Goal: Task Accomplishment & Management: Use online tool/utility

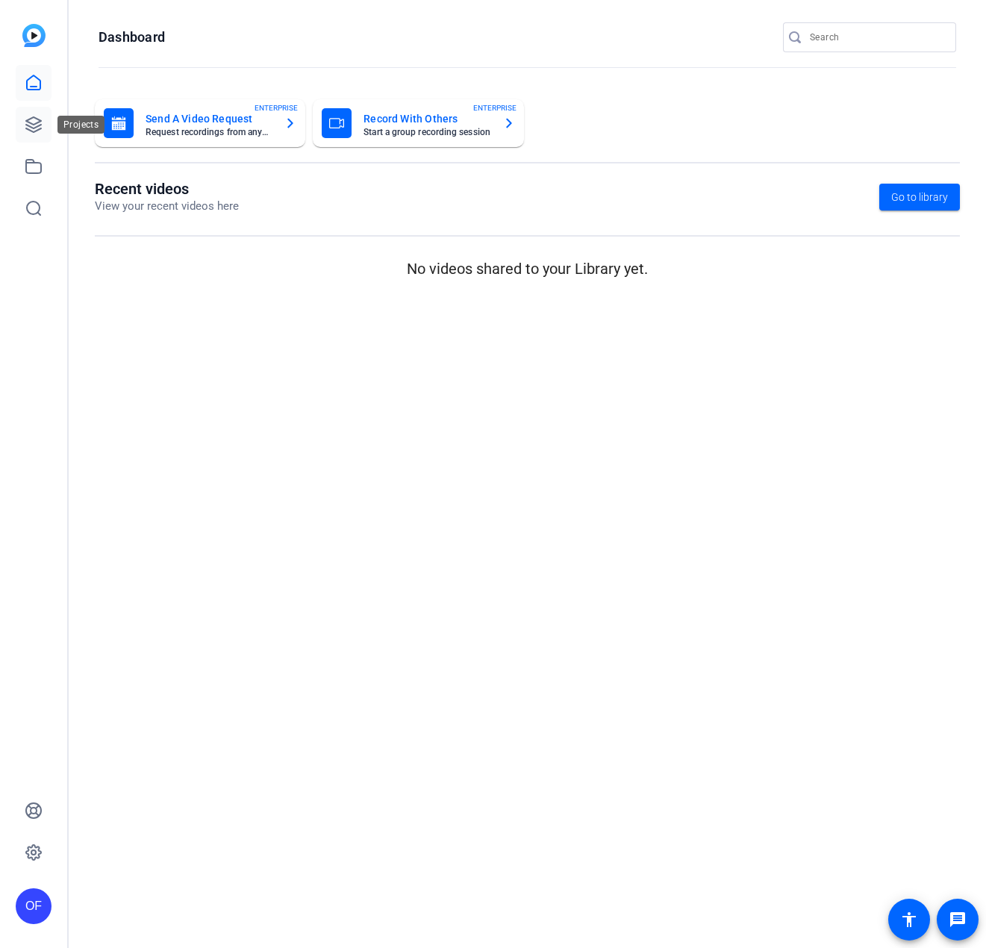
click at [38, 128] on icon at bounding box center [34, 125] width 18 height 18
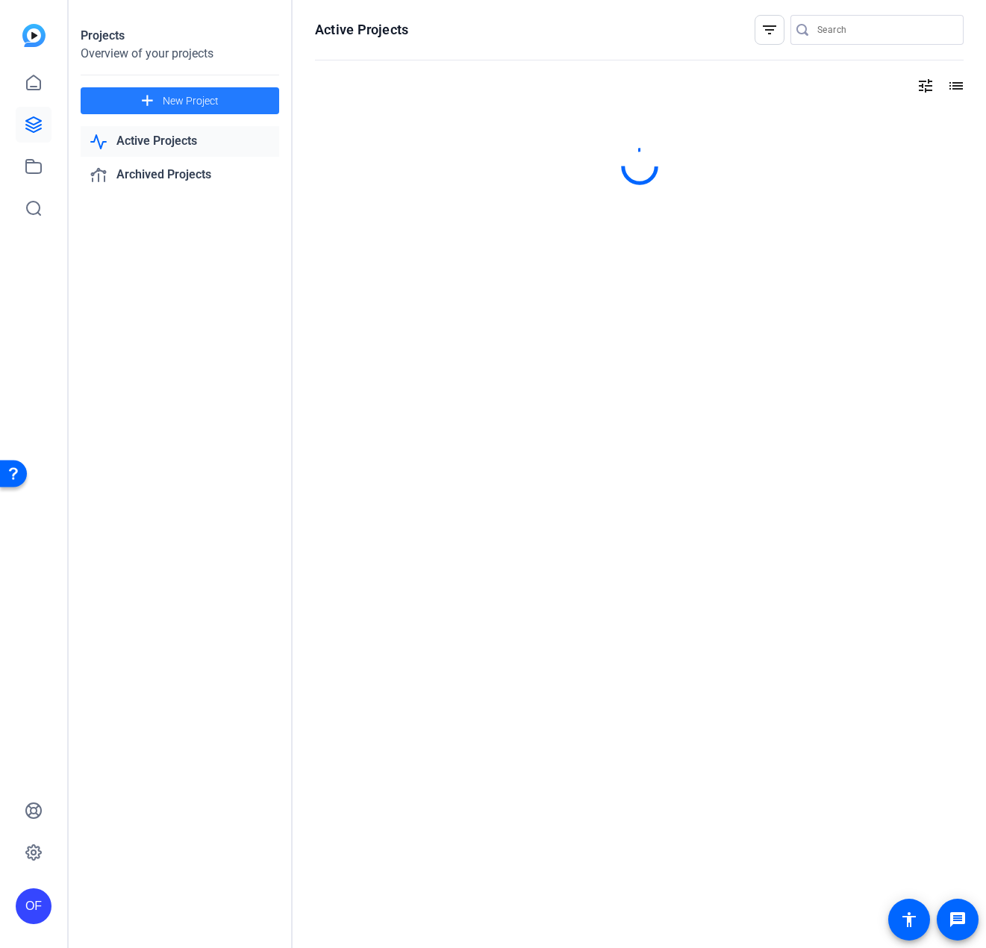
click at [240, 99] on span at bounding box center [180, 101] width 199 height 36
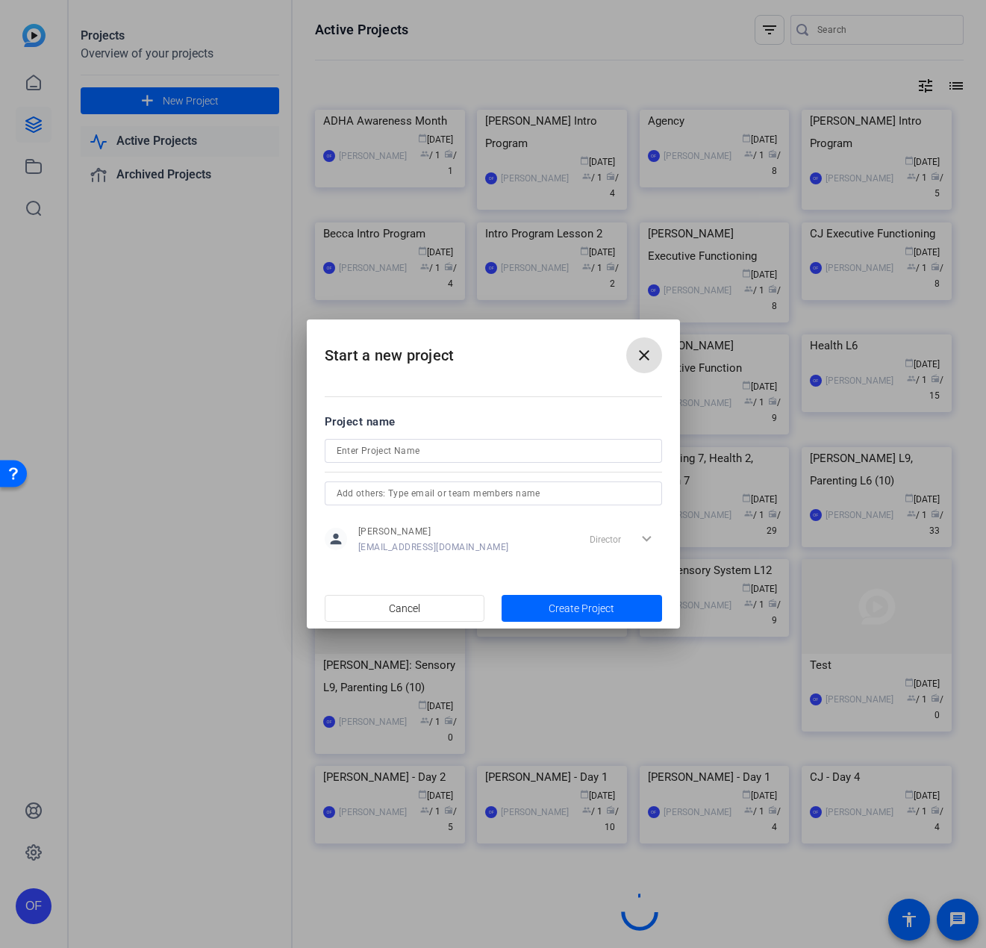
click at [431, 454] on input at bounding box center [494, 451] width 314 height 18
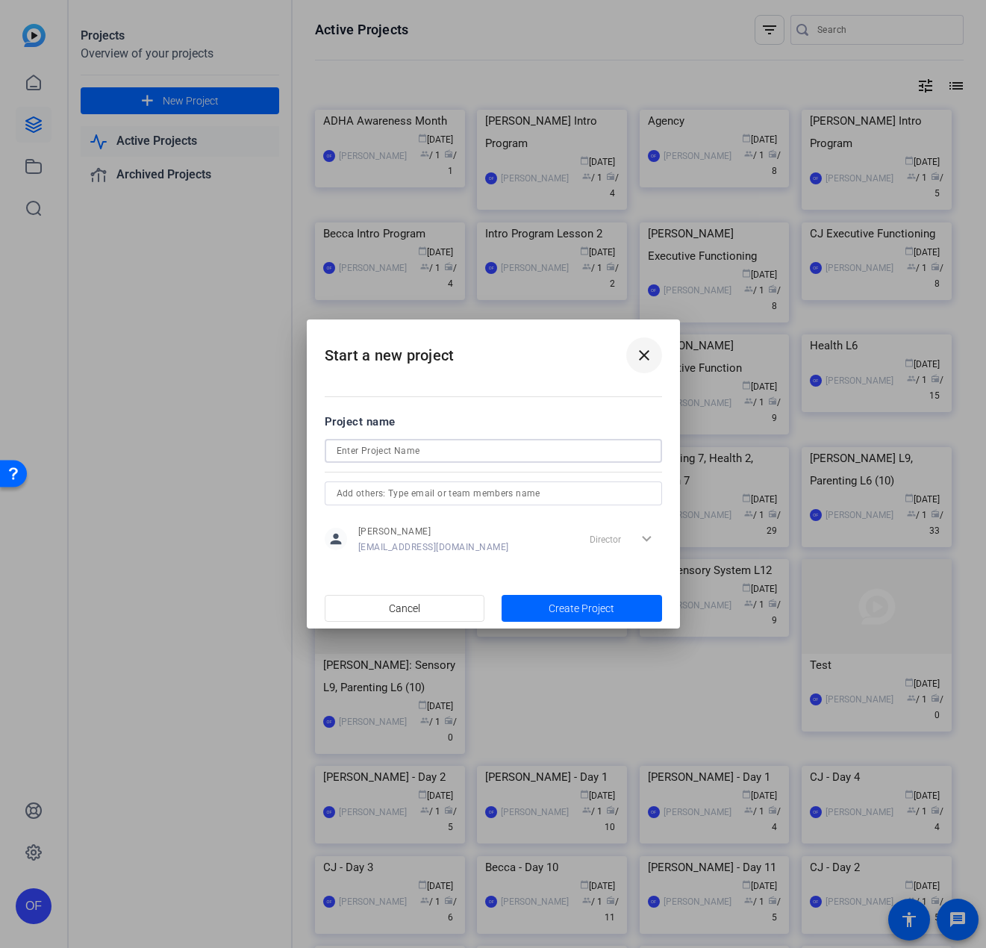
click at [639, 355] on mat-icon "close" at bounding box center [644, 355] width 18 height 18
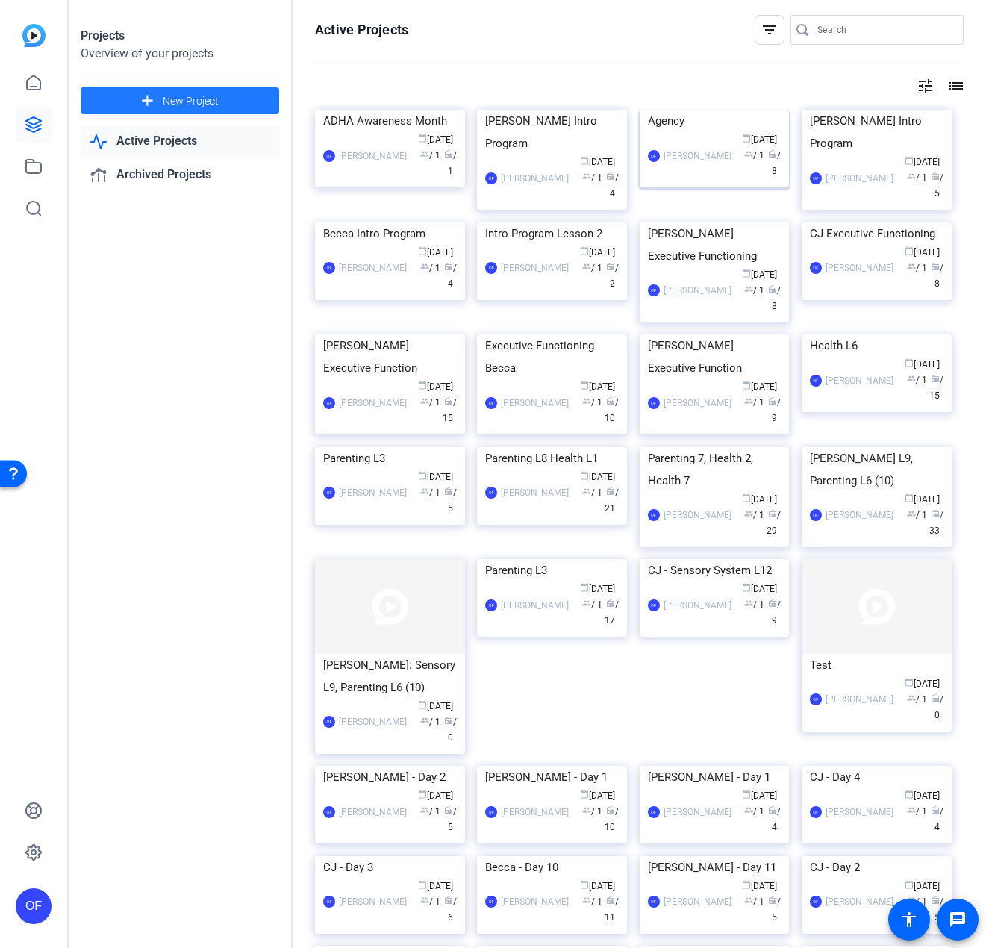
click at [697, 132] on div "Agency" at bounding box center [715, 121] width 134 height 22
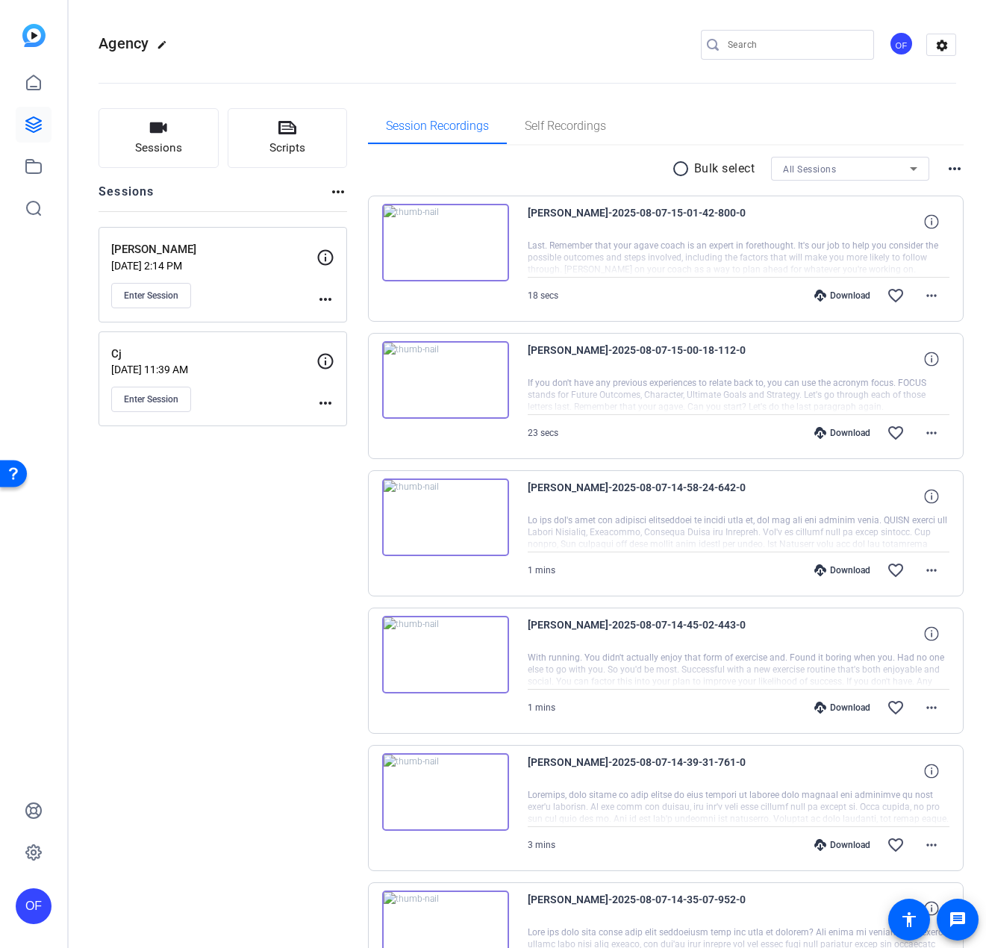
click at [328, 193] on div "Sessions more_horiz" at bounding box center [223, 197] width 249 height 28
click at [340, 187] on mat-icon "more_horiz" at bounding box center [338, 192] width 18 height 18
click at [263, 179] on div at bounding box center [493, 474] width 986 height 948
click at [109, 142] on button "Sessions" at bounding box center [159, 138] width 120 height 60
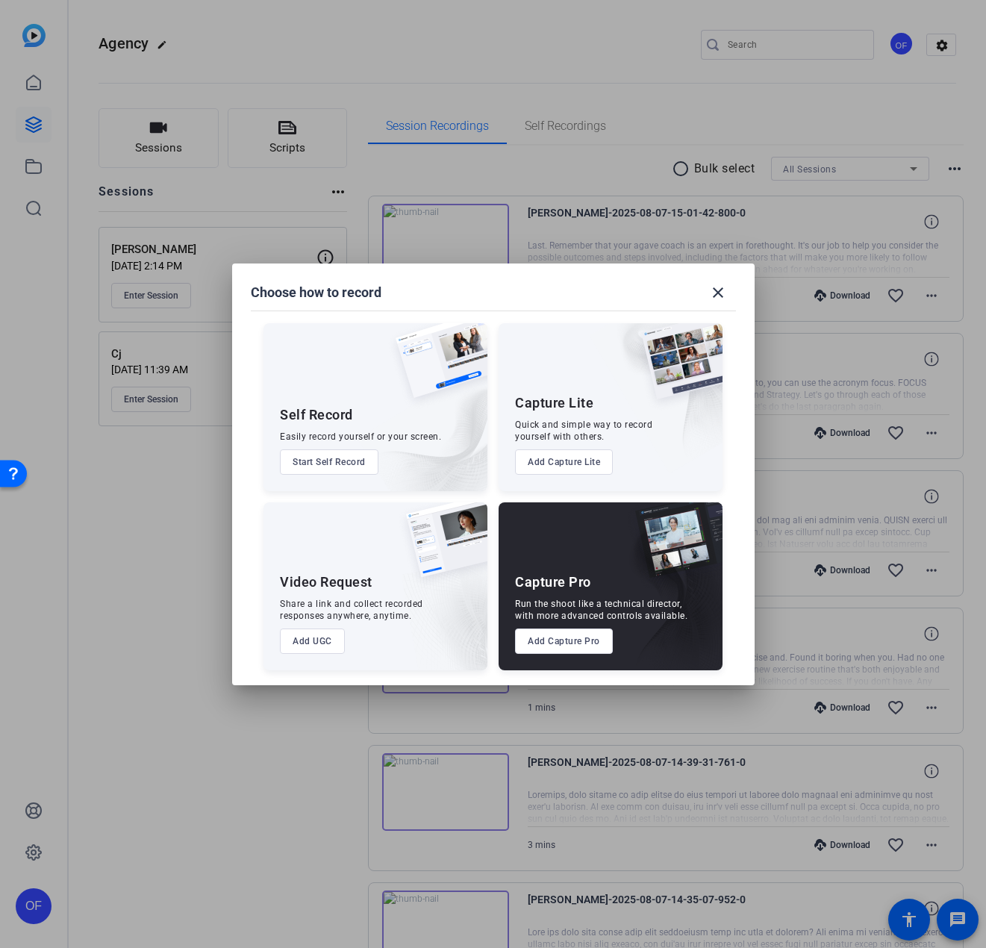
drag, startPoint x: 580, startPoint y: 641, endPoint x: 561, endPoint y: 647, distance: 19.6
click at [579, 641] on button "Add Capture Pro" at bounding box center [564, 641] width 98 height 25
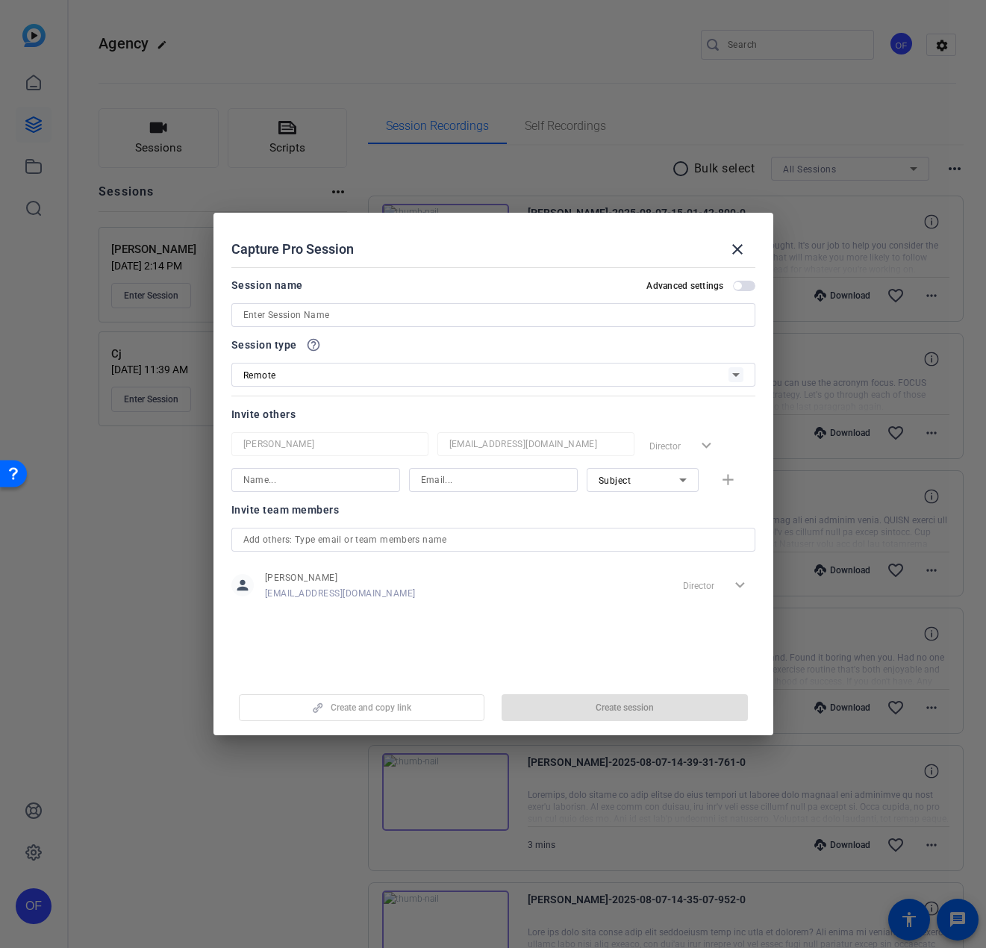
click at [288, 309] on input at bounding box center [493, 315] width 500 height 18
type input "Becca"
click at [540, 711] on span "button" at bounding box center [625, 708] width 246 height 36
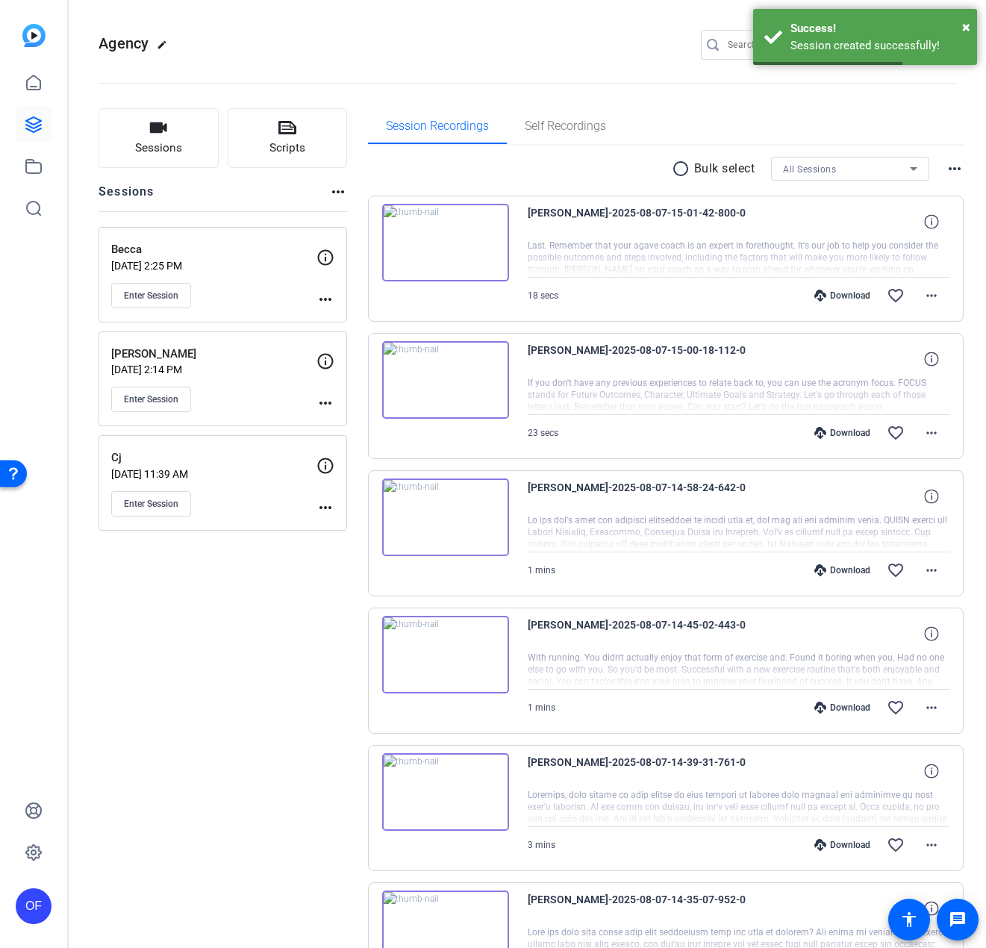
click at [327, 298] on mat-icon "more_horiz" at bounding box center [325, 299] width 18 height 18
click at [334, 317] on span "Edit Session" at bounding box center [362, 321] width 68 height 18
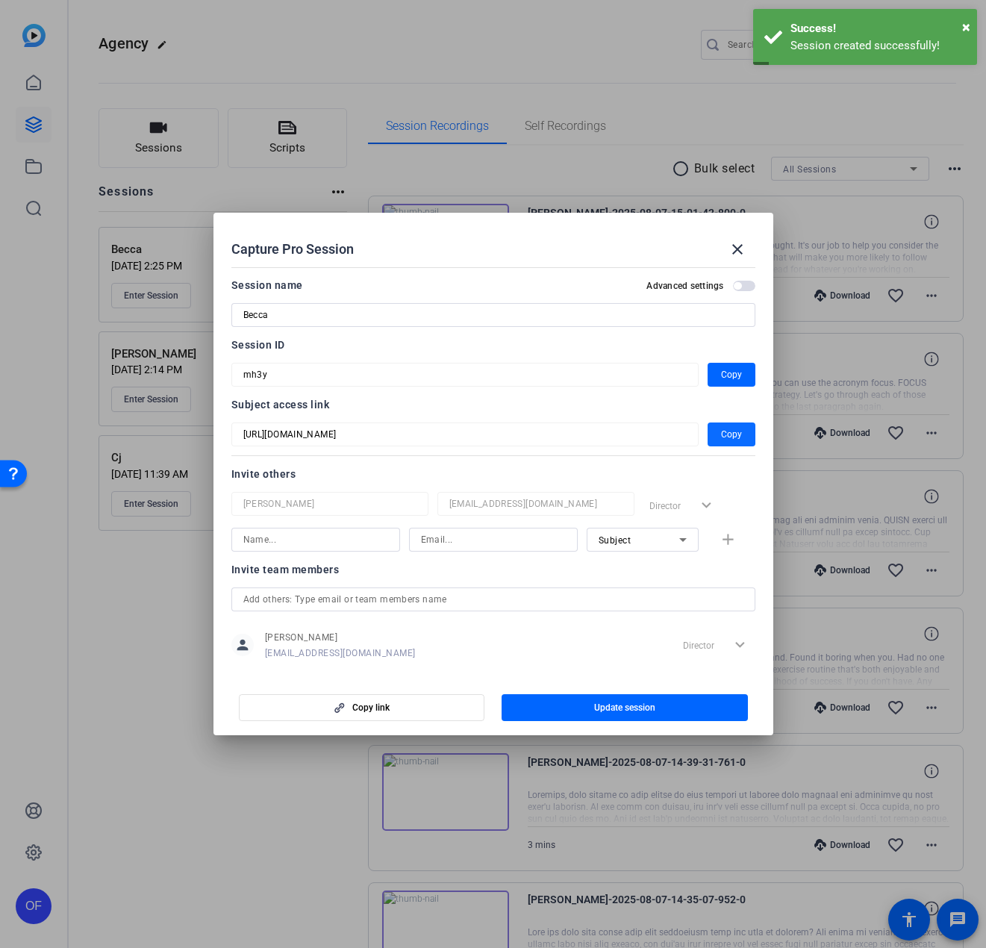
click at [721, 434] on span "Copy" at bounding box center [731, 434] width 21 height 18
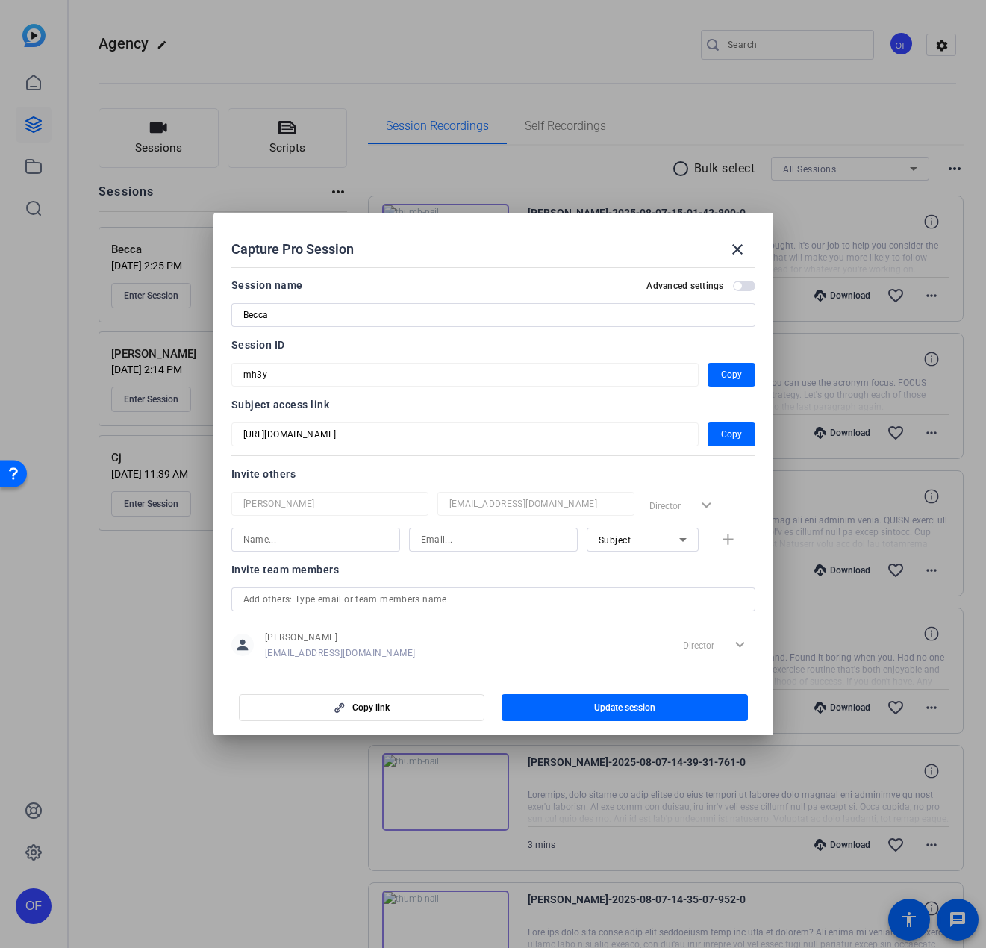
click at [169, 822] on div at bounding box center [493, 474] width 986 height 948
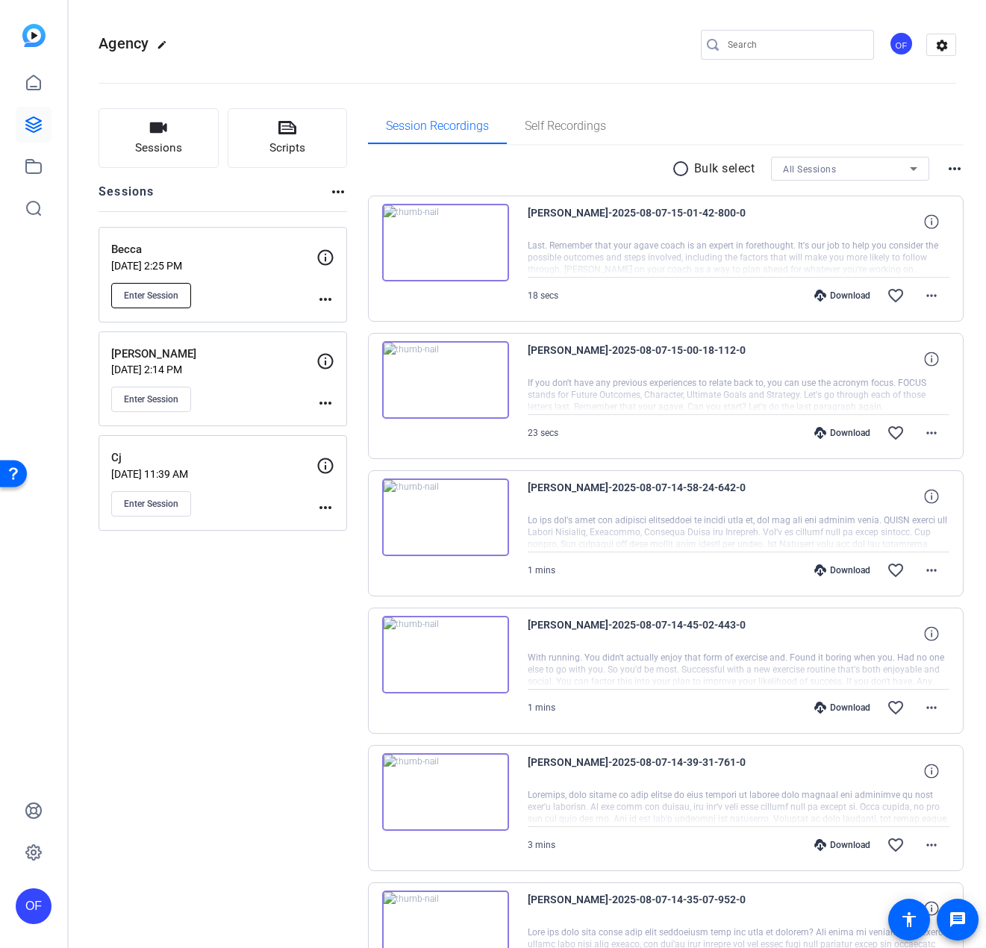
click at [152, 294] on span "Enter Session" at bounding box center [151, 296] width 54 height 12
click at [156, 300] on span "Enter Session" at bounding box center [151, 296] width 54 height 12
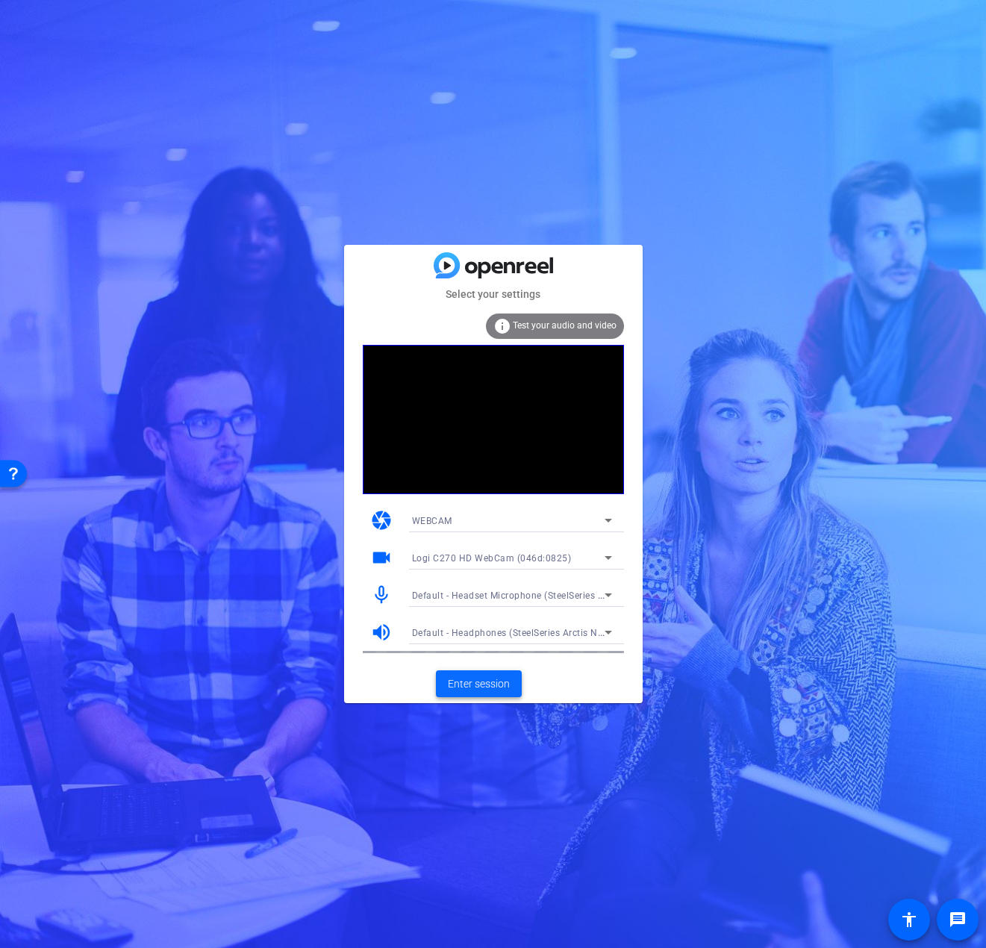
click at [479, 684] on span "Enter session" at bounding box center [479, 684] width 62 height 16
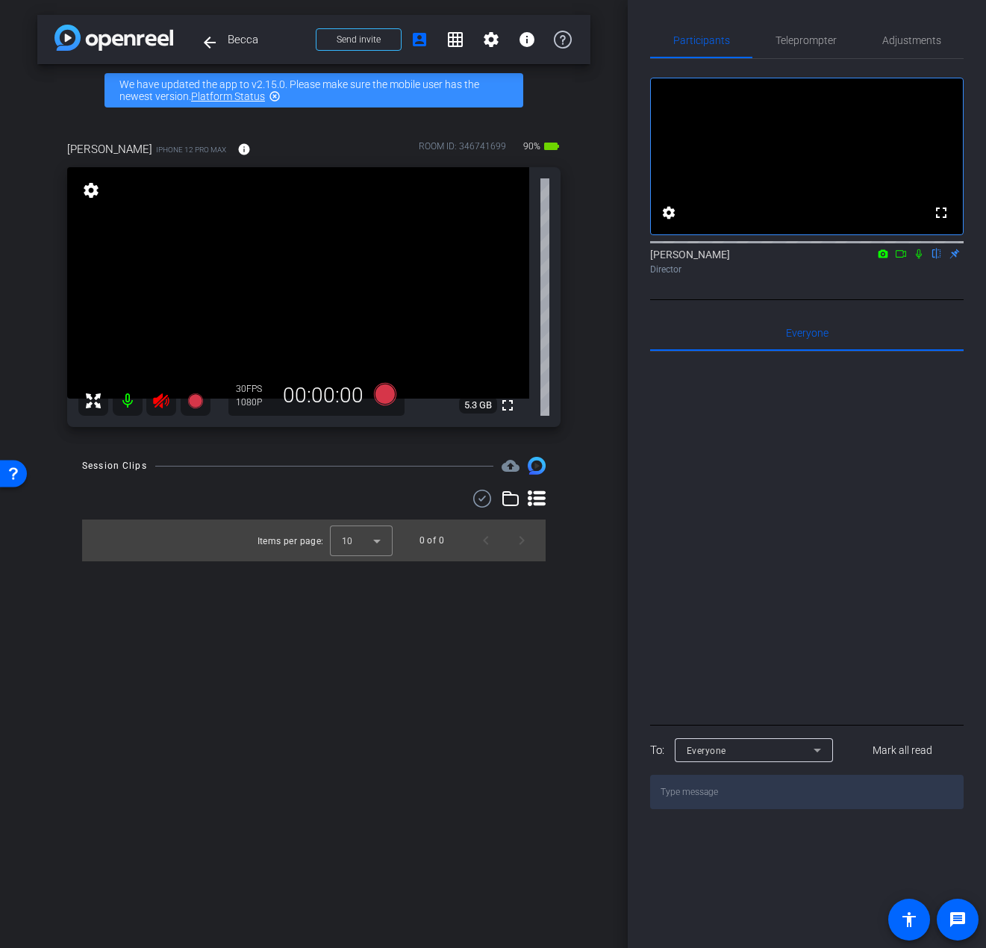
click at [154, 404] on icon at bounding box center [161, 400] width 16 height 15
click at [920, 259] on icon at bounding box center [919, 254] width 12 height 10
click at [168, 404] on icon at bounding box center [161, 400] width 16 height 15
click at [160, 404] on icon at bounding box center [161, 400] width 16 height 15
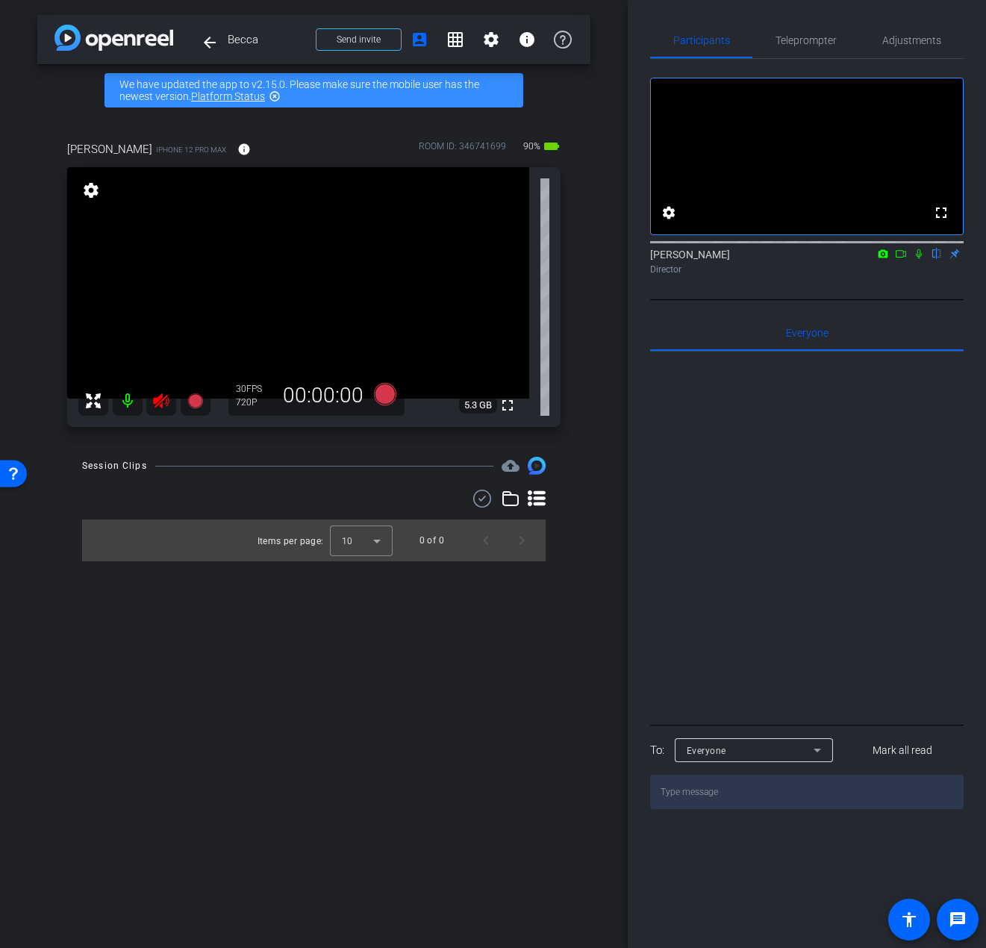
click at [163, 402] on icon at bounding box center [161, 401] width 18 height 18
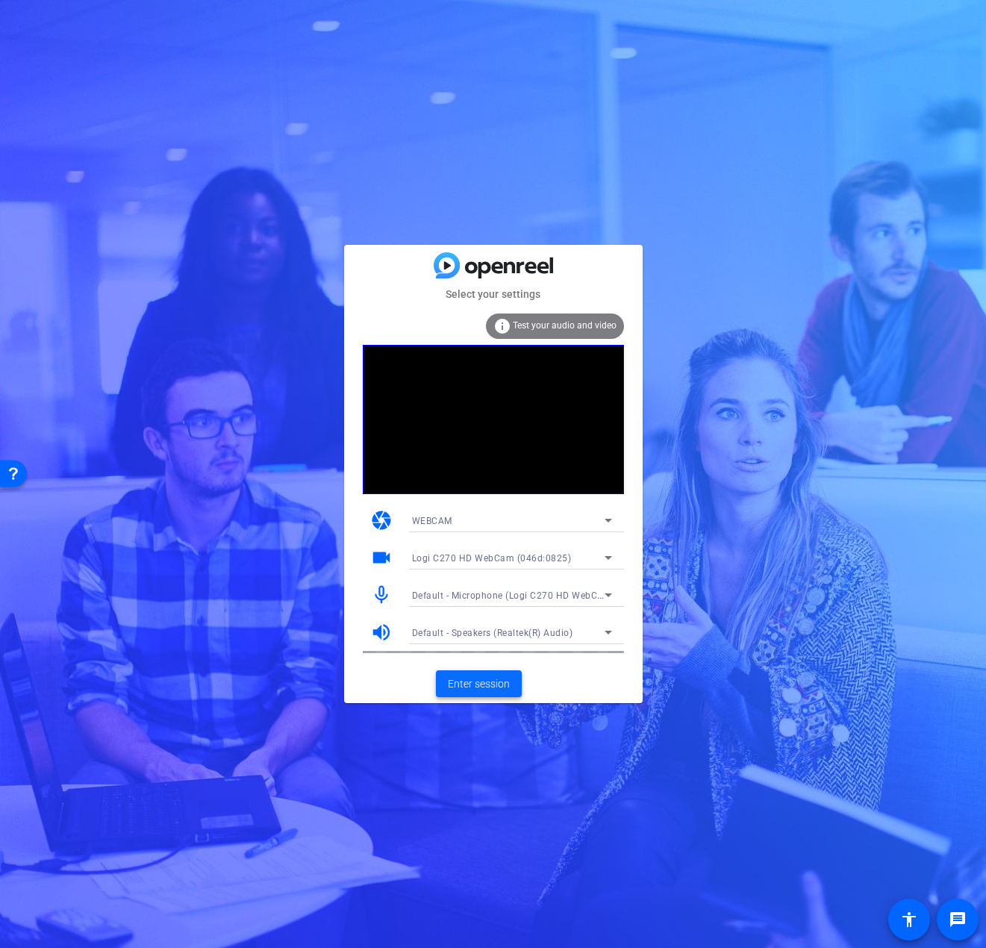
click at [466, 690] on span "Enter session" at bounding box center [479, 684] width 62 height 16
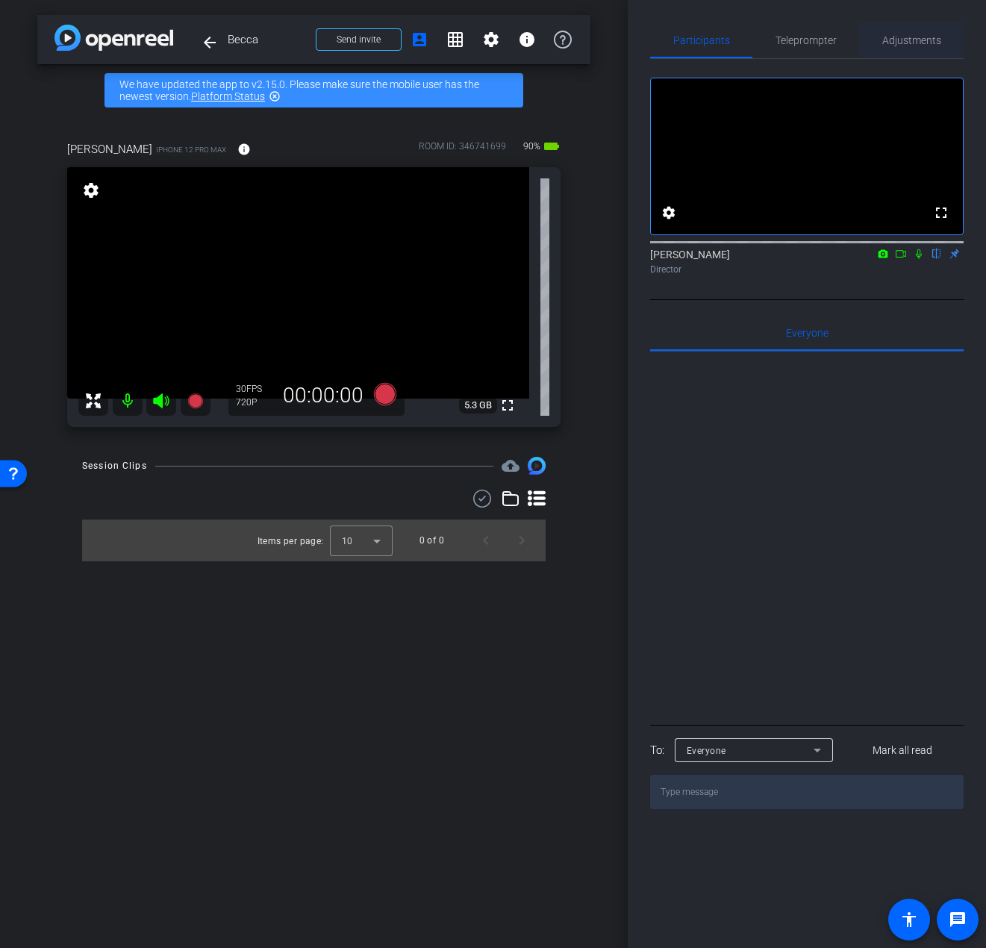
click at [888, 44] on span "Adjustments" at bounding box center [911, 40] width 59 height 10
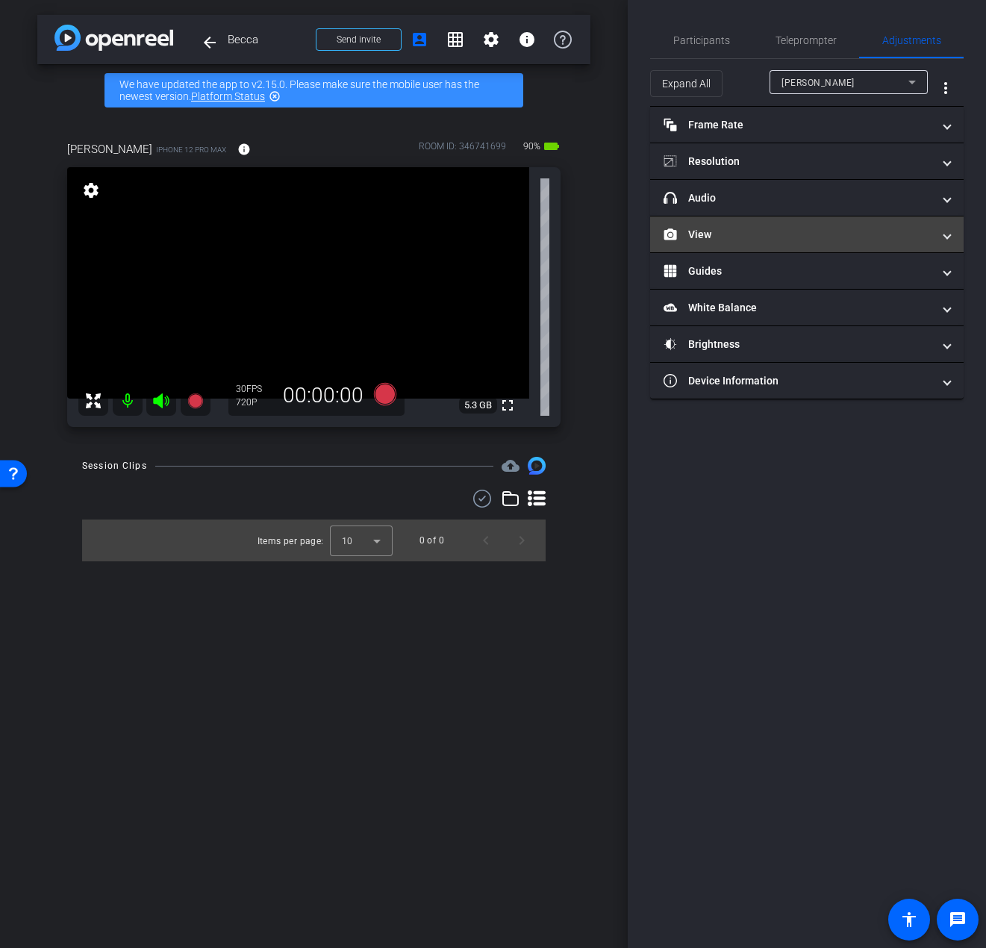
click at [720, 241] on mat-panel-title "View" at bounding box center [798, 235] width 269 height 16
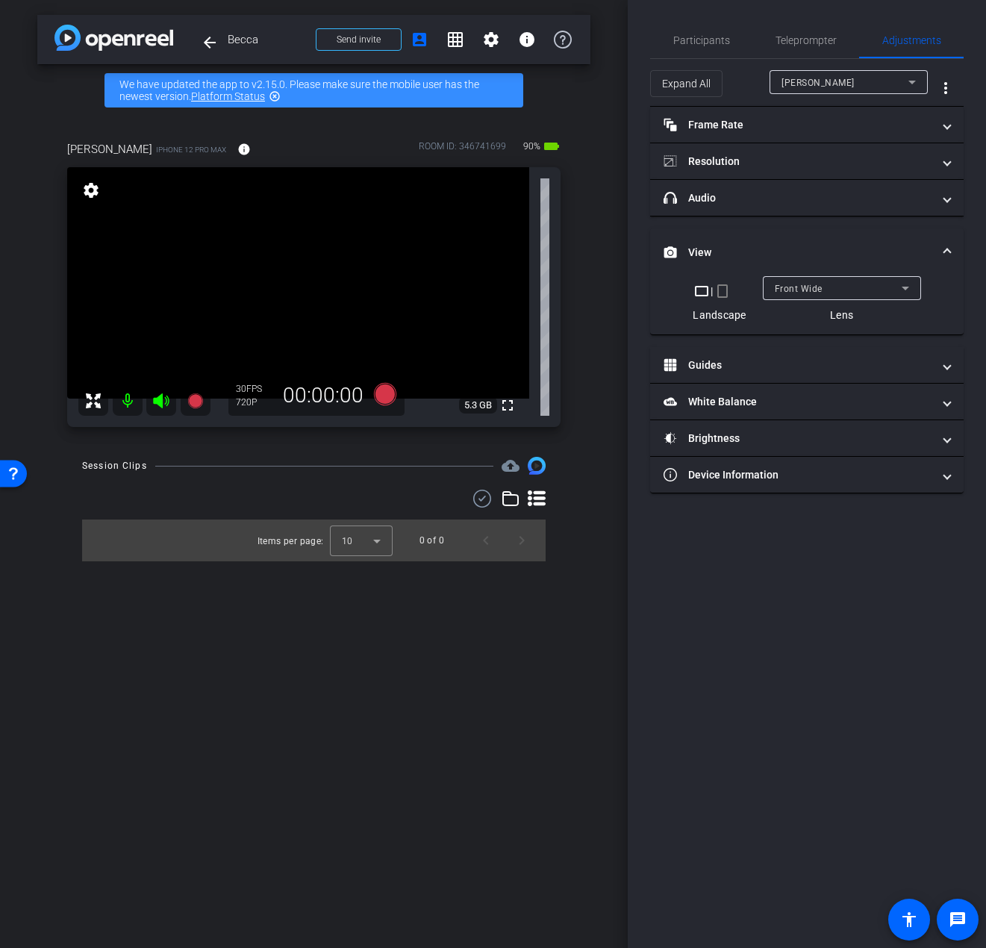
click at [724, 292] on mat-icon "crop_portrait" at bounding box center [723, 291] width 18 height 18
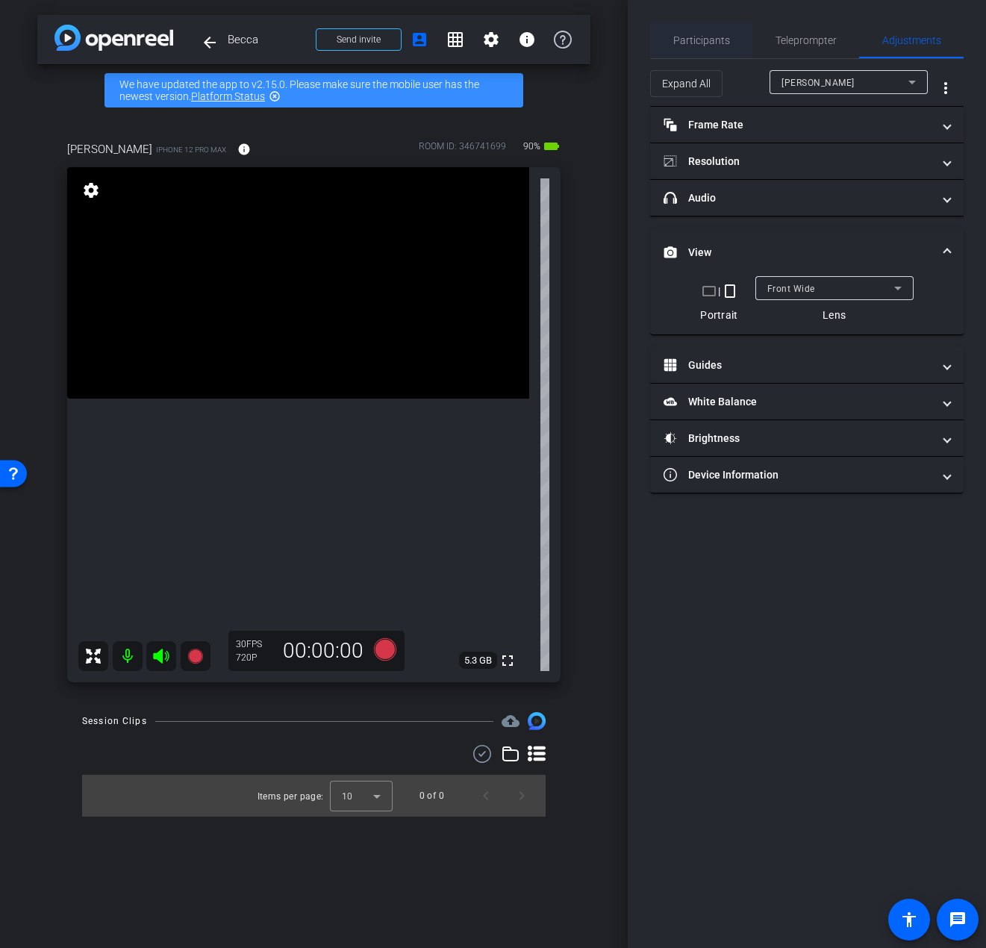
click at [714, 42] on span "Participants" at bounding box center [701, 40] width 57 height 10
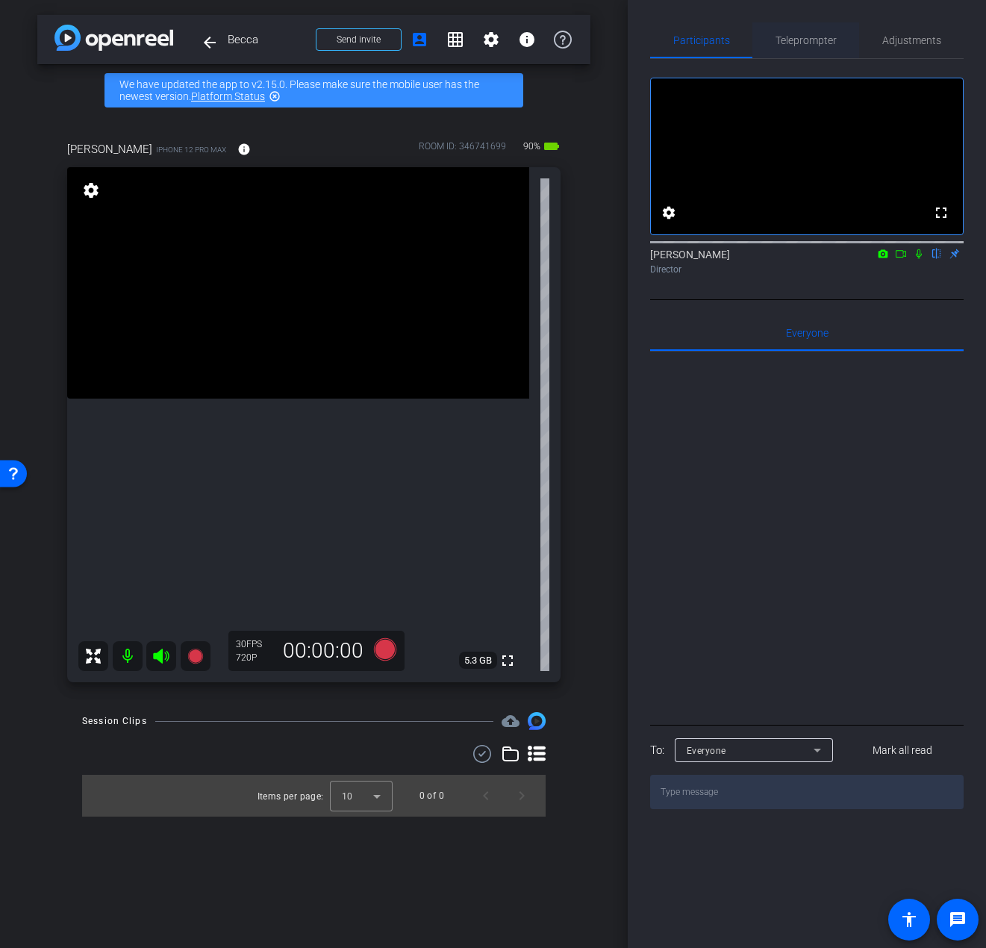
click at [794, 33] on span "Teleprompter" at bounding box center [806, 40] width 61 height 36
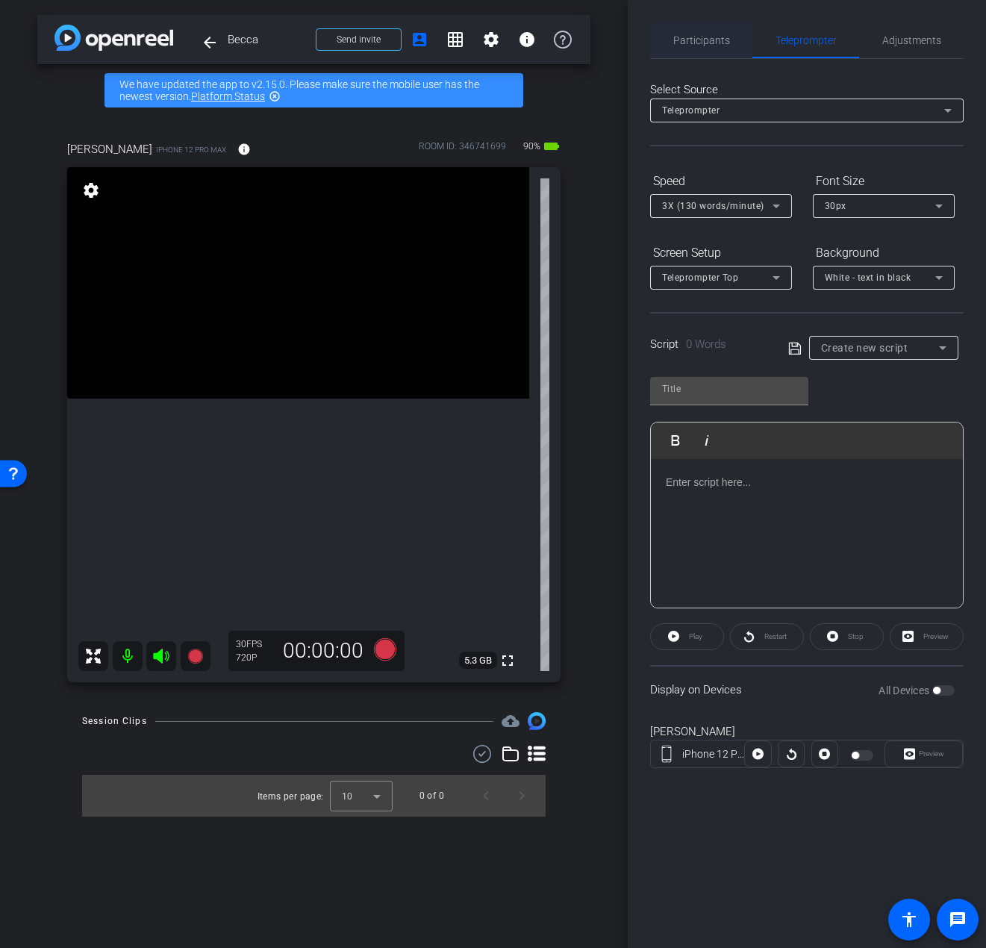
click at [720, 37] on span "Participants" at bounding box center [701, 40] width 57 height 10
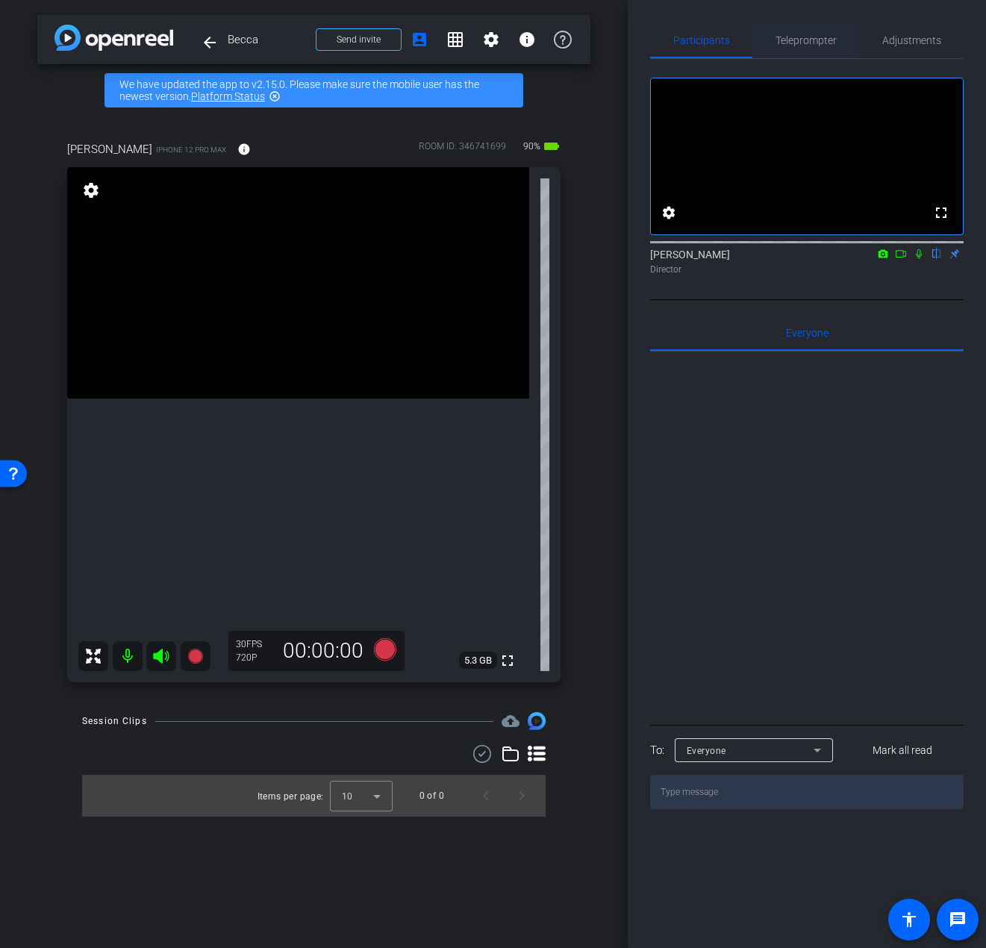
click at [808, 40] on span "Teleprompter" at bounding box center [806, 40] width 61 height 10
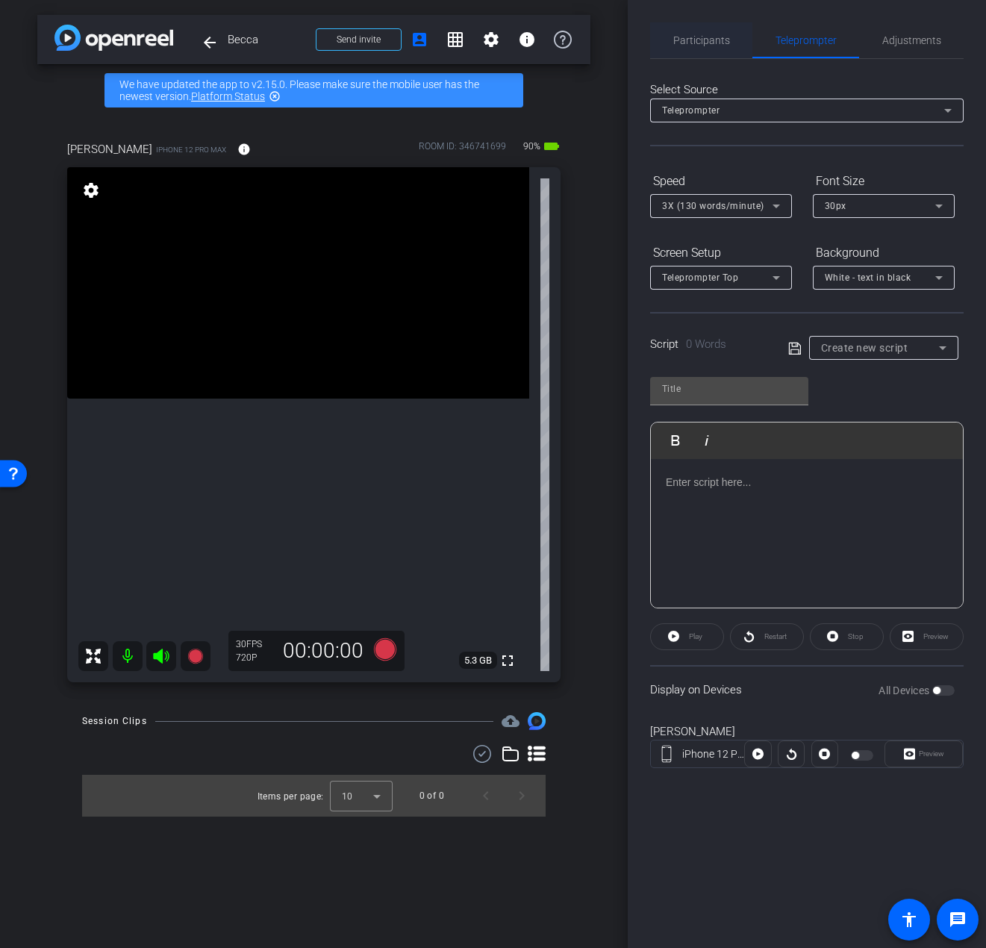
click at [696, 49] on span "Participants" at bounding box center [701, 40] width 57 height 36
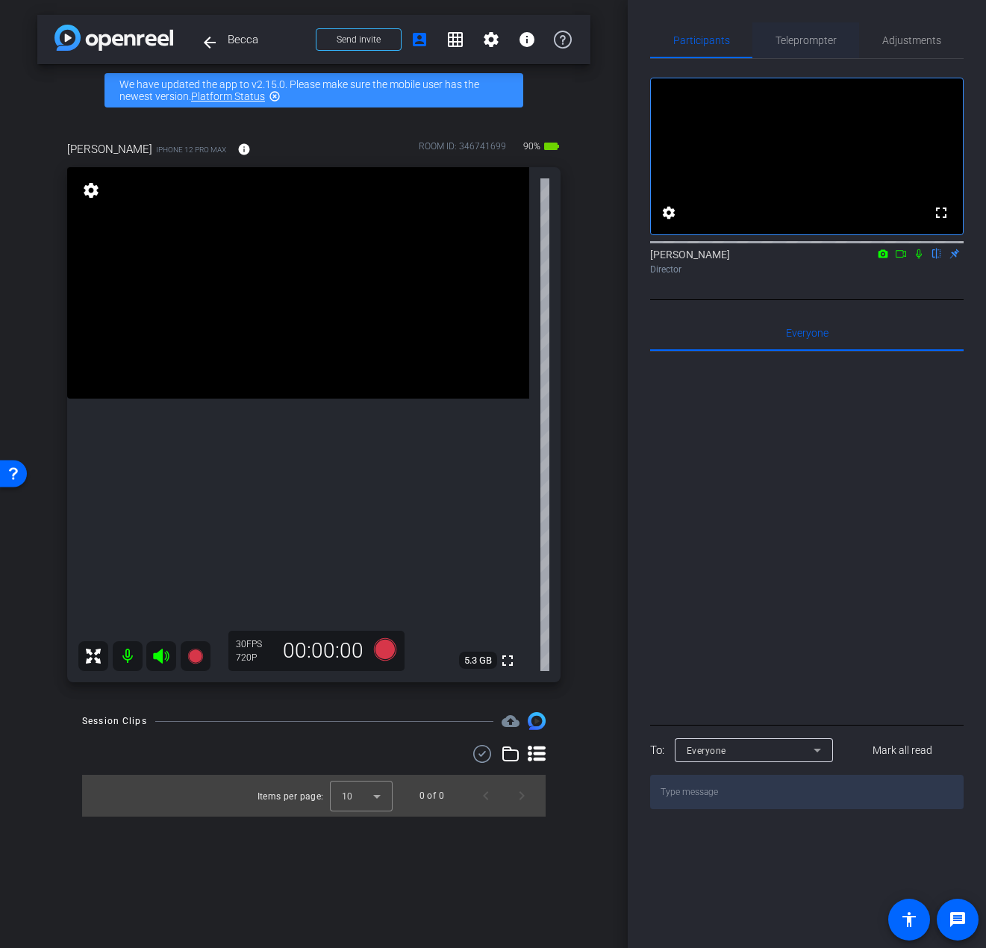
click at [825, 35] on span "Teleprompter" at bounding box center [806, 40] width 61 height 10
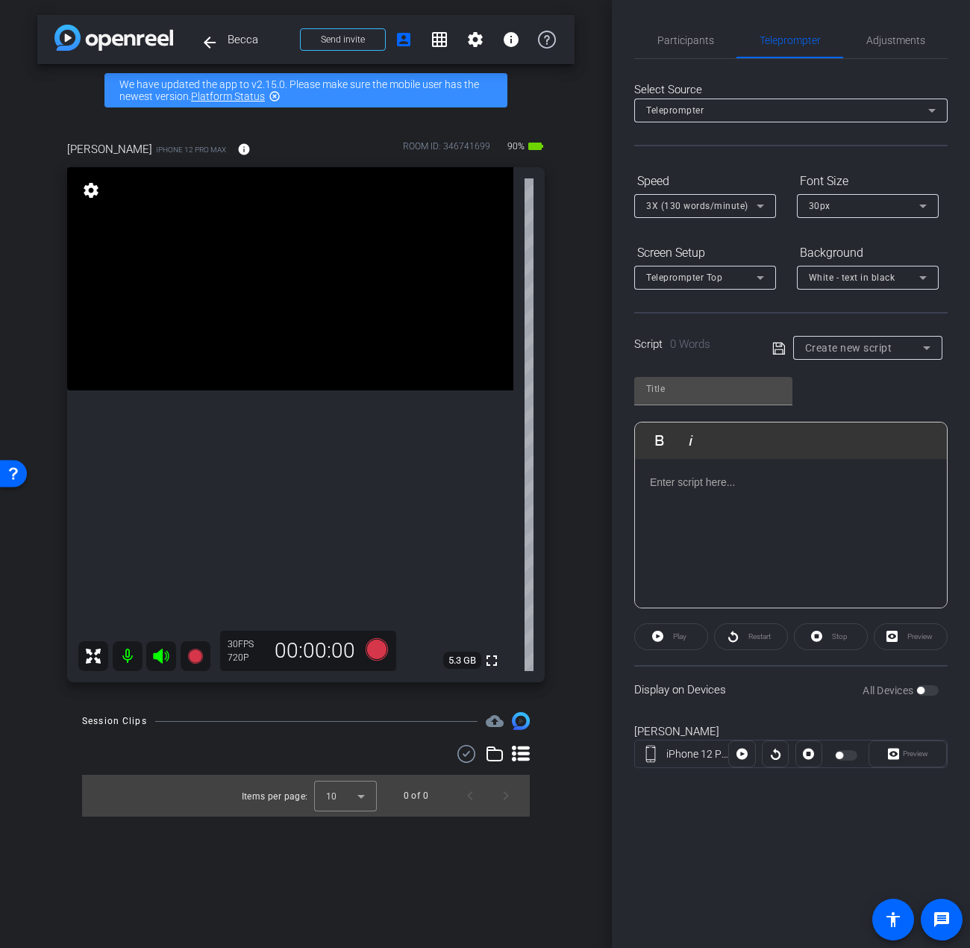
click at [726, 488] on p at bounding box center [791, 482] width 282 height 16
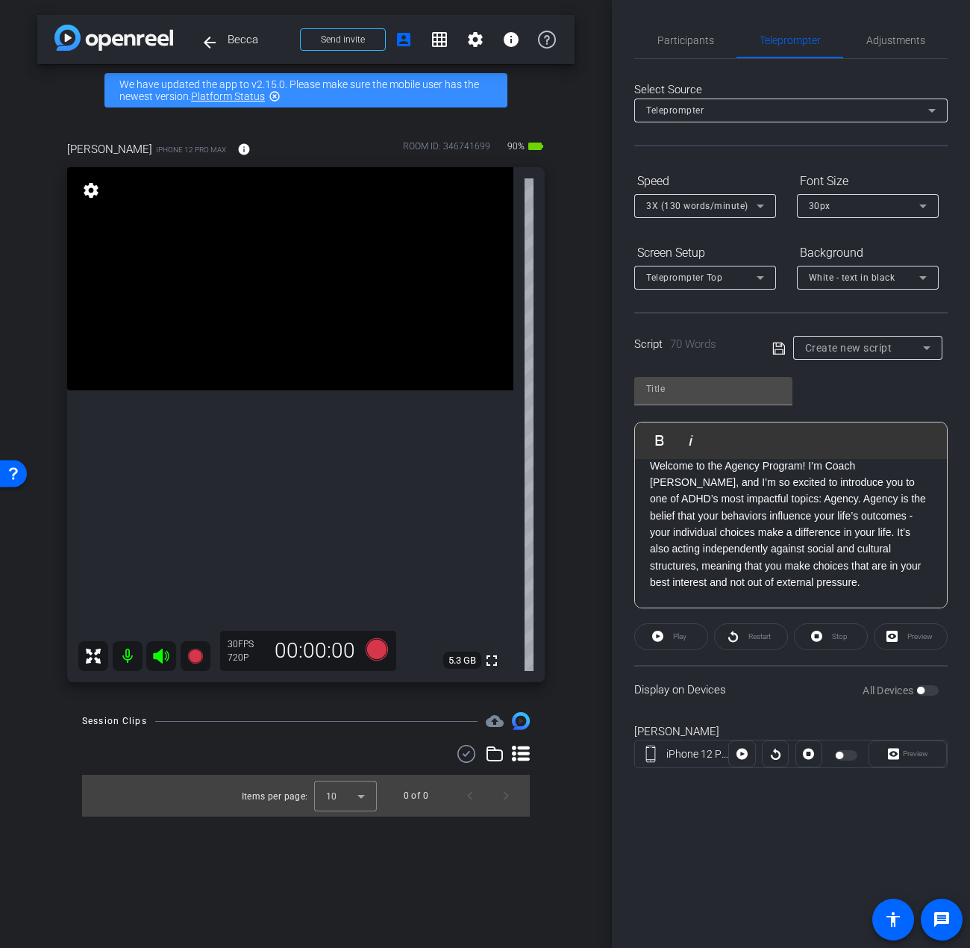
scroll to position [34, 0]
click at [788, 592] on p "Welcome to the Agency Program! I’m Coach Becca, and I’m so excited to introduce…" at bounding box center [791, 523] width 282 height 167
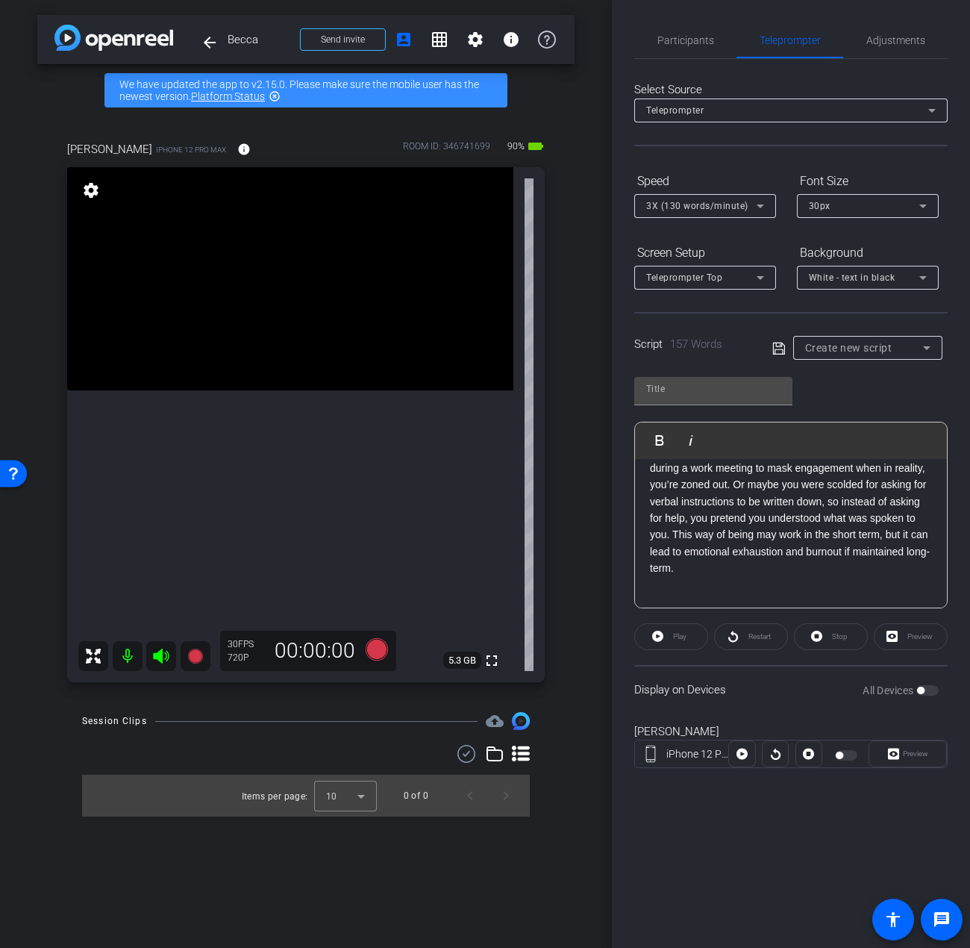
scroll to position [200, 0]
click at [670, 585] on p "Welcome to the Agency Program! I’m Coach Becca, and I’m so excited to introduce…" at bounding box center [791, 441] width 282 height 334
click at [673, 591] on p "Welcome to the Agency Program! I’m Coach Becca, and I’m so excited to introduce…" at bounding box center [791, 441] width 282 height 334
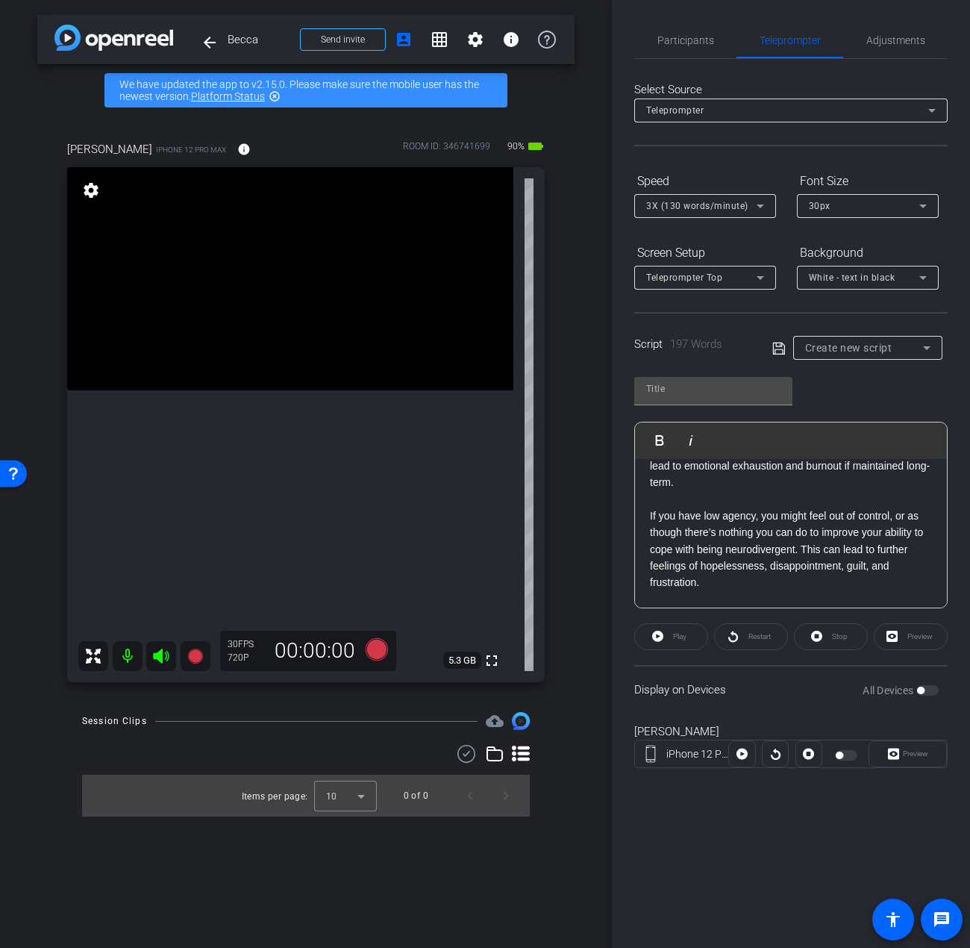
scroll to position [301, 0]
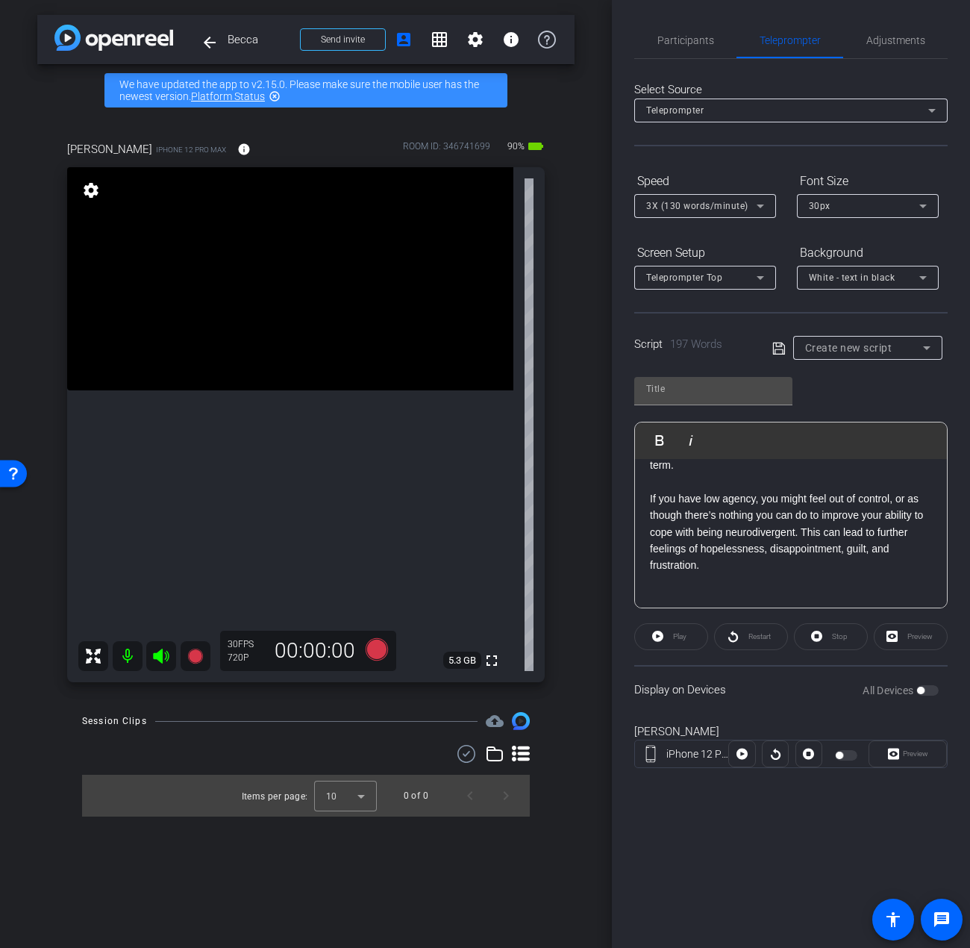
click at [717, 581] on p "Welcome to the Agency Program! I’m Coach Becca, and I’m so excited to introduce…" at bounding box center [791, 390] width 282 height 434
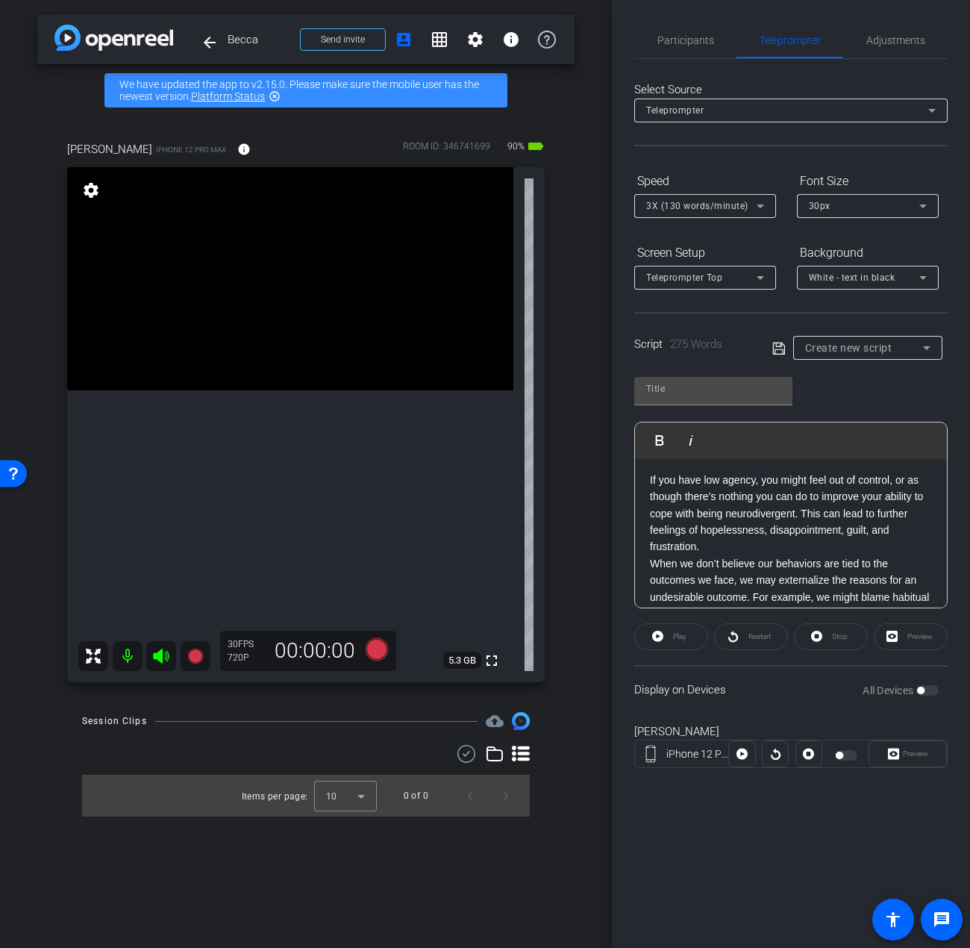
scroll to position [343, 0]
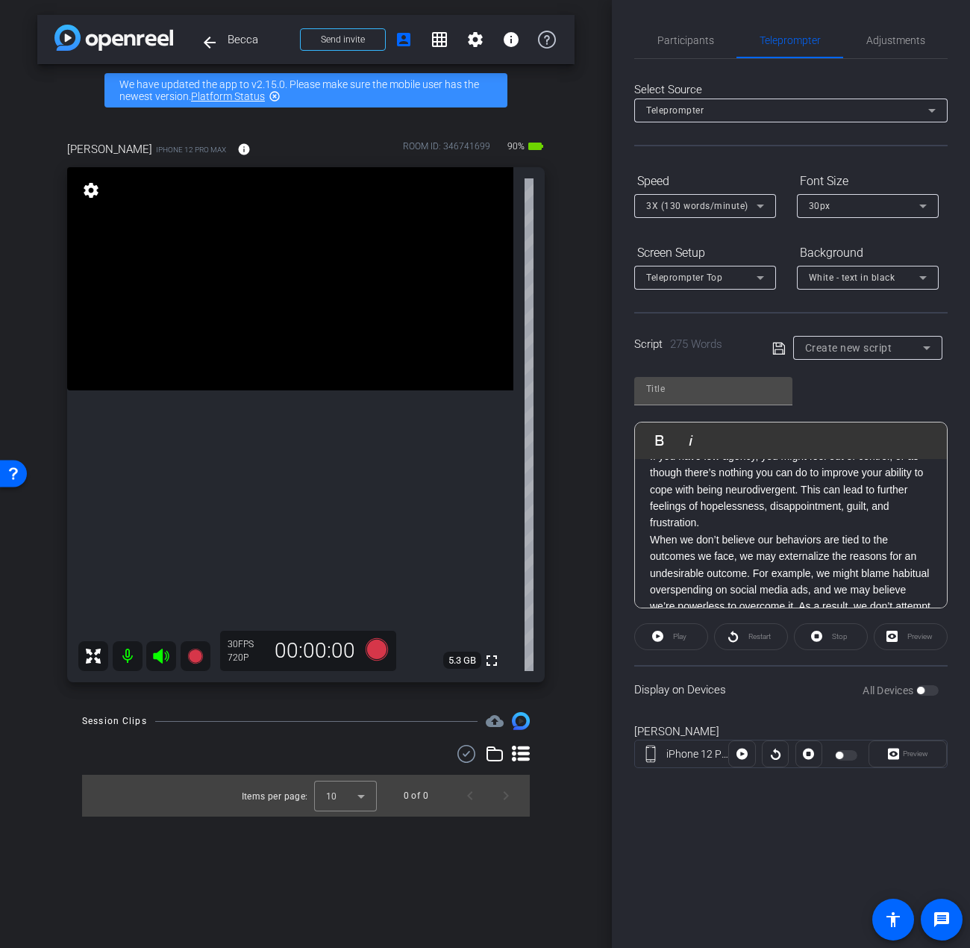
click at [749, 529] on p "Welcome to the Agency Program! I’m Coach Becca, and I’m so excited to introduce…" at bounding box center [791, 415] width 282 height 568
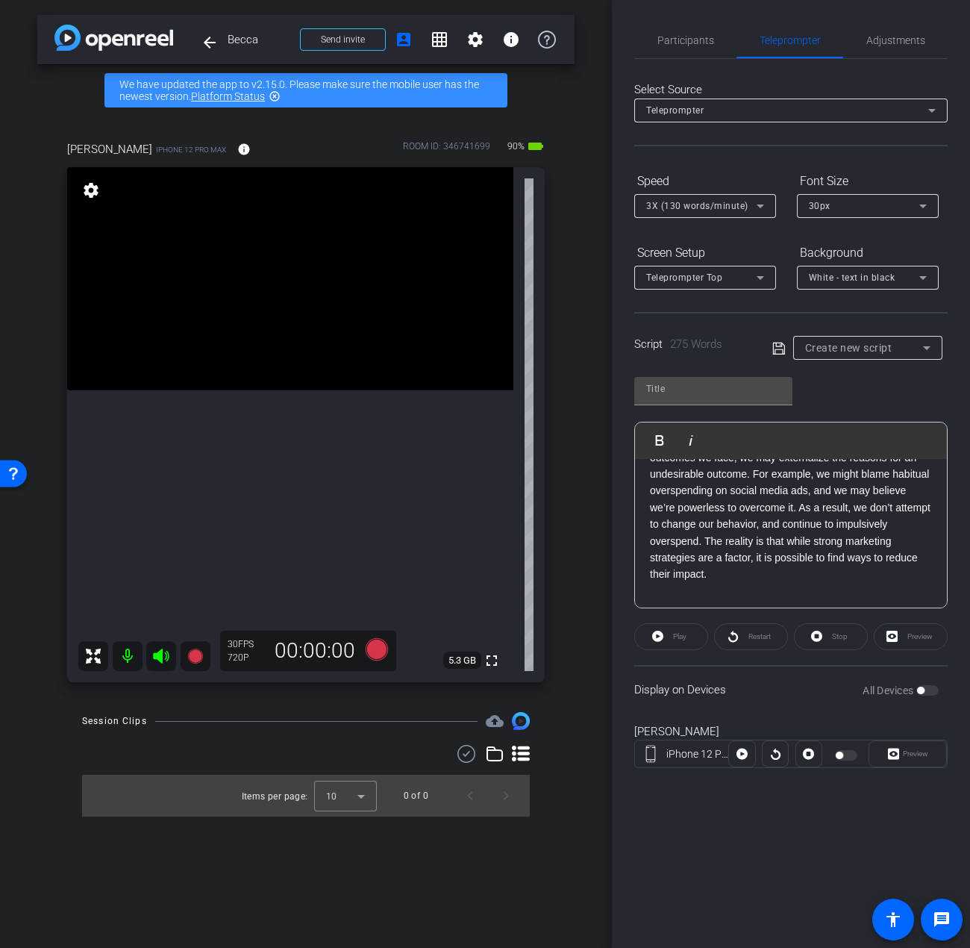
scroll to position [465, 0]
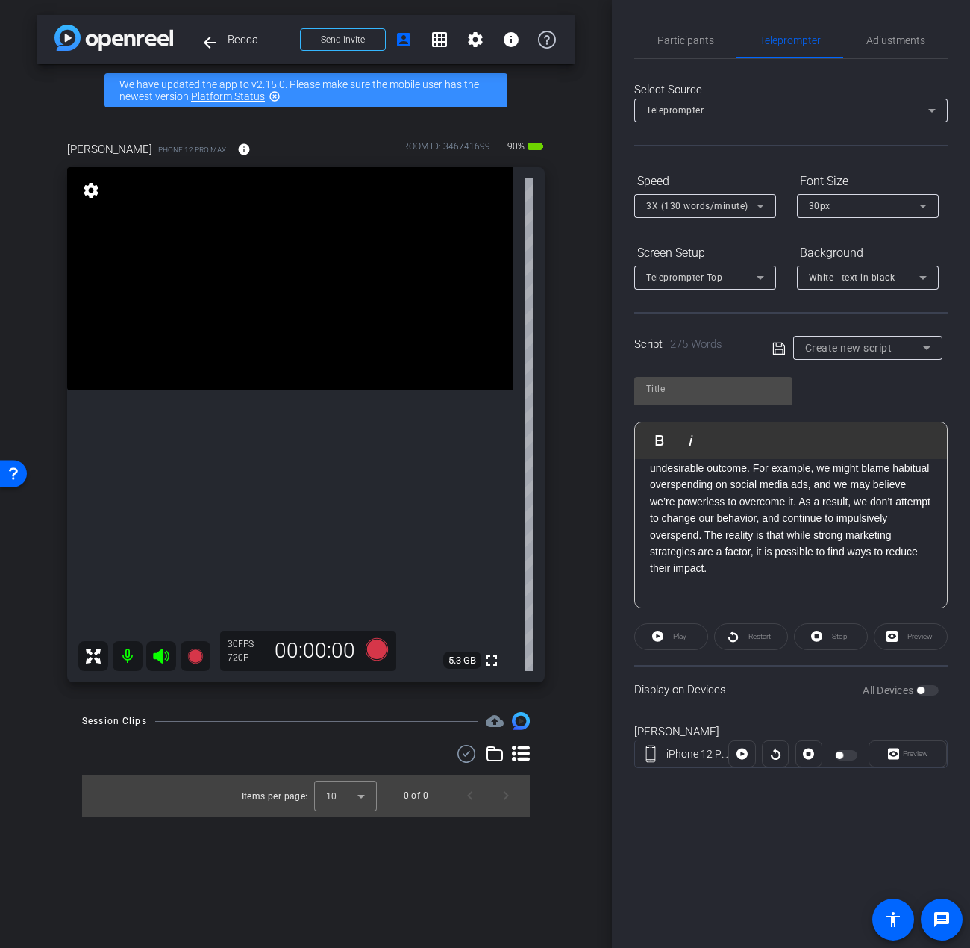
click at [764, 583] on p "Welcome to the Agency Program! I’m Coach Becca, and I’m so excited to introduce…" at bounding box center [791, 301] width 282 height 585
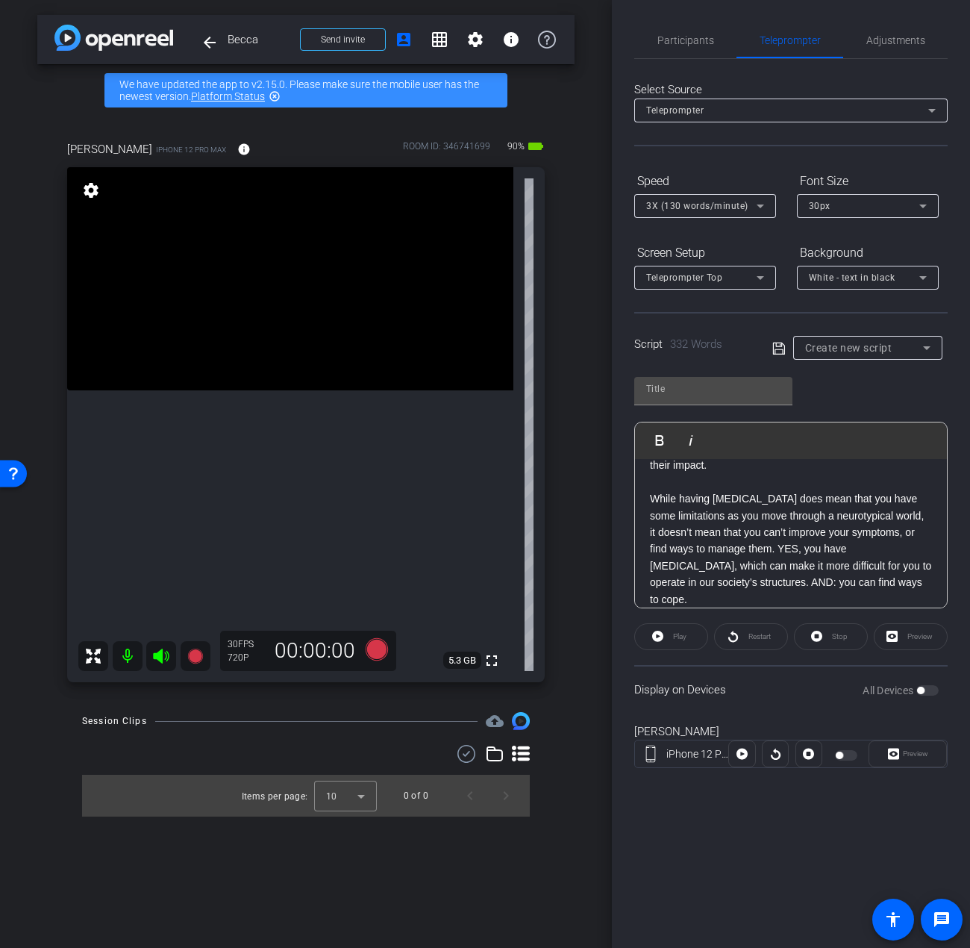
scroll to position [584, 0]
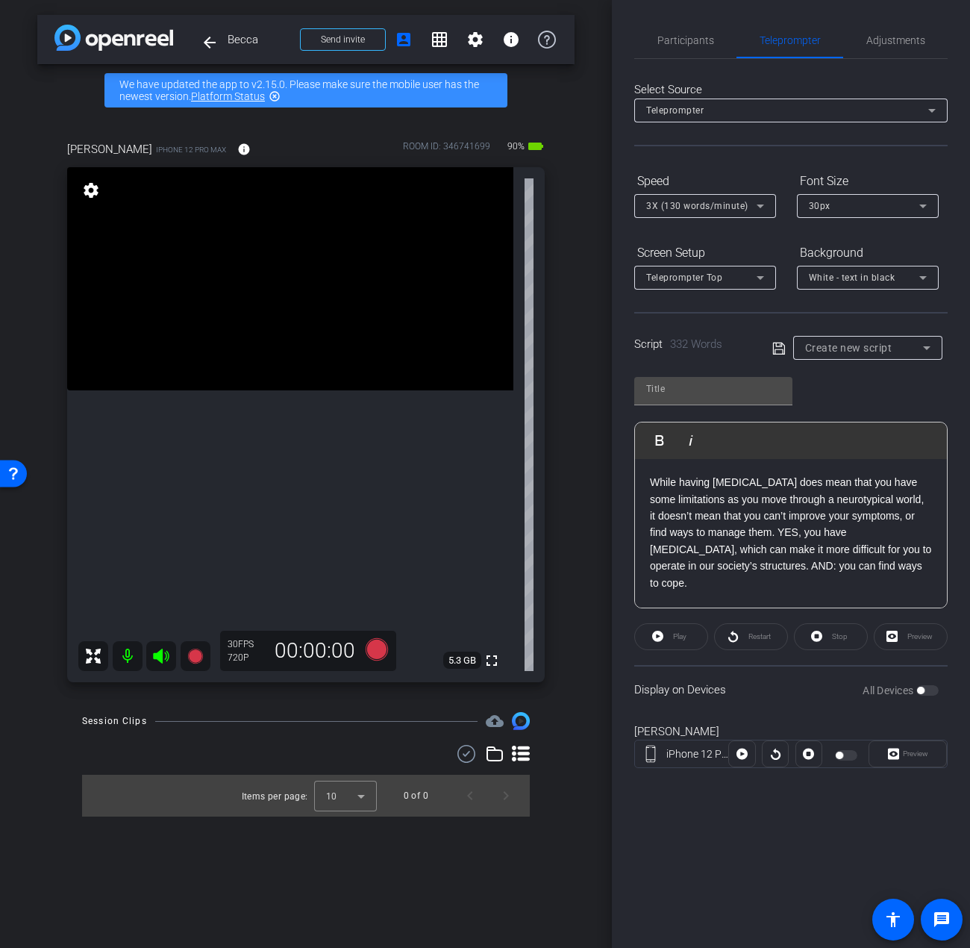
click at [654, 587] on p "Welcome to the Agency Program! I’m Coach Becca, and I’m so excited to introduce…" at bounding box center [791, 257] width 282 height 735
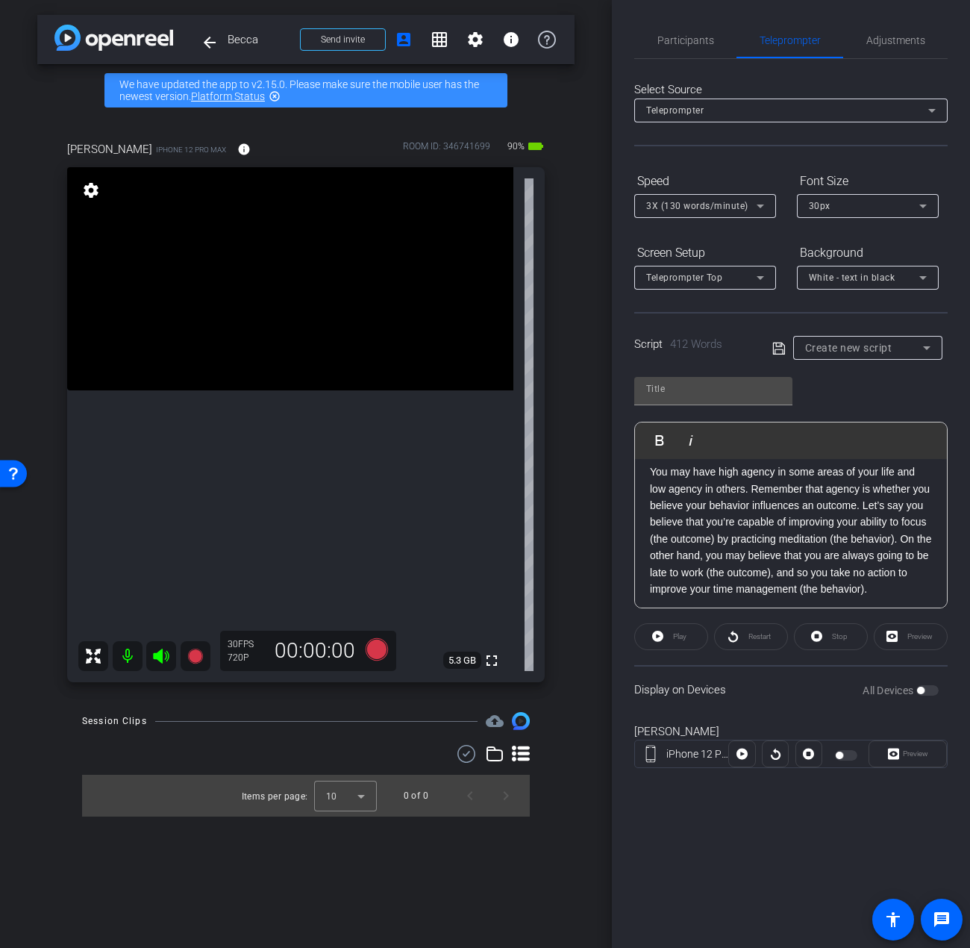
scroll to position [732, 0]
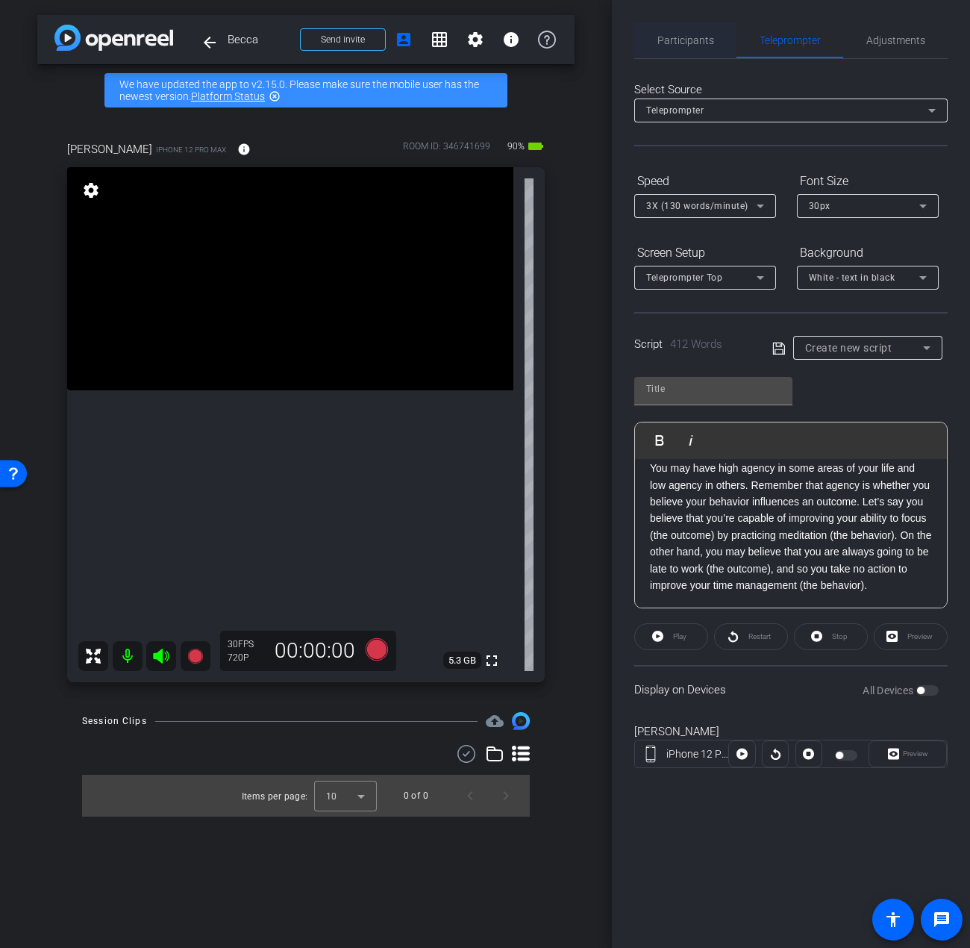
click at [691, 40] on span "Participants" at bounding box center [686, 40] width 57 height 10
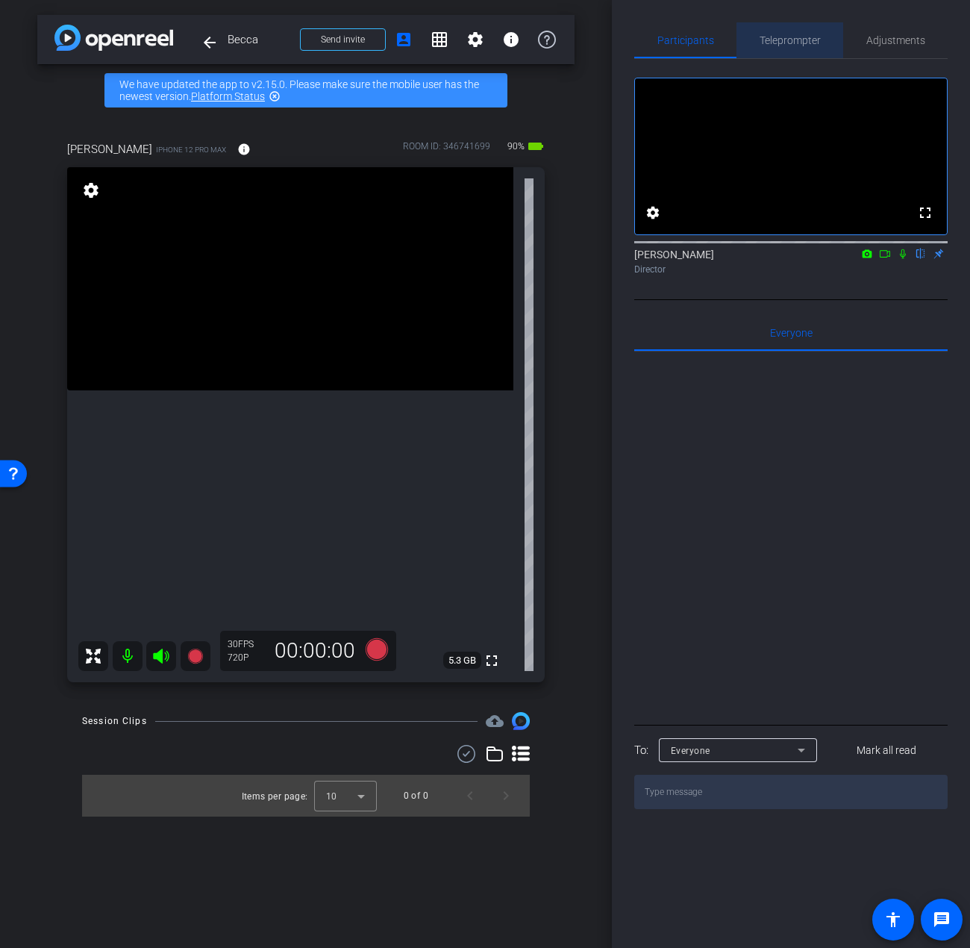
click at [791, 44] on span "Teleprompter" at bounding box center [790, 40] width 61 height 10
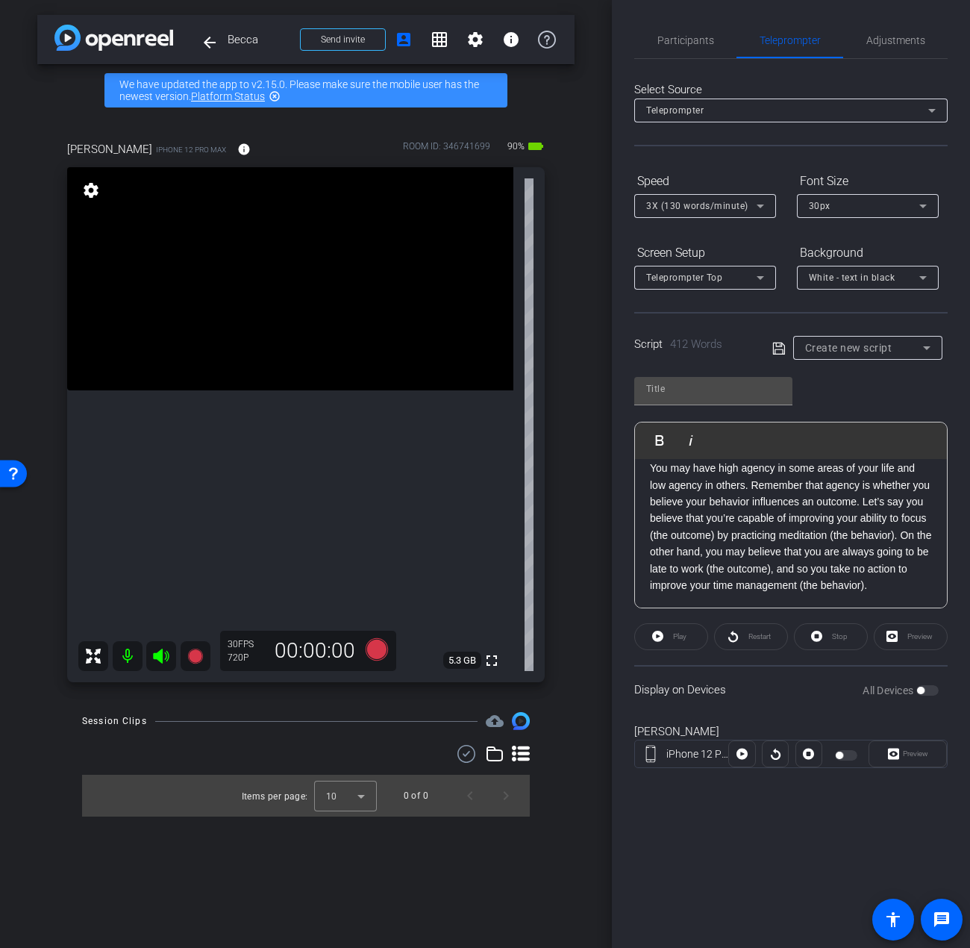
click at [714, 589] on p "Welcome to the Agency Program! I’m Coach Becca, and I’m so excited to introduce…" at bounding box center [791, 168] width 282 height 852
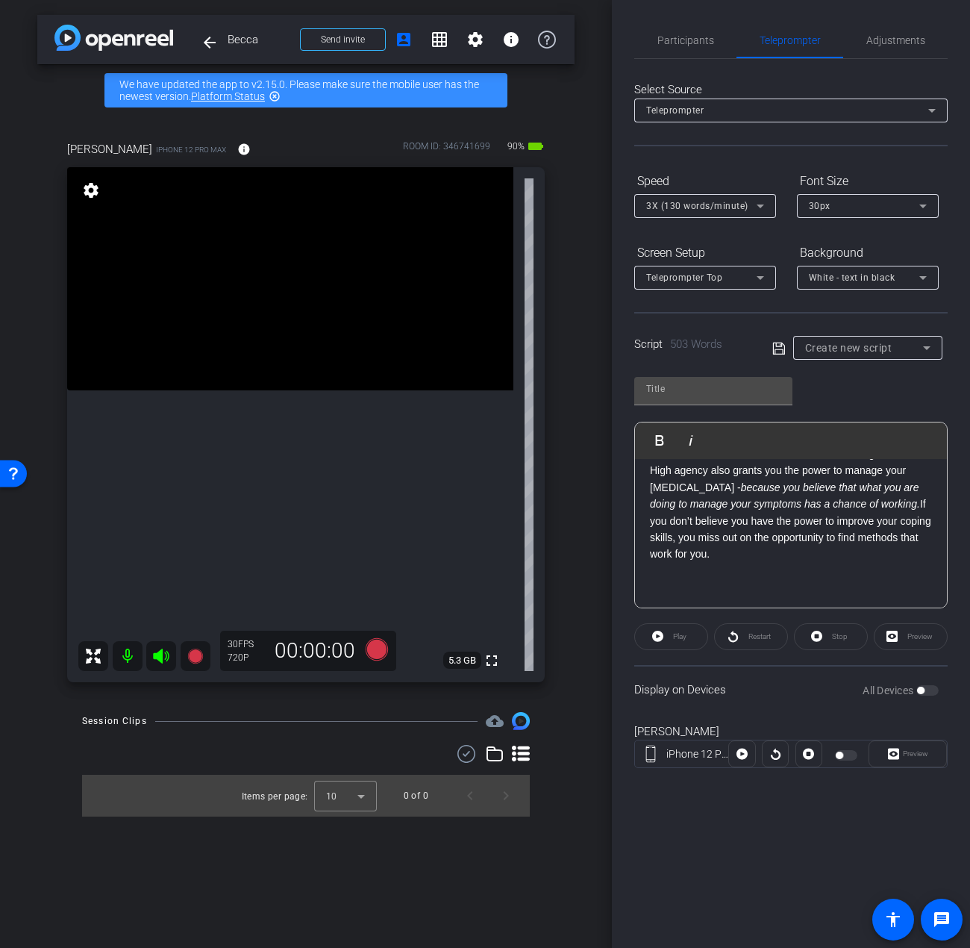
scroll to position [950, 0]
click at [719, 590] on p "Welcome to the Agency Program! I’m Coach Becca, and I’m so excited to introduce…" at bounding box center [791, 59] width 282 height 1070
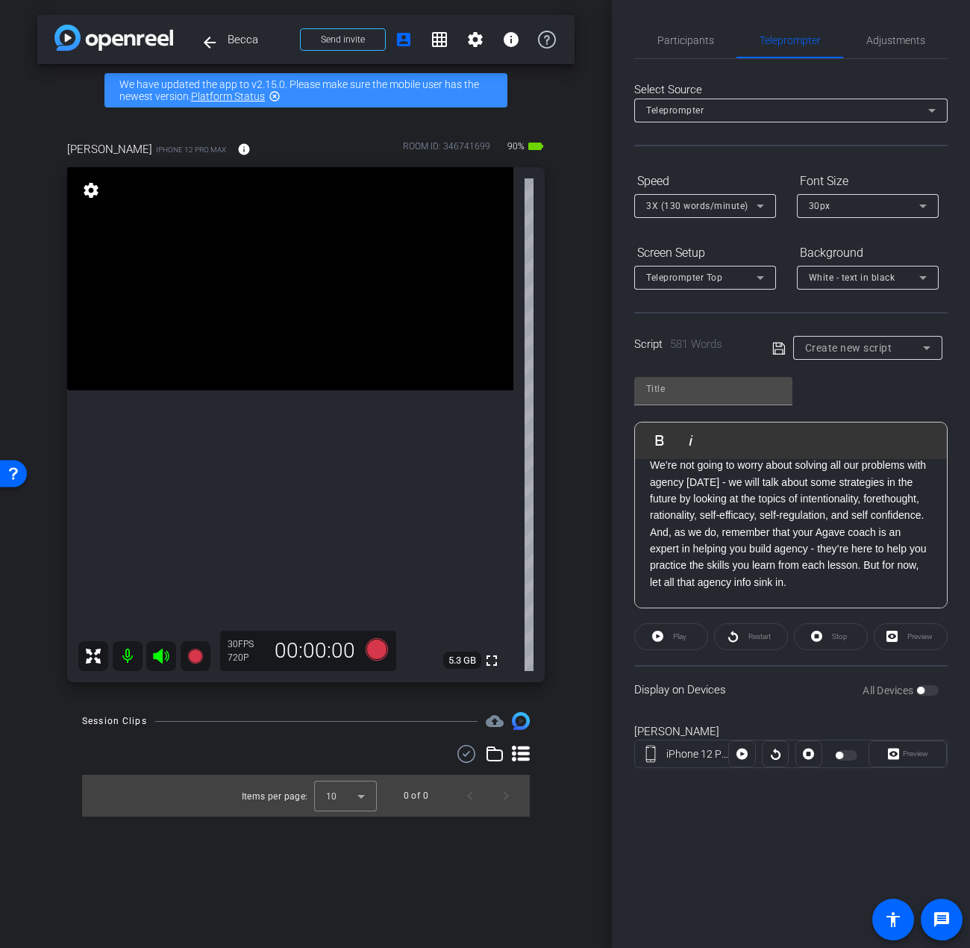
scroll to position [1086, 0]
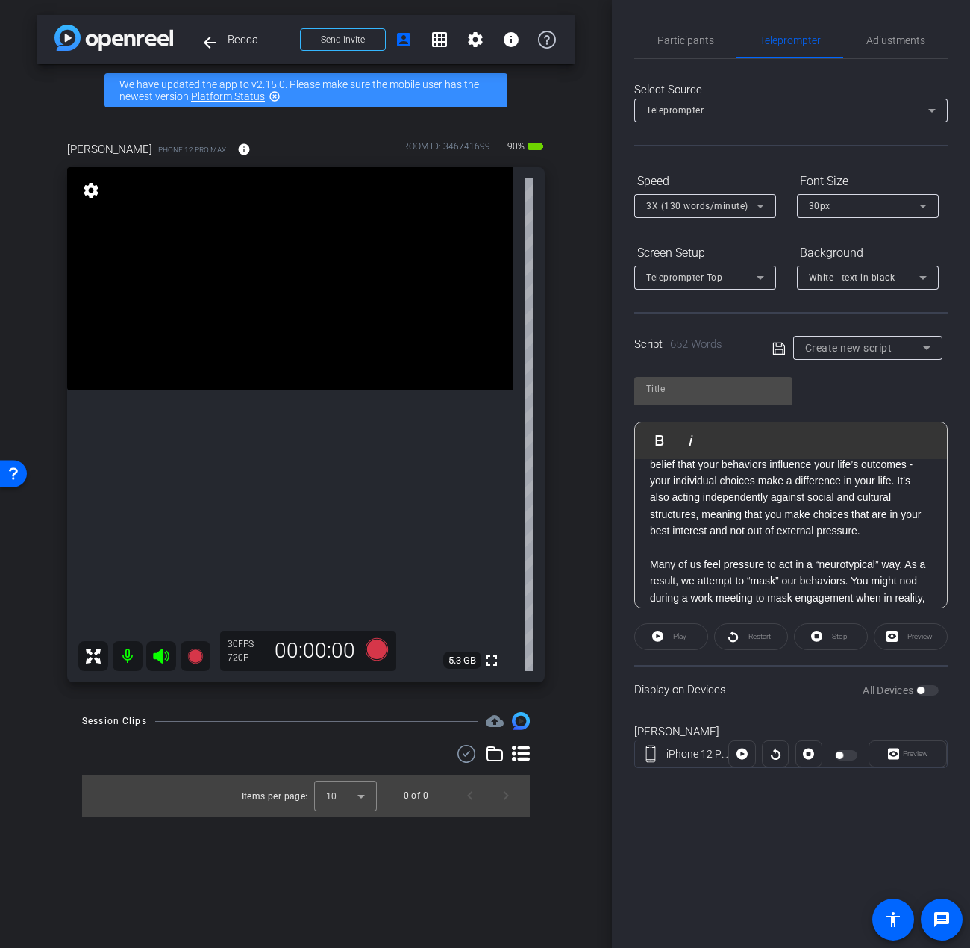
scroll to position [0, 0]
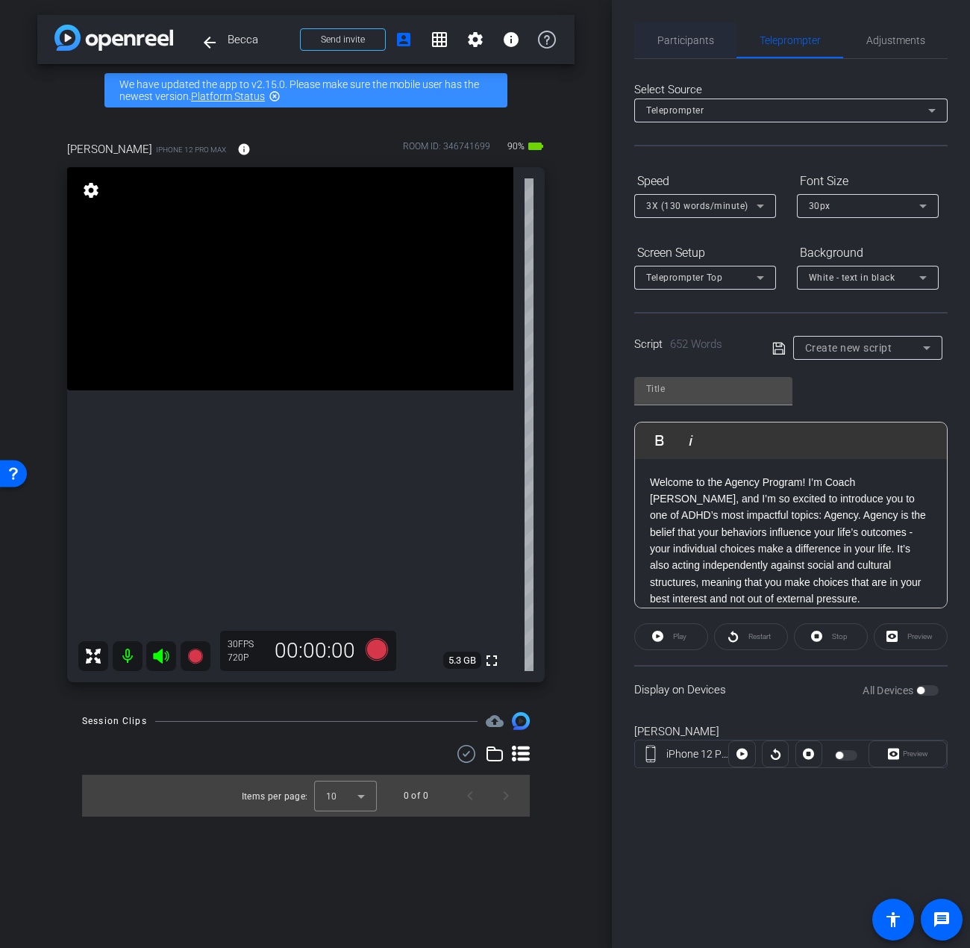
click at [688, 46] on span "Participants" at bounding box center [686, 40] width 57 height 10
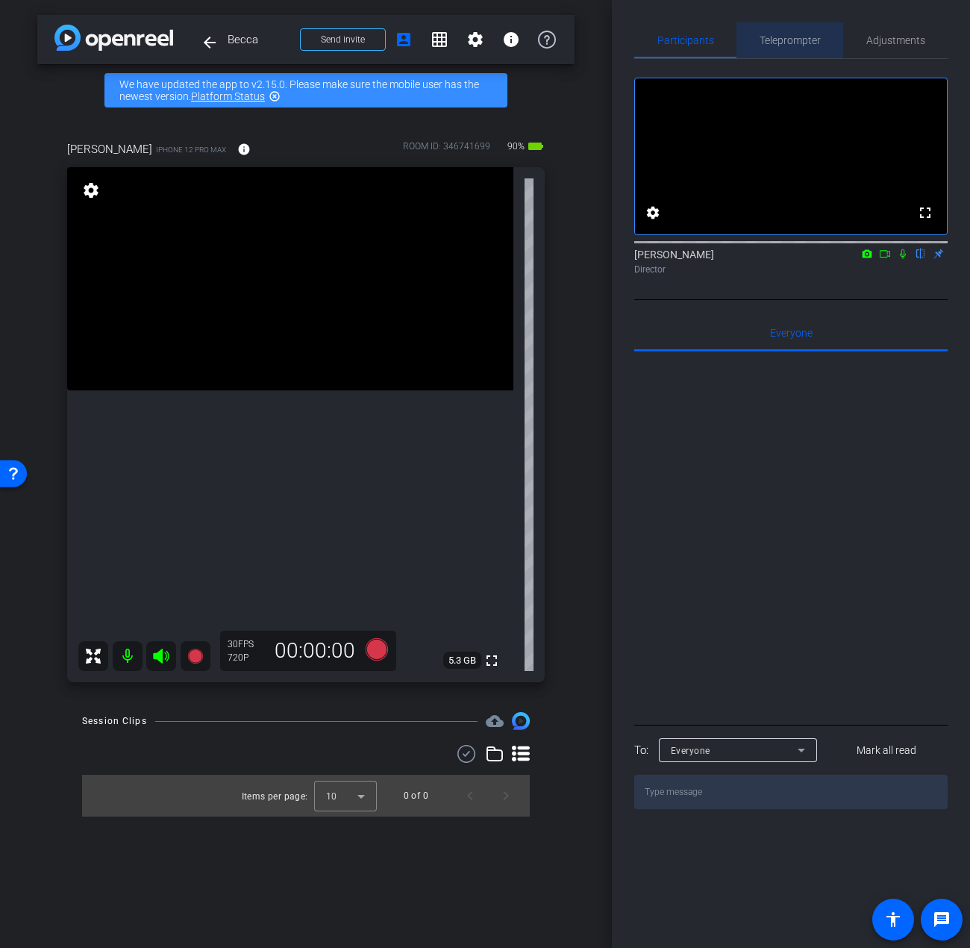
click at [783, 43] on span "Teleprompter" at bounding box center [790, 40] width 61 height 10
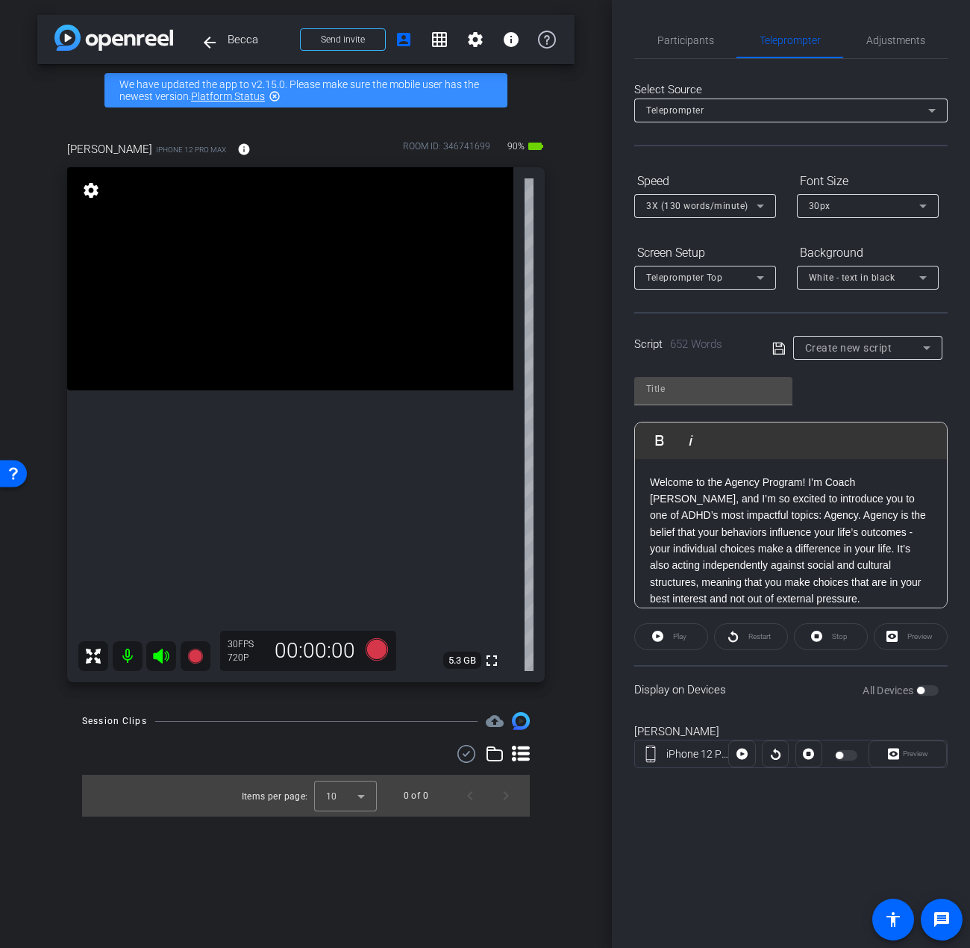
click at [782, 347] on icon at bounding box center [779, 349] width 13 height 18
type input "Default title 4161"
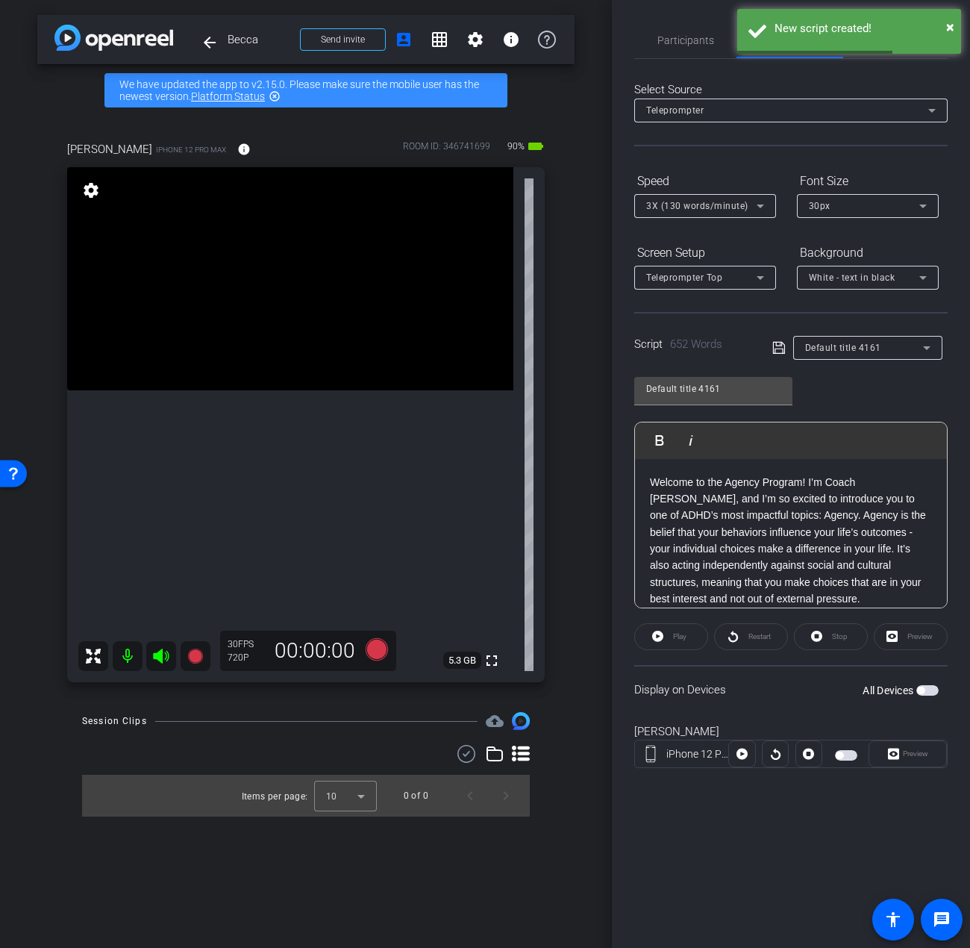
click at [928, 689] on span "button" at bounding box center [928, 690] width 22 height 10
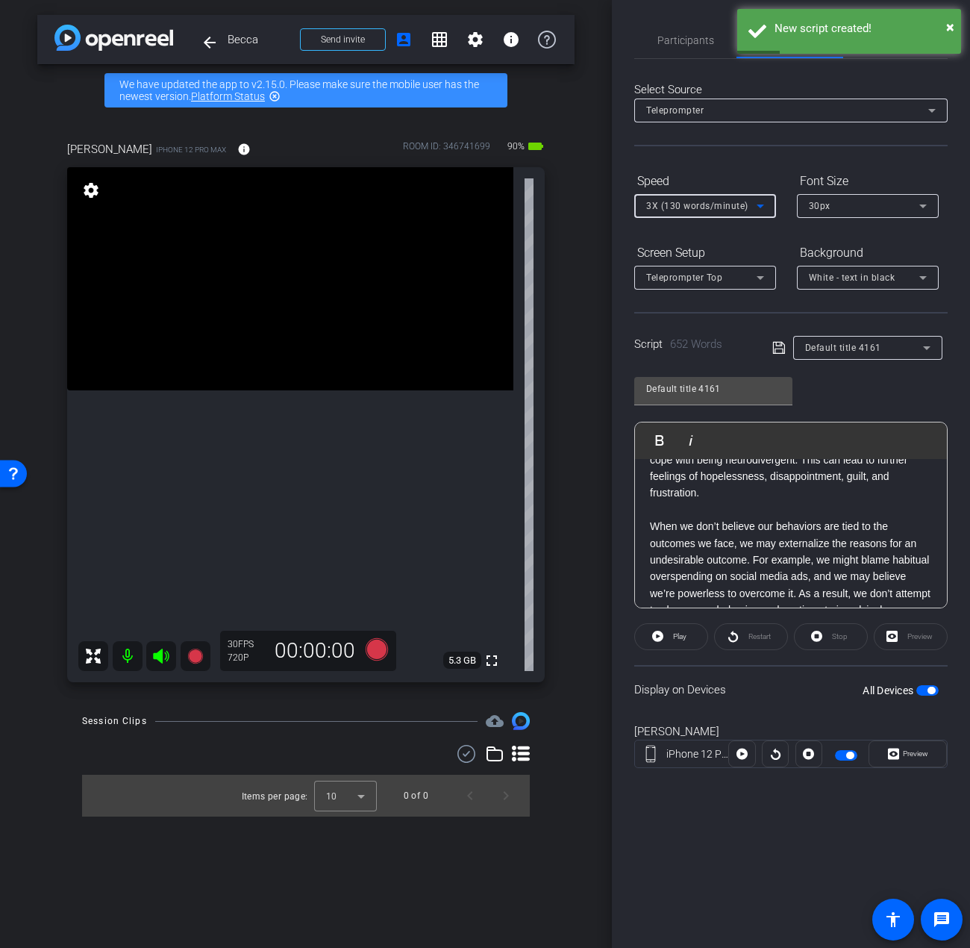
click at [707, 210] on span "3X (130 words/minute)" at bounding box center [697, 206] width 102 height 10
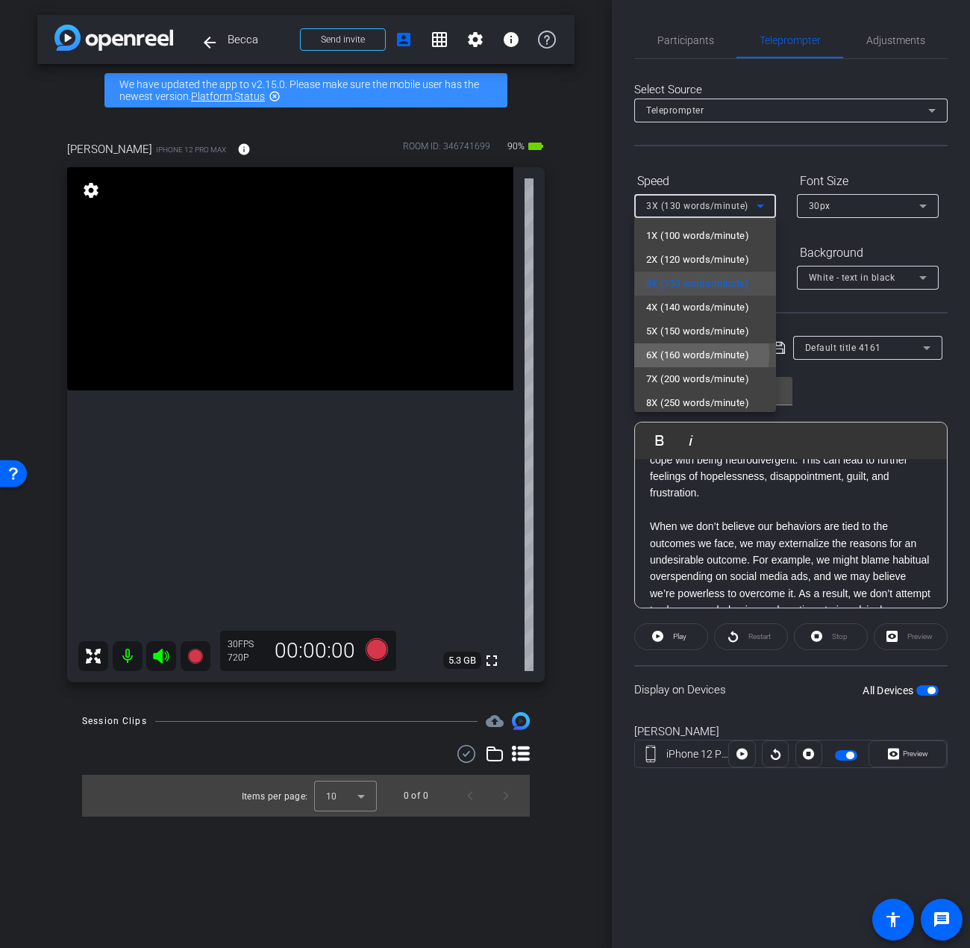
click at [671, 354] on span "6X (160 words/minute)" at bounding box center [697, 355] width 103 height 18
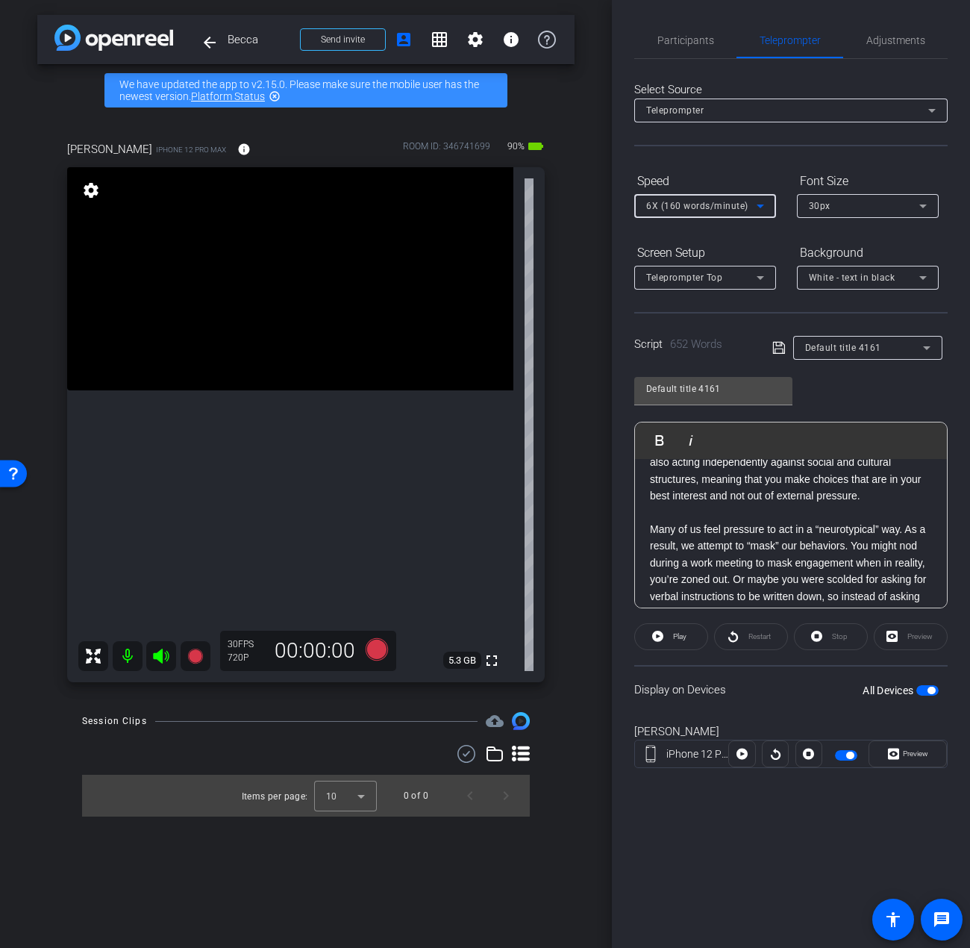
scroll to position [0, 0]
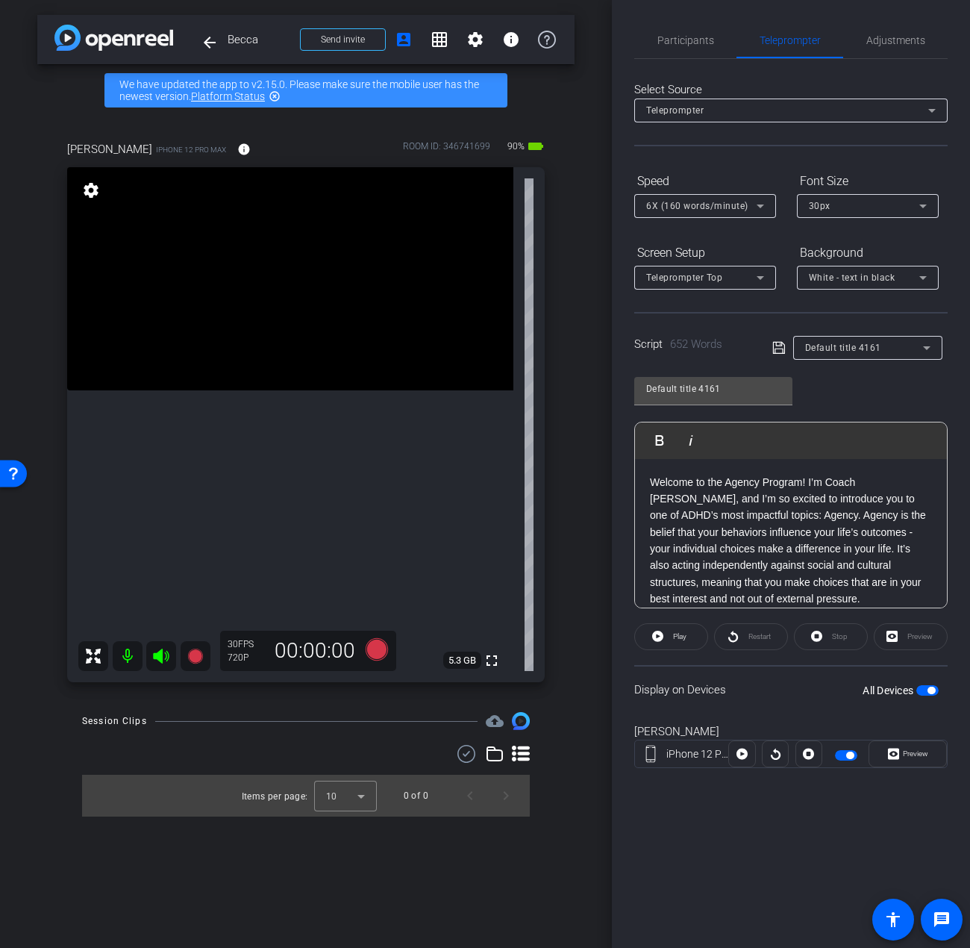
click at [929, 684] on div "All Devices" at bounding box center [901, 690] width 76 height 15
click at [926, 689] on span "button" at bounding box center [928, 690] width 22 height 10
click at [693, 43] on span "Participants" at bounding box center [686, 40] width 57 height 10
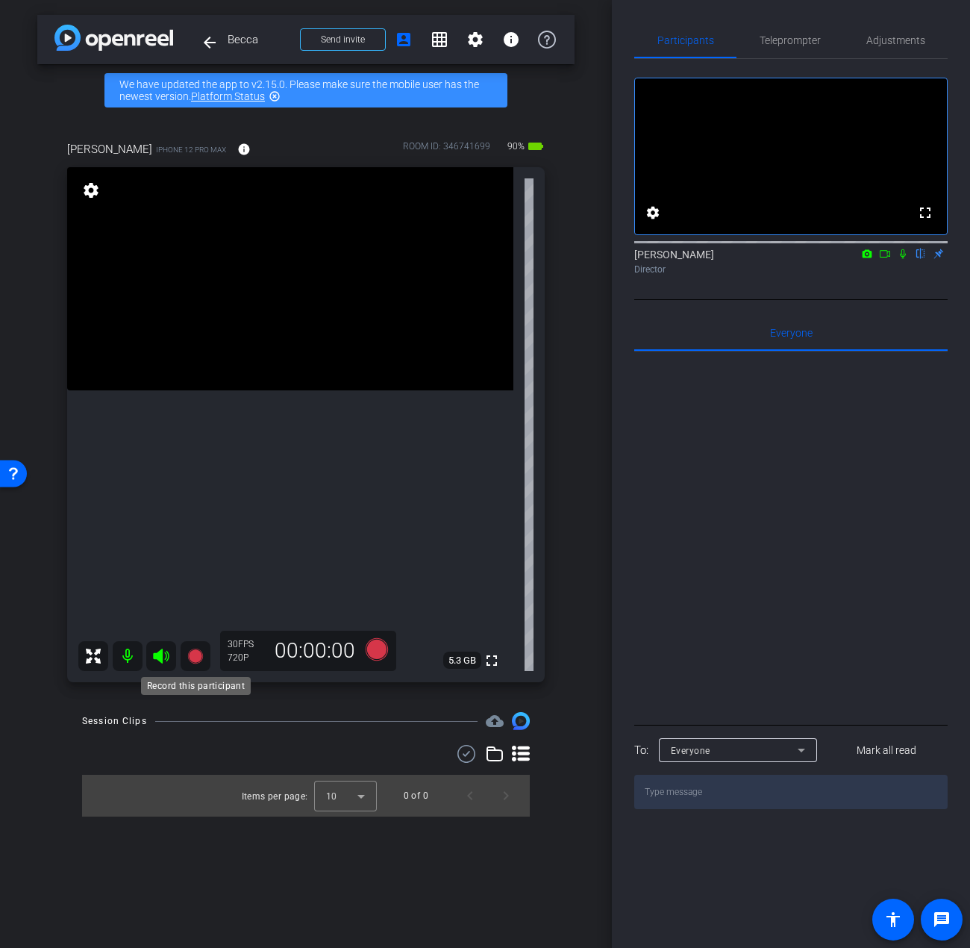
click at [198, 649] on icon at bounding box center [196, 656] width 18 height 18
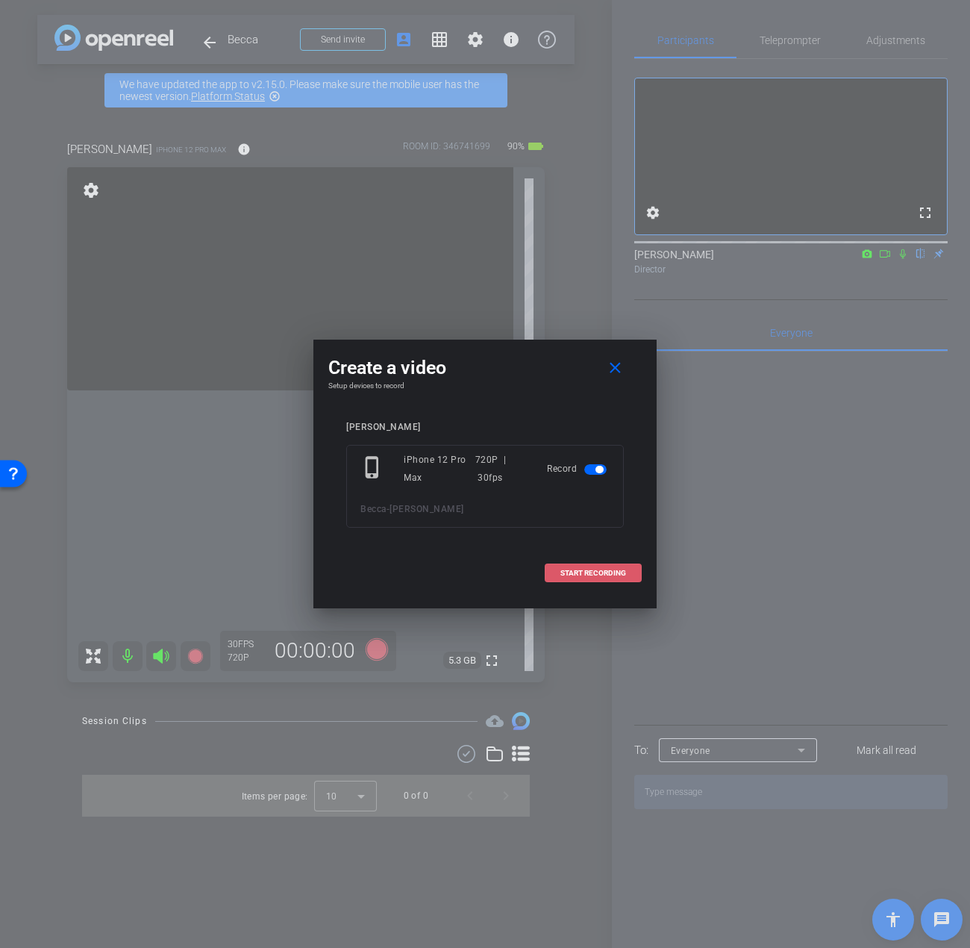
click at [564, 575] on span "START RECORDING" at bounding box center [594, 573] width 66 height 7
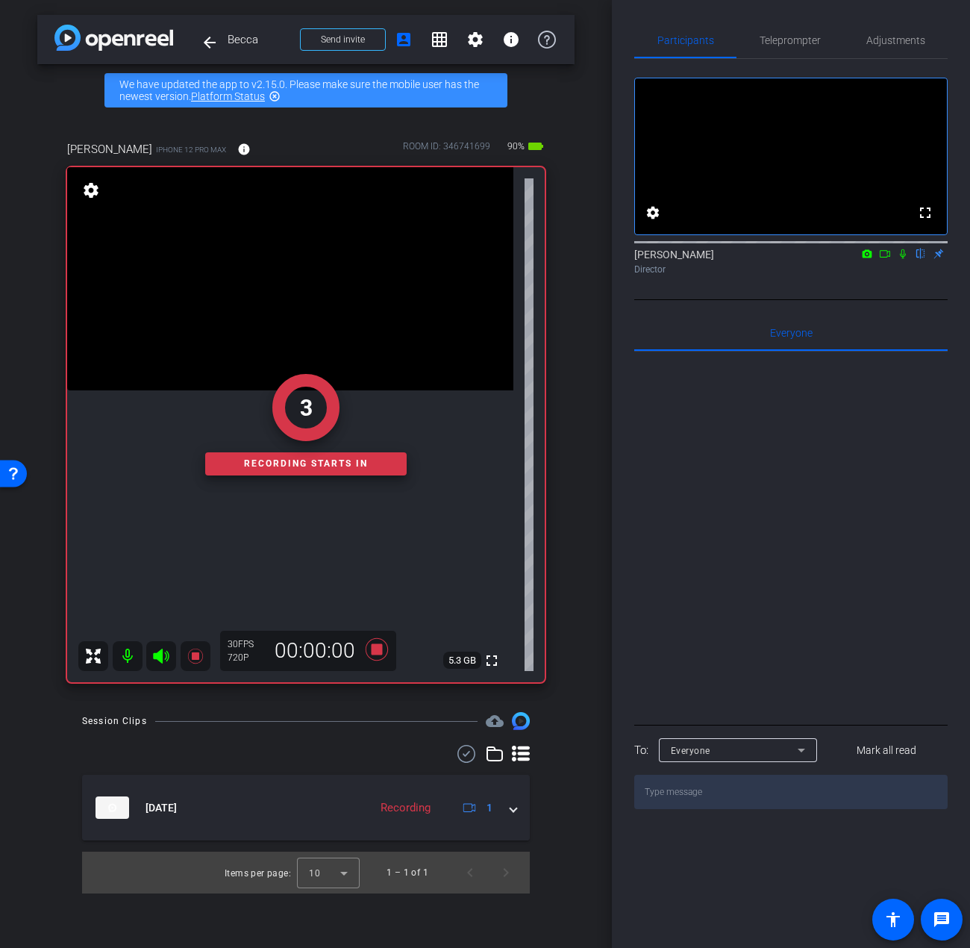
click at [899, 259] on icon at bounding box center [903, 254] width 12 height 10
click at [784, 35] on span "Teleprompter" at bounding box center [790, 40] width 61 height 10
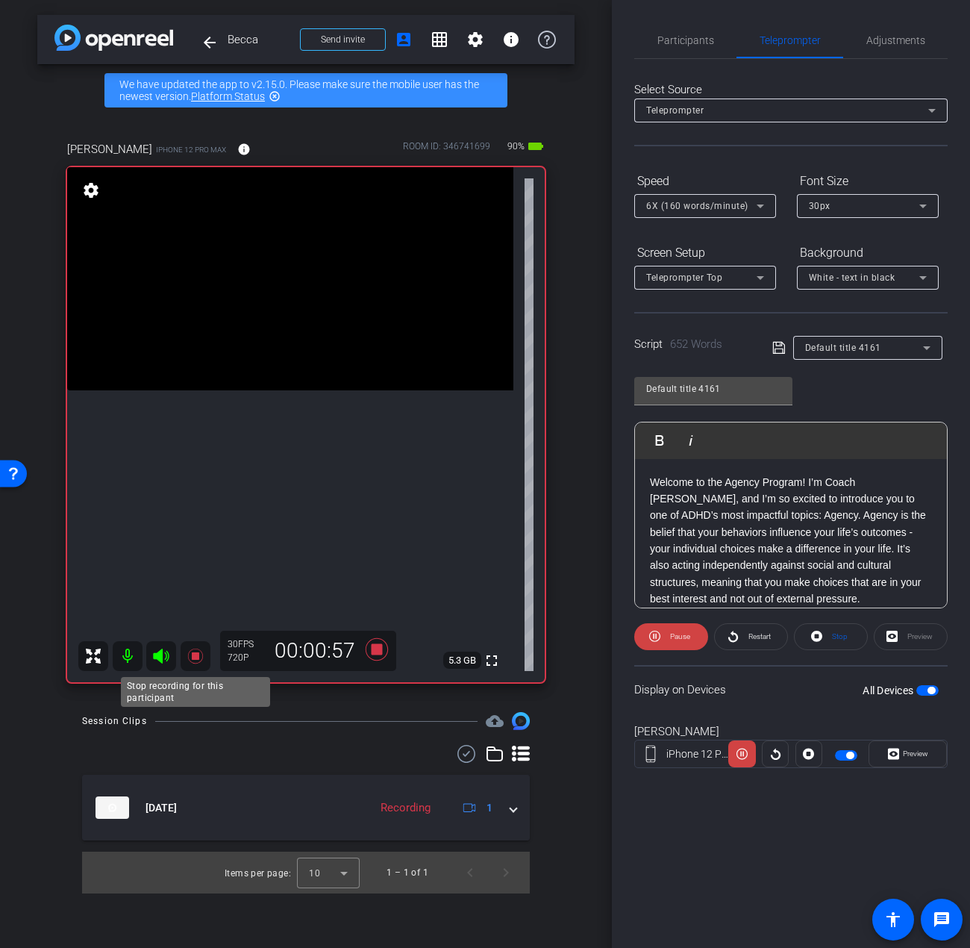
click at [194, 655] on icon at bounding box center [194, 656] width 15 height 15
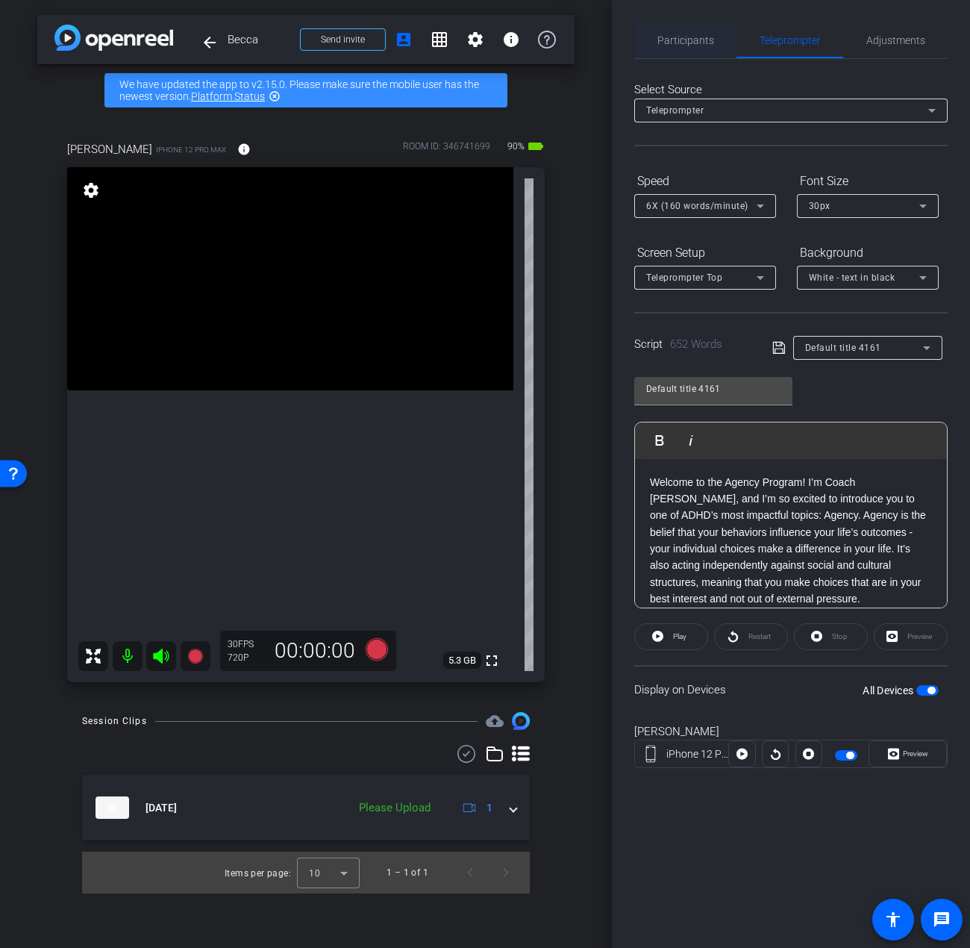
click at [699, 42] on span "Participants" at bounding box center [686, 40] width 57 height 10
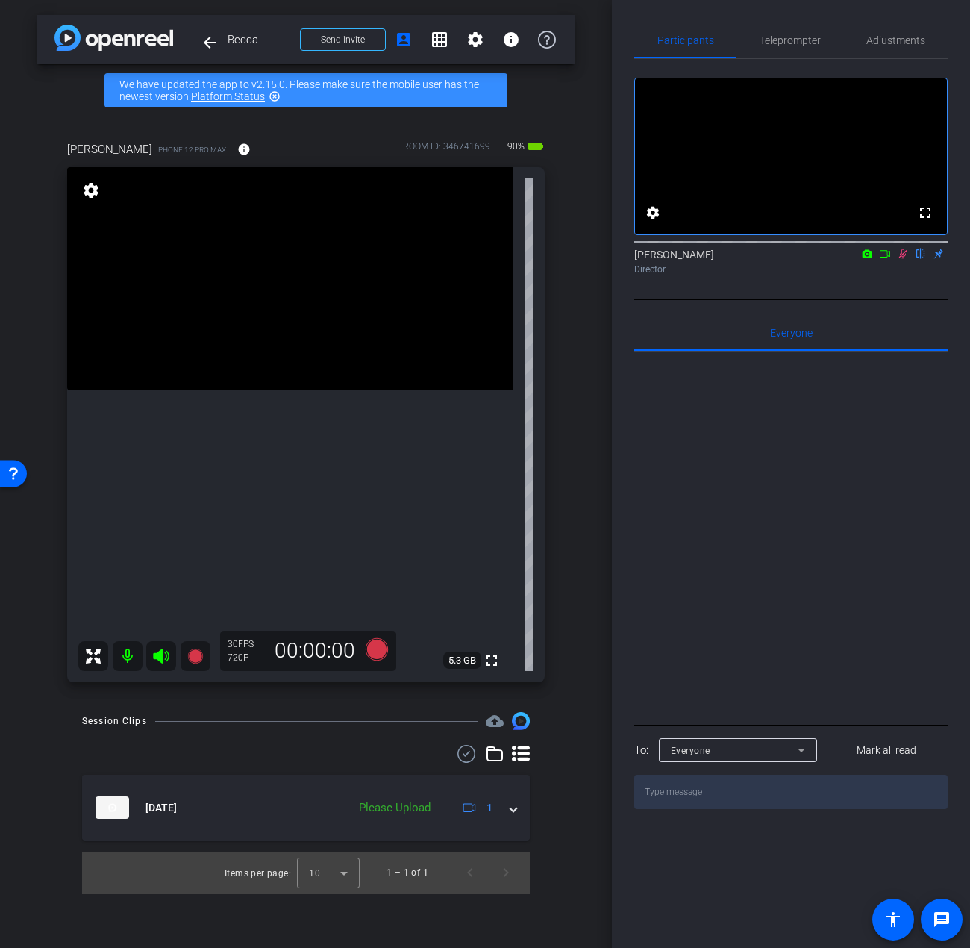
click at [905, 261] on mat-icon at bounding box center [903, 253] width 18 height 13
click at [778, 35] on span "Teleprompter" at bounding box center [790, 40] width 61 height 10
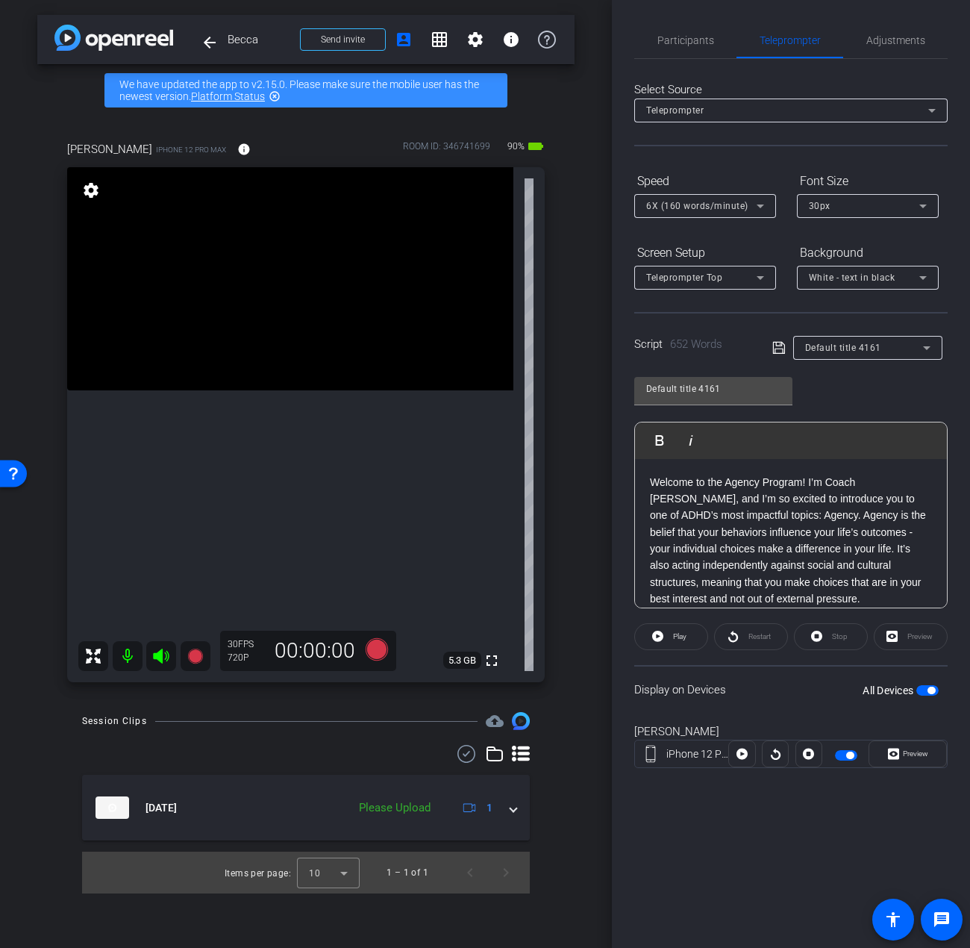
click at [713, 206] on span "6X (160 words/minute)" at bounding box center [697, 206] width 102 height 10
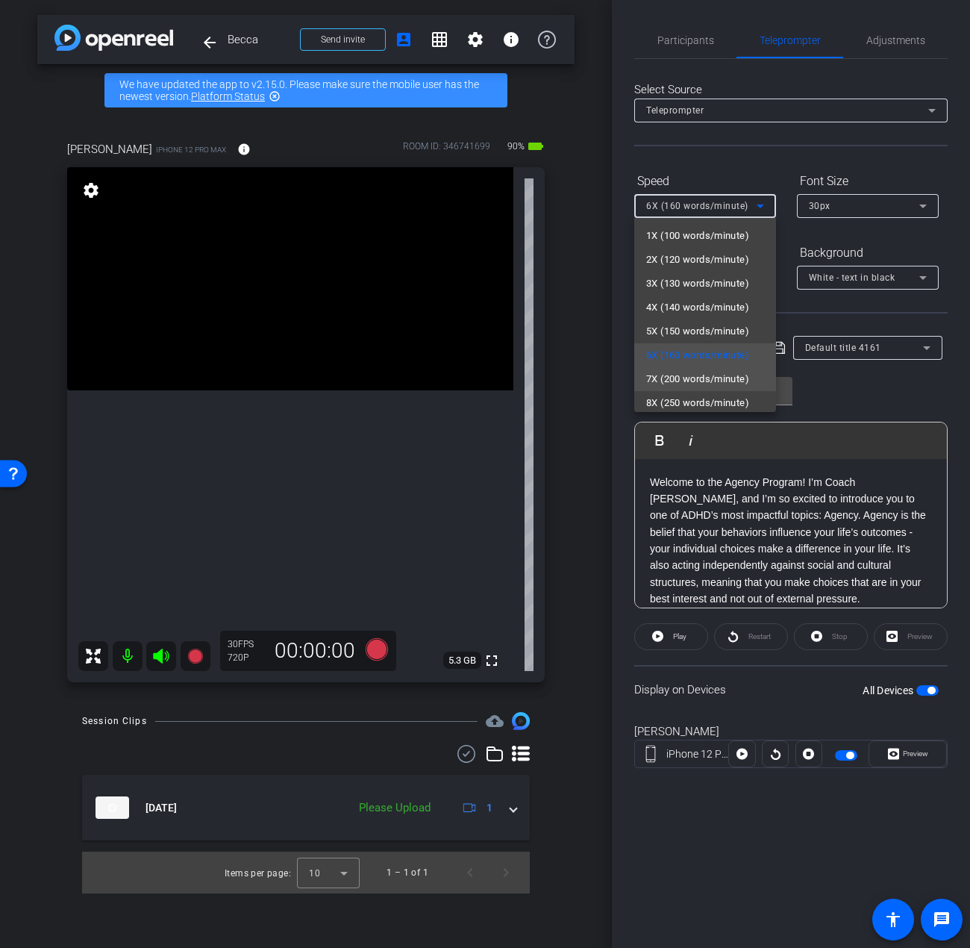
click at [694, 370] on span "7X (200 words/minute)" at bounding box center [697, 379] width 103 height 18
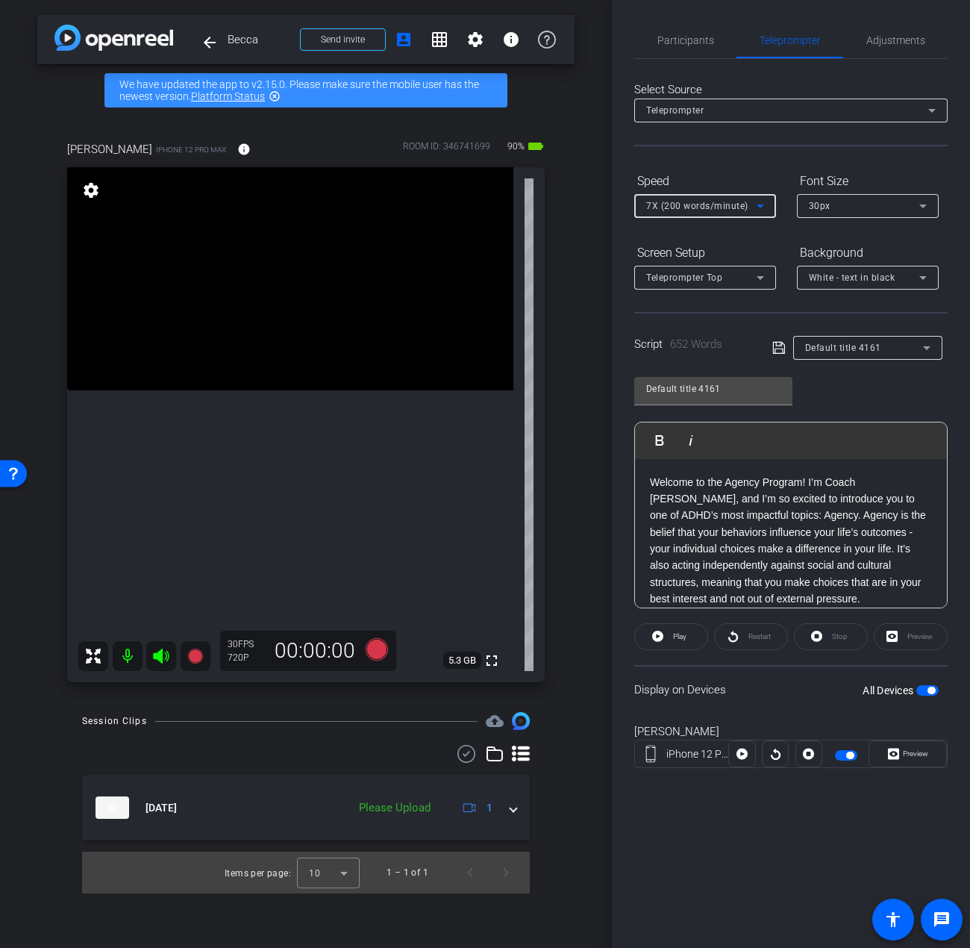
click at [929, 696] on div "All Devices" at bounding box center [901, 690] width 76 height 15
click at [924, 690] on span "button" at bounding box center [928, 690] width 22 height 10
click at [924, 690] on span "button" at bounding box center [920, 690] width 7 height 7
click at [675, 35] on span "Participants" at bounding box center [686, 40] width 57 height 10
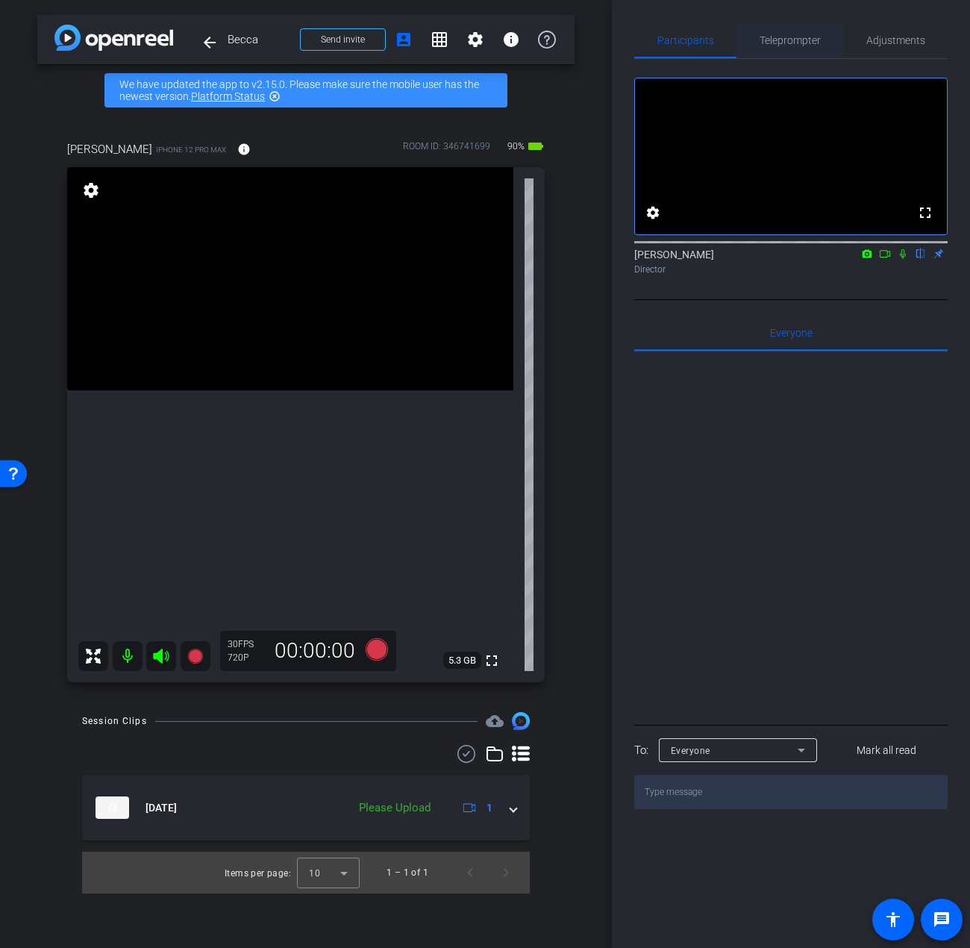
click at [785, 42] on span "Teleprompter" at bounding box center [790, 40] width 61 height 10
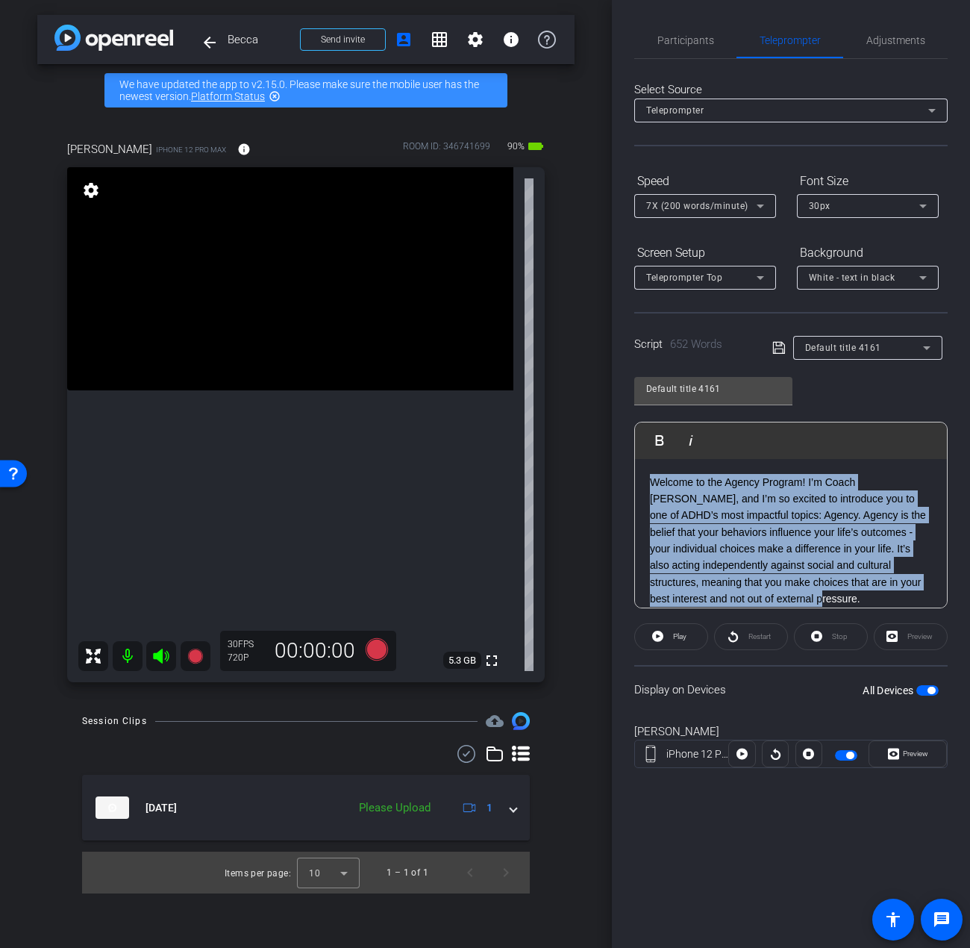
drag, startPoint x: 847, startPoint y: 525, endPoint x: 605, endPoint y: 437, distance: 257.8
click at [605, 437] on div "arrow_back Becca Back to project Send invite account_box grid_on settings info …" at bounding box center [485, 474] width 970 height 948
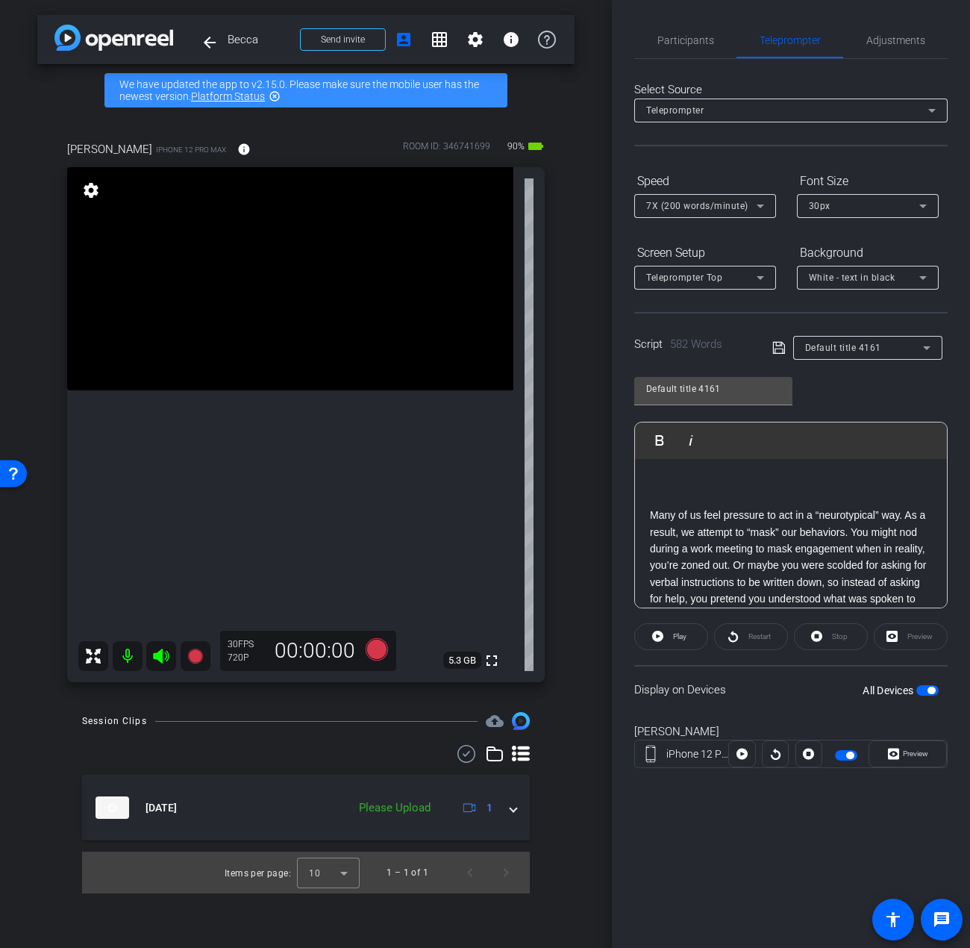
click at [931, 689] on span "button" at bounding box center [931, 690] width 7 height 7
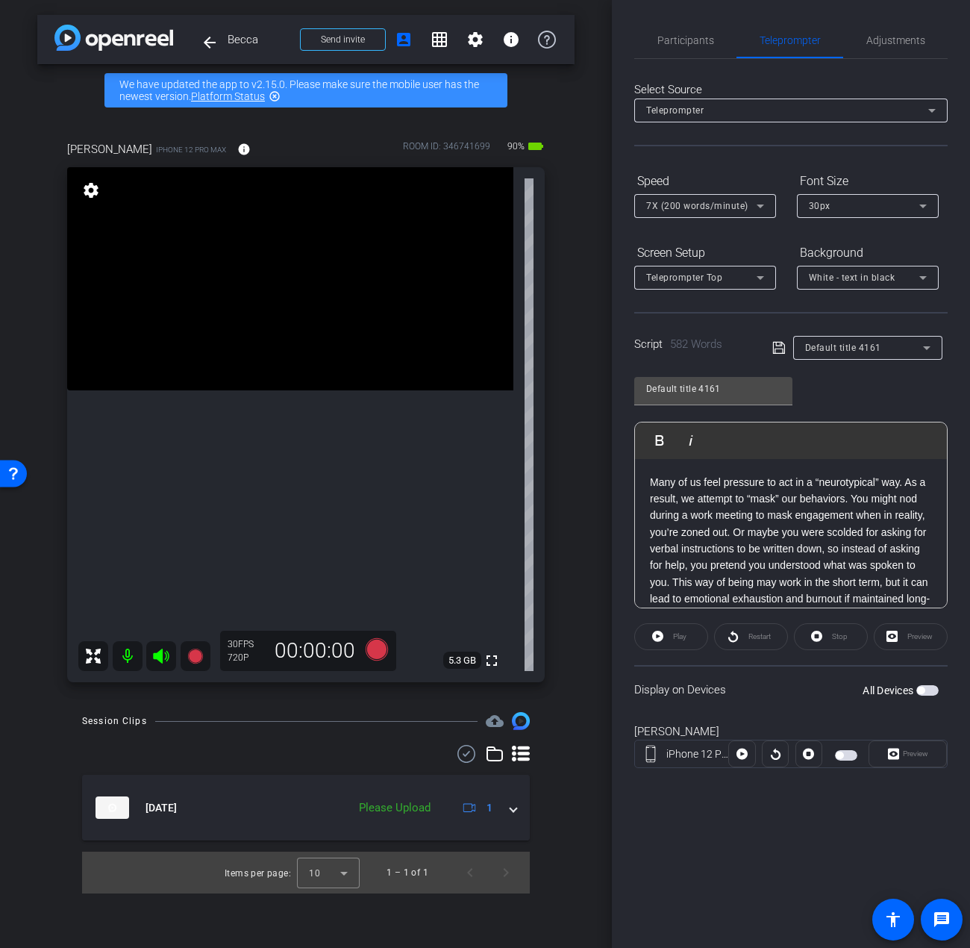
click at [931, 689] on span "button" at bounding box center [928, 690] width 22 height 10
click at [200, 658] on icon at bounding box center [194, 656] width 15 height 15
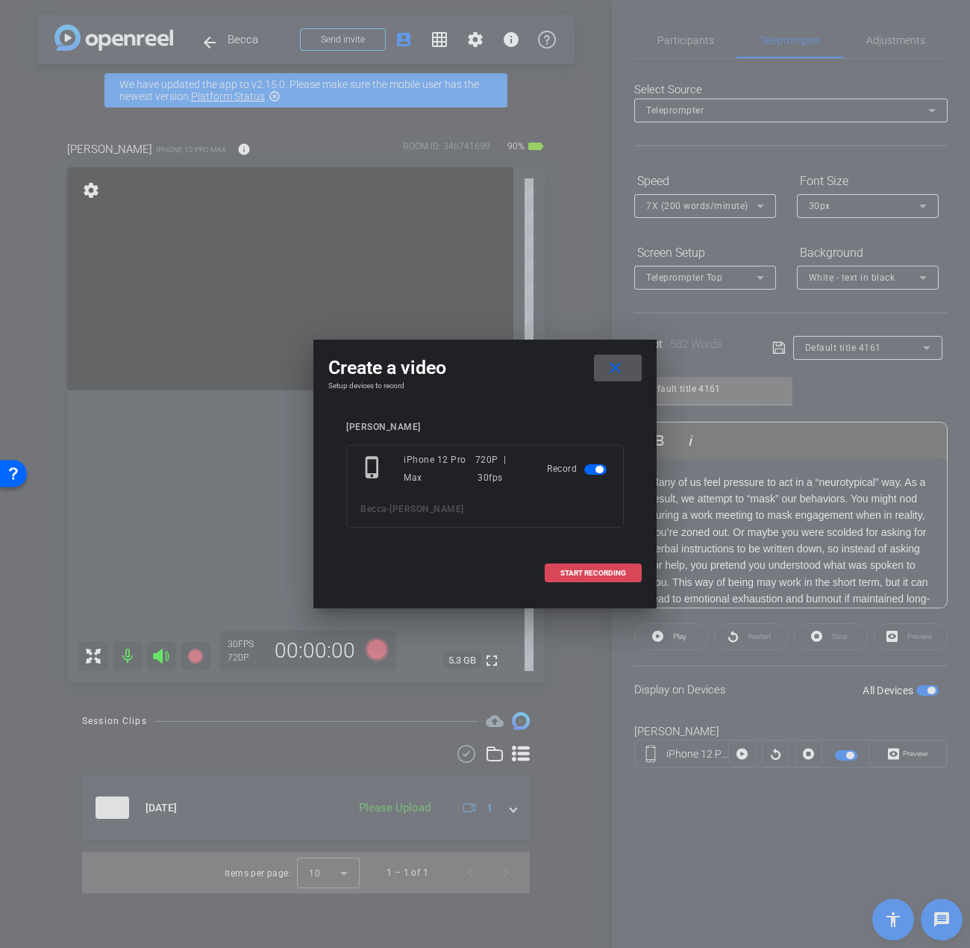
click at [569, 570] on span "START RECORDING" at bounding box center [594, 573] width 66 height 7
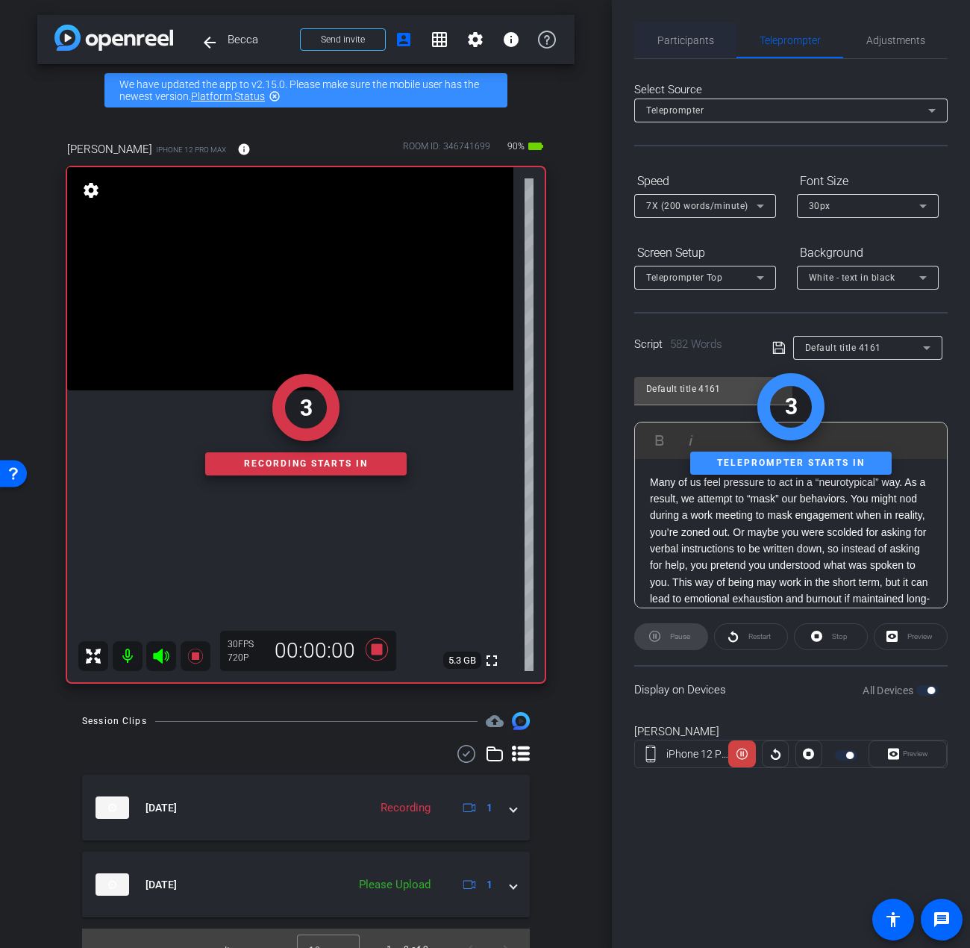
click at [672, 26] on span "Participants" at bounding box center [686, 40] width 57 height 36
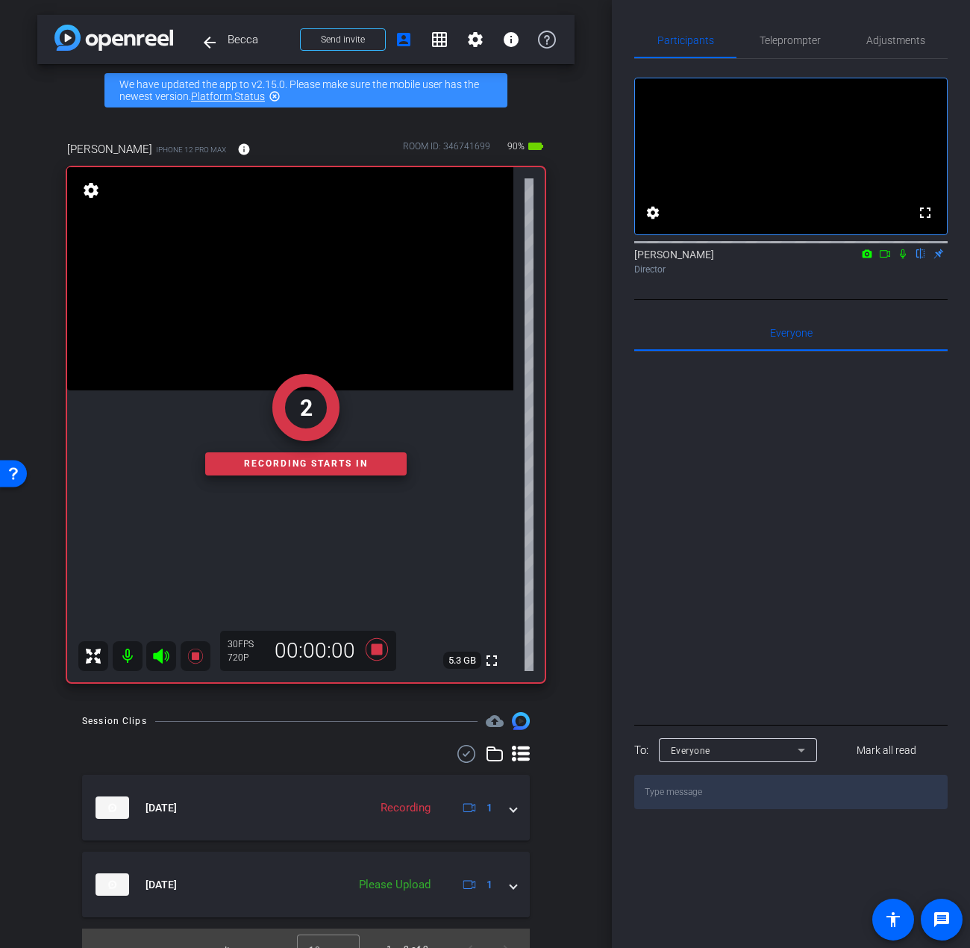
click at [902, 259] on icon at bounding box center [903, 254] width 12 height 10
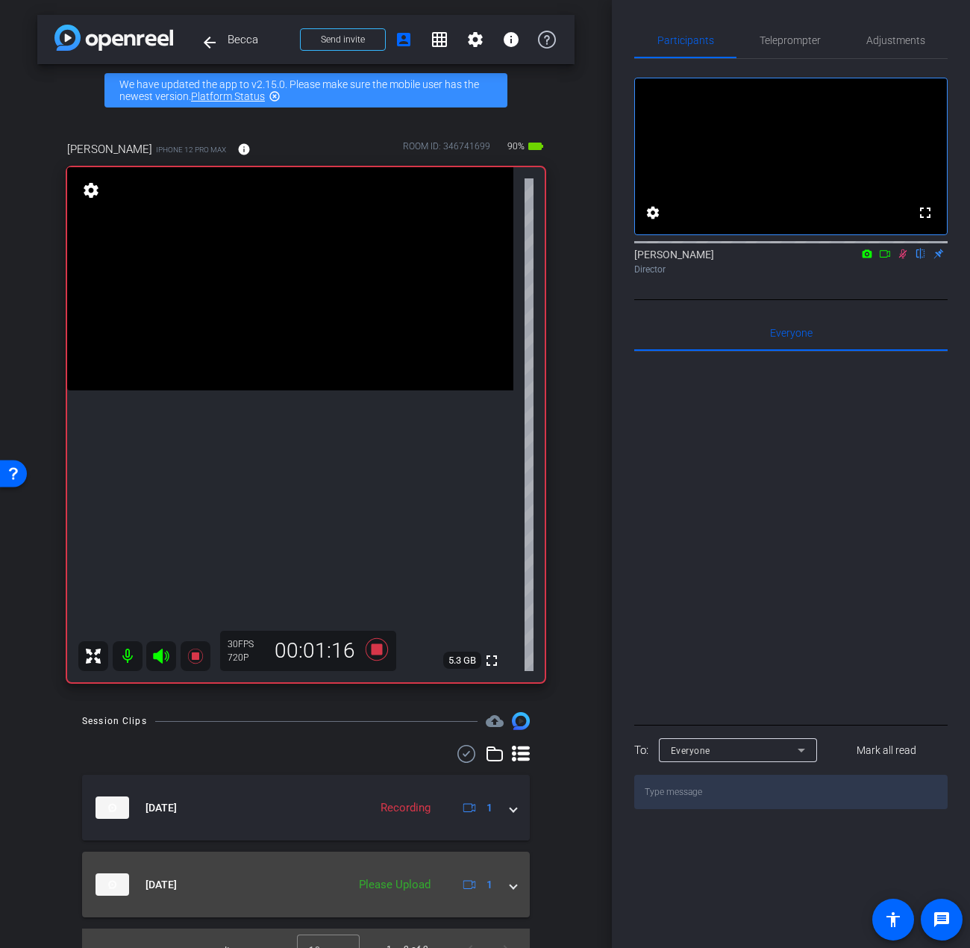
click at [404, 885] on div "Please Upload" at bounding box center [395, 884] width 87 height 17
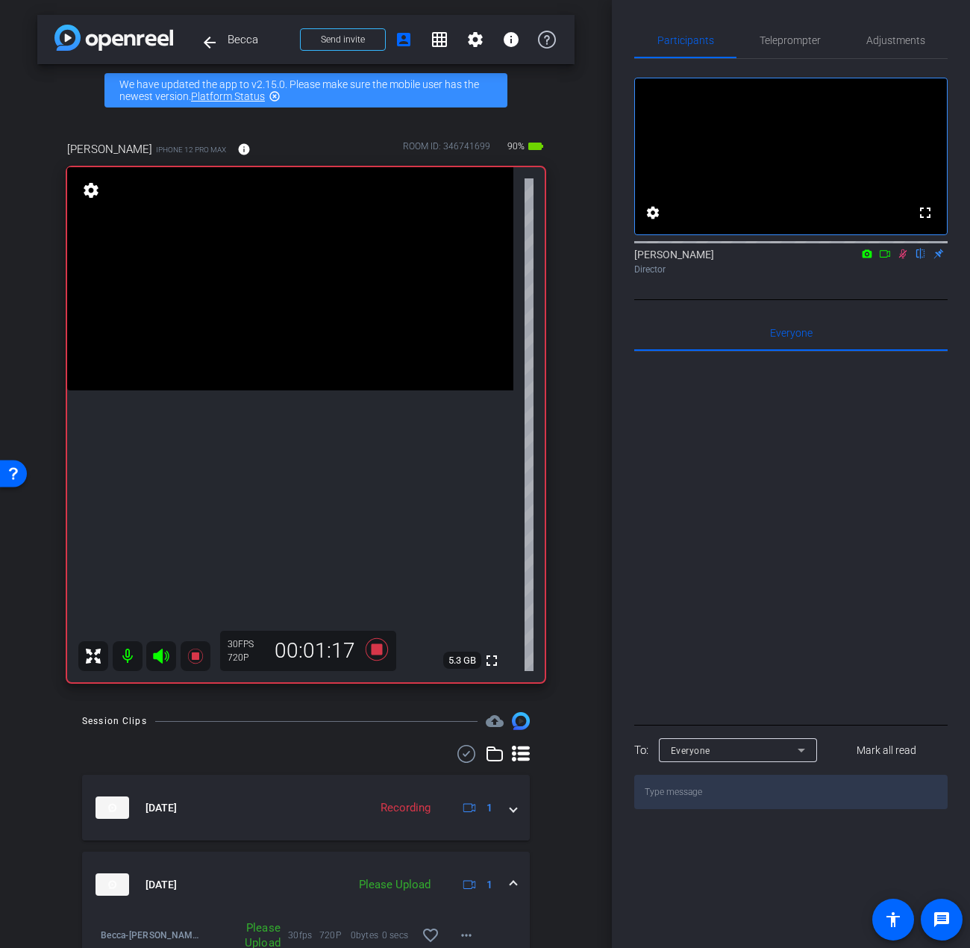
scroll to position [74, 0]
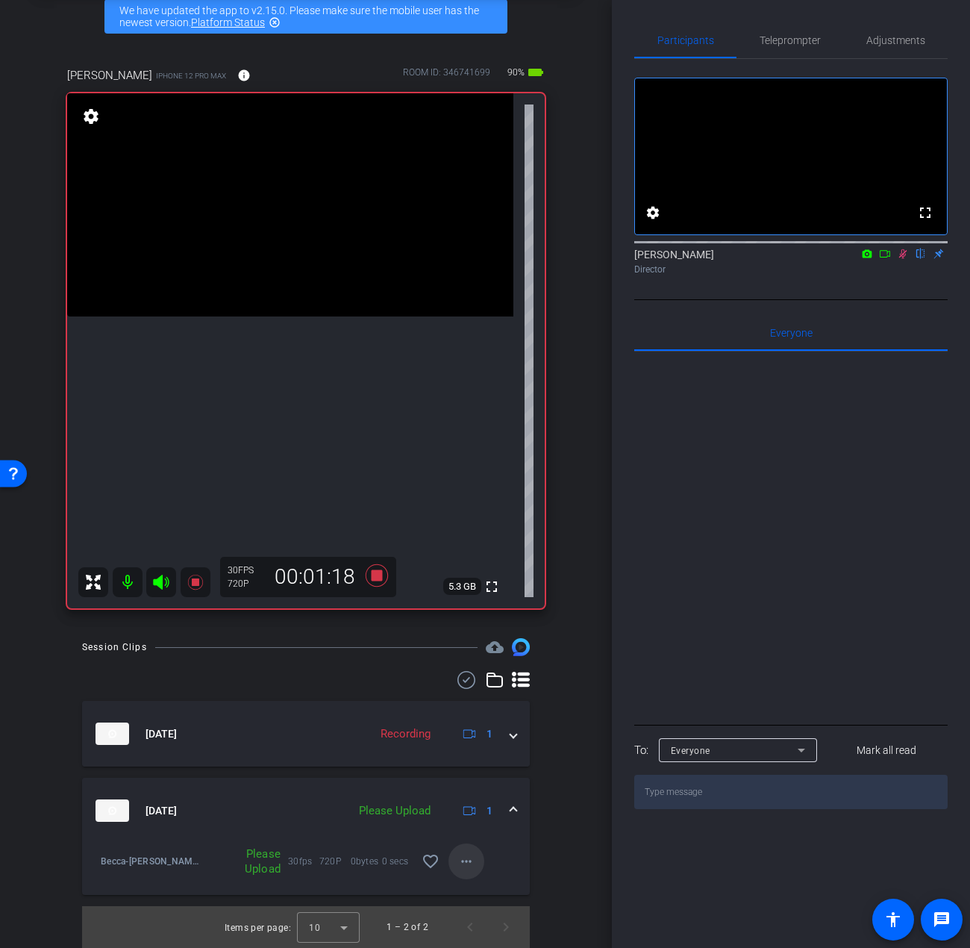
click at [458, 866] on mat-icon "more_horiz" at bounding box center [467, 861] width 18 height 18
click at [461, 885] on span "Upload" at bounding box center [484, 893] width 60 height 18
click at [198, 578] on icon at bounding box center [196, 582] width 18 height 18
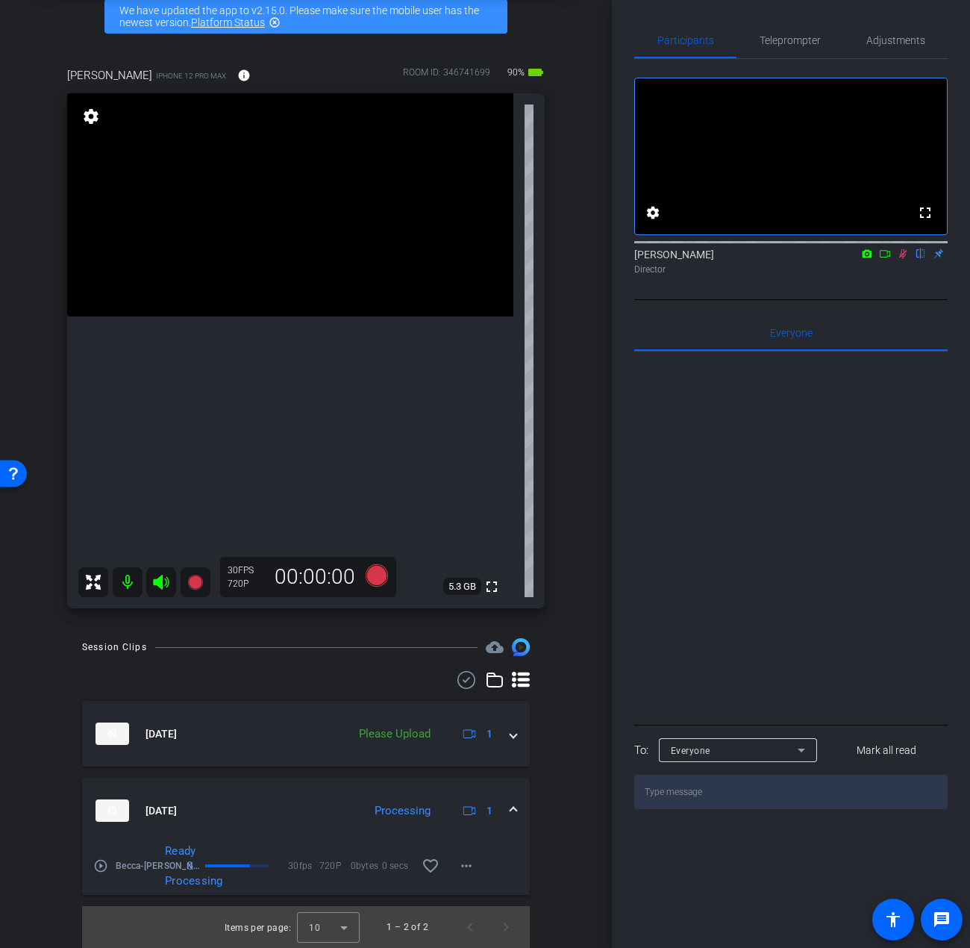
click at [899, 259] on icon at bounding box center [903, 254] width 12 height 10
click at [804, 59] on div "fullscreen settings Ori Fruhauf flip Director" at bounding box center [791, 170] width 314 height 222
click at [797, 43] on span "Teleprompter" at bounding box center [790, 40] width 61 height 10
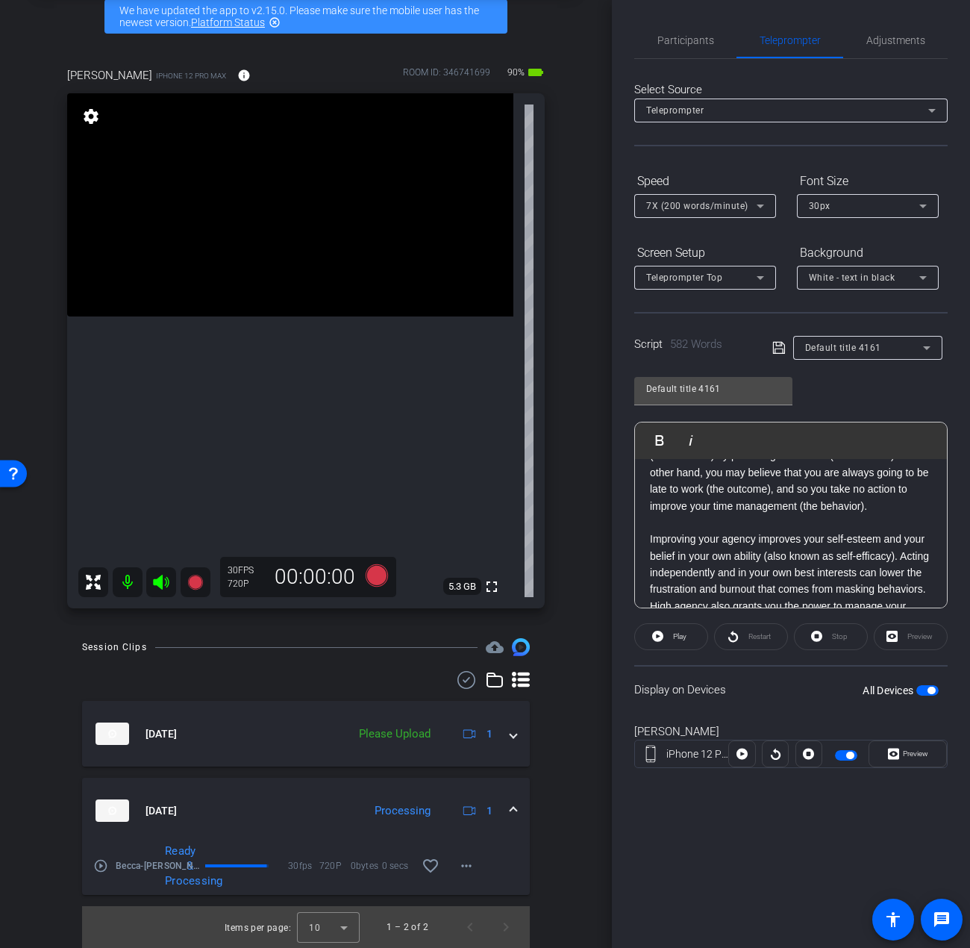
scroll to position [0, 0]
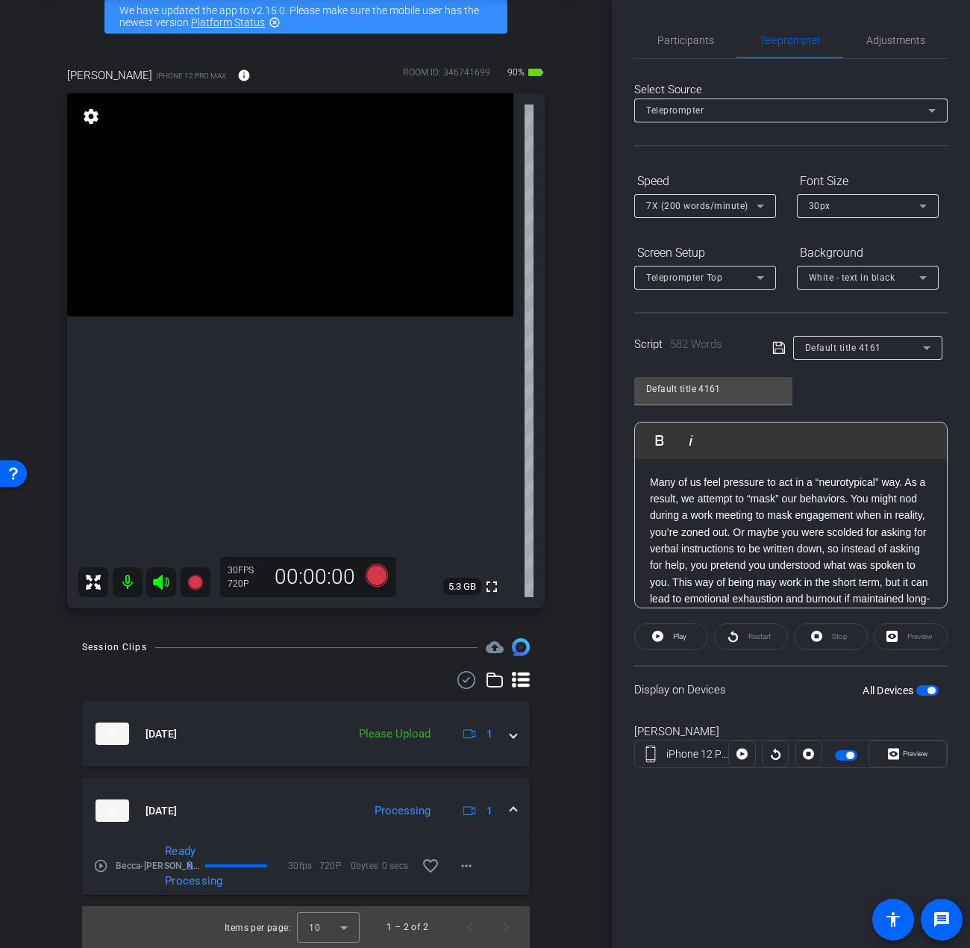
drag, startPoint x: 816, startPoint y: 521, endPoint x: 599, endPoint y: 387, distance: 255.0
click at [599, 387] on div "arrow_back Becca Back to project Send invite account_box grid_on settings info …" at bounding box center [485, 474] width 970 height 948
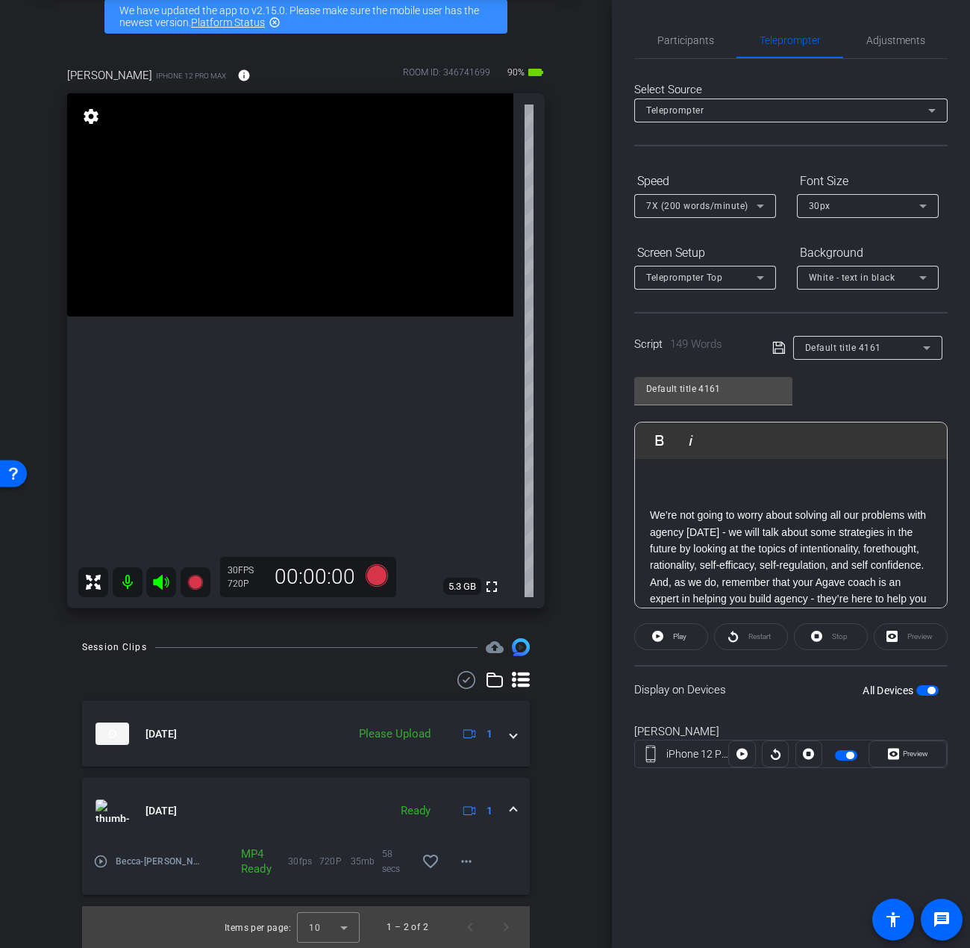
click at [652, 517] on p "We’re not going to worry about solving all our problems with agency today - we …" at bounding box center [791, 624] width 282 height 301
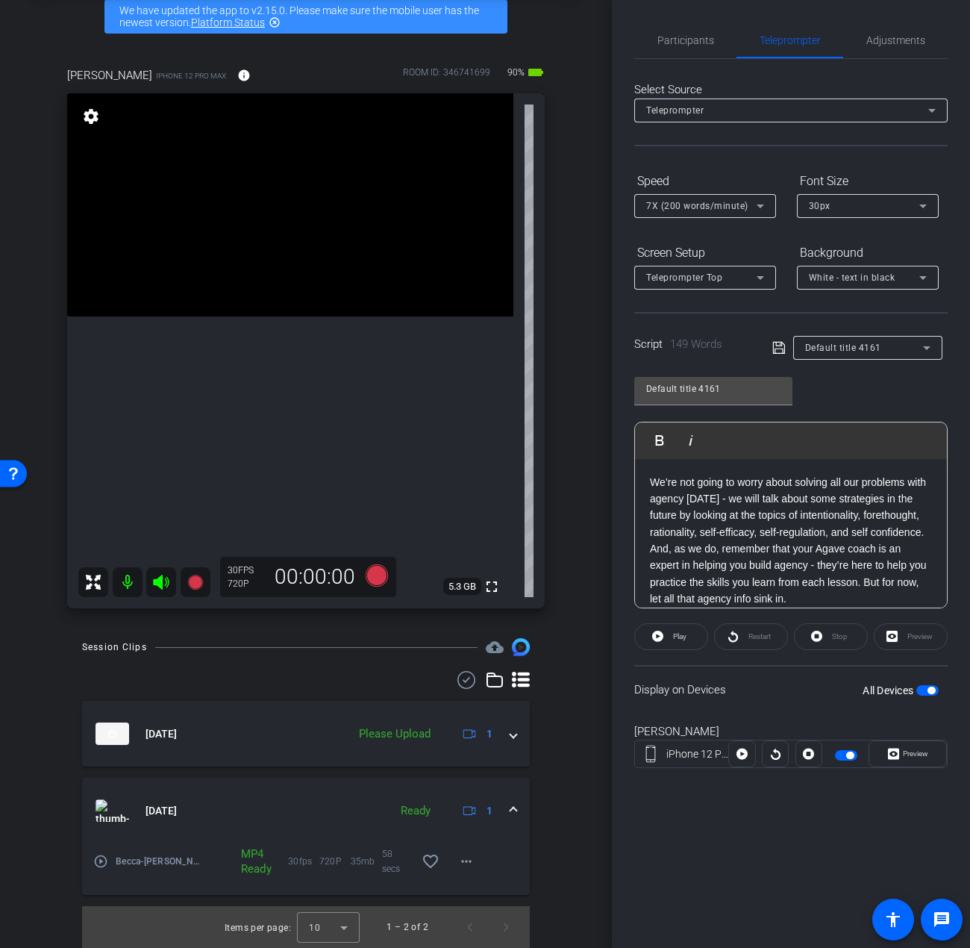
click at [933, 688] on span "button" at bounding box center [931, 690] width 7 height 7
click at [933, 688] on span "button" at bounding box center [928, 690] width 22 height 10
click at [937, 690] on span "button" at bounding box center [928, 690] width 22 height 10
click at [682, 11] on div "Participants Teleprompter Adjustments settings Ori Fruhauf flip Director Everyo…" at bounding box center [791, 474] width 358 height 948
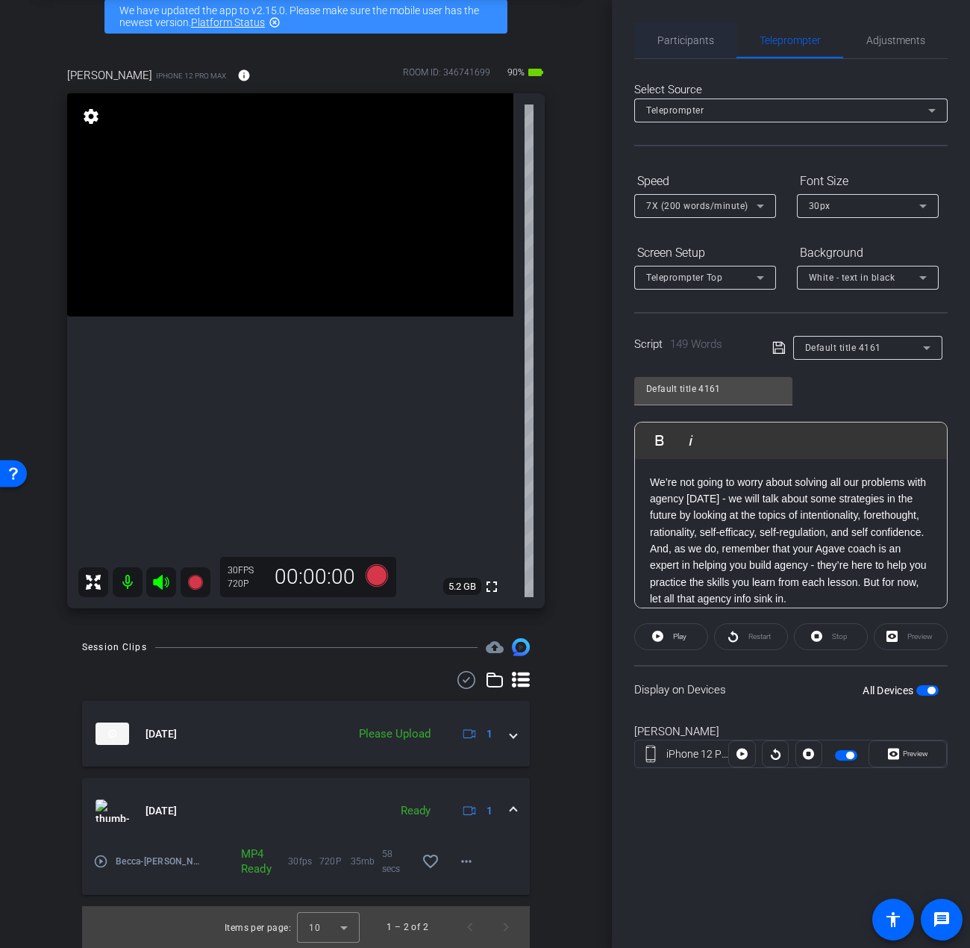
click at [691, 26] on span "Participants" at bounding box center [686, 40] width 57 height 36
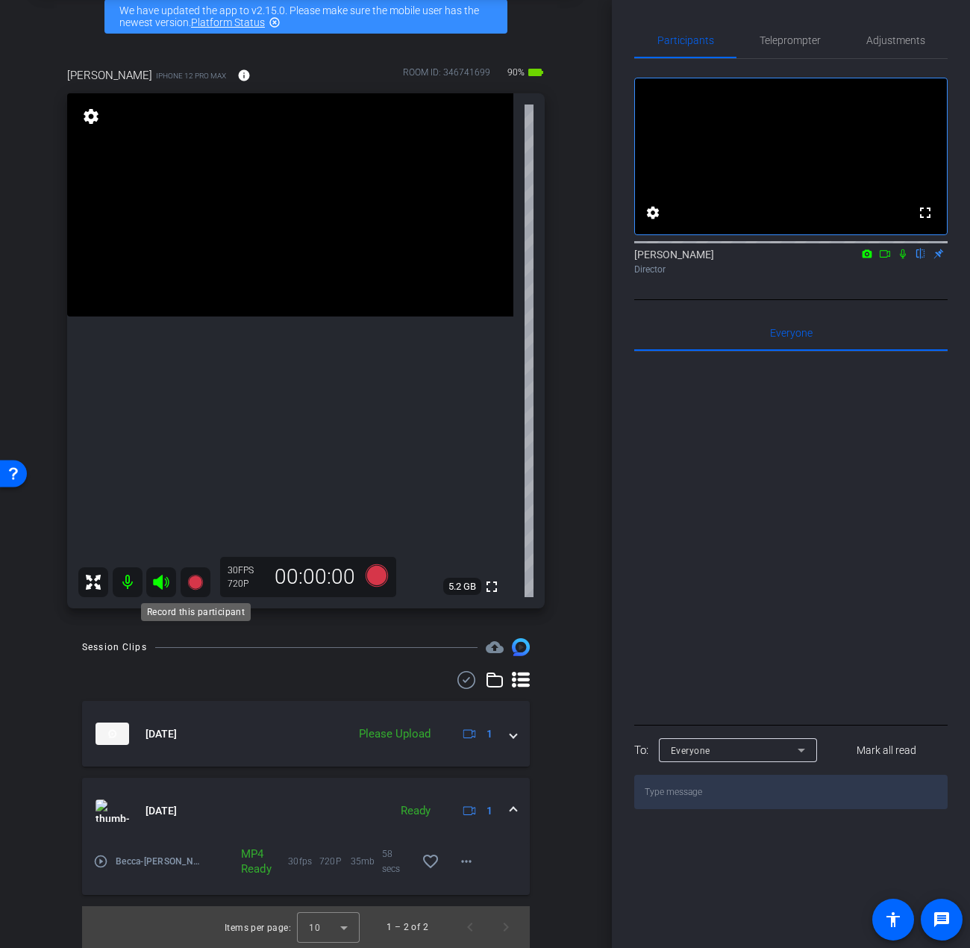
click at [193, 584] on icon at bounding box center [194, 582] width 15 height 15
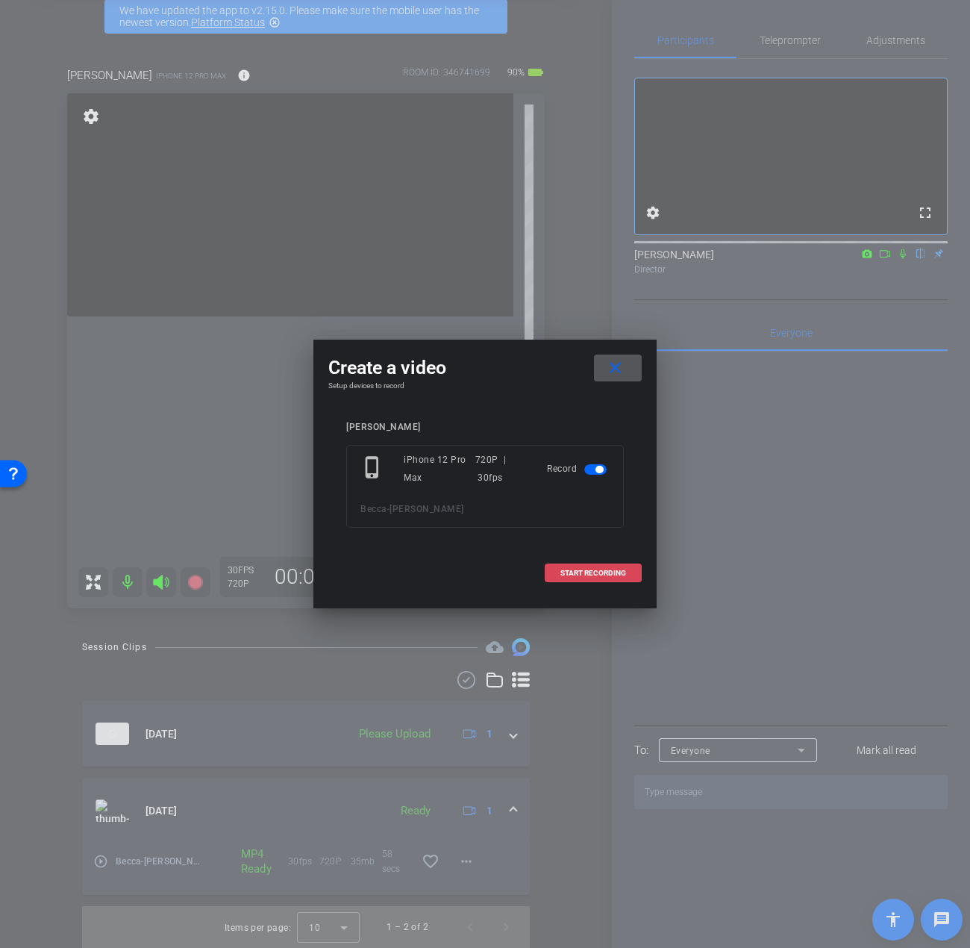
click at [559, 571] on span at bounding box center [594, 573] width 96 height 36
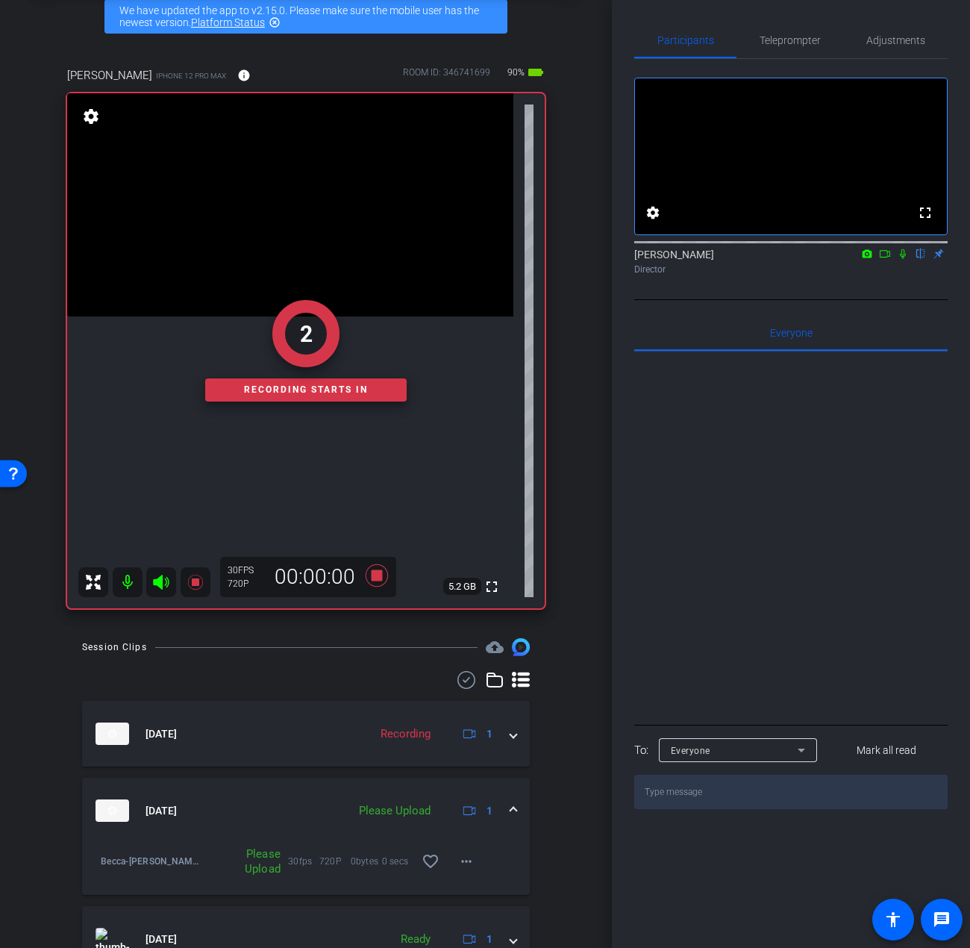
click at [903, 259] on icon at bounding box center [903, 254] width 12 height 10
click at [786, 38] on span "Teleprompter" at bounding box center [790, 40] width 61 height 10
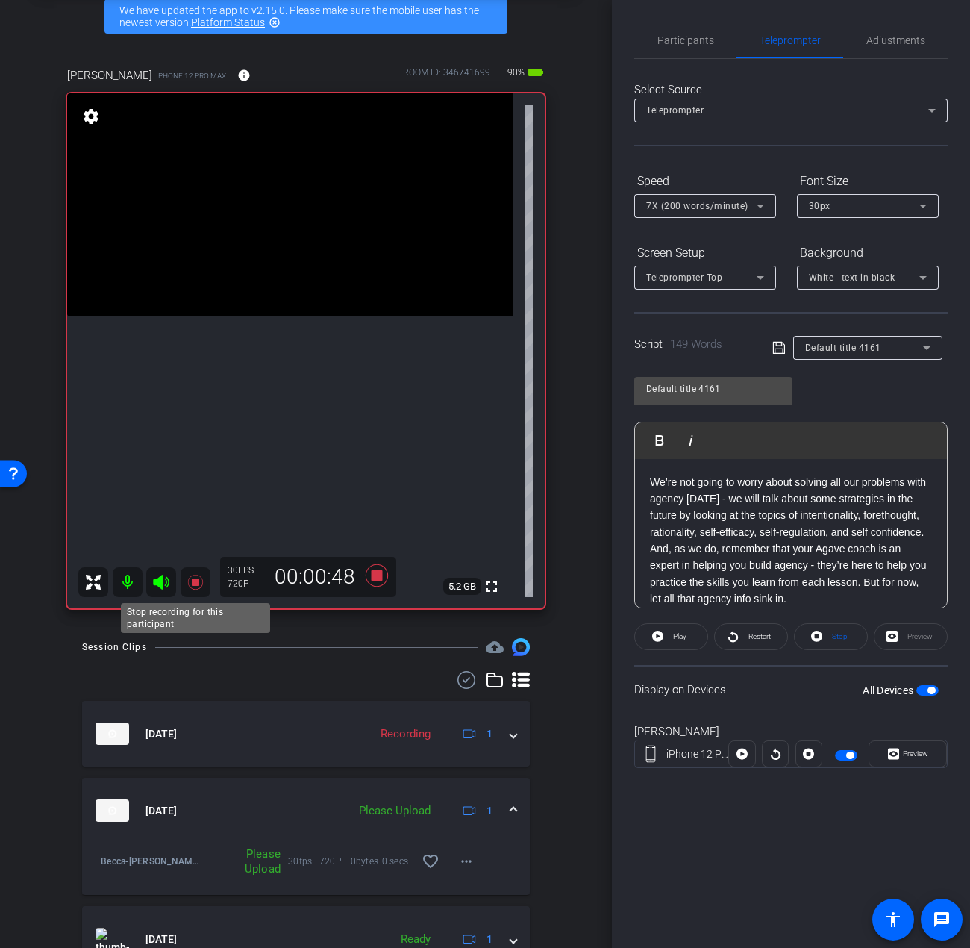
click at [198, 570] on mat-icon at bounding box center [196, 582] width 30 height 30
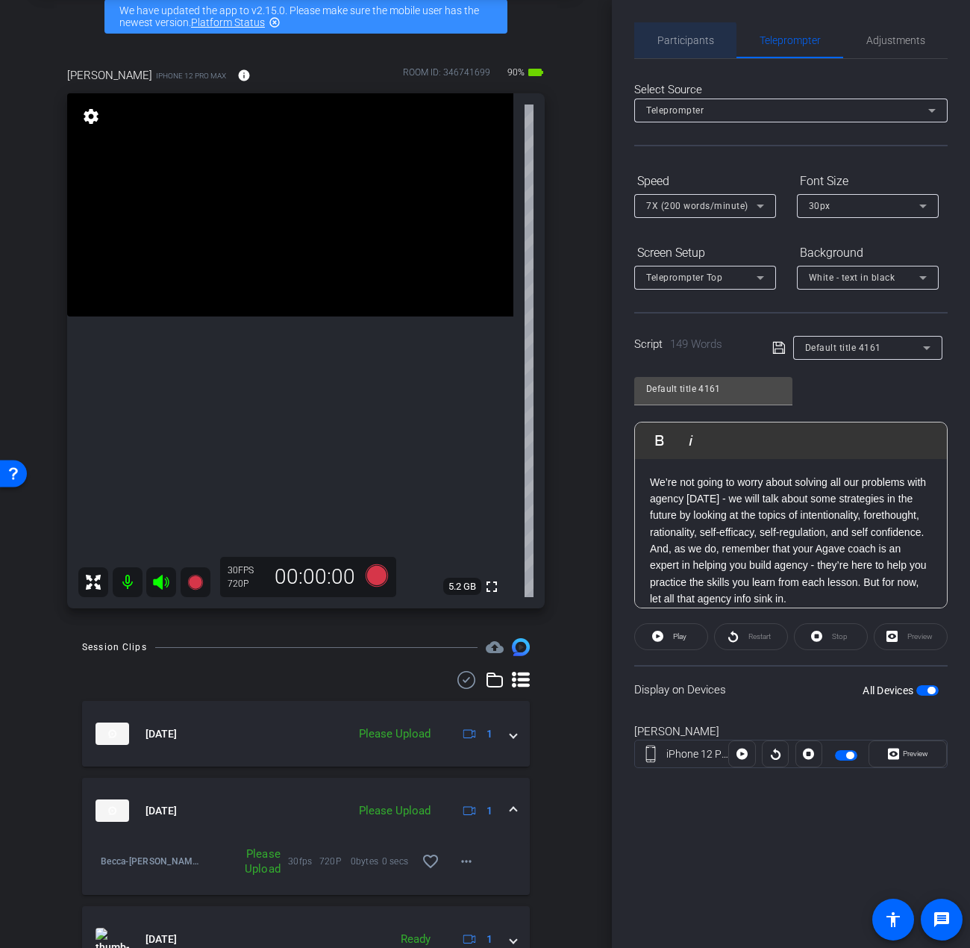
drag, startPoint x: 676, startPoint y: 46, endPoint x: 691, endPoint y: 72, distance: 30.5
click at [676, 45] on span "Participants" at bounding box center [686, 40] width 57 height 10
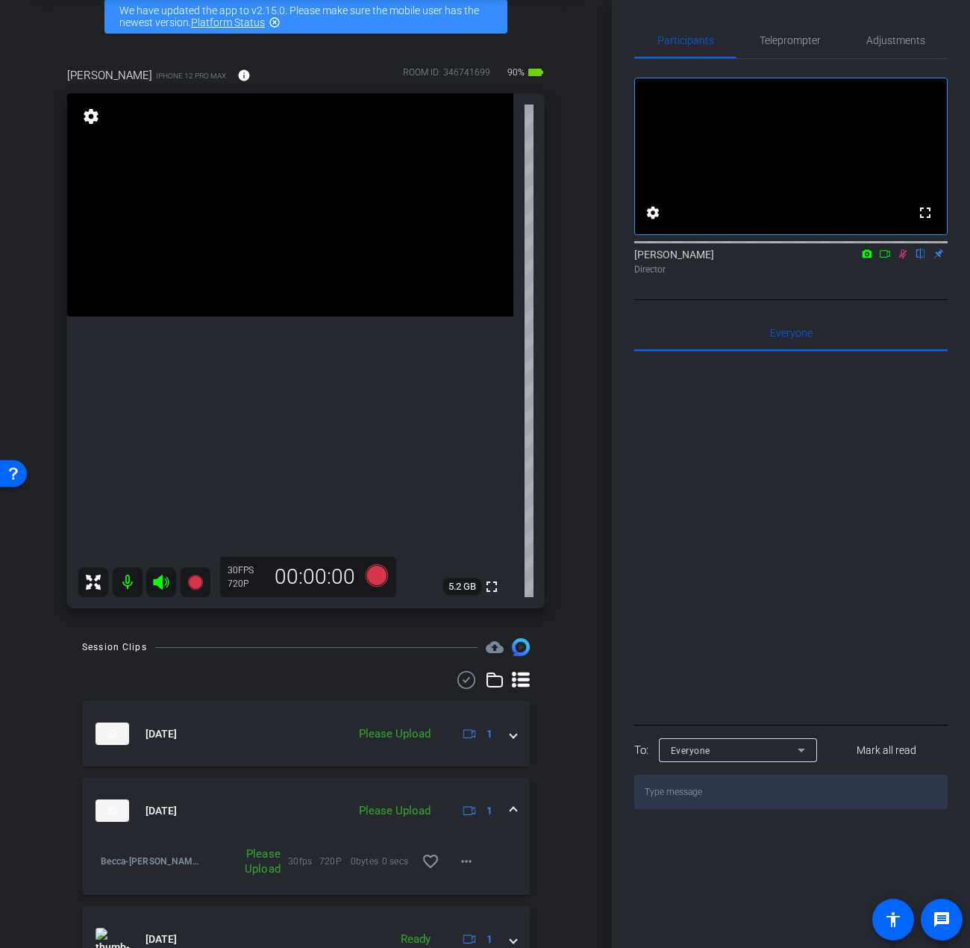
click at [905, 259] on icon at bounding box center [903, 254] width 8 height 10
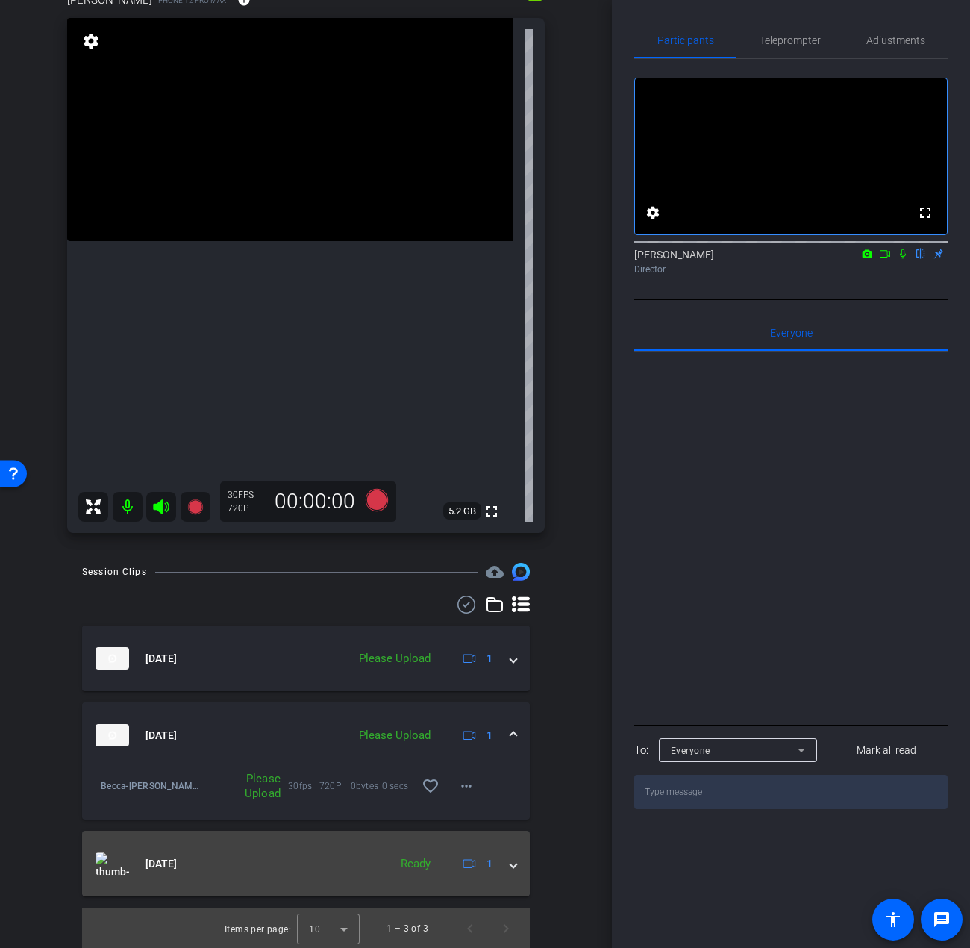
scroll to position [151, 0]
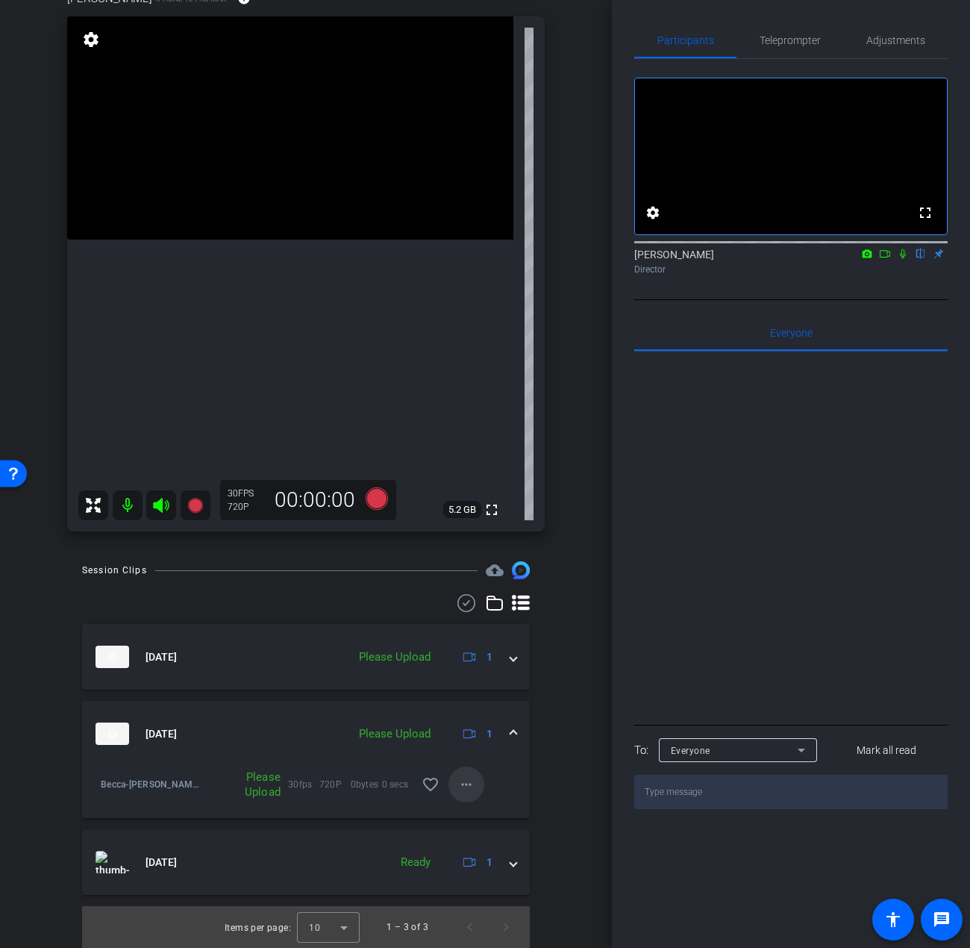
click at [458, 777] on mat-icon "more_horiz" at bounding box center [467, 785] width 18 height 18
click at [457, 817] on span "Upload" at bounding box center [484, 816] width 60 height 18
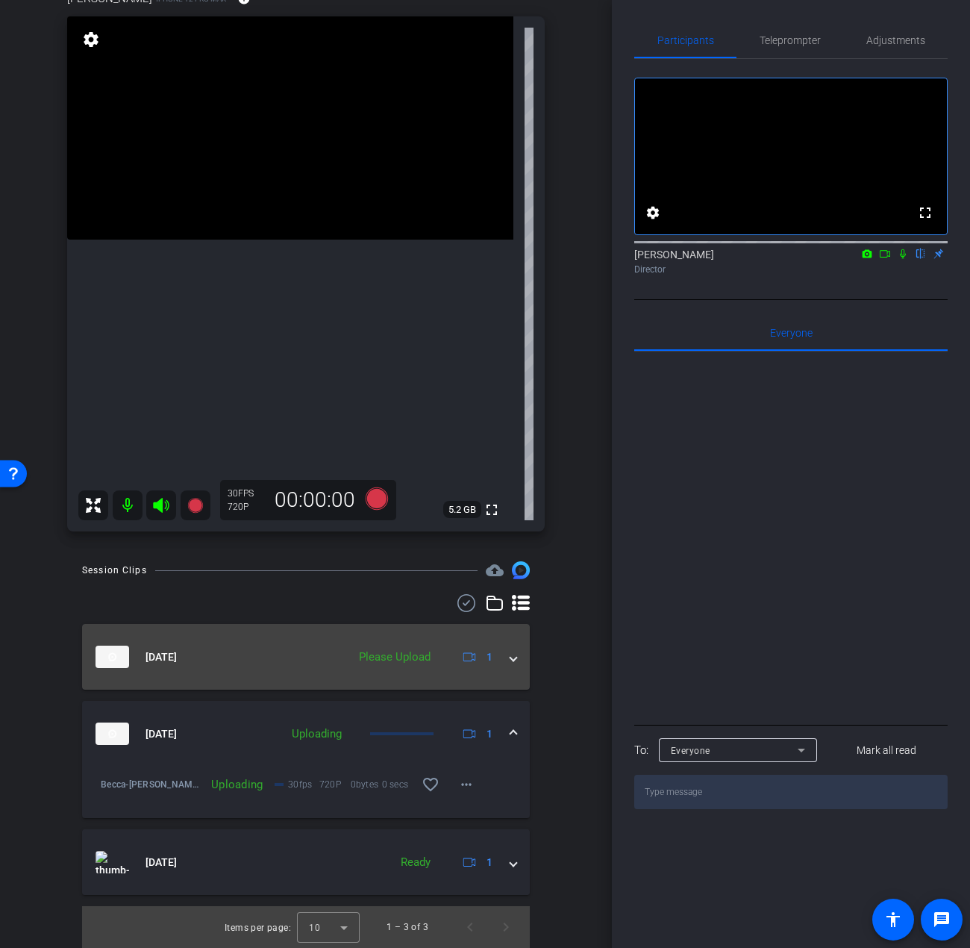
click at [399, 673] on mat-expansion-panel-header "Oct 1, 2025 Please Upload 1" at bounding box center [306, 657] width 448 height 66
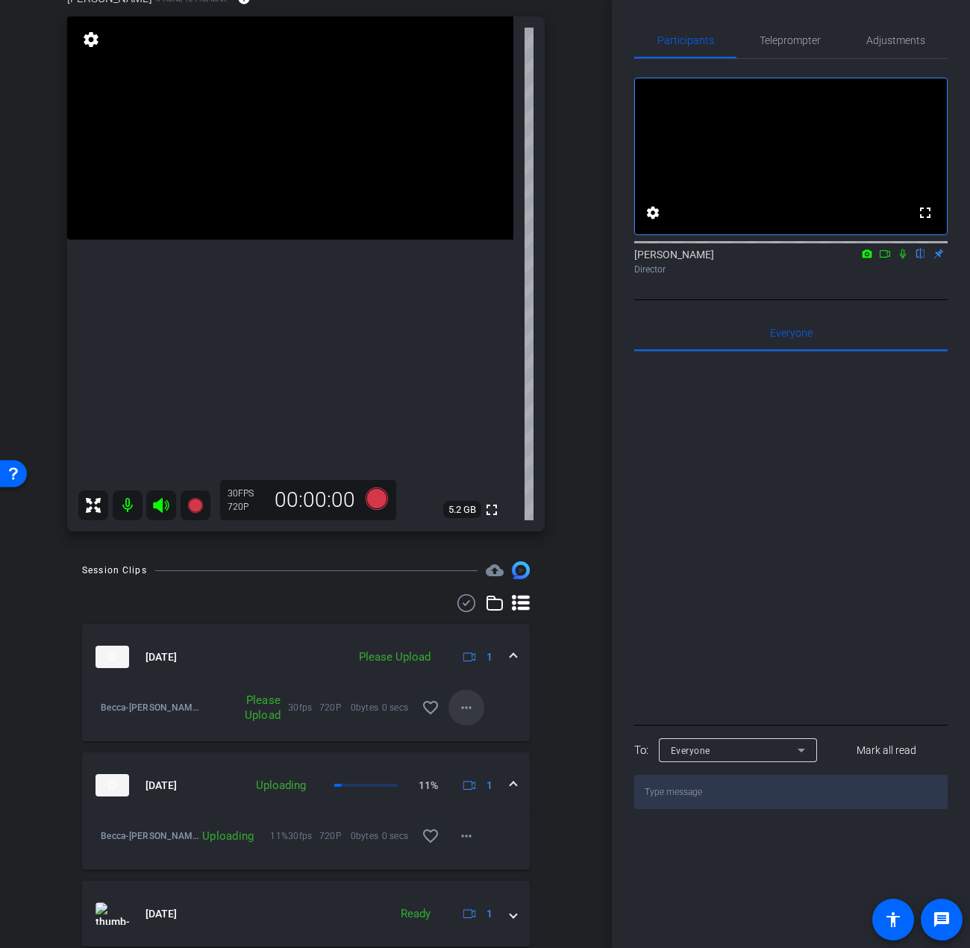
click at [463, 705] on mat-icon "more_horiz" at bounding box center [467, 708] width 18 height 18
click at [460, 738] on span "Upload" at bounding box center [484, 739] width 60 height 18
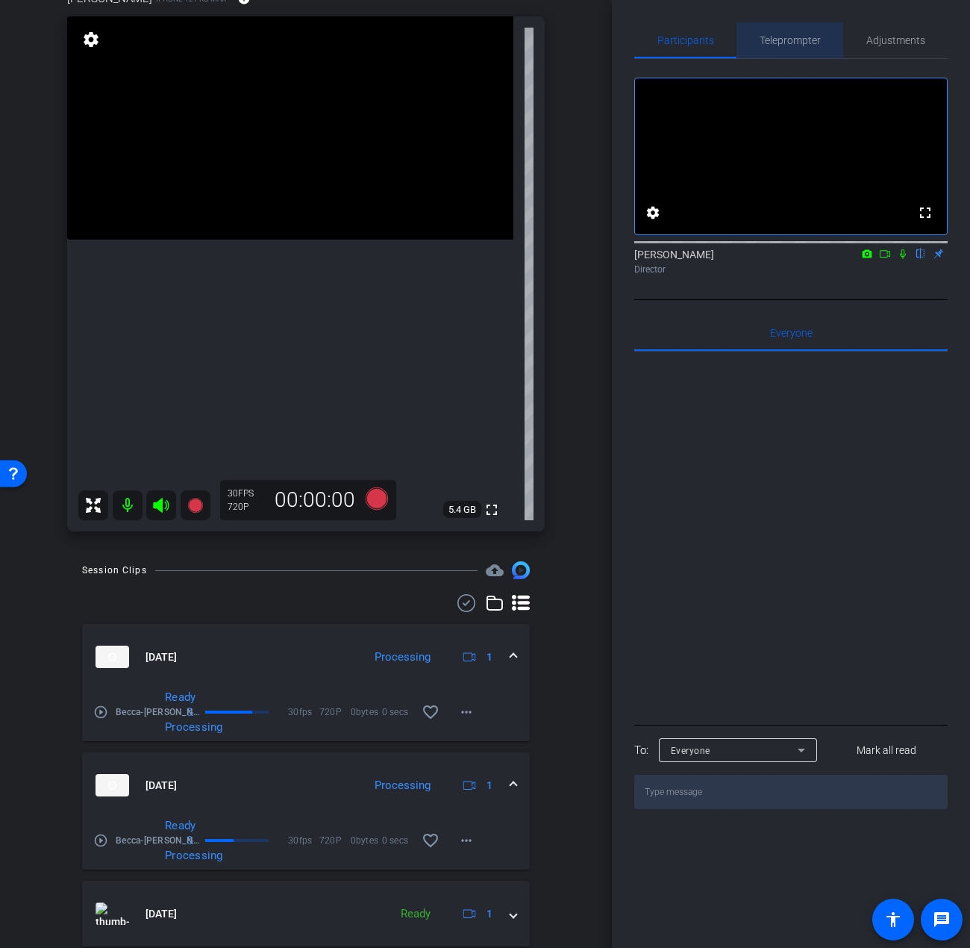
click at [799, 31] on span "Teleprompter" at bounding box center [790, 40] width 61 height 36
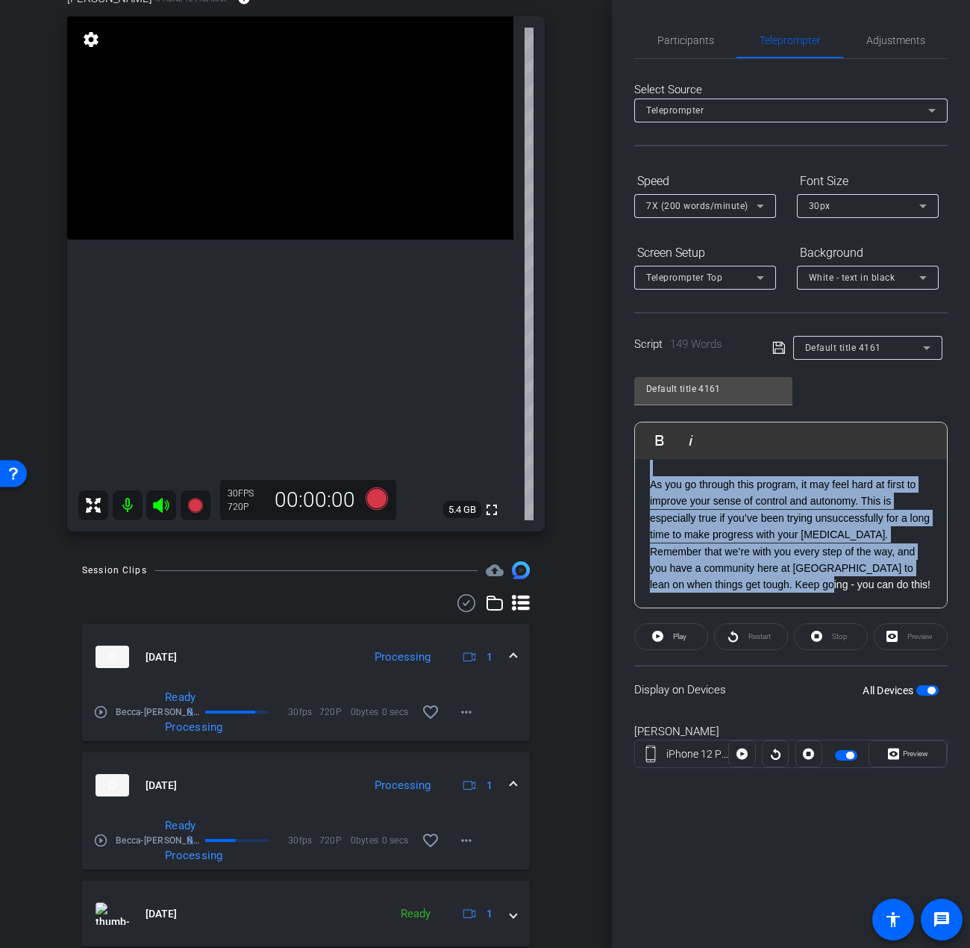
scroll to position [0, 0]
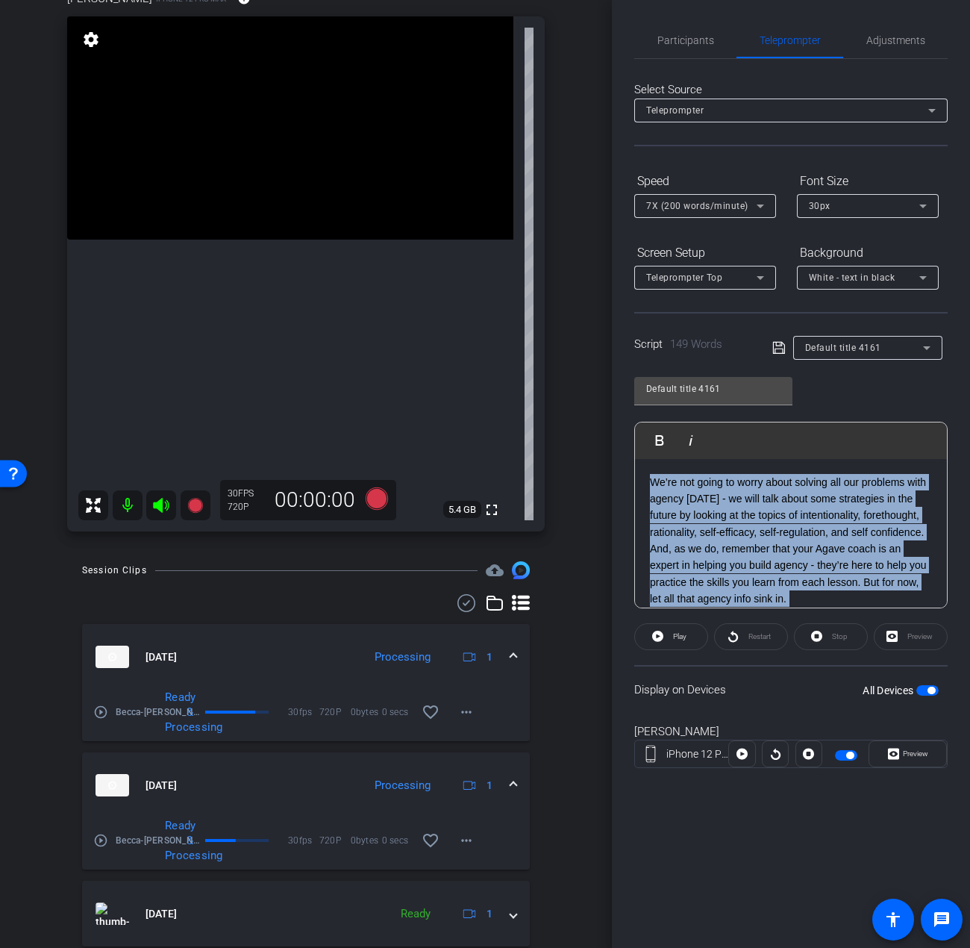
drag, startPoint x: 838, startPoint y: 591, endPoint x: 562, endPoint y: 387, distance: 343.7
click at [562, 387] on div "arrow_back Becca Back to project Send invite account_box grid_on settings info …" at bounding box center [485, 474] width 970 height 948
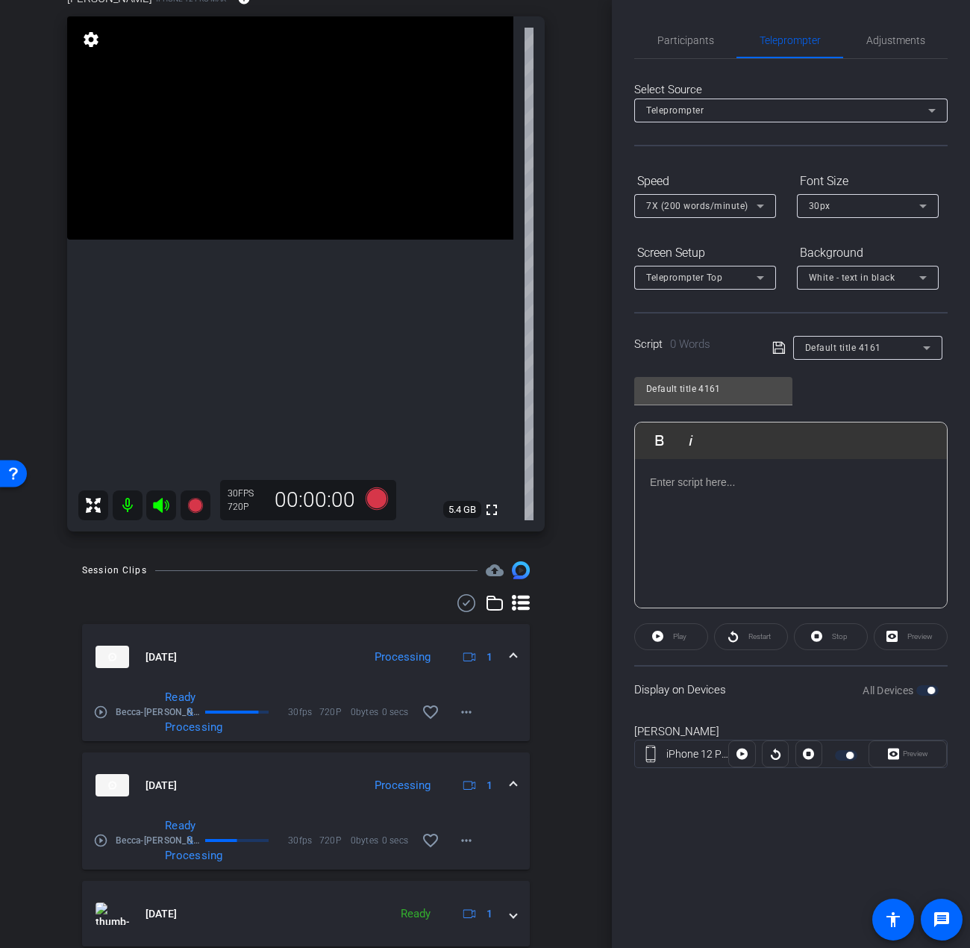
click at [666, 481] on p at bounding box center [791, 482] width 282 height 16
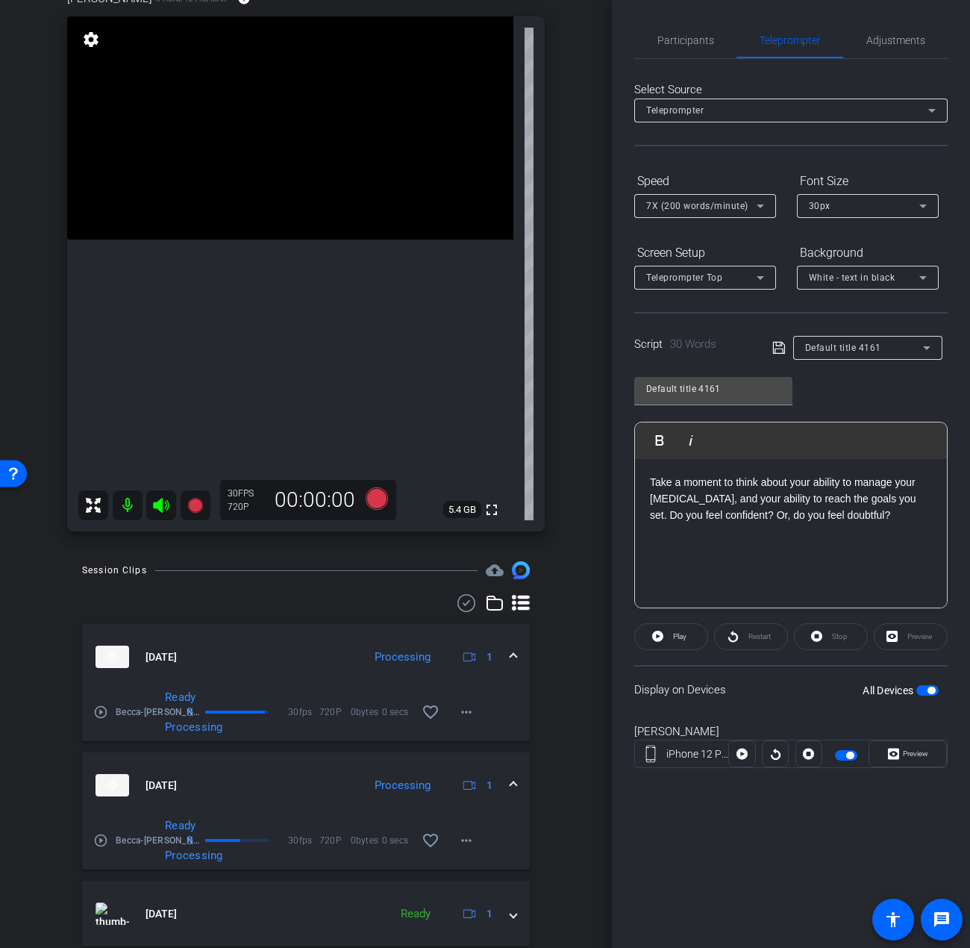
click at [655, 537] on p at bounding box center [791, 532] width 282 height 16
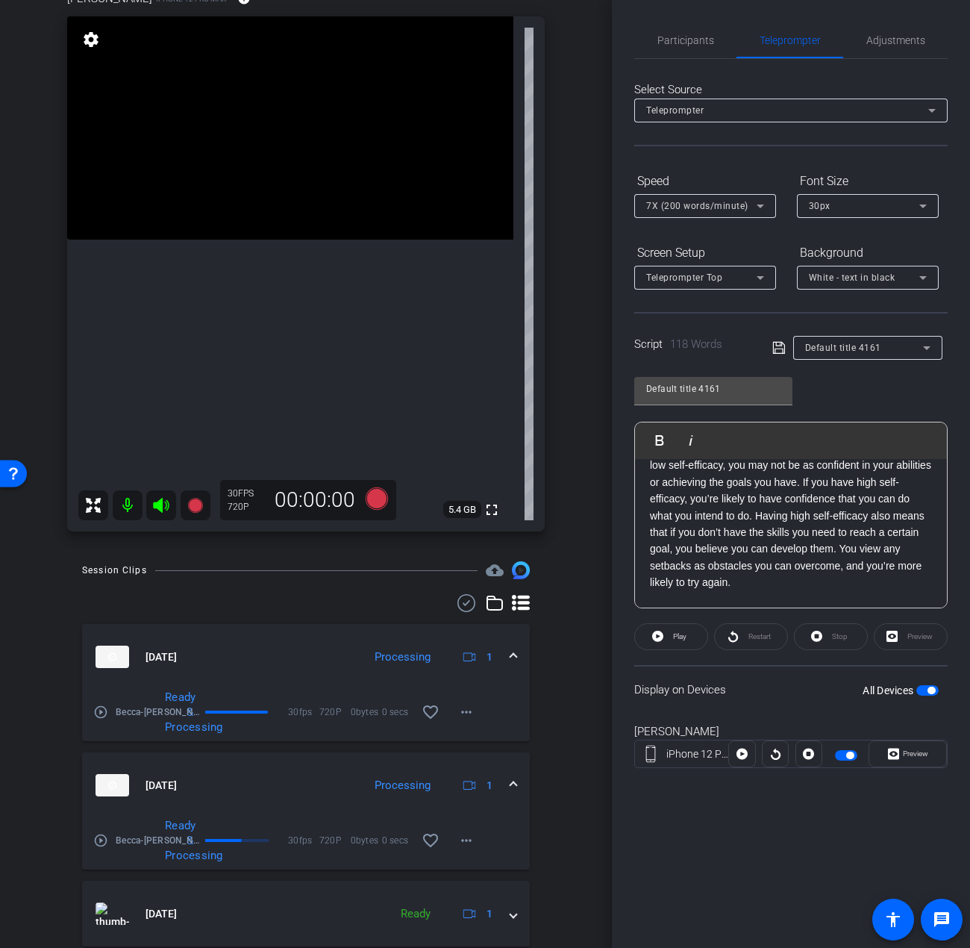
scroll to position [117, 0]
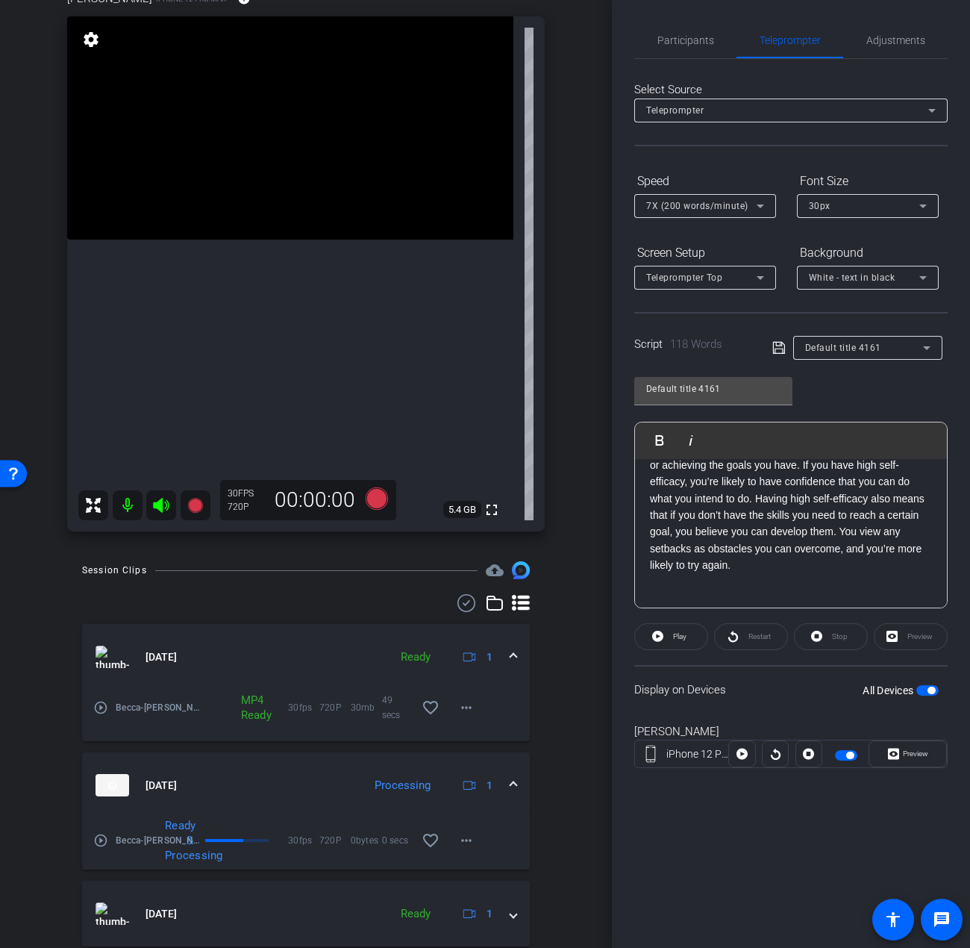
click at [771, 594] on p "Self-efficacy is your belief in your own abilities. If you have low self-effica…" at bounding box center [791, 507] width 282 height 201
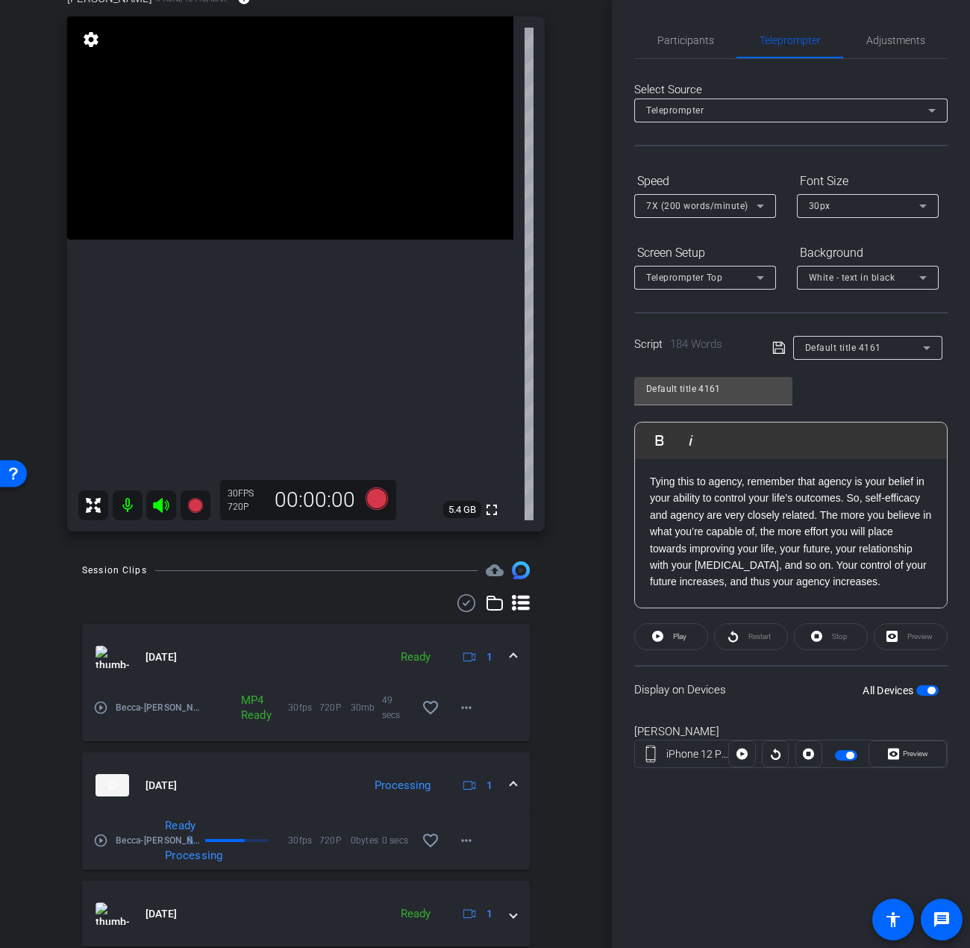
scroll to position [251, 0]
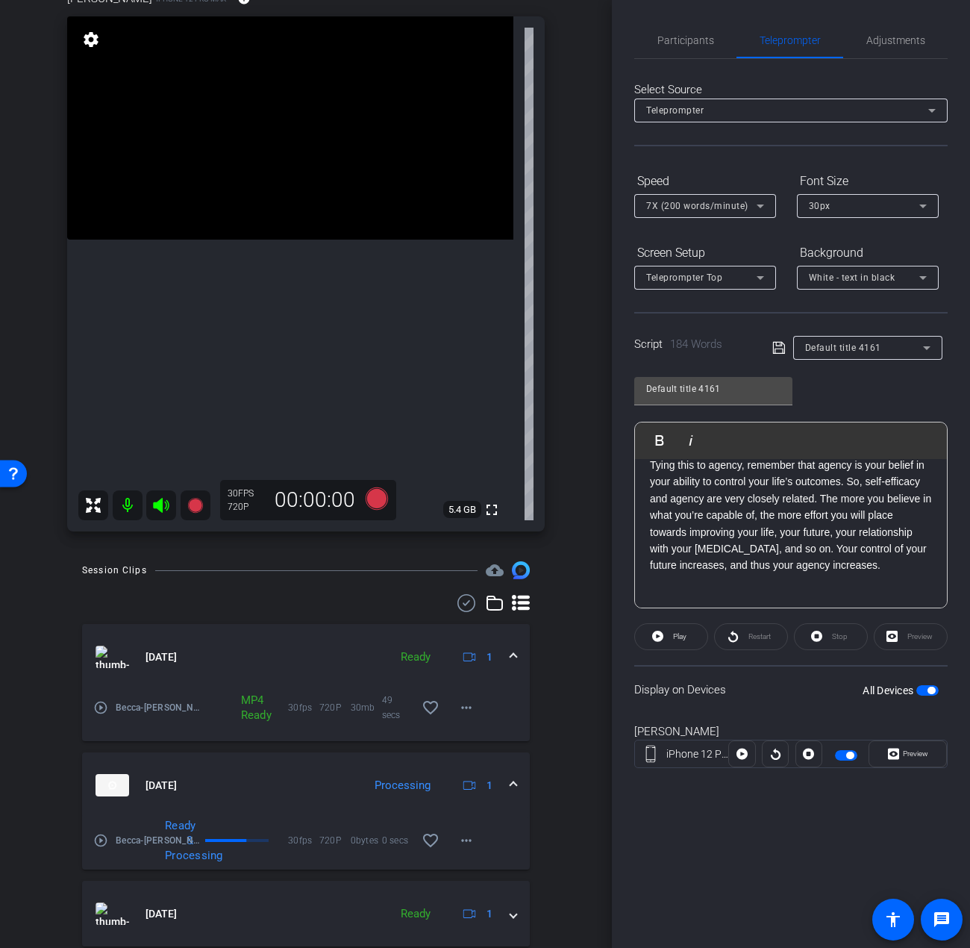
click at [690, 587] on p "Self-efficacy is your belief in your own abilities. If you have low self-effica…" at bounding box center [791, 440] width 282 height 334
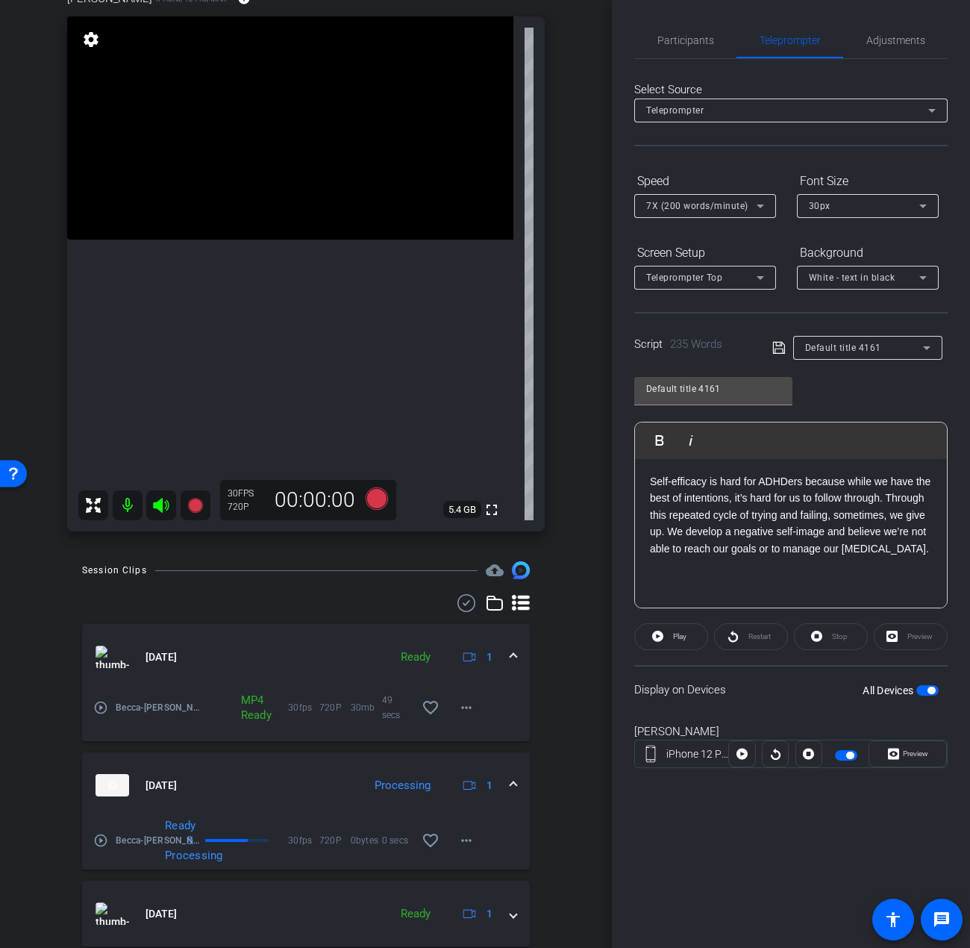
scroll to position [384, 0]
click at [664, 587] on p "Self-efficacy is your belief in your own abilities. If you have low self-effica…" at bounding box center [791, 366] width 282 height 452
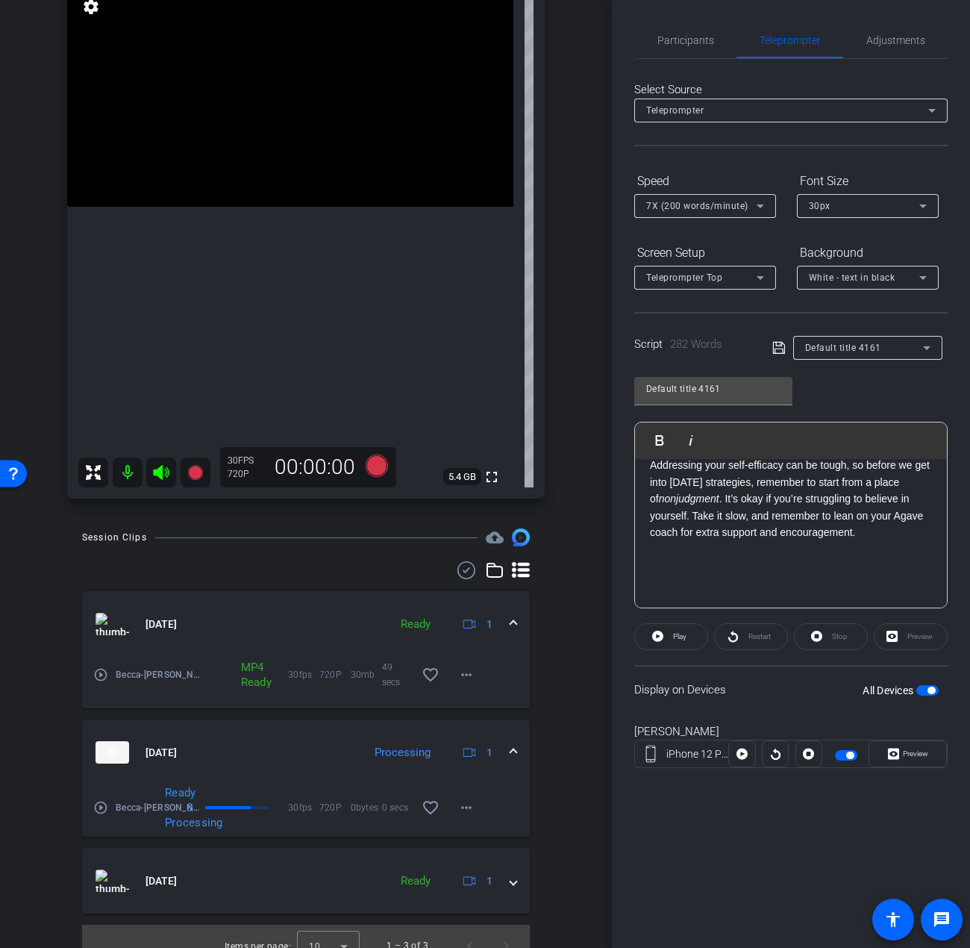
scroll to position [202, 0]
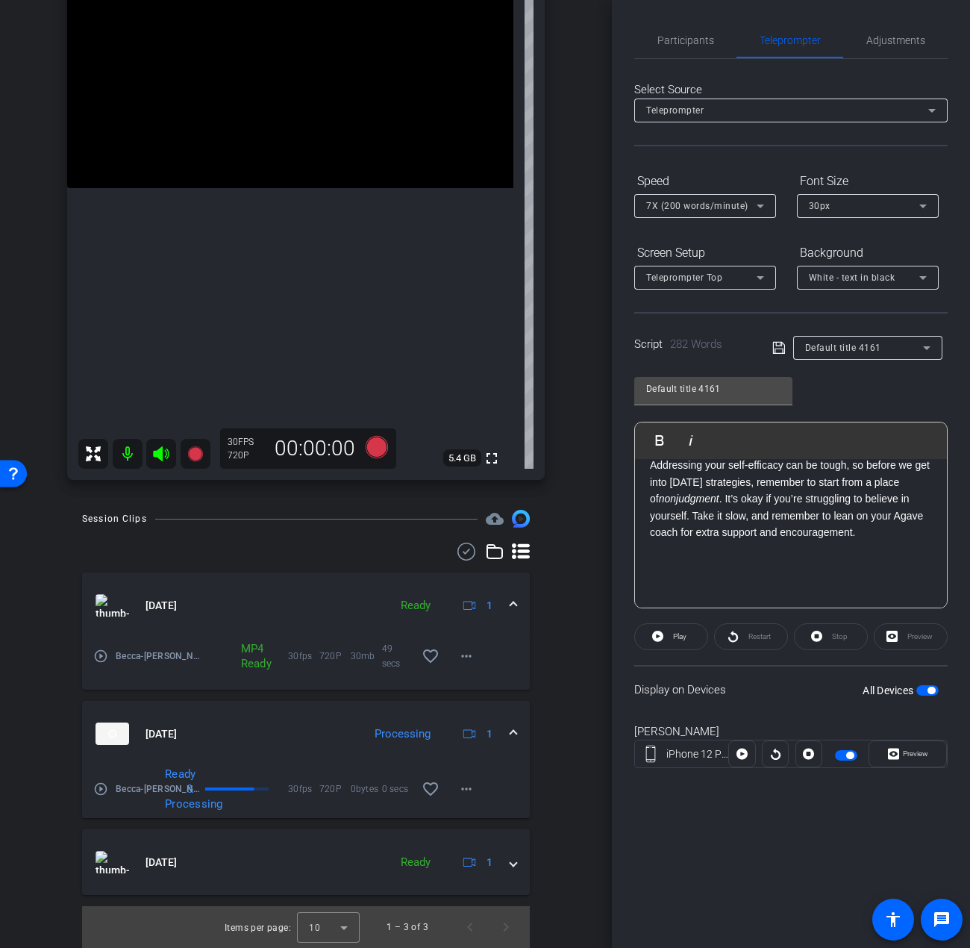
click at [754, 581] on p "Self-efficacy is your belief in your own abilities. If you have low self-effica…" at bounding box center [791, 316] width 282 height 552
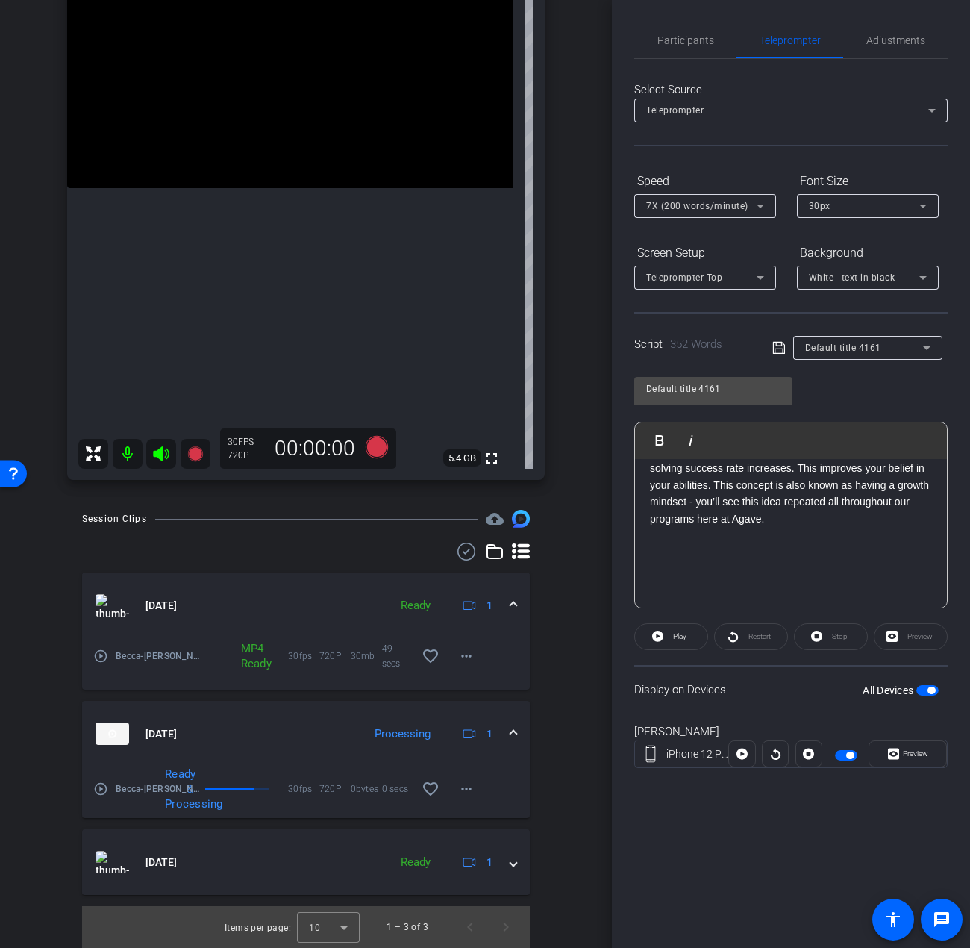
scroll to position [665, 0]
click at [687, 549] on p "Self-efficacy is your belief in your own abilities. If you have low self-effica…" at bounding box center [791, 226] width 282 height 702
click at [676, 552] on p "Self-efficacy is your belief in your own abilities. If you have low self-effica…" at bounding box center [791, 141] width 282 height 869
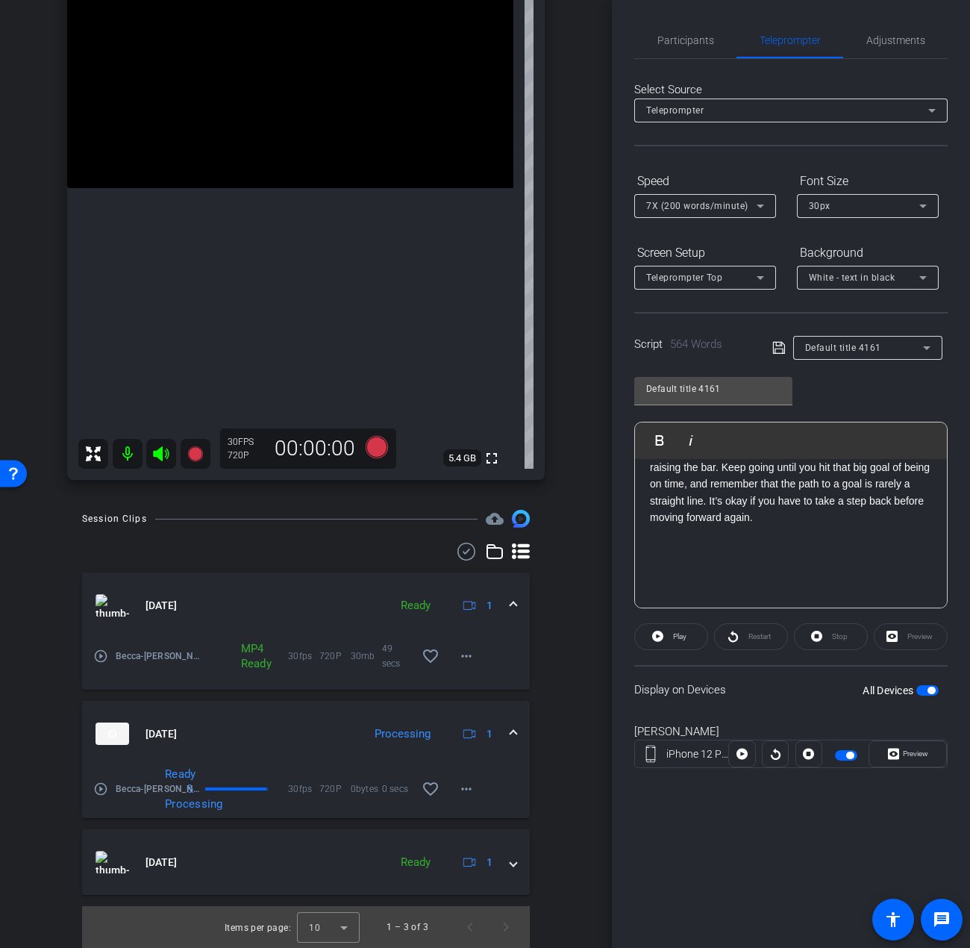
click at [685, 560] on p "Self-efficacy is your belief in your own abilities. If you have low self-effica…" at bounding box center [791, 42] width 282 height 1070
click at [682, 592] on p at bounding box center [791, 584] width 282 height 16
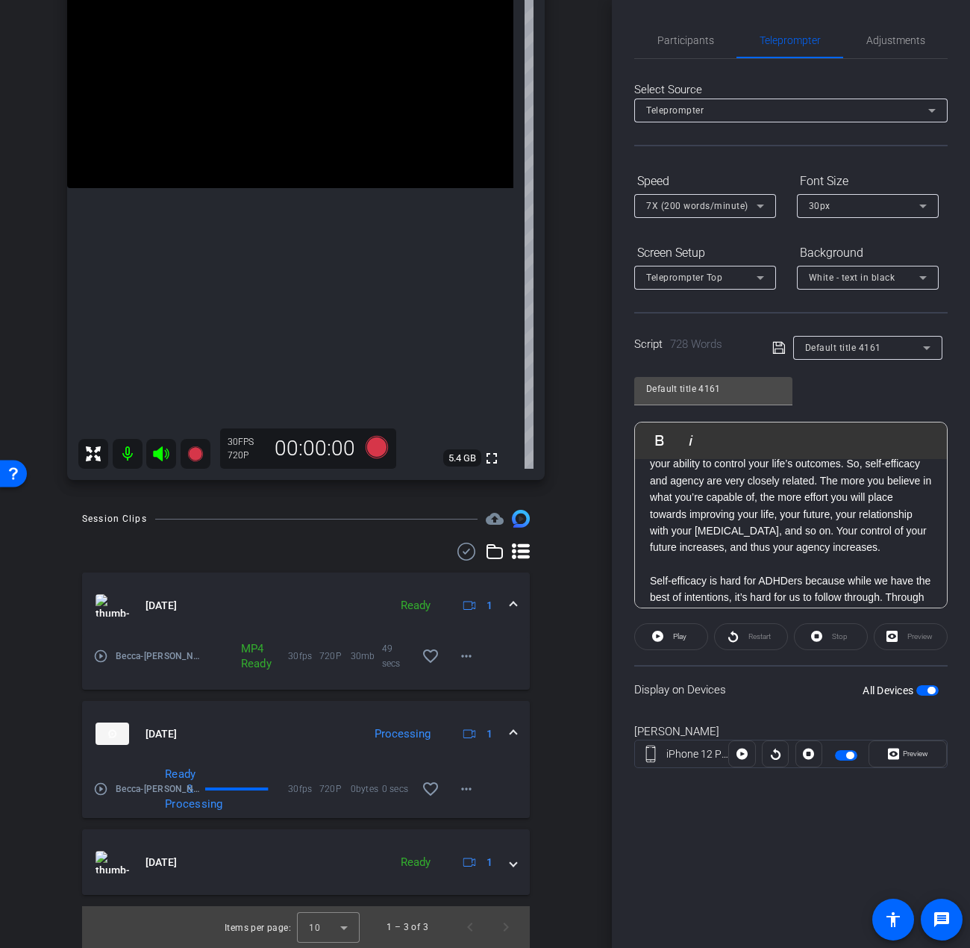
scroll to position [0, 0]
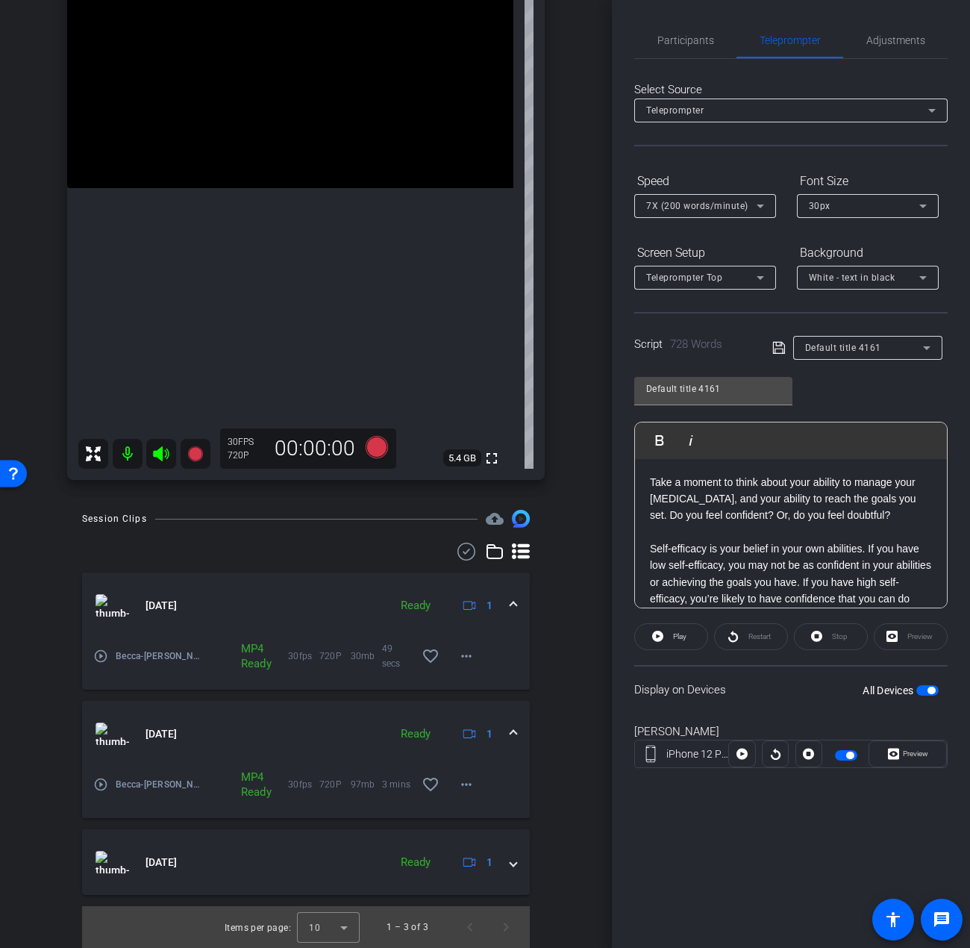
click at [776, 349] on icon at bounding box center [779, 348] width 13 height 18
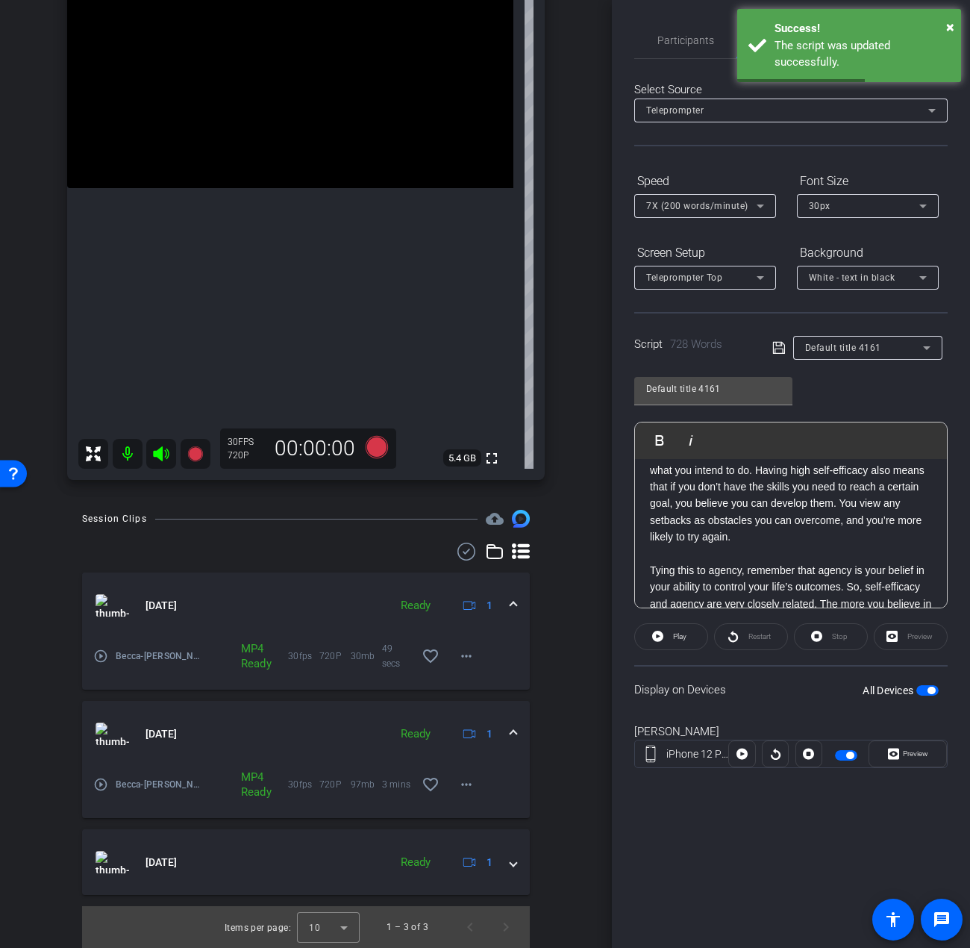
scroll to position [149, 0]
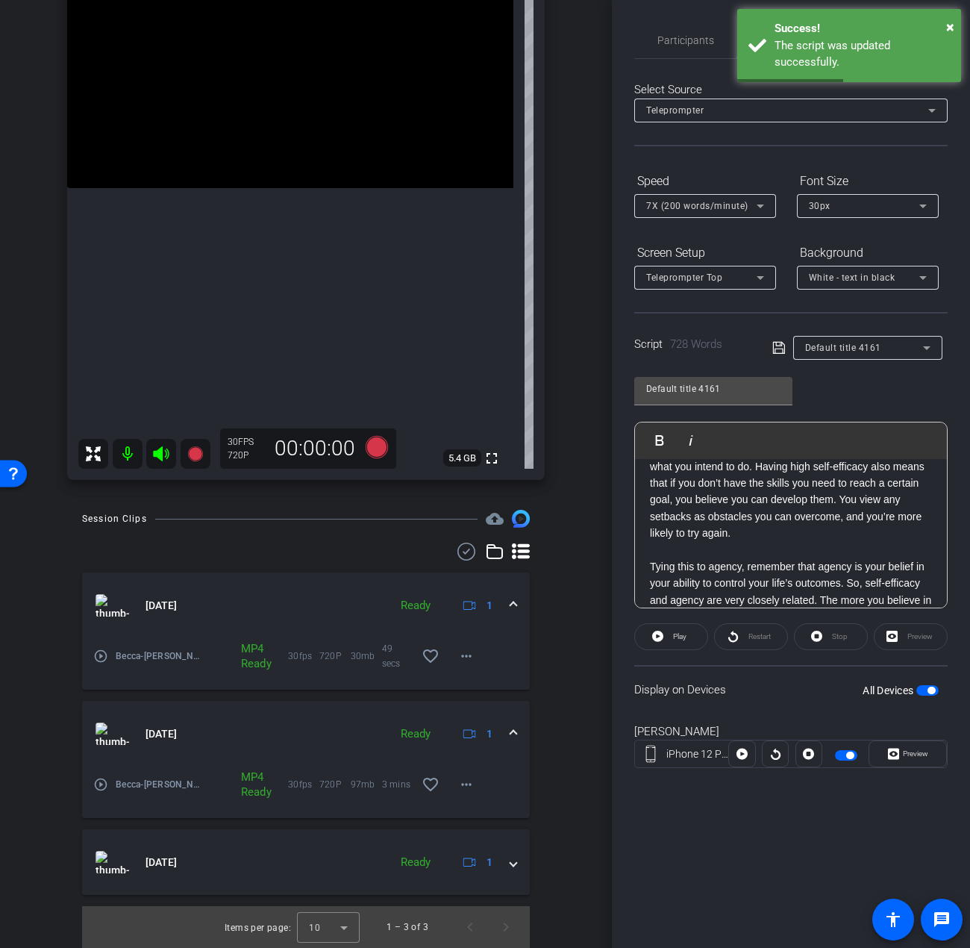
click at [924, 690] on span "button" at bounding box center [928, 690] width 22 height 10
click at [924, 690] on span "button" at bounding box center [920, 690] width 7 height 7
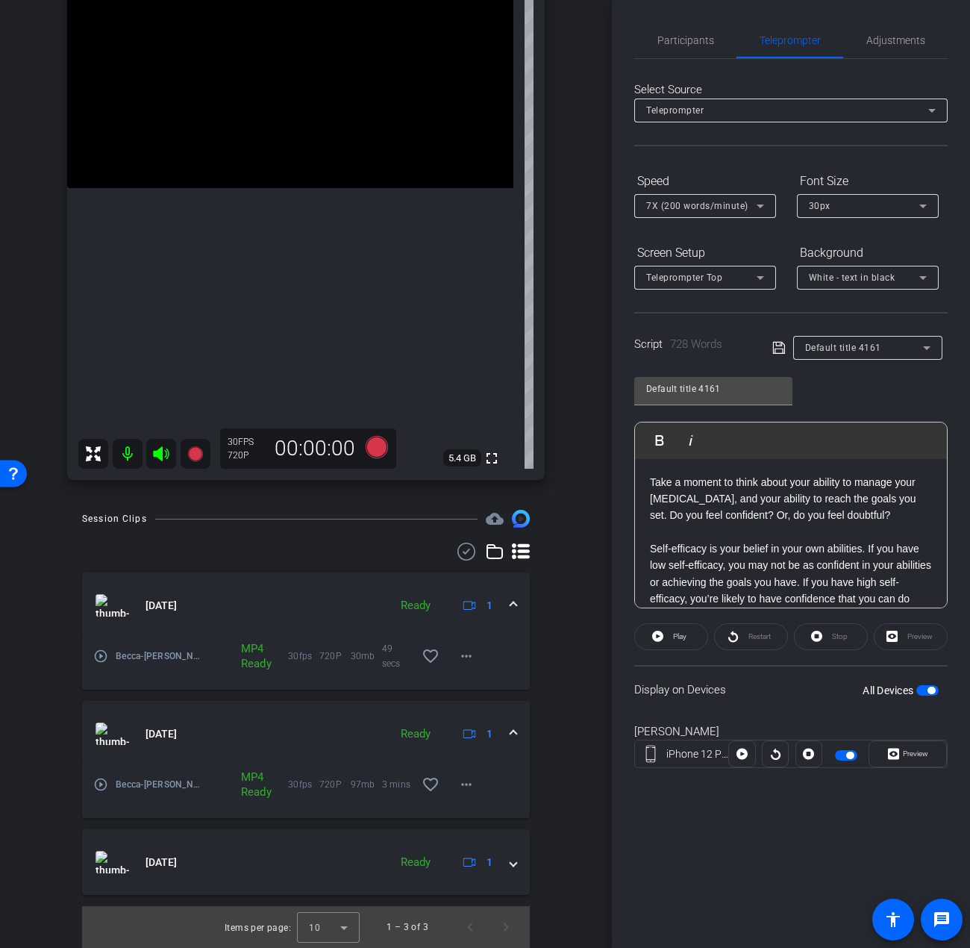
click at [201, 454] on icon at bounding box center [194, 453] width 15 height 15
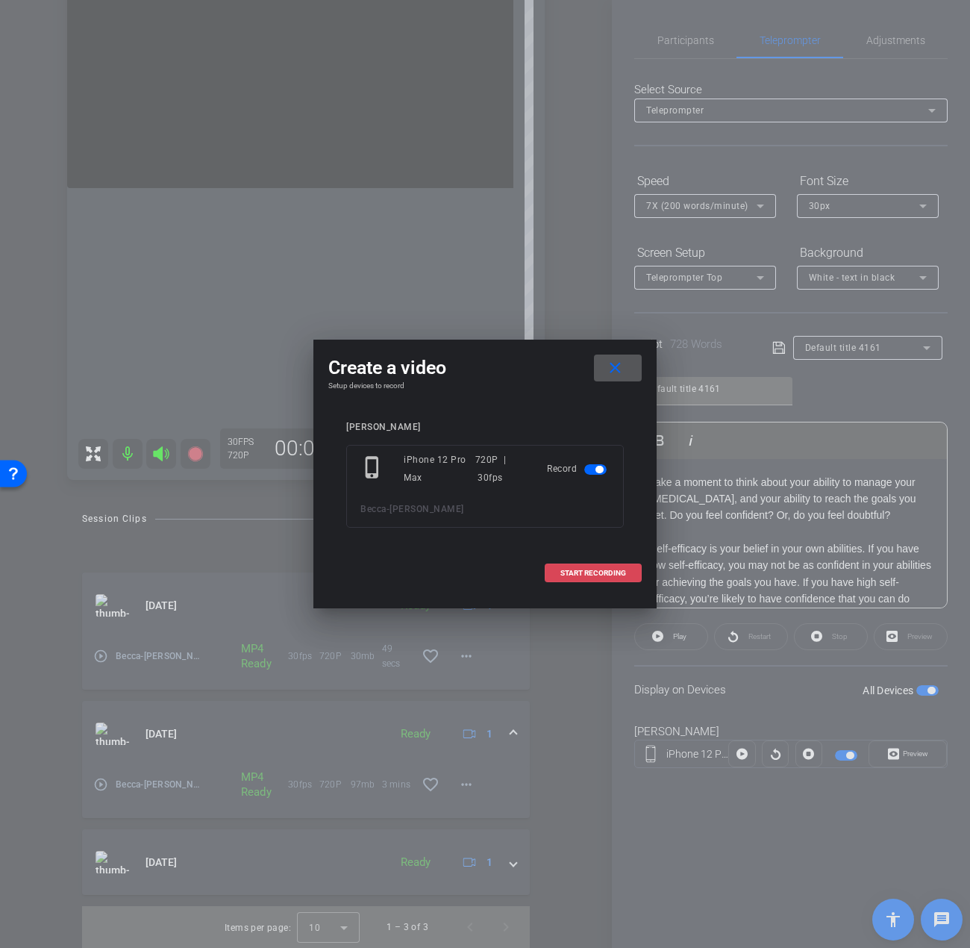
click at [605, 573] on span "START RECORDING" at bounding box center [594, 573] width 66 height 7
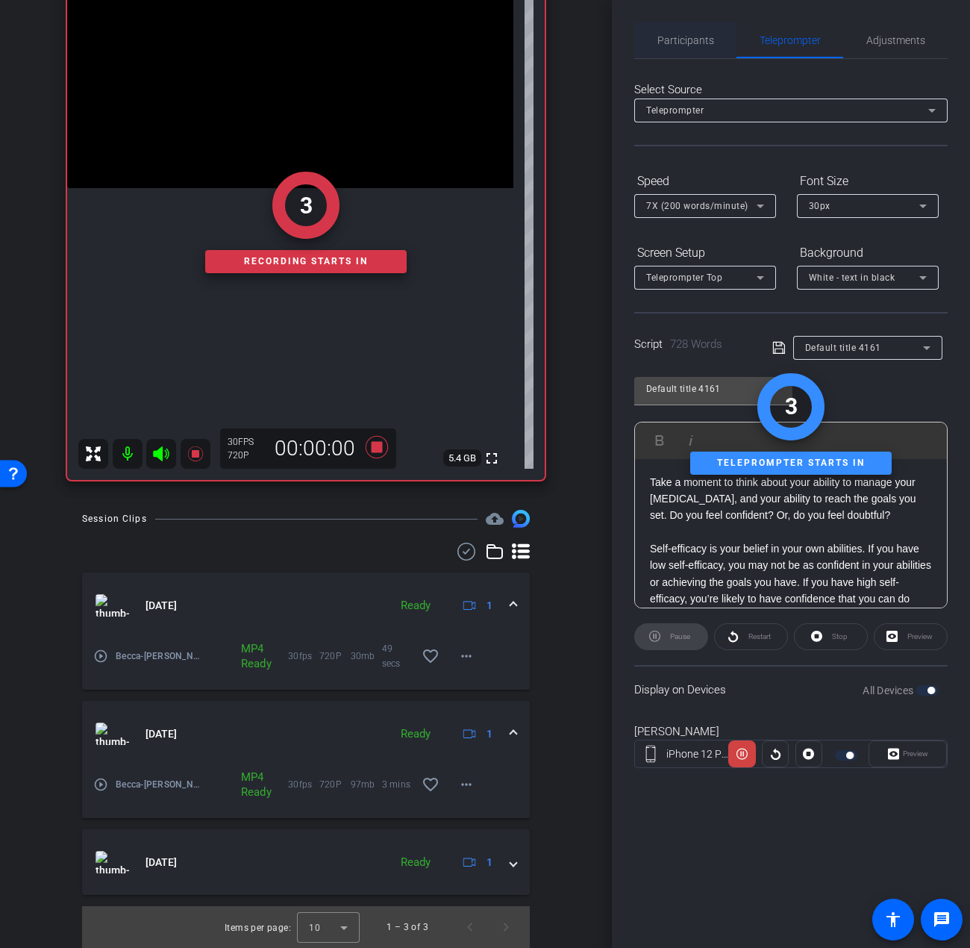
click at [690, 35] on span "Participants" at bounding box center [686, 40] width 57 height 10
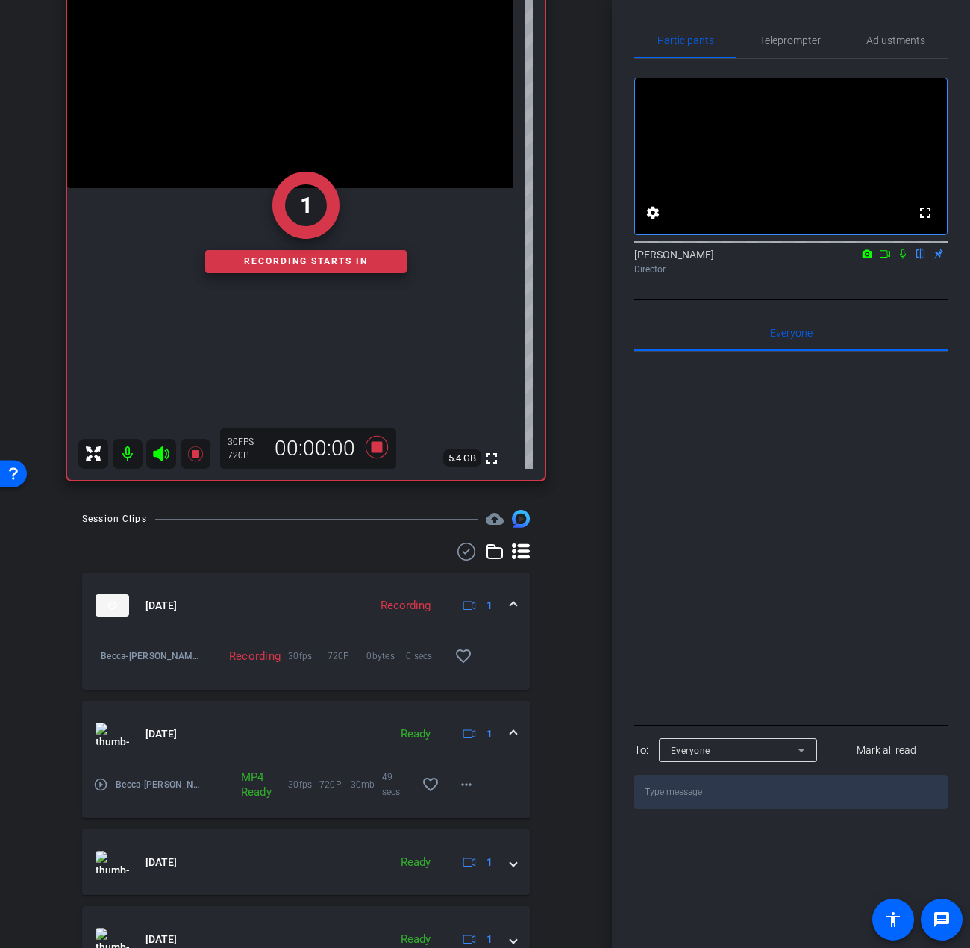
click at [902, 259] on icon at bounding box center [903, 254] width 6 height 10
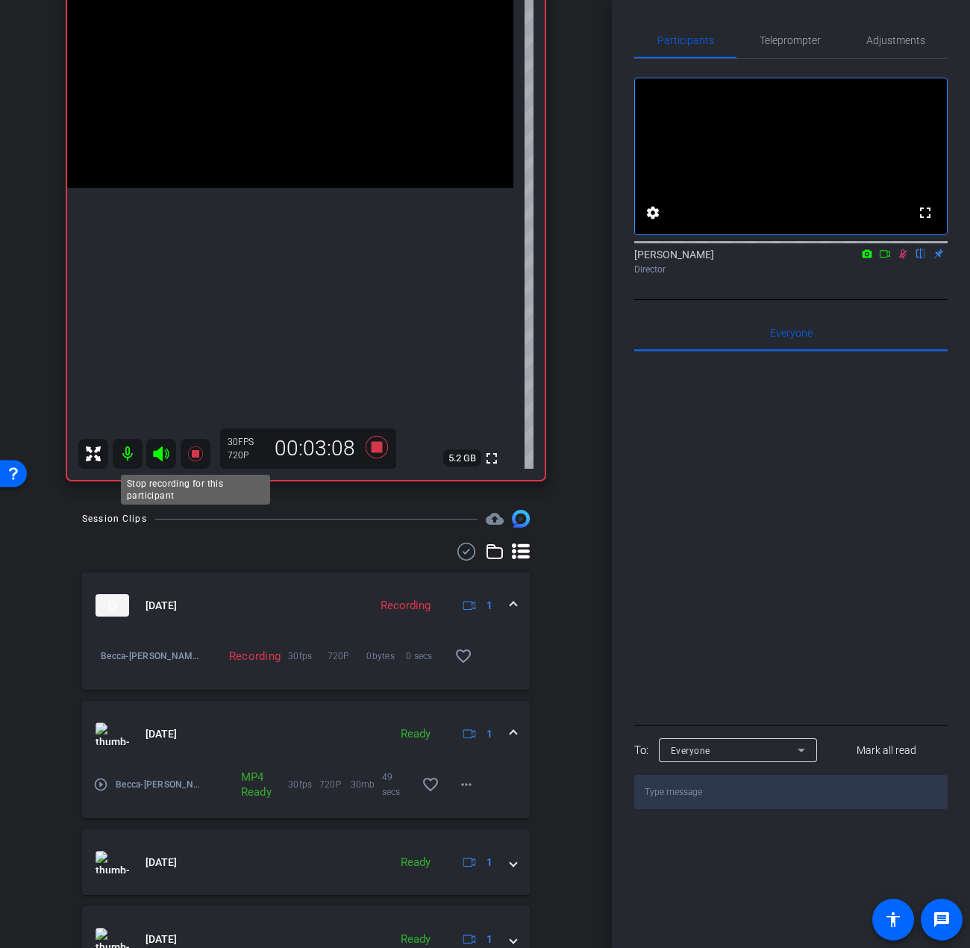
click at [199, 455] on icon at bounding box center [196, 454] width 18 height 18
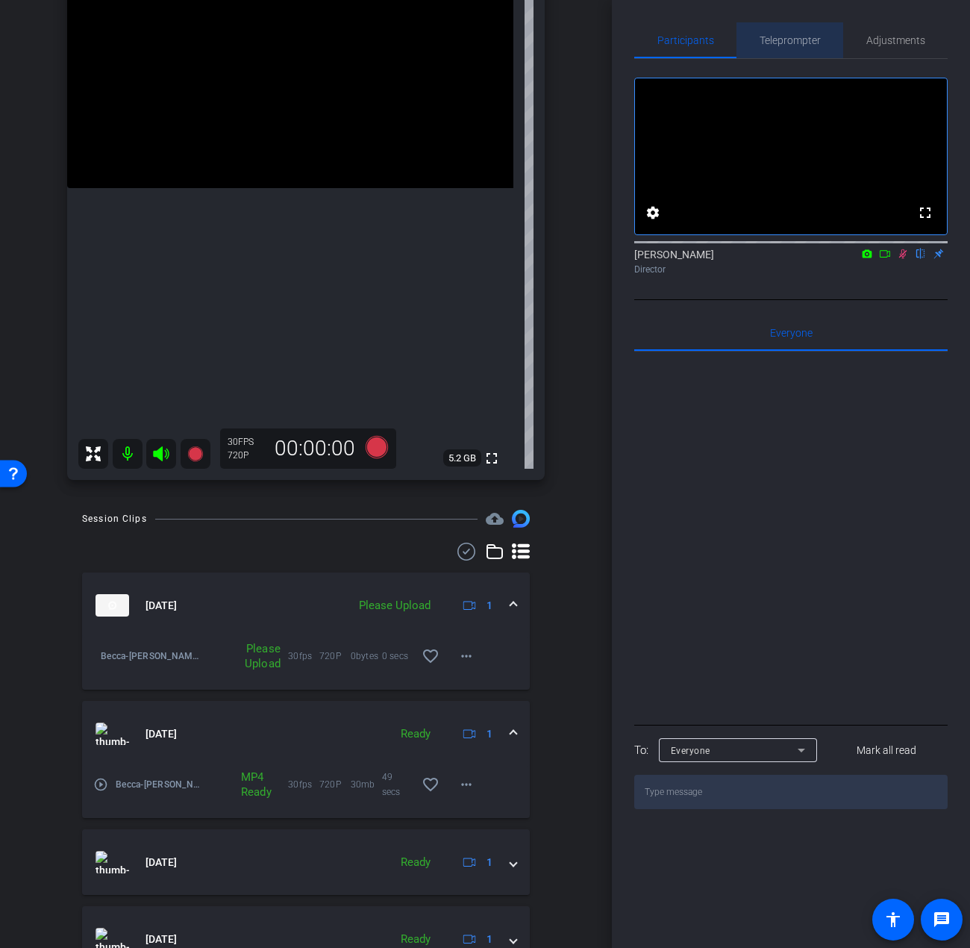
click at [785, 35] on span "Teleprompter" at bounding box center [790, 40] width 61 height 10
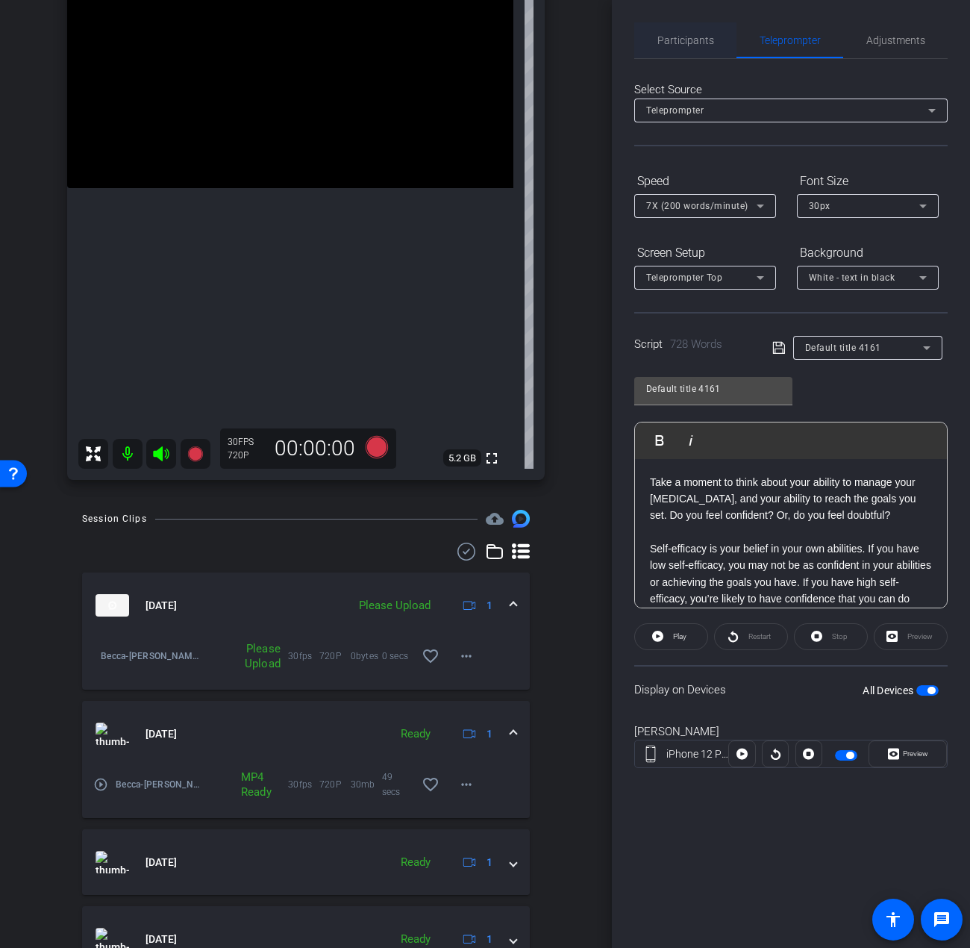
click at [676, 35] on span "Participants" at bounding box center [686, 40] width 57 height 10
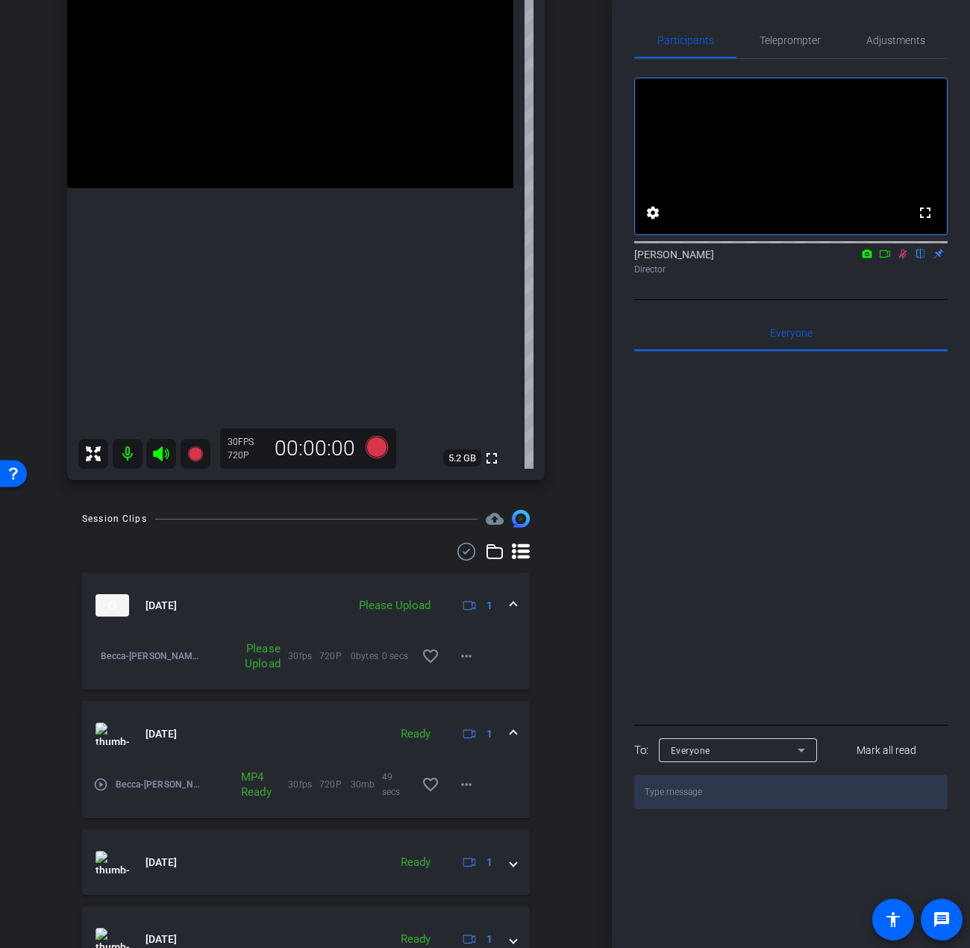
click at [901, 259] on icon at bounding box center [903, 254] width 8 height 10
click at [789, 38] on span "Teleprompter" at bounding box center [790, 40] width 61 height 10
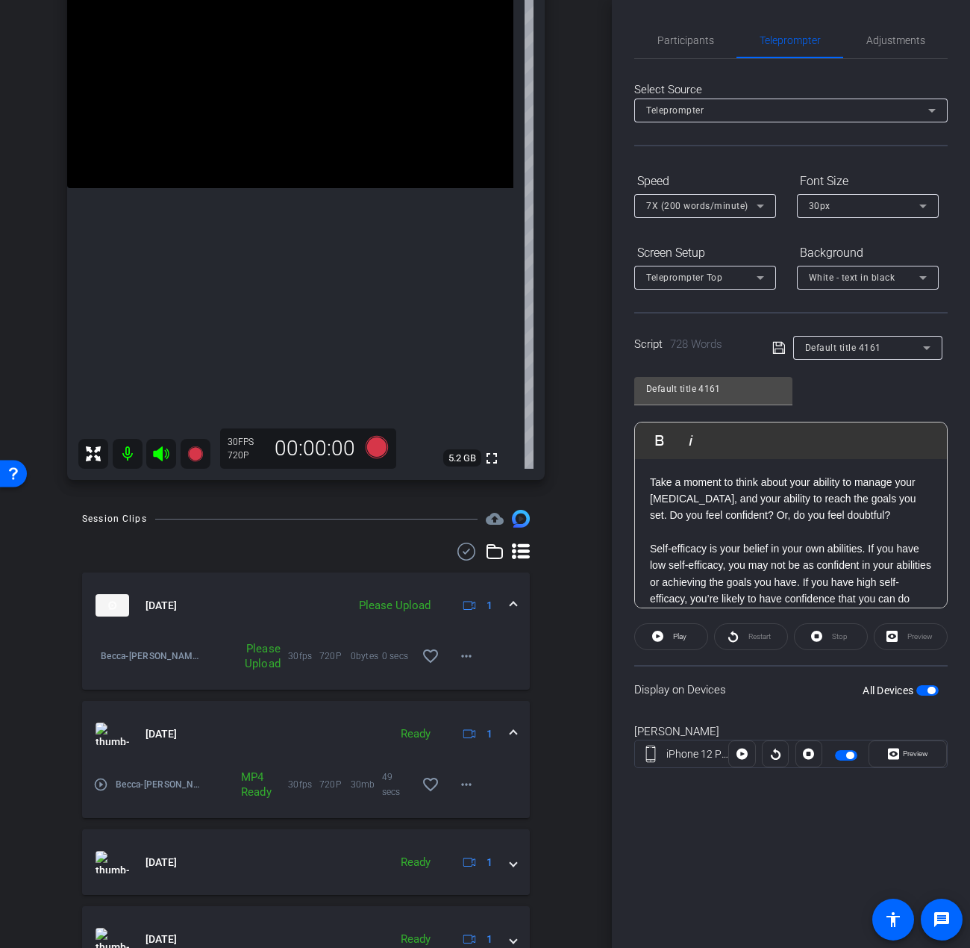
drag, startPoint x: 924, startPoint y: 544, endPoint x: 586, endPoint y: 422, distance: 359.6
click at [586, 422] on div "arrow_back Becca Back to project Send invite account_box grid_on settings info …" at bounding box center [485, 474] width 970 height 948
click at [449, 661] on span at bounding box center [467, 656] width 36 height 36
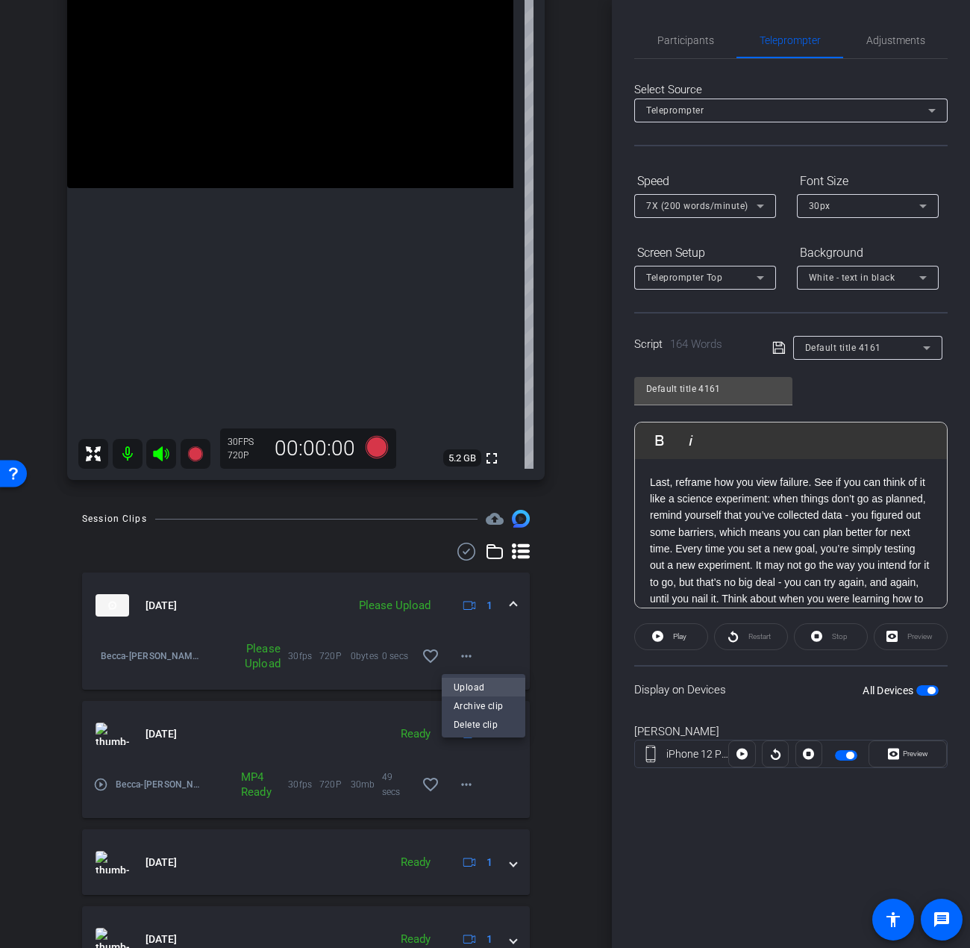
click at [467, 692] on span "Upload" at bounding box center [484, 688] width 60 height 18
click at [690, 39] on span "Participants" at bounding box center [686, 40] width 57 height 10
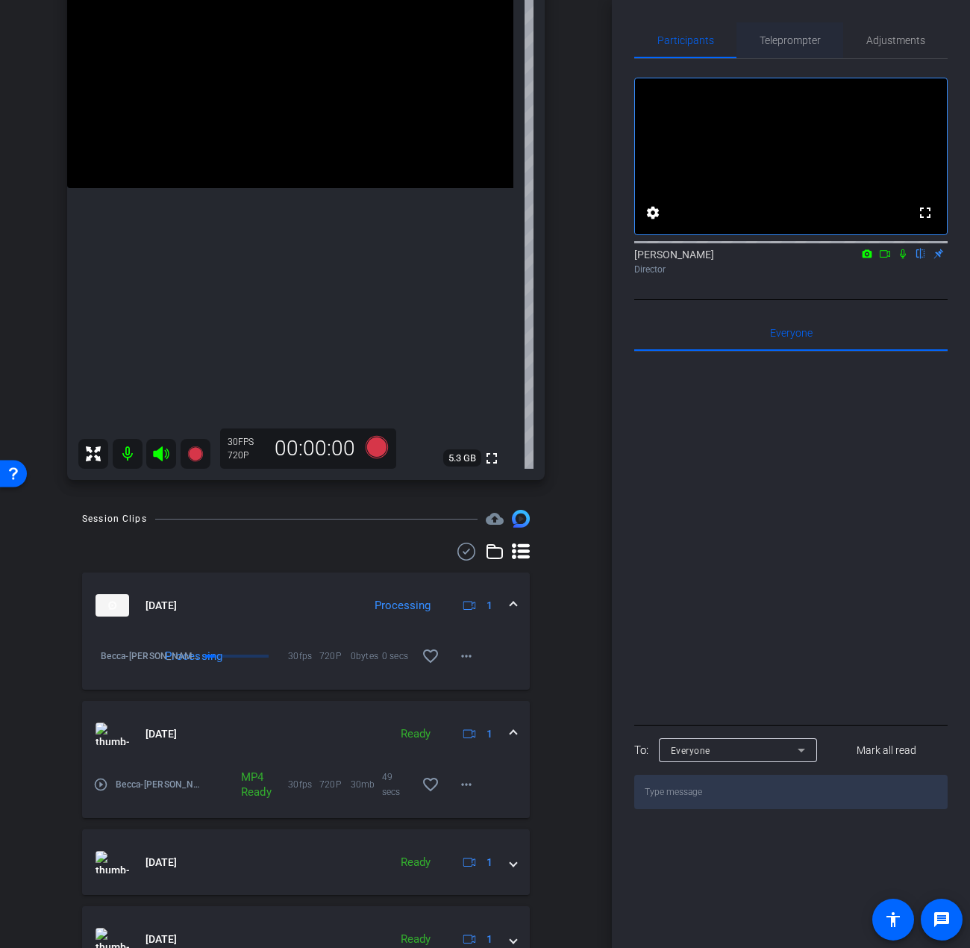
click at [768, 48] on span "Teleprompter" at bounding box center [790, 40] width 61 height 36
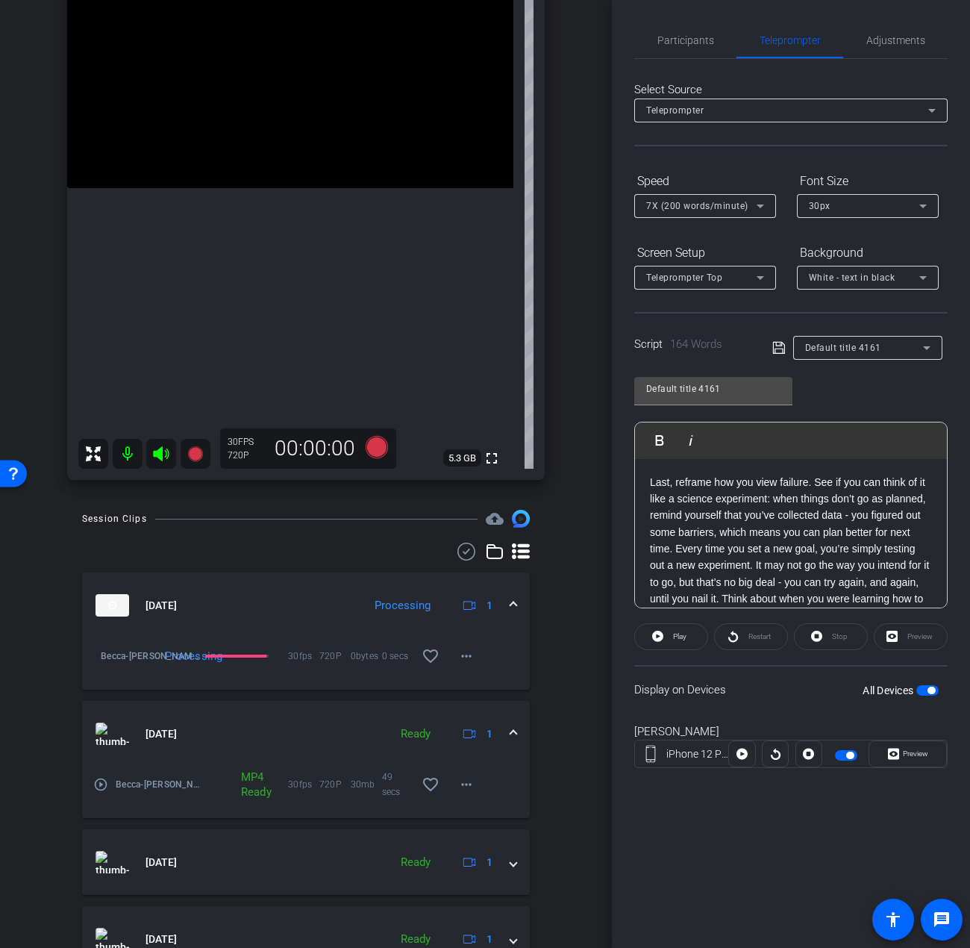
click at [924, 692] on span "button" at bounding box center [928, 690] width 22 height 10
click at [924, 692] on span "button" at bounding box center [920, 690] width 7 height 7
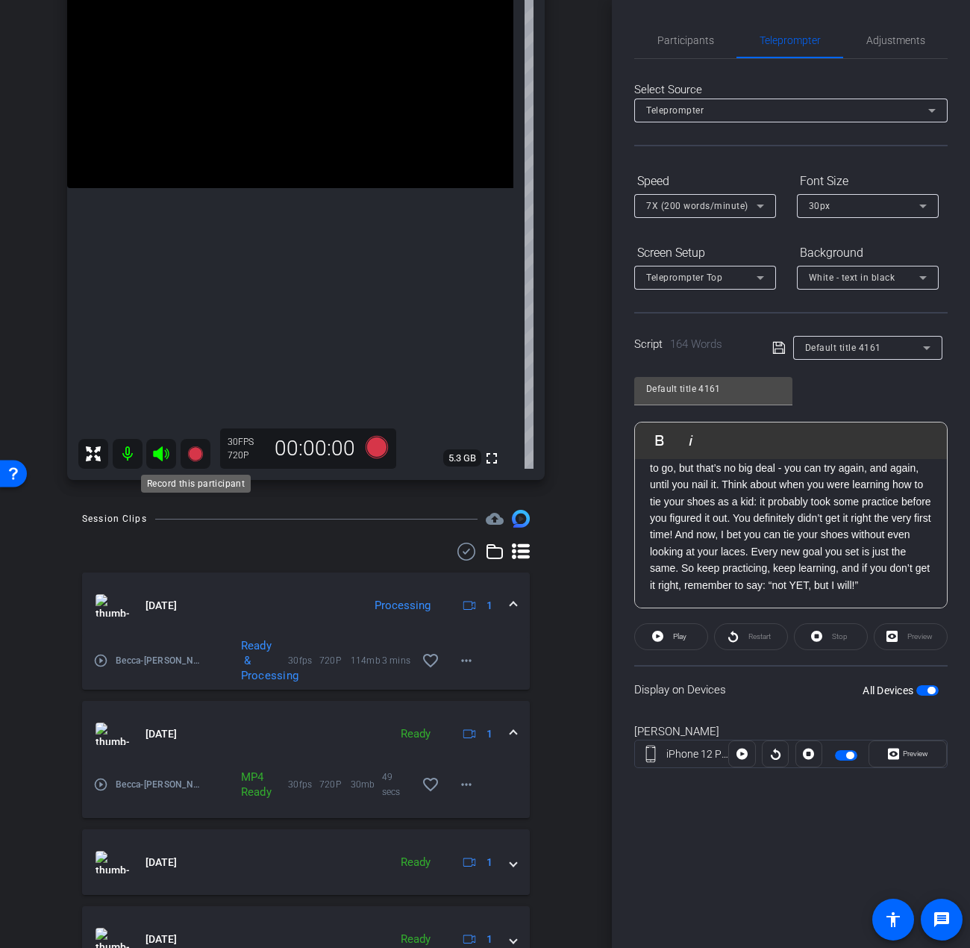
click at [196, 461] on icon at bounding box center [196, 454] width 18 height 18
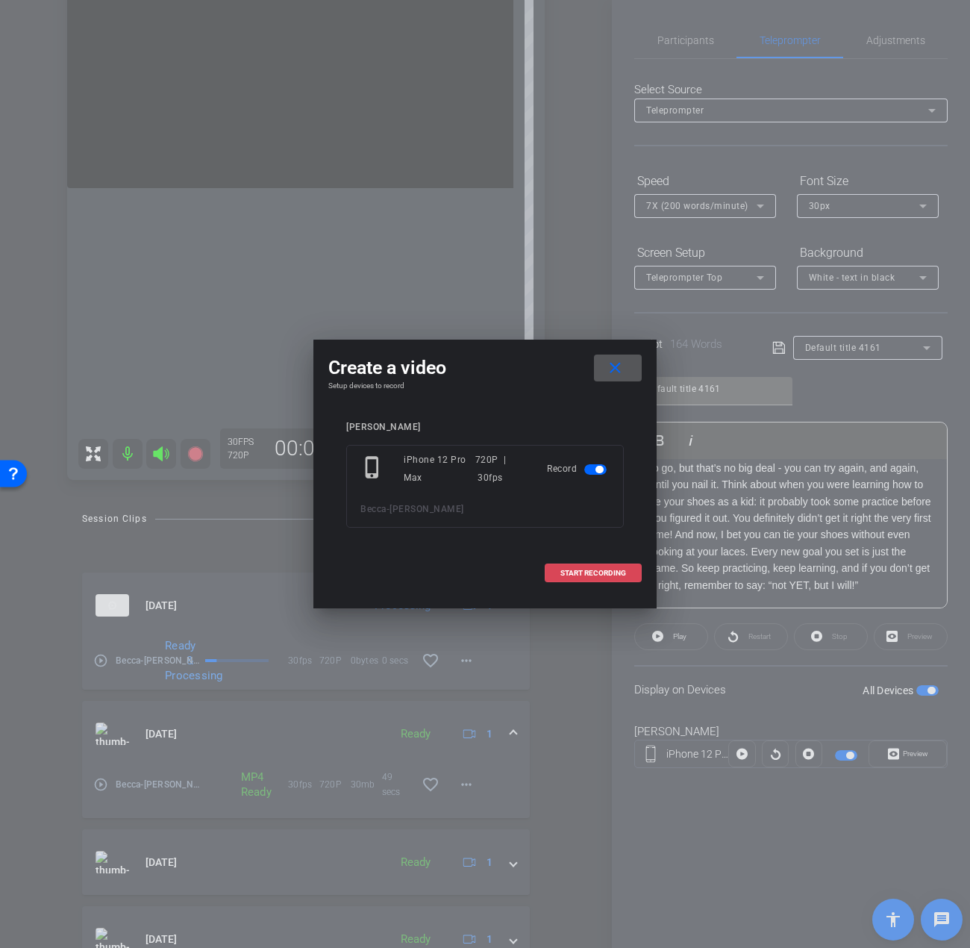
click at [578, 579] on span at bounding box center [594, 573] width 96 height 36
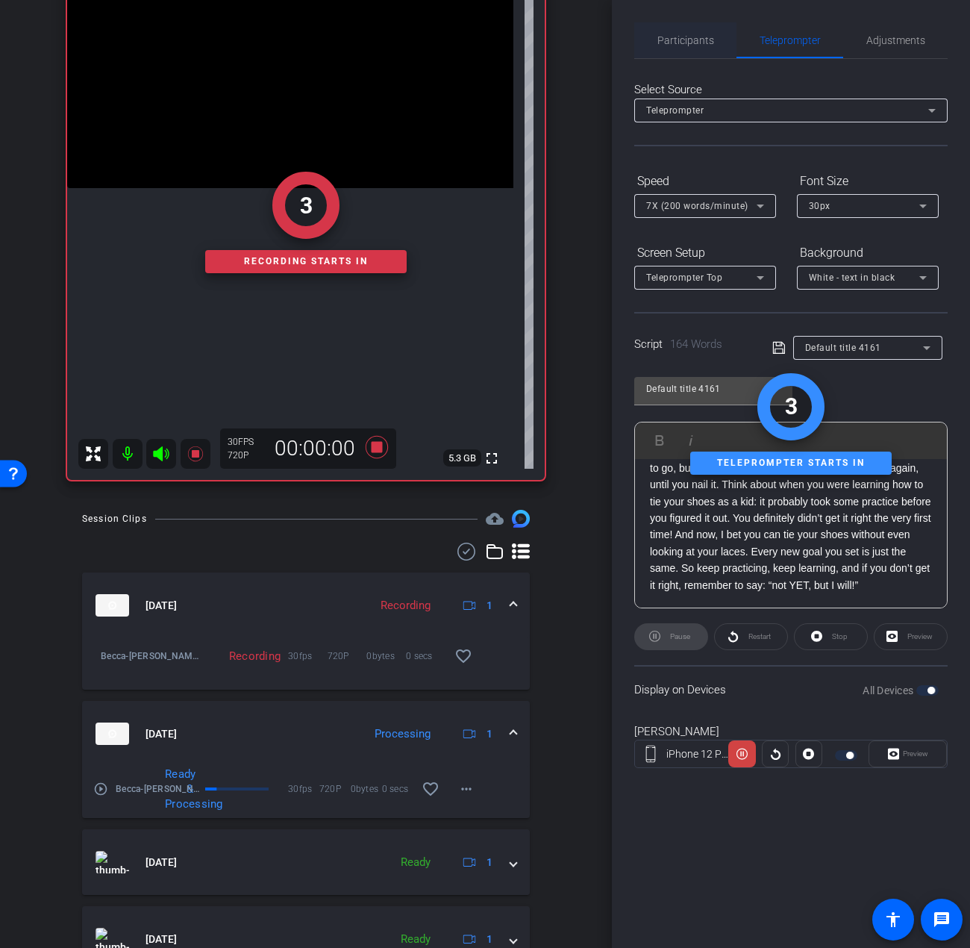
click at [696, 36] on span "Participants" at bounding box center [686, 40] width 57 height 10
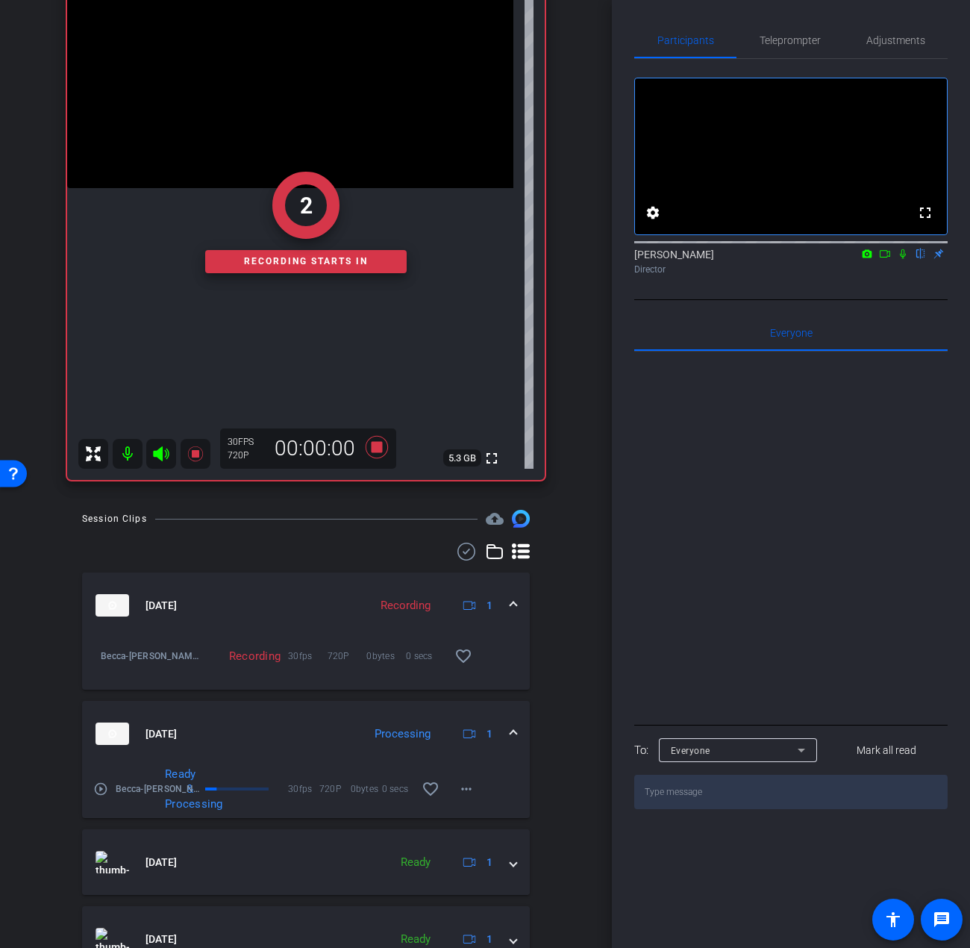
click at [899, 259] on icon at bounding box center [903, 254] width 12 height 10
click at [778, 23] on span "Teleprompter" at bounding box center [790, 40] width 61 height 36
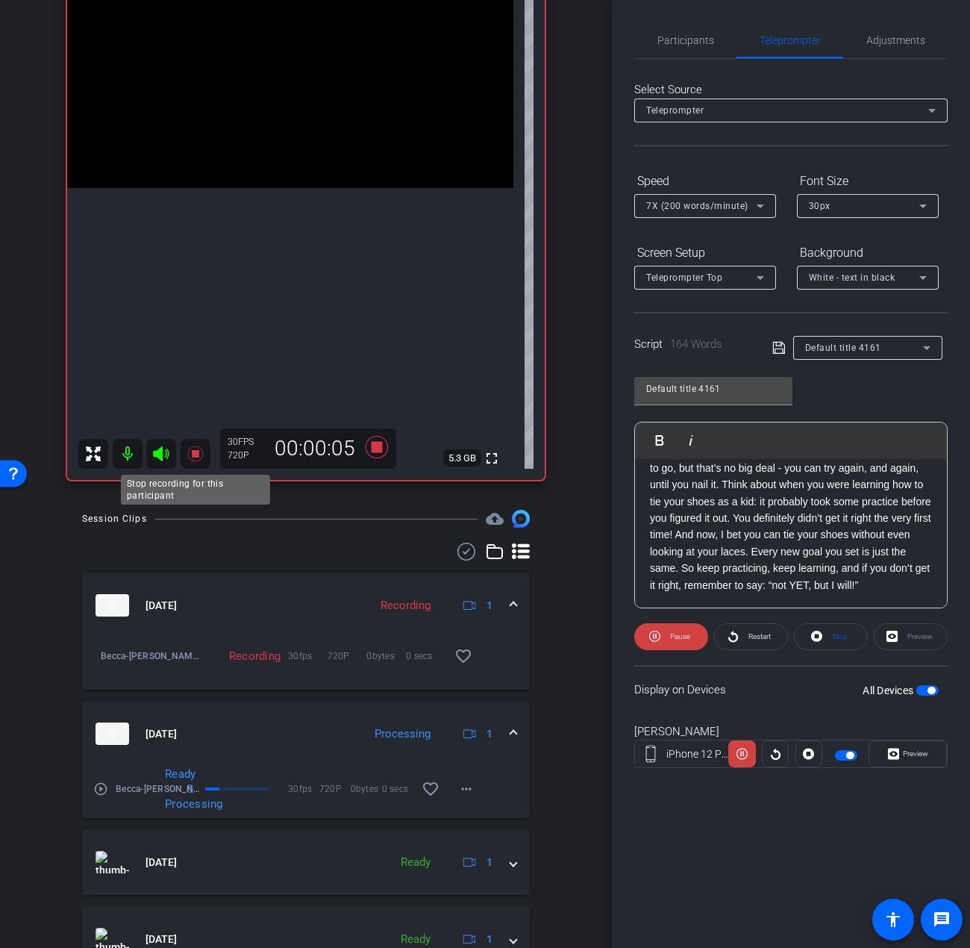
click at [206, 464] on mat-icon at bounding box center [196, 454] width 30 height 30
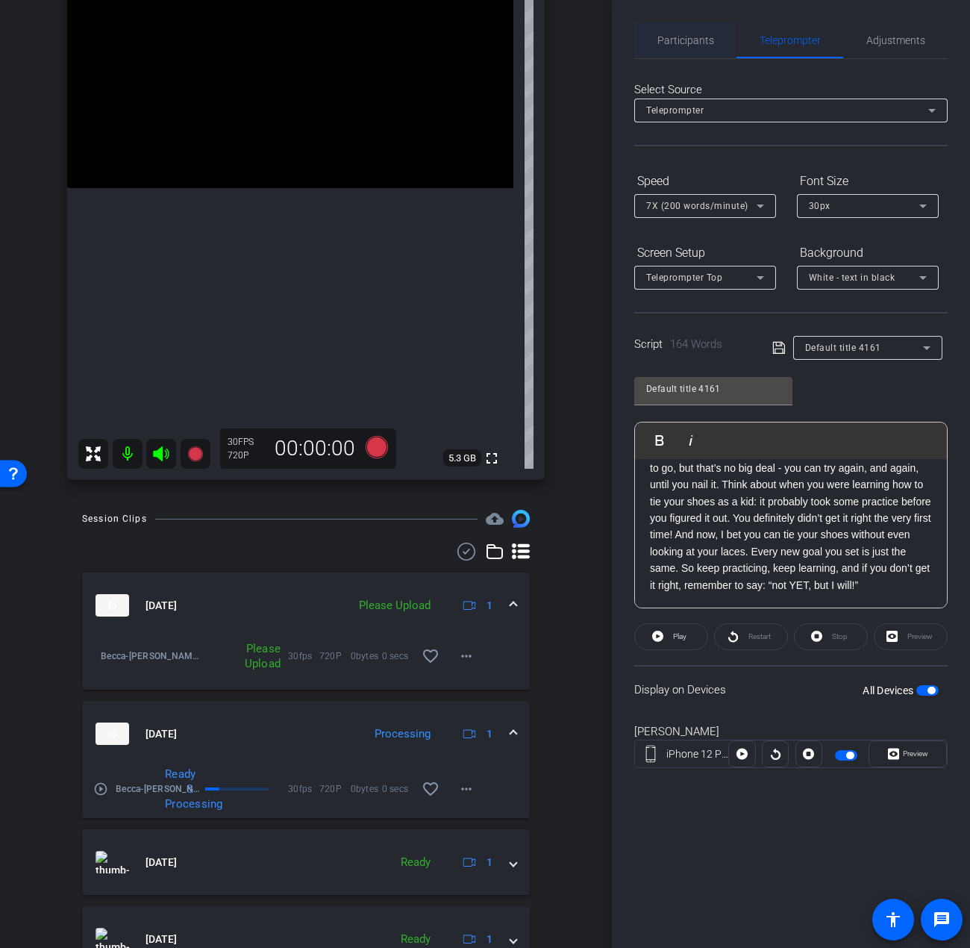
click at [678, 48] on span "Participants" at bounding box center [686, 40] width 57 height 36
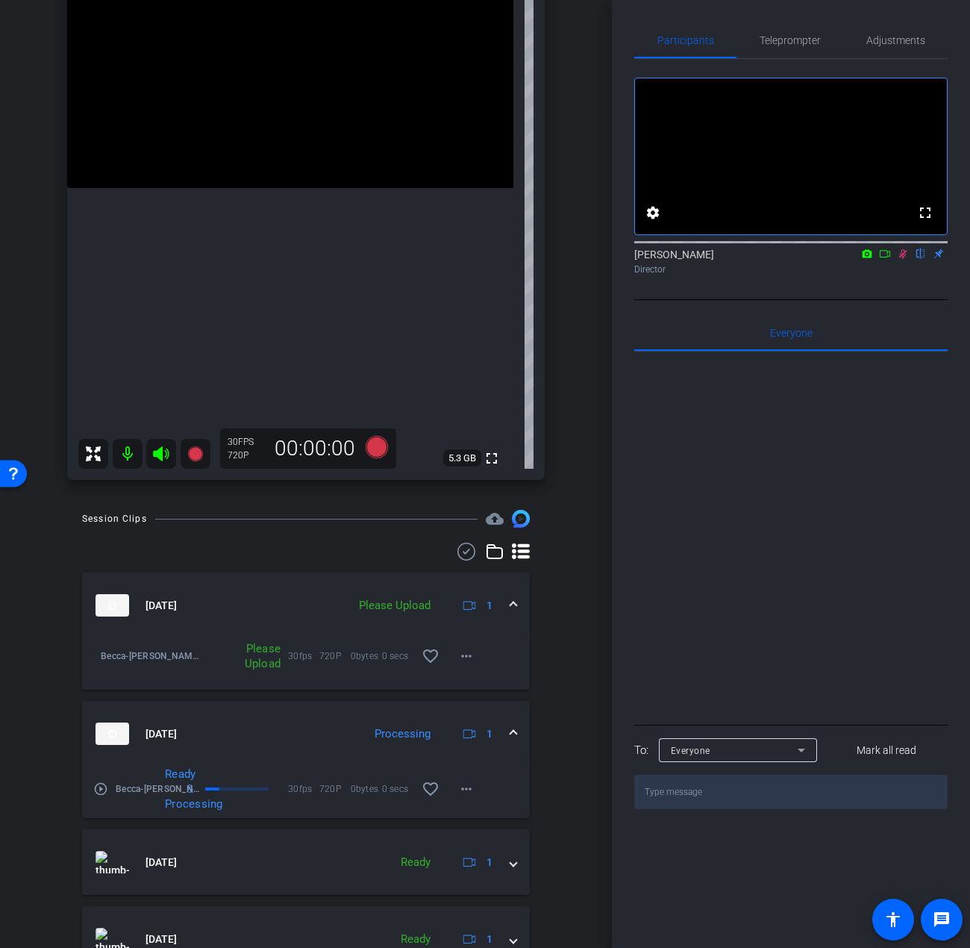
click at [901, 259] on icon at bounding box center [903, 254] width 12 height 10
click at [796, 42] on span "Teleprompter" at bounding box center [790, 40] width 61 height 10
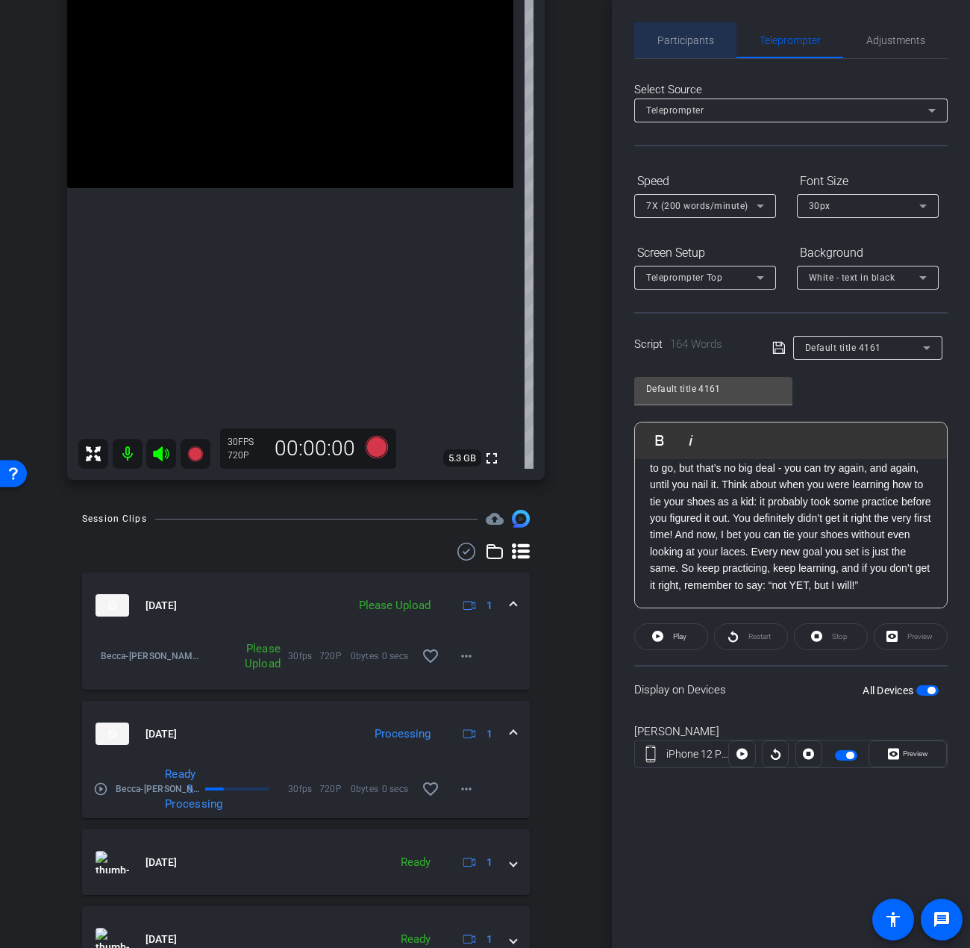
click at [683, 46] on span "Participants" at bounding box center [686, 40] width 57 height 10
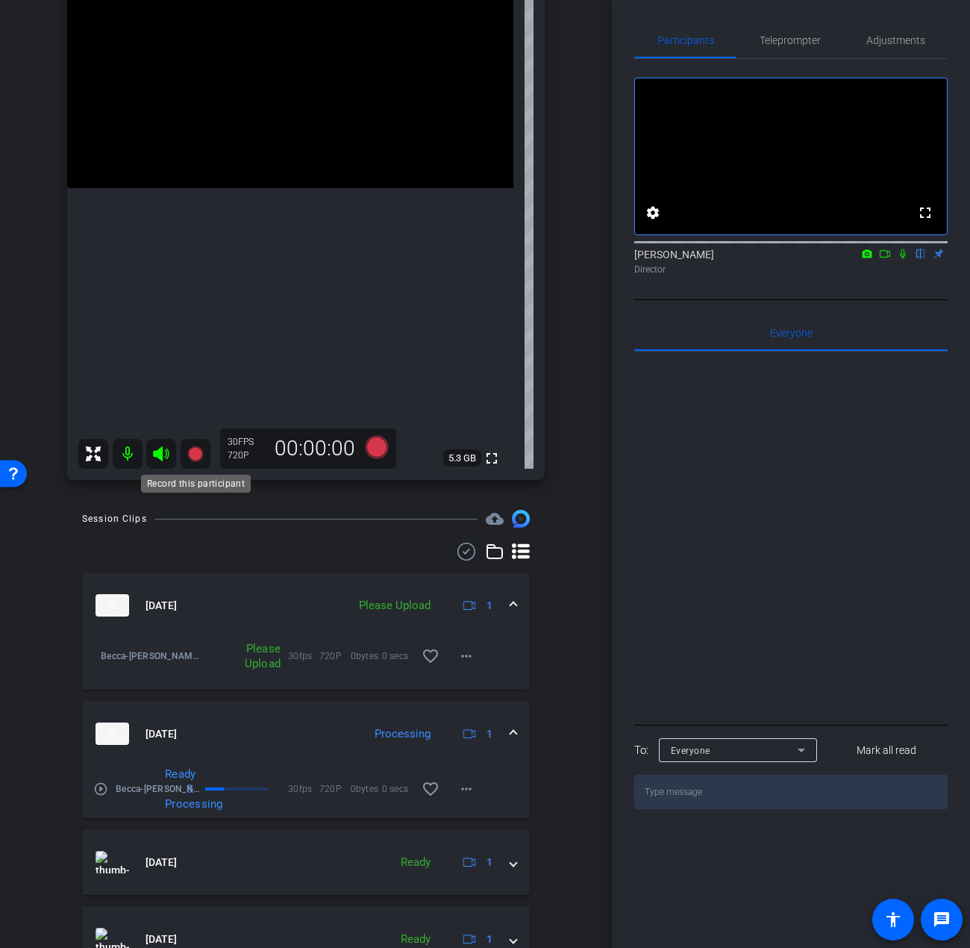
click at [204, 455] on icon at bounding box center [196, 454] width 18 height 18
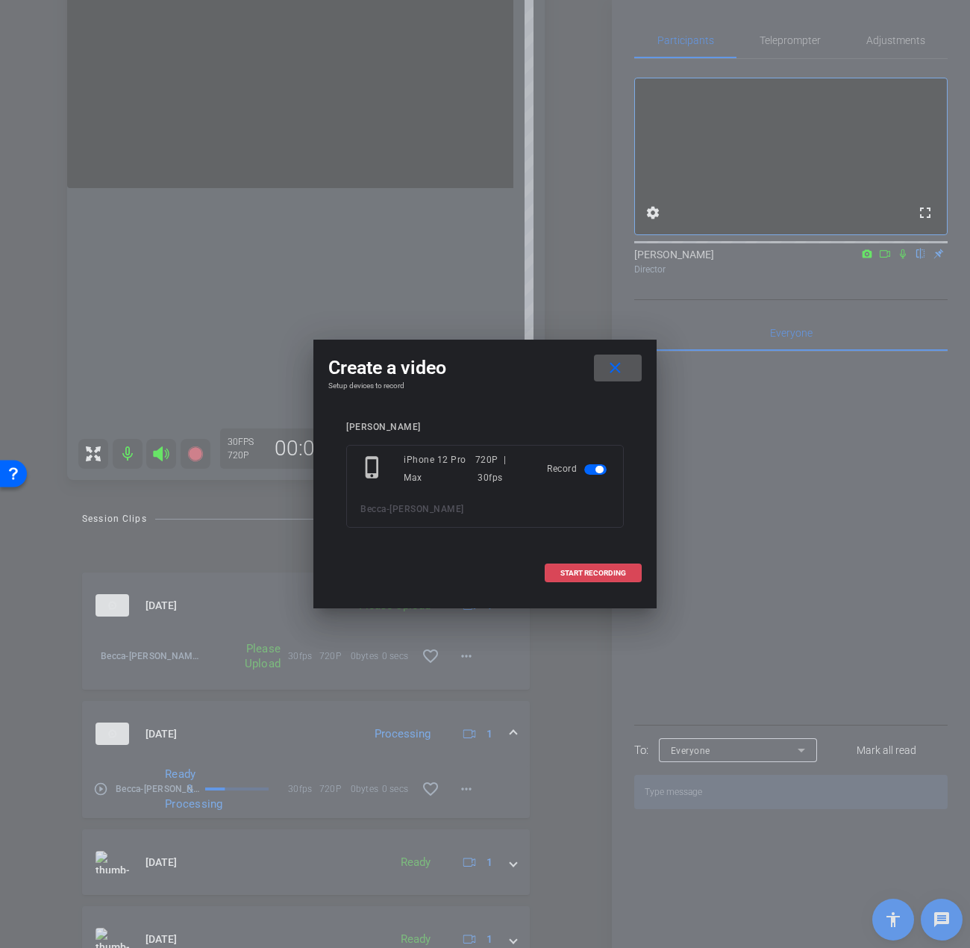
click at [566, 567] on span at bounding box center [594, 573] width 96 height 36
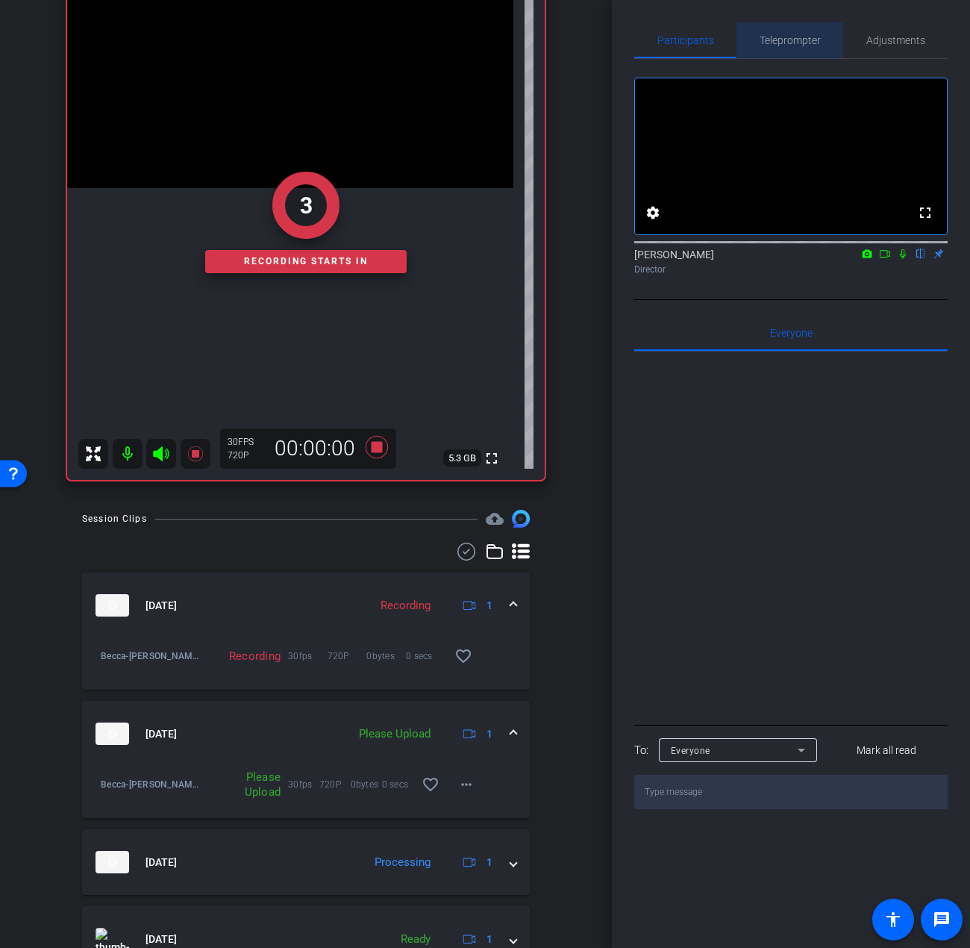
click at [801, 35] on span "Teleprompter" at bounding box center [790, 40] width 61 height 10
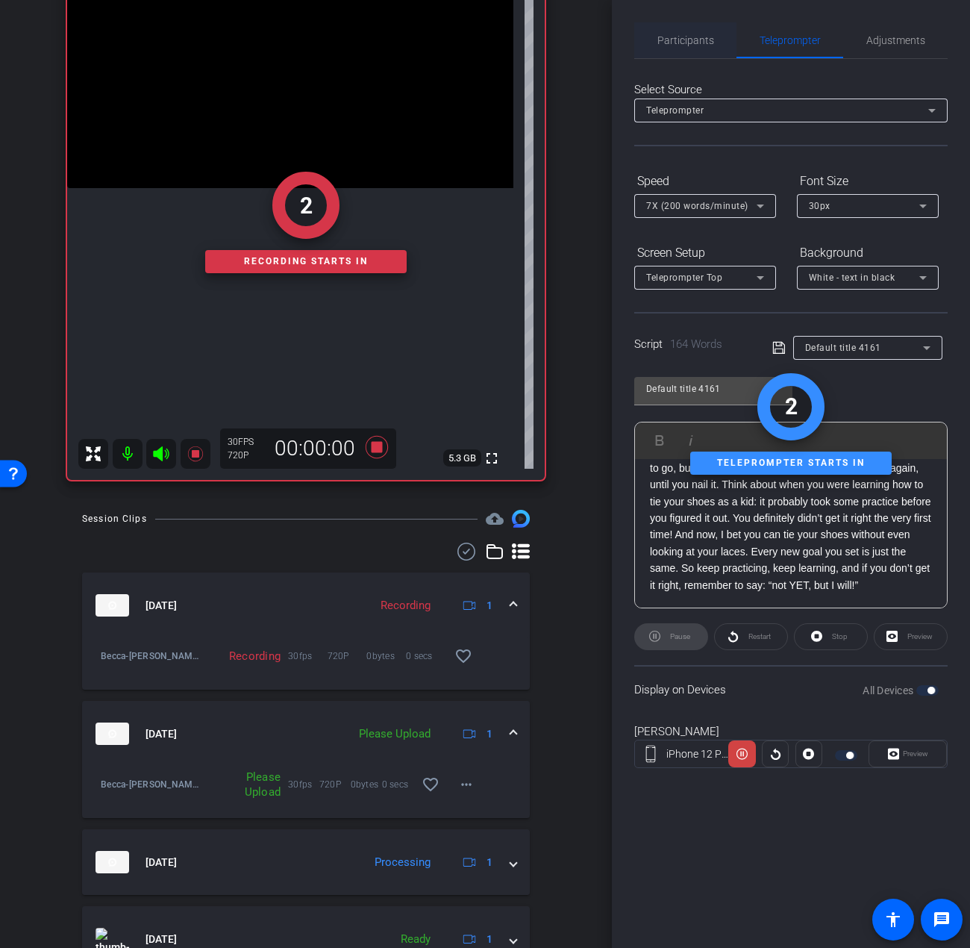
click at [701, 35] on span "Participants" at bounding box center [686, 40] width 57 height 10
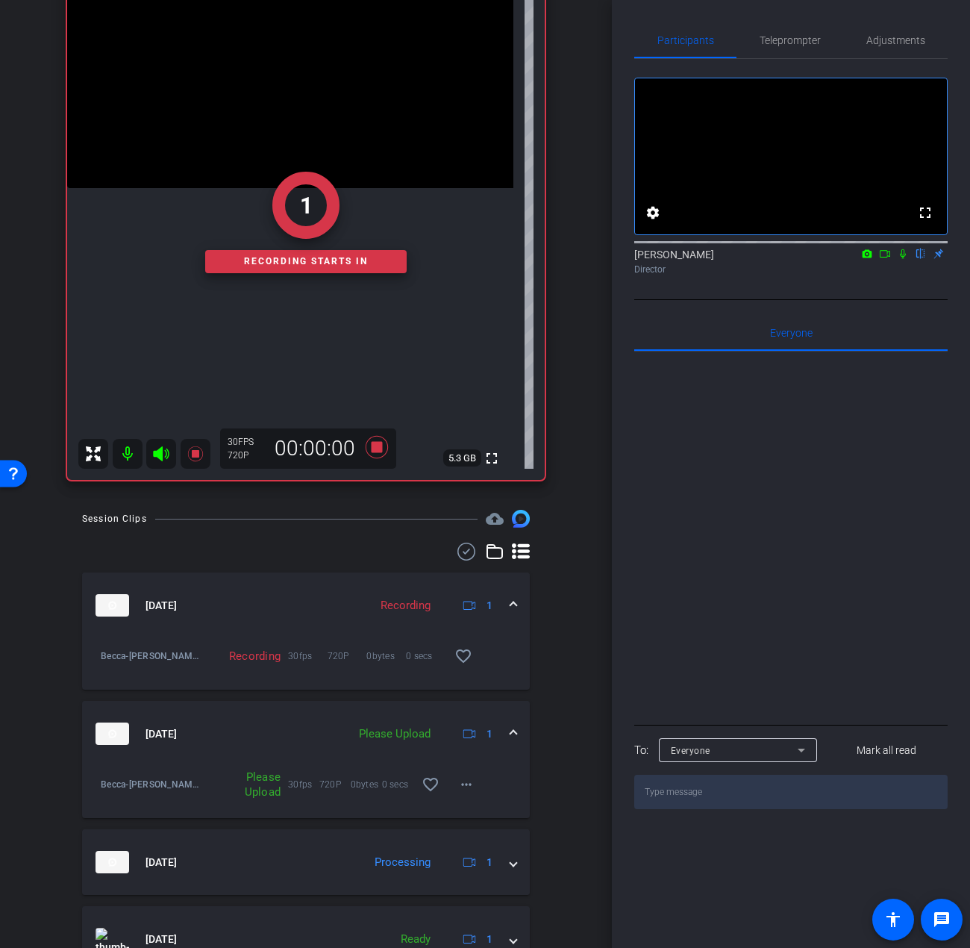
click at [898, 259] on icon at bounding box center [903, 254] width 12 height 10
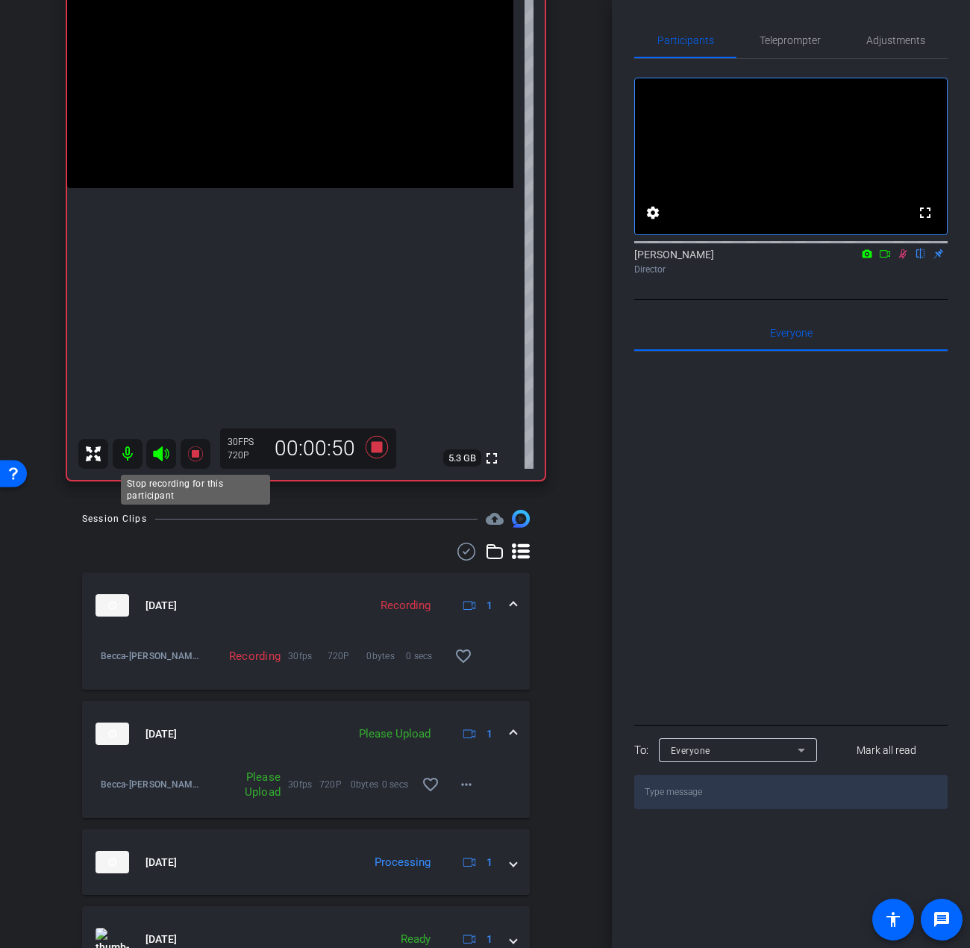
click at [190, 452] on icon at bounding box center [196, 454] width 18 height 18
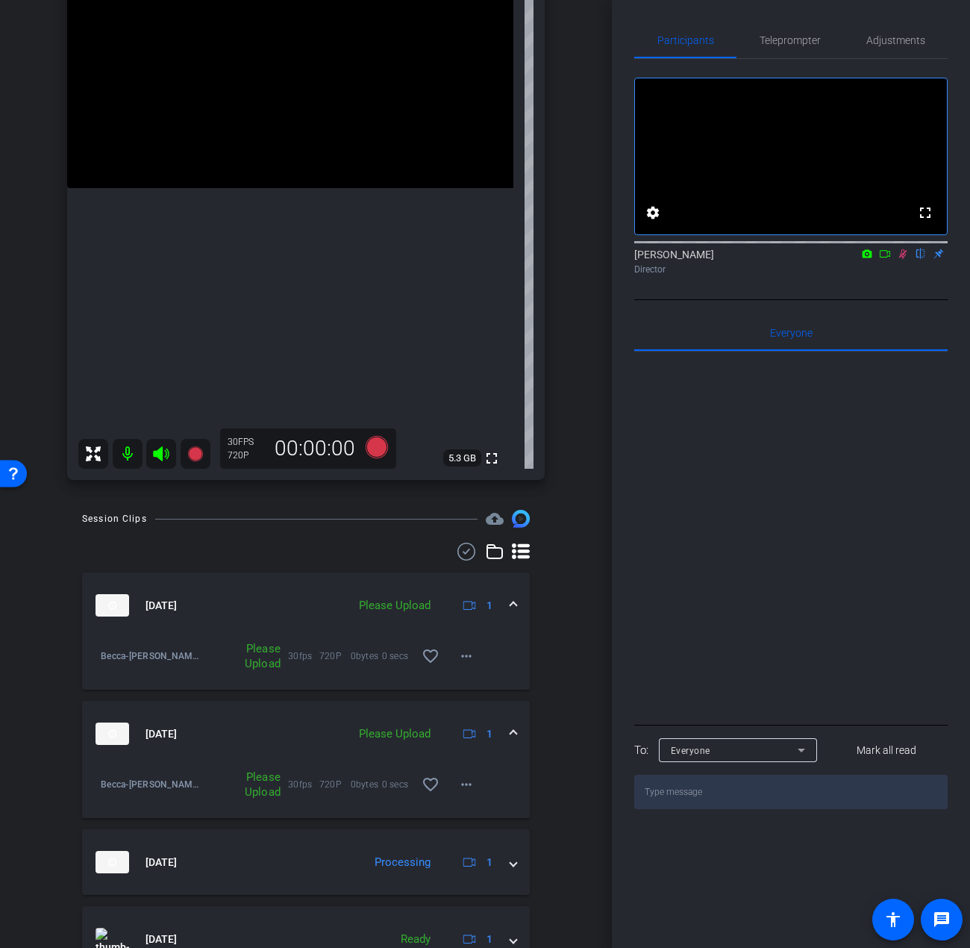
click at [909, 261] on mat-icon at bounding box center [903, 253] width 18 height 13
click at [458, 658] on mat-icon "more_horiz" at bounding box center [467, 656] width 18 height 18
click at [494, 687] on span "Upload" at bounding box center [484, 688] width 60 height 18
click at [460, 780] on mat-icon "more_horiz" at bounding box center [467, 785] width 18 height 18
click at [509, 855] on span "Delete clip" at bounding box center [484, 853] width 60 height 18
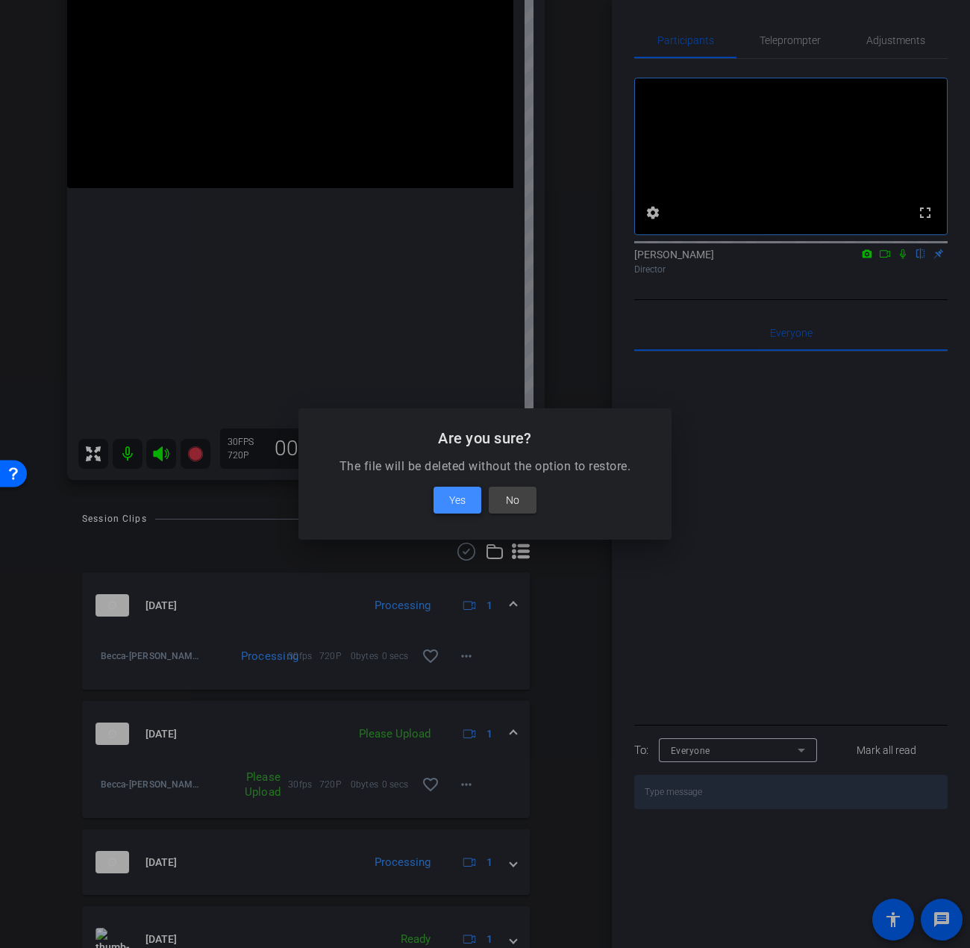
click at [468, 505] on span at bounding box center [458, 500] width 48 height 36
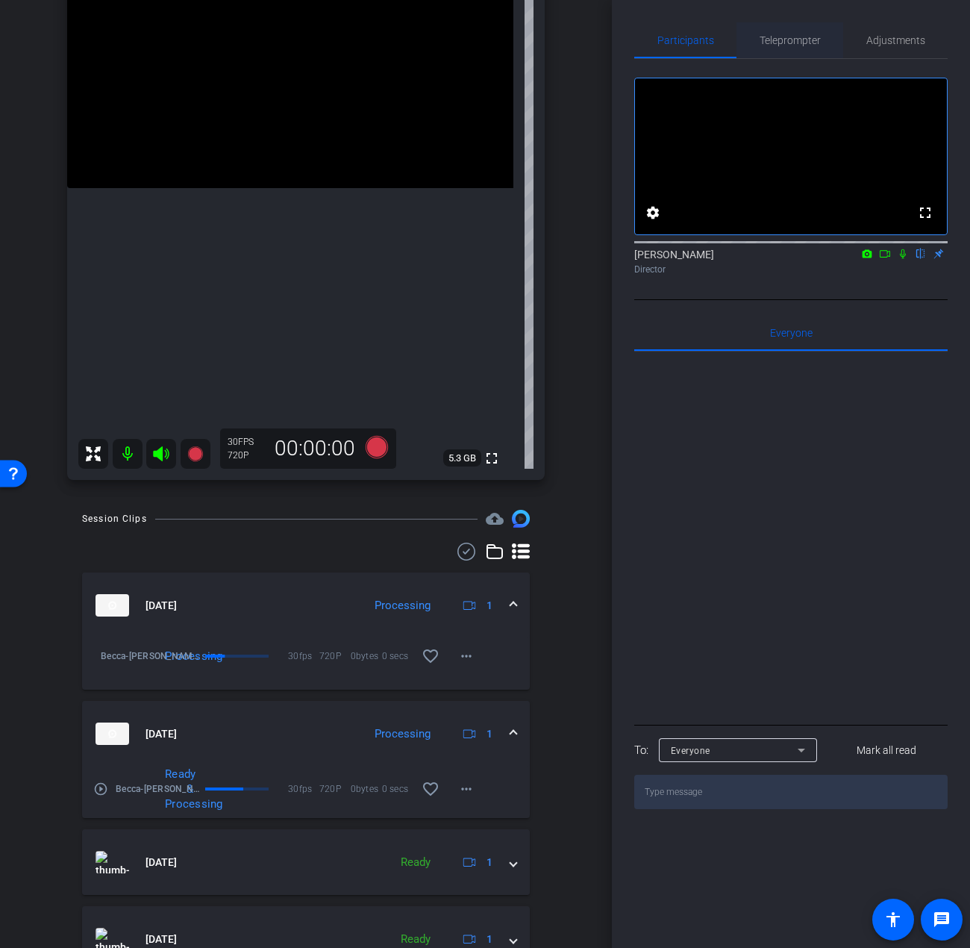
click at [784, 35] on span "Teleprompter" at bounding box center [790, 40] width 61 height 10
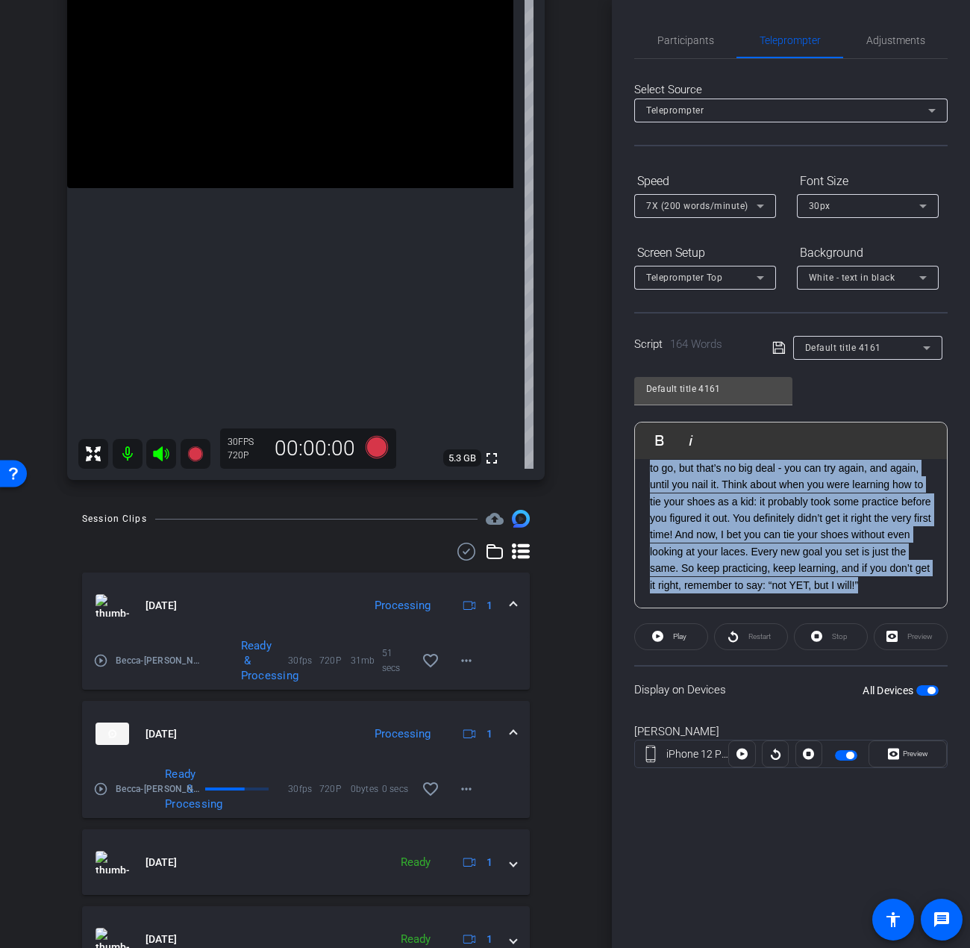
scroll to position [0, 0]
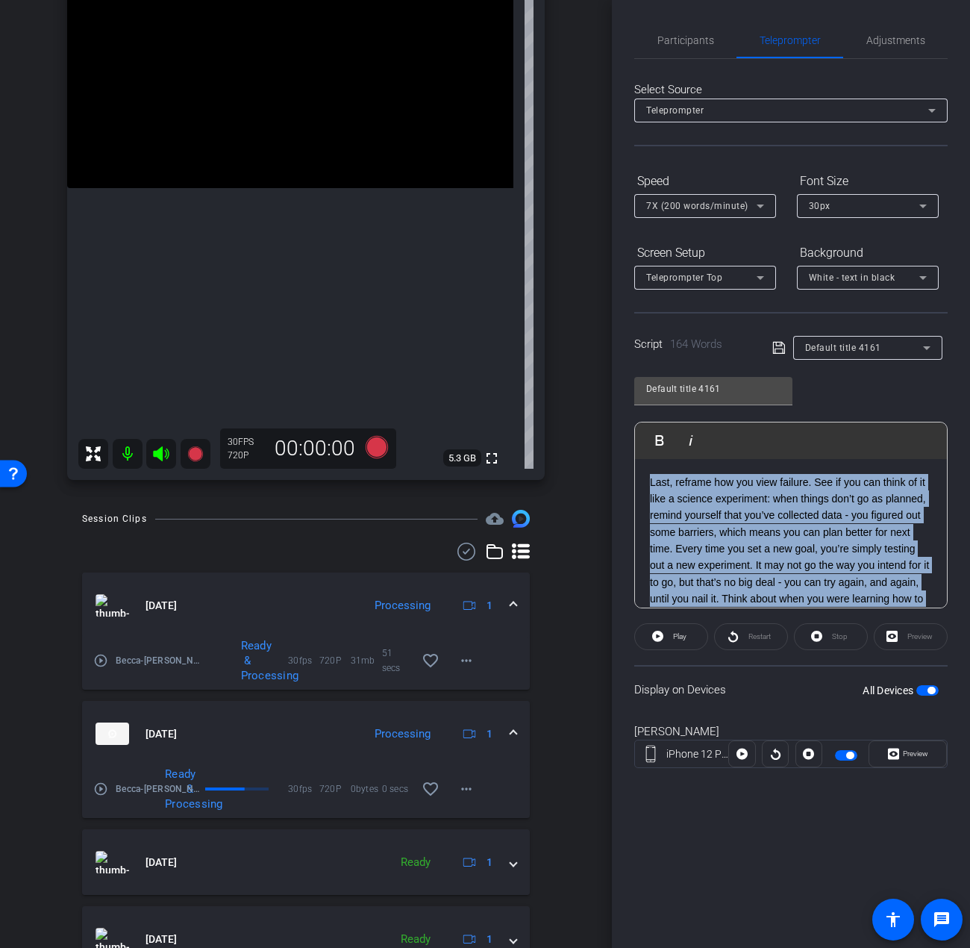
drag, startPoint x: 740, startPoint y: 592, endPoint x: 589, endPoint y: 374, distance: 265.5
click at [589, 374] on div "arrow_back Becca Back to project Send invite account_box grid_on settings info …" at bounding box center [485, 474] width 970 height 948
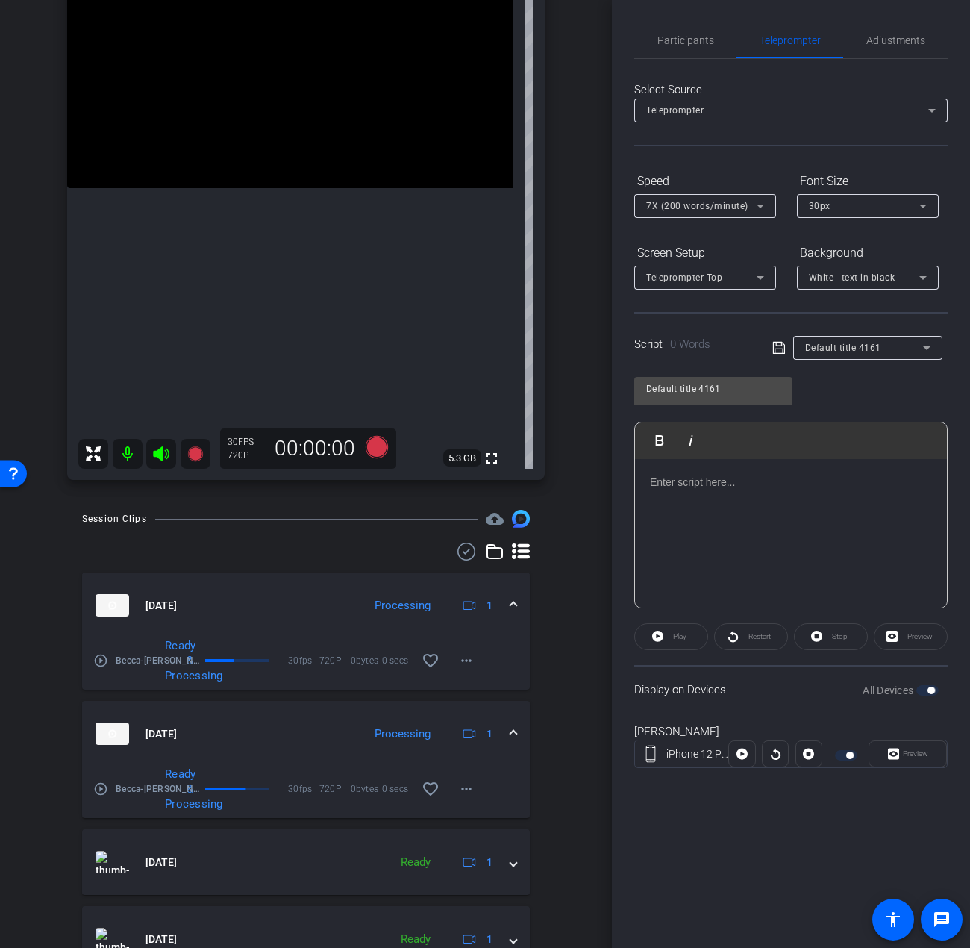
click at [692, 489] on p at bounding box center [791, 482] width 282 height 16
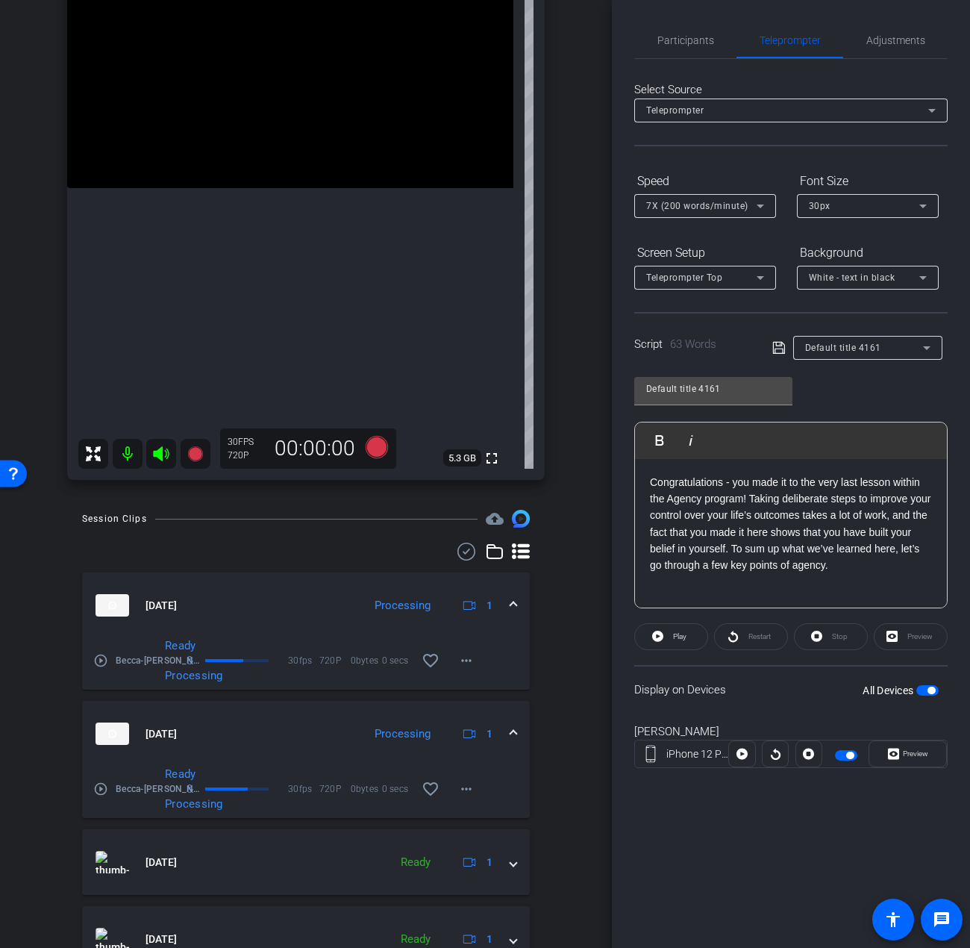
click at [654, 582] on p "Congratulations - you made it to the very last lesson within the Agency program…" at bounding box center [791, 532] width 282 height 117
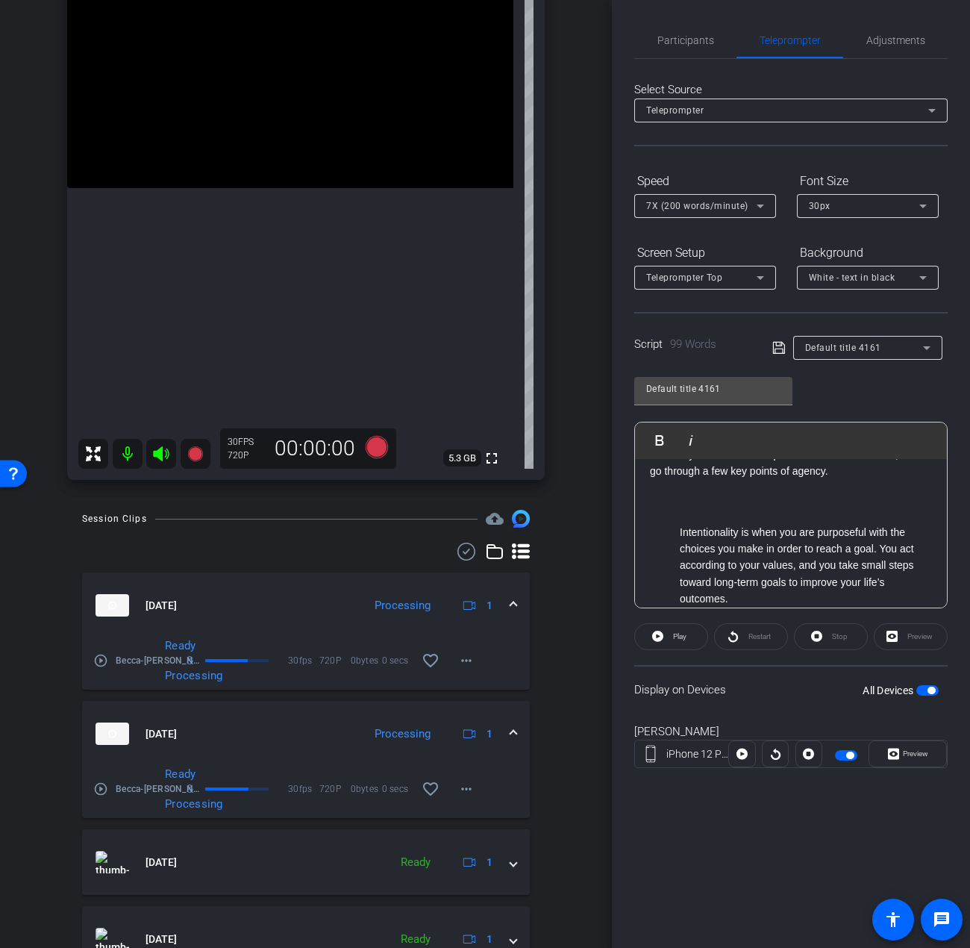
click at [677, 537] on ul "Intentionality is when you are purposeful with the choices you make in order to…" at bounding box center [791, 566] width 282 height 84
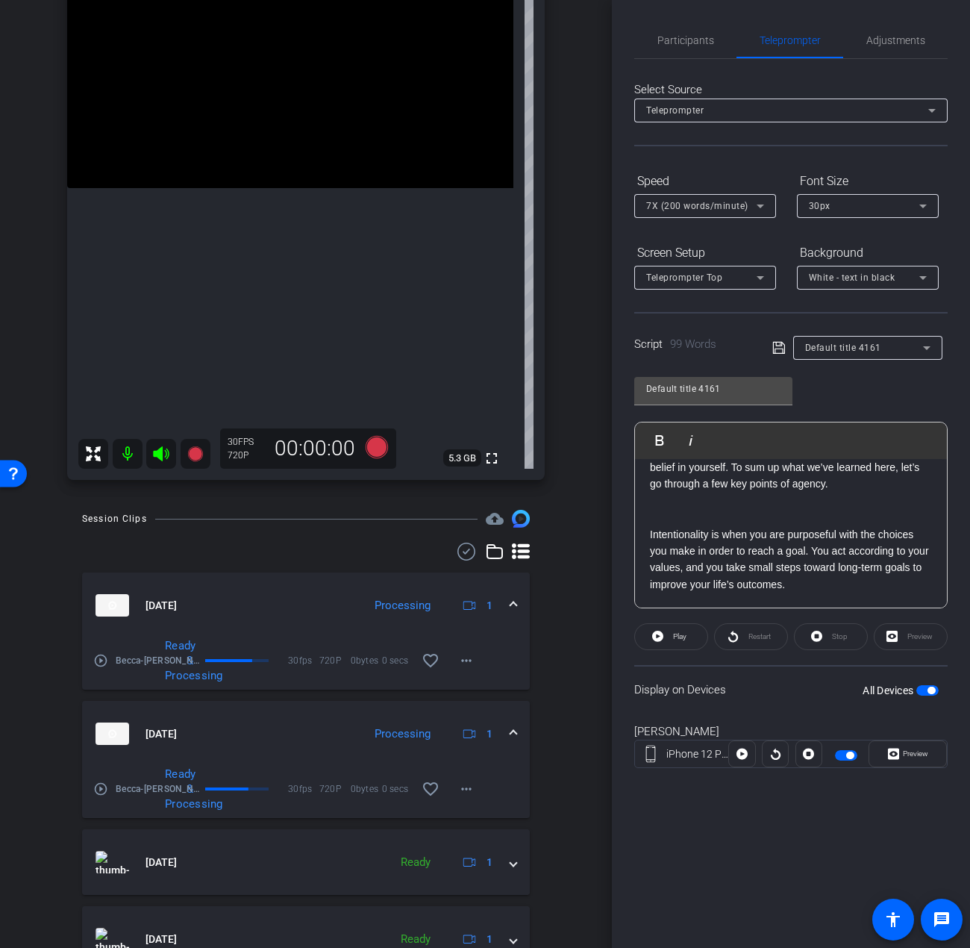
click at [666, 480] on p "Congratulations - you made it to the very last lesson within the Agency program…" at bounding box center [791, 460] width 282 height 134
click at [674, 507] on p "Congratulations - you made it to the very last lesson within the Agency program…" at bounding box center [791, 460] width 282 height 134
click at [848, 592] on p "Intentionality is when you are purposeful with the choices you make in order to…" at bounding box center [791, 559] width 282 height 67
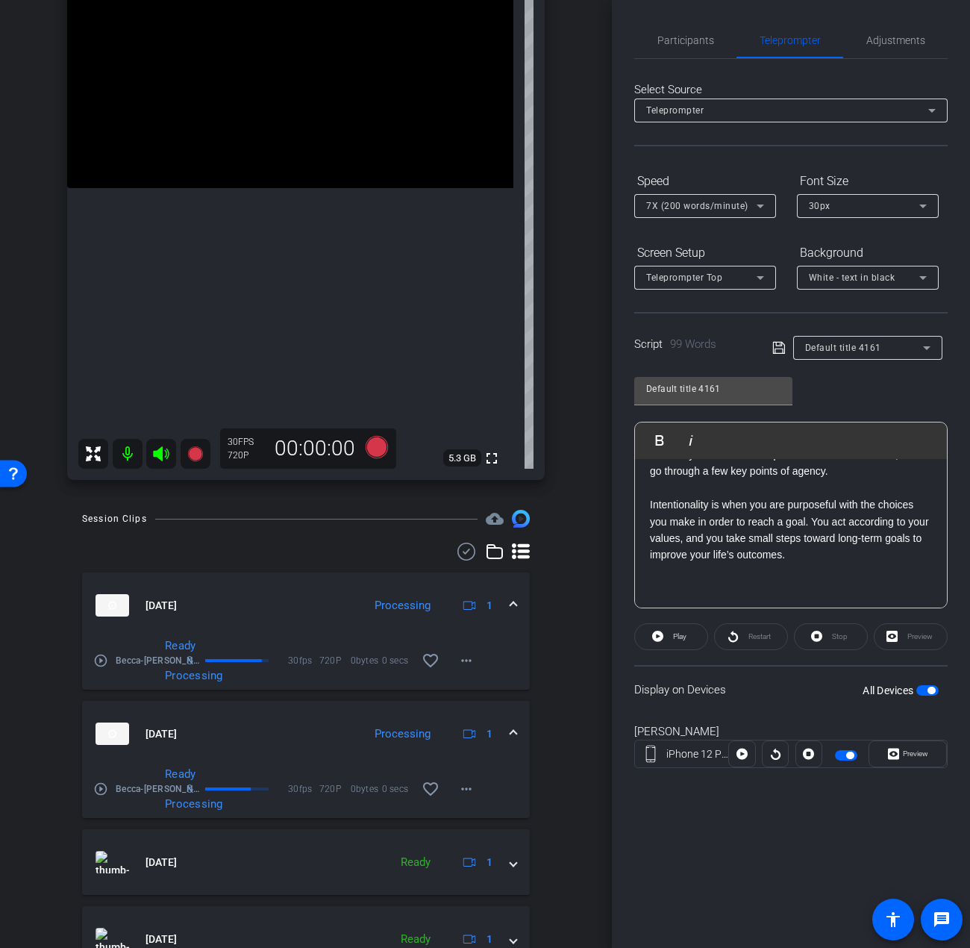
click at [677, 581] on p "Intentionality is when you are purposeful with the choices you make in order to…" at bounding box center [791, 546] width 282 height 100
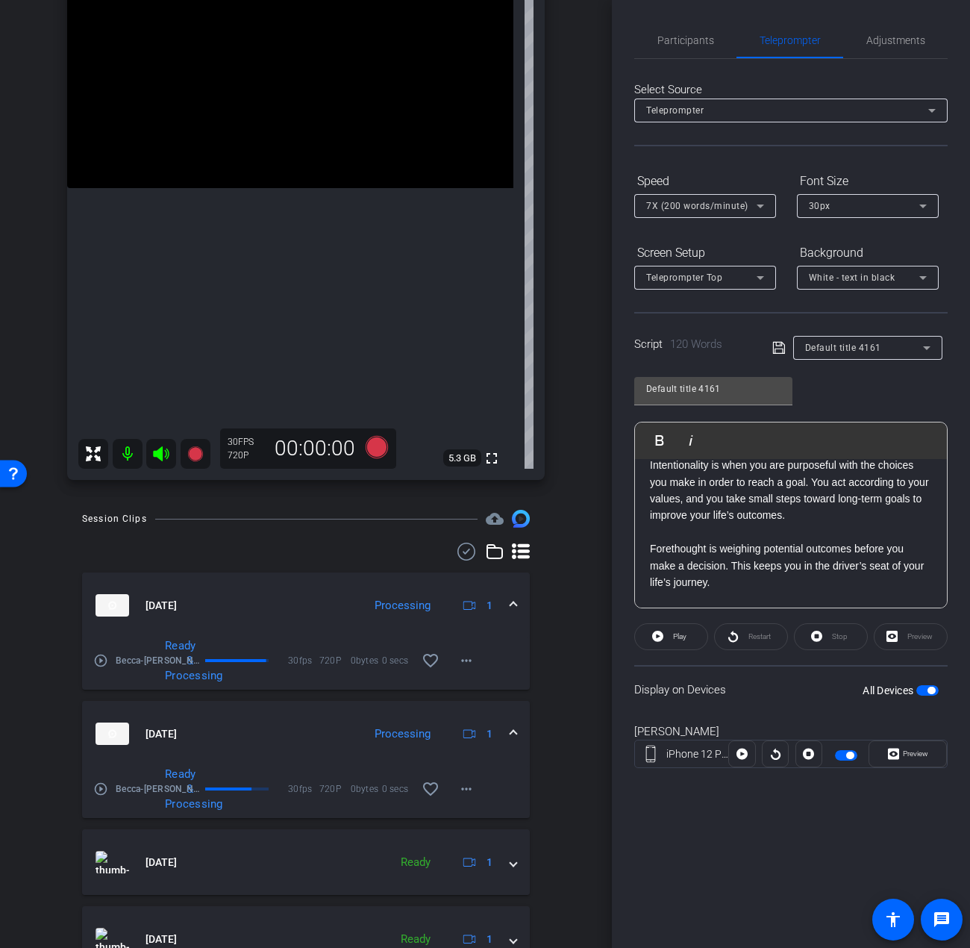
scroll to position [150, 0]
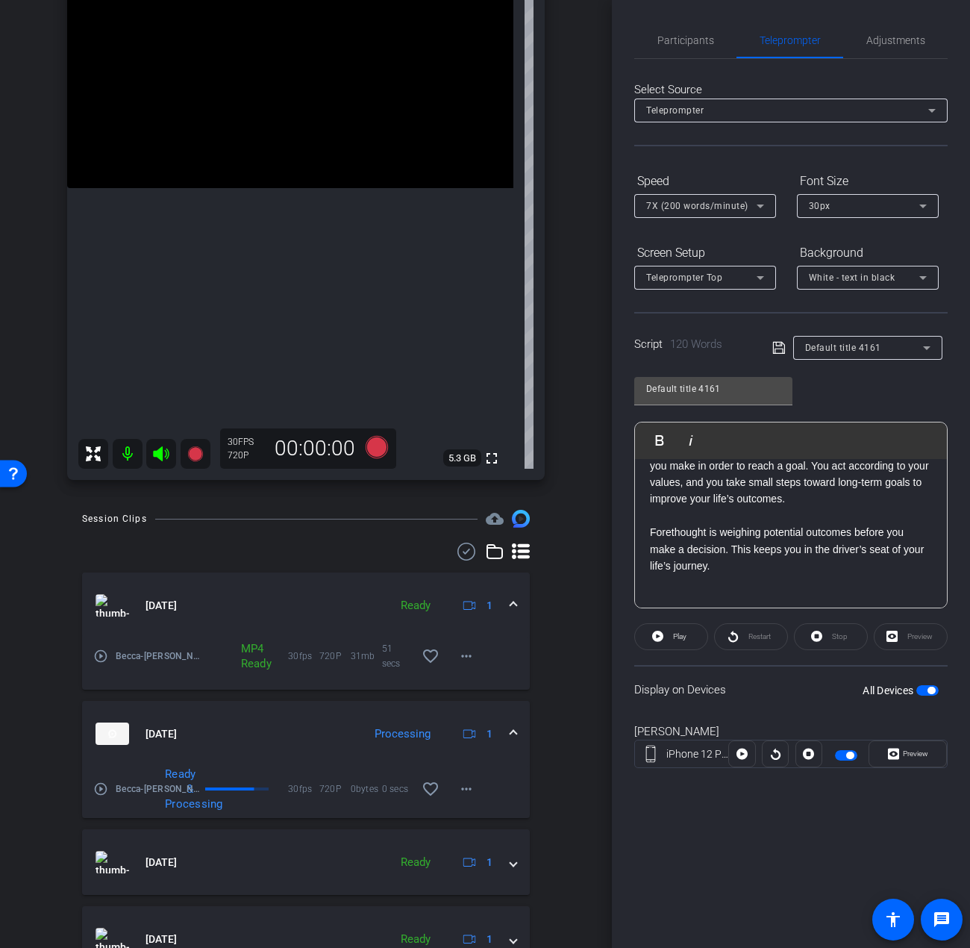
click at [674, 583] on p "Intentionality is when you are purposeful with the choices you make in order to…" at bounding box center [791, 523] width 282 height 167
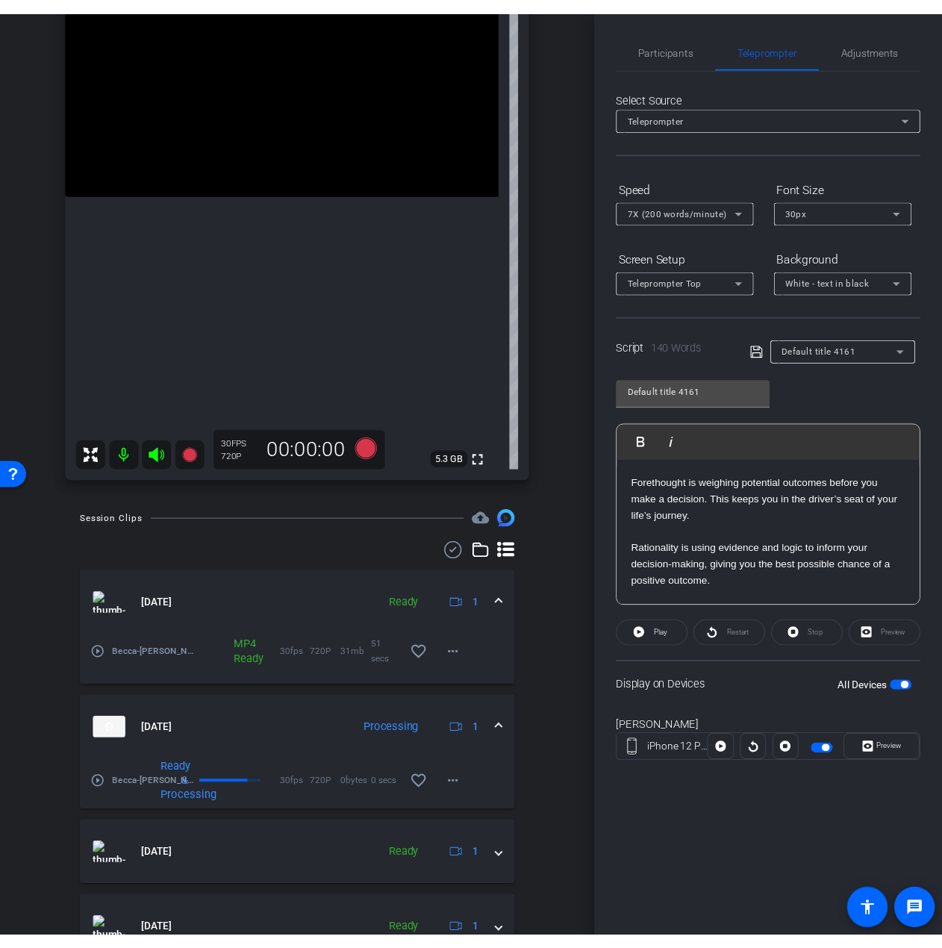
scroll to position [217, 0]
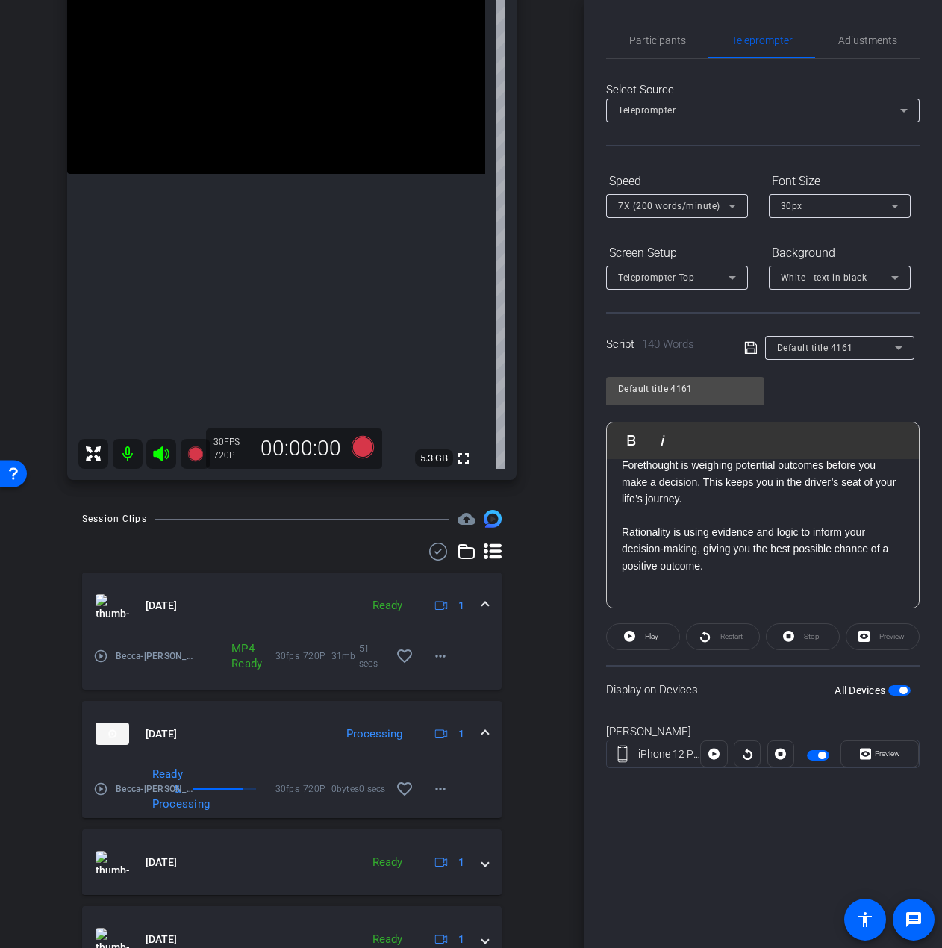
click at [685, 597] on p "Intentionality is when you are purposeful with the choices you make in order to…" at bounding box center [763, 498] width 282 height 251
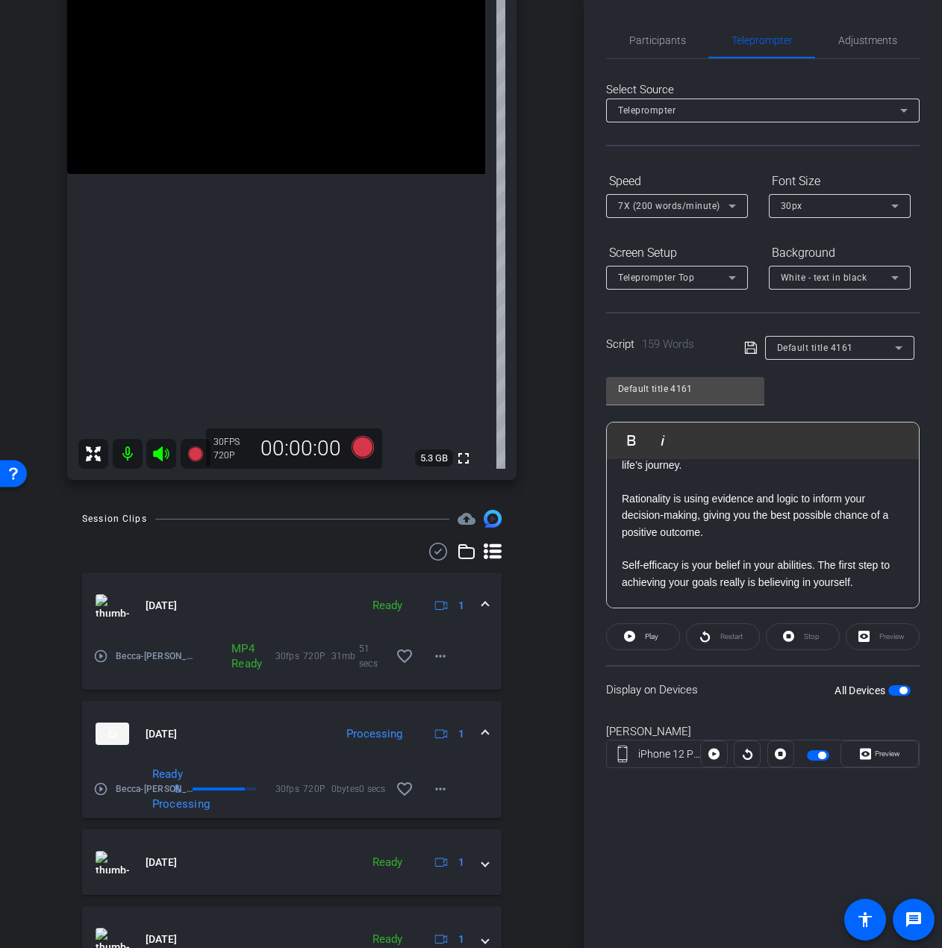
scroll to position [267, 0]
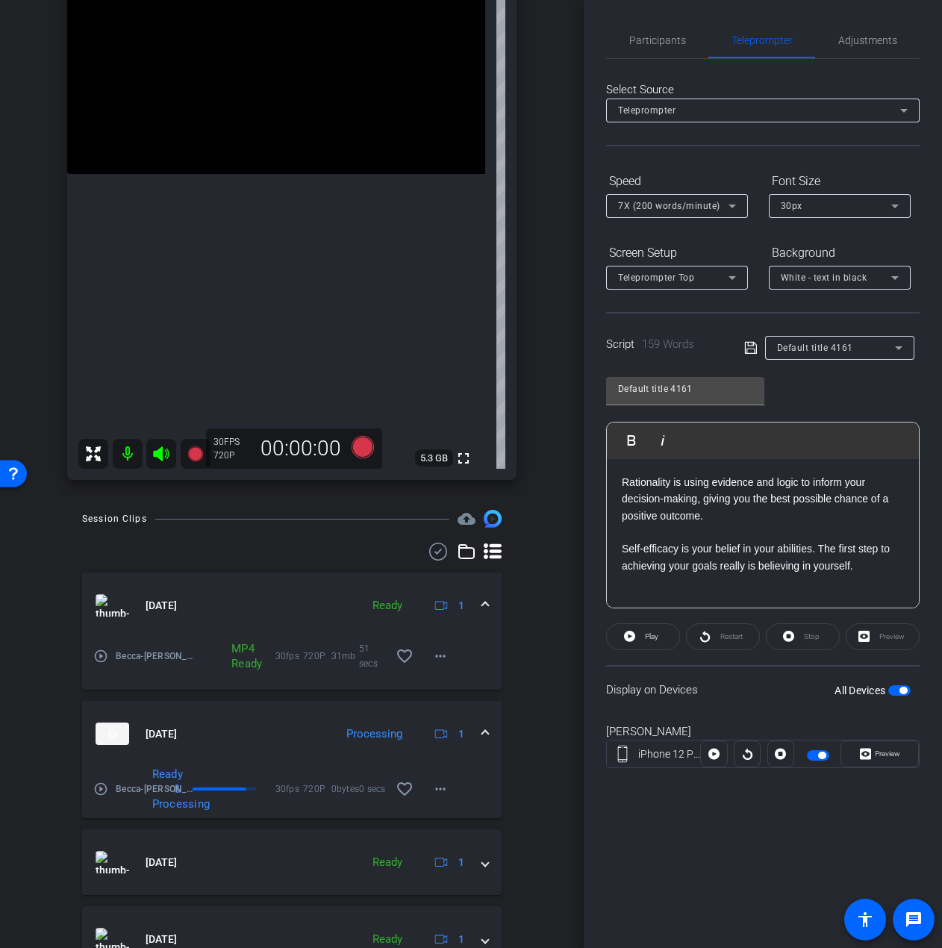
click at [660, 604] on p "Intentionality is when you are purposeful with the choices you make in order to…" at bounding box center [763, 473] width 282 height 301
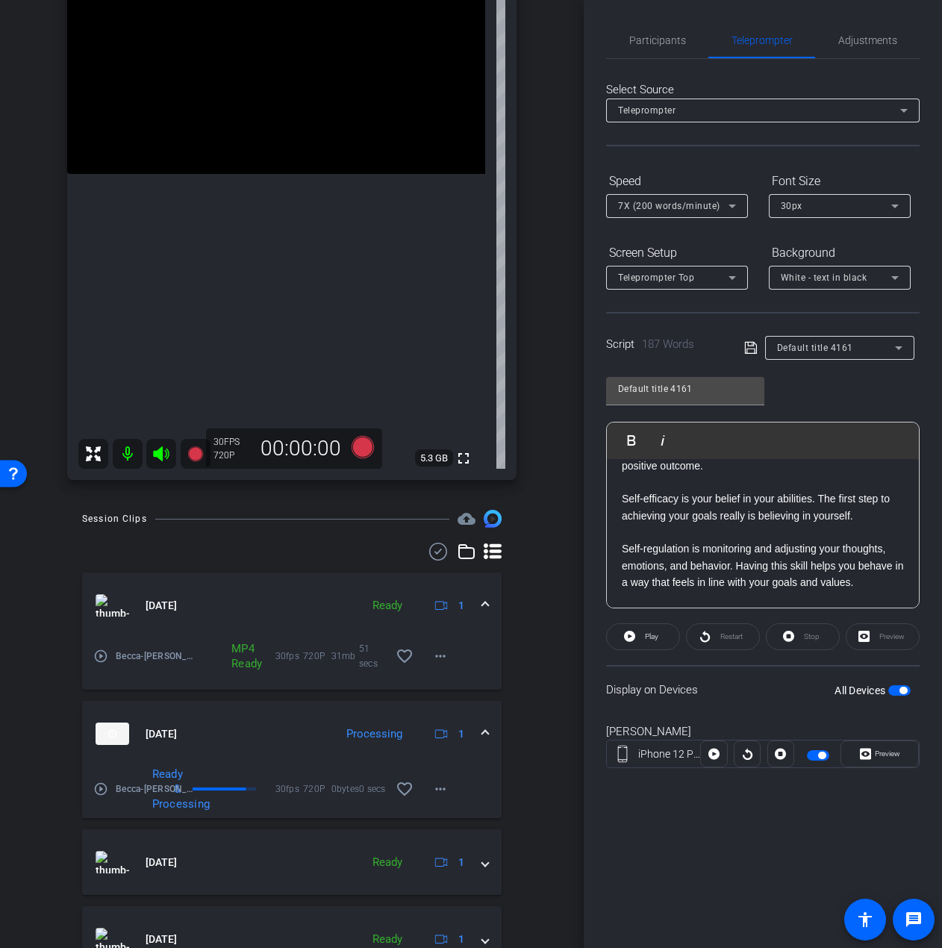
scroll to position [334, 0]
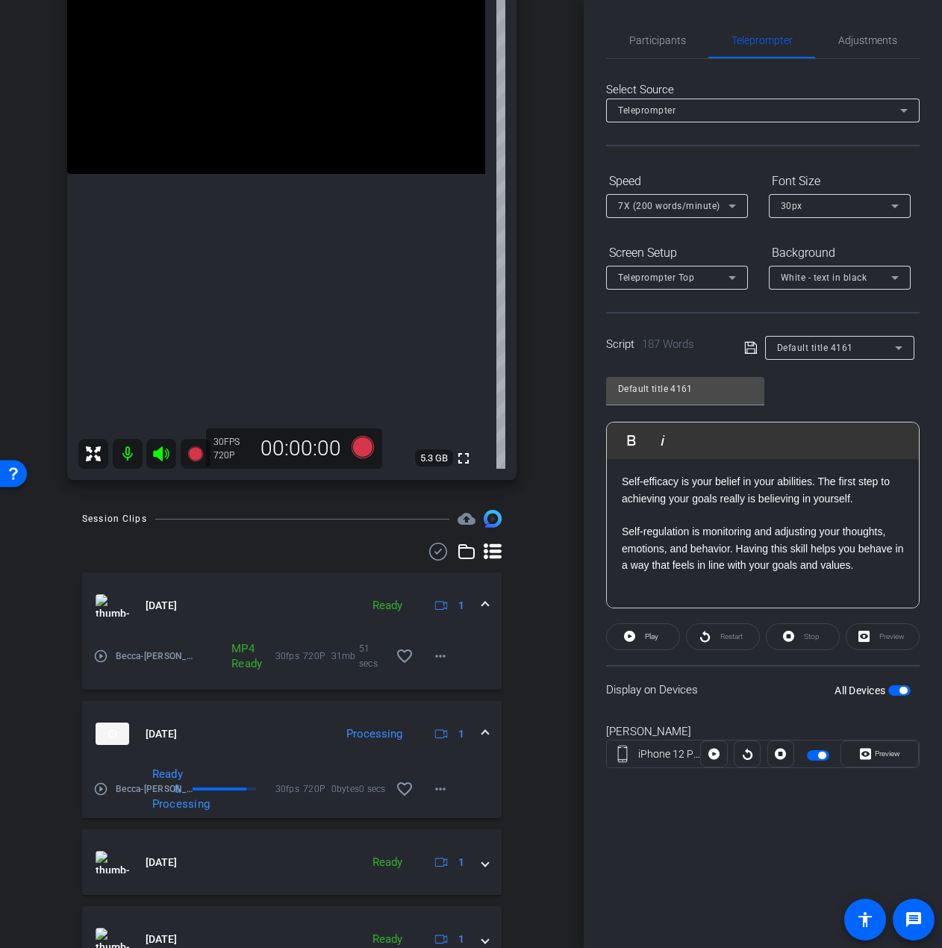
click at [633, 588] on p "Intentionality is when you are purposeful with the choices you make in order to…" at bounding box center [763, 440] width 282 height 368
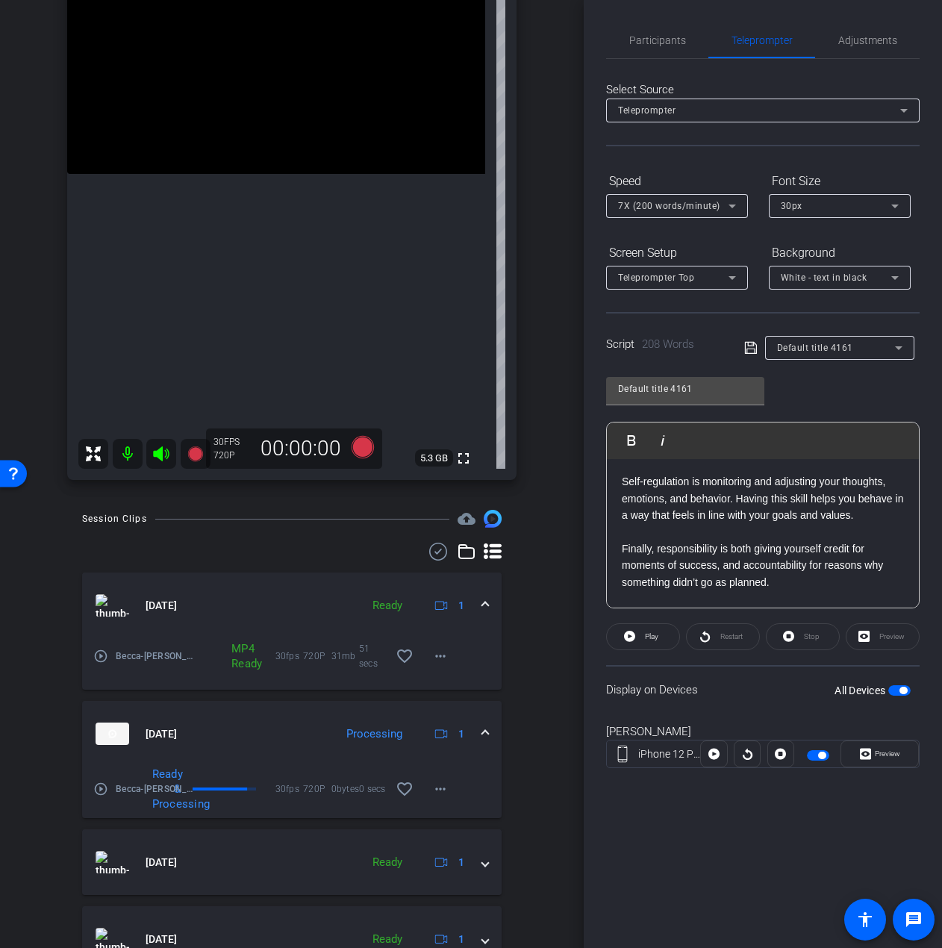
scroll to position [401, 0]
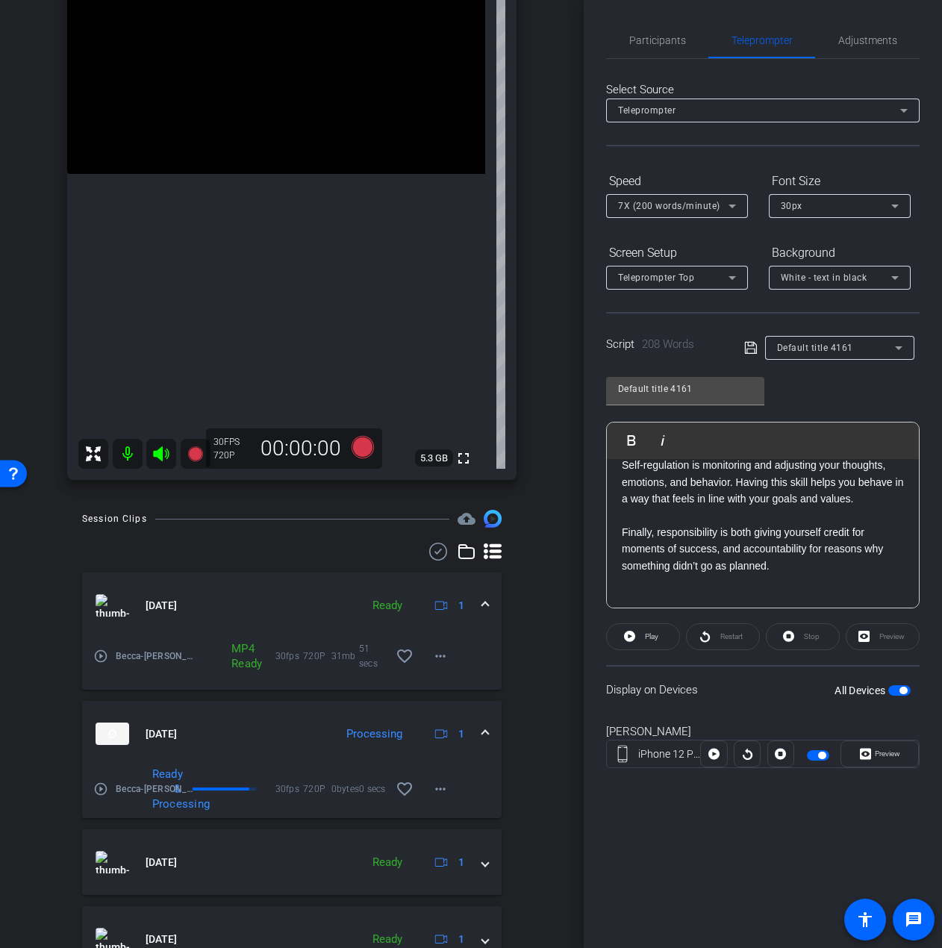
click at [647, 596] on p "Intentionality is when you are purposeful with the choices you make in order to…" at bounding box center [763, 407] width 282 height 434
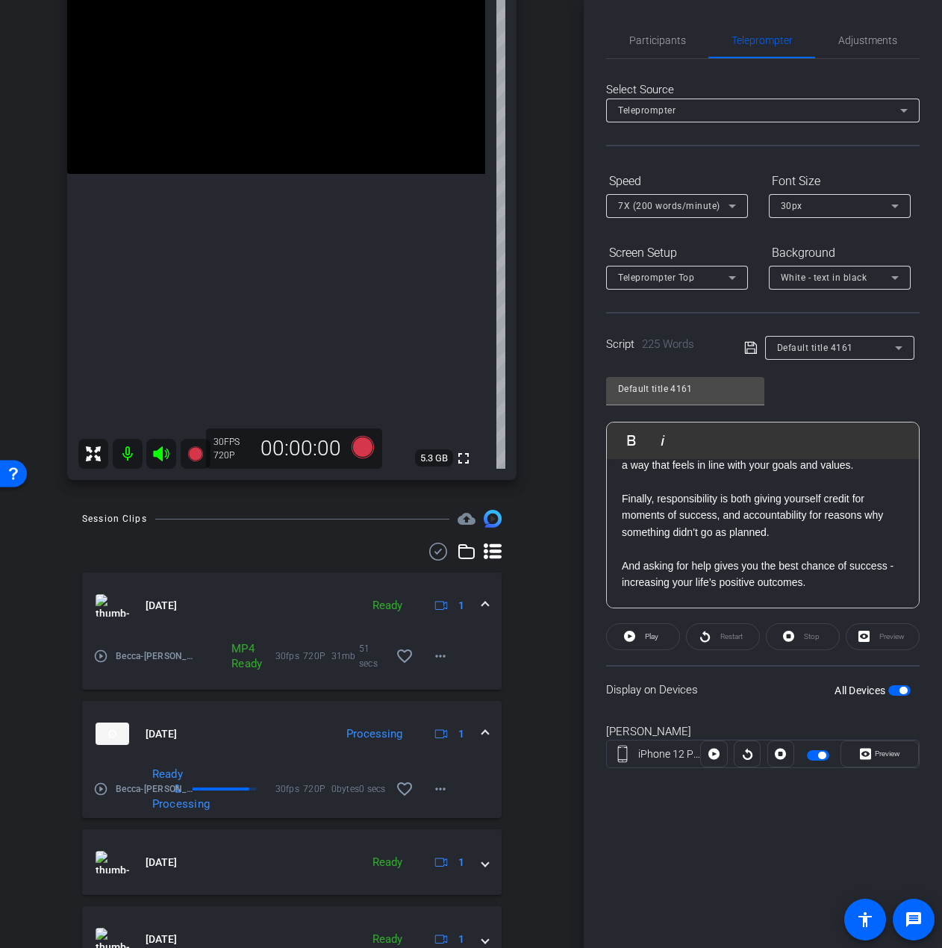
scroll to position [451, 0]
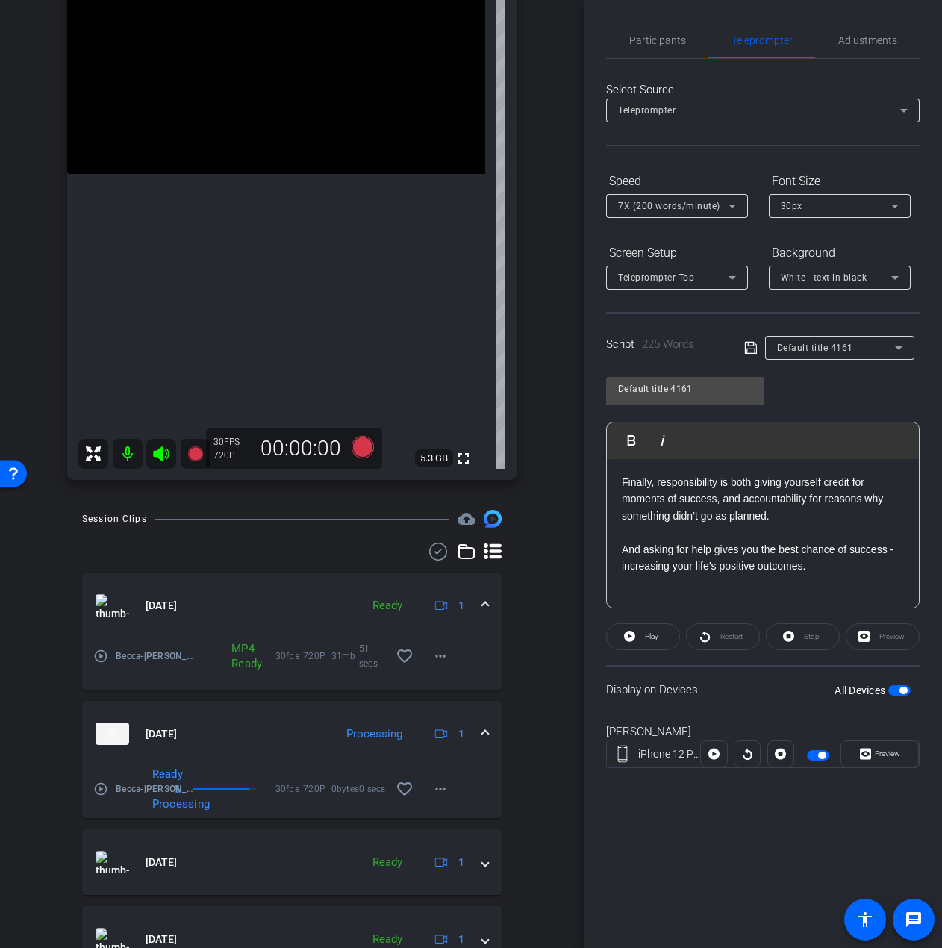
click at [648, 587] on p "Intentionality is when you are purposeful with the choices you make in order to…" at bounding box center [763, 382] width 282 height 484
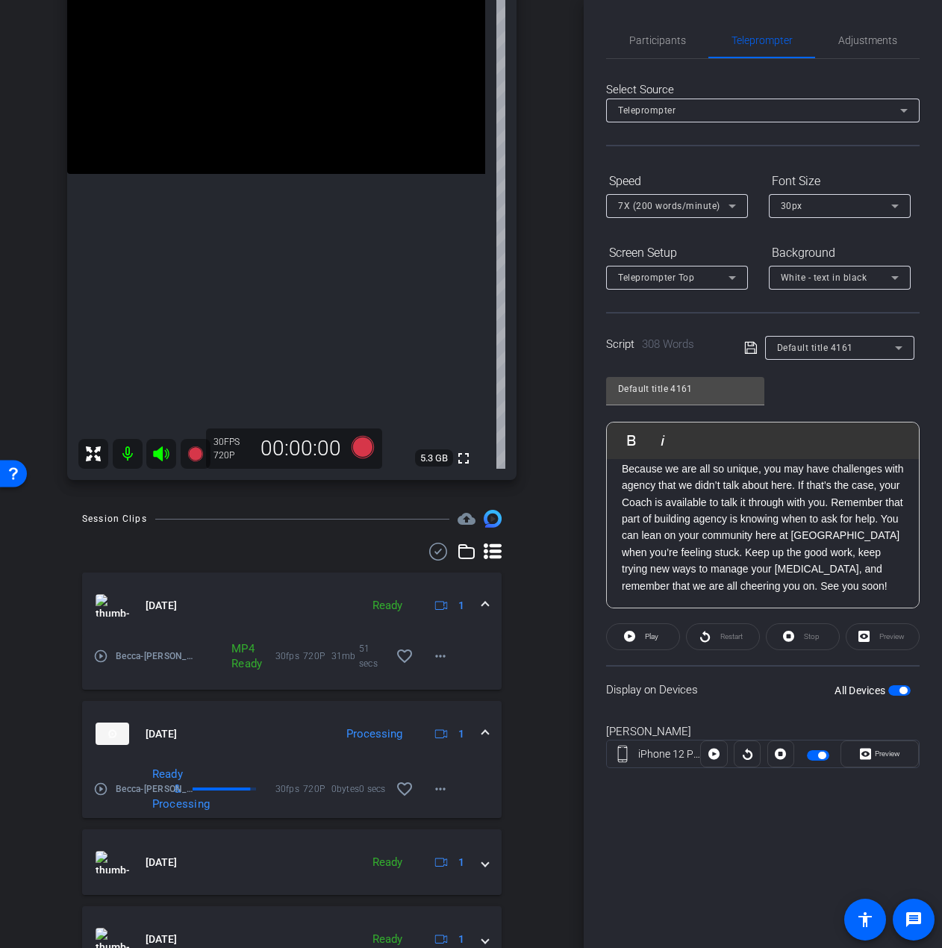
scroll to position [616, 0]
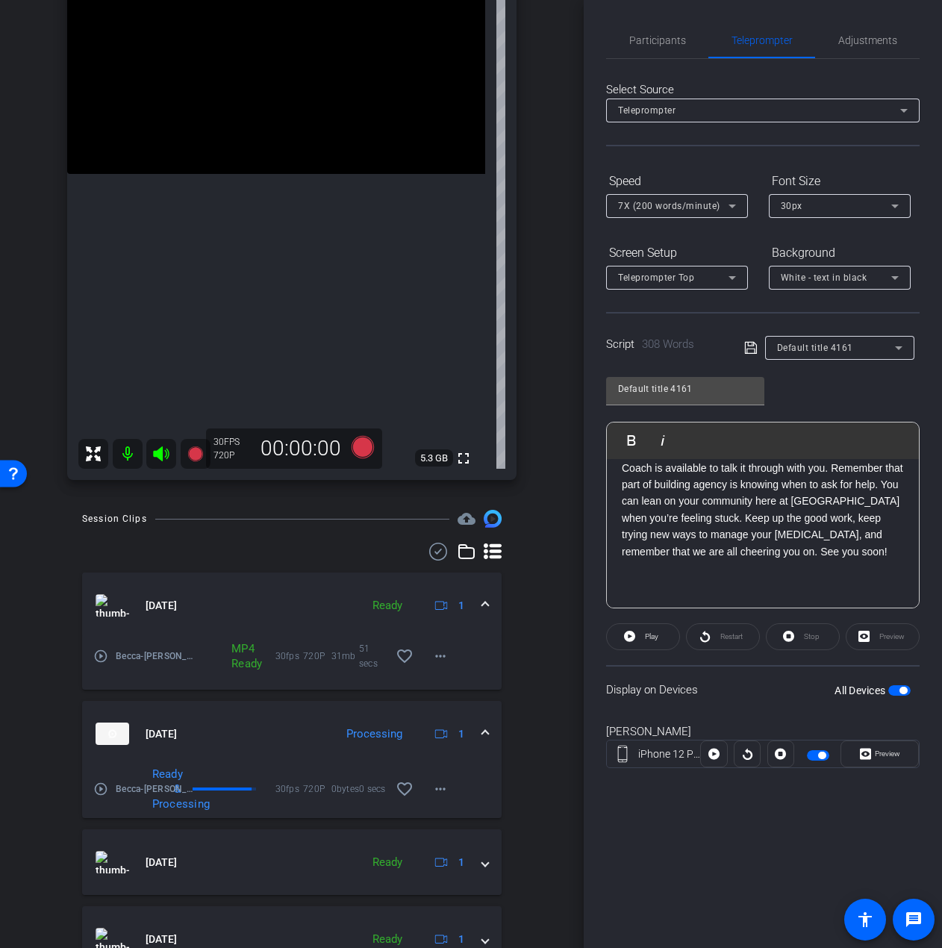
click at [661, 583] on p "Intentionality is when you are purposeful with the choices you make in order to…" at bounding box center [763, 284] width 282 height 618
click at [894, 694] on span "button" at bounding box center [899, 690] width 22 height 10
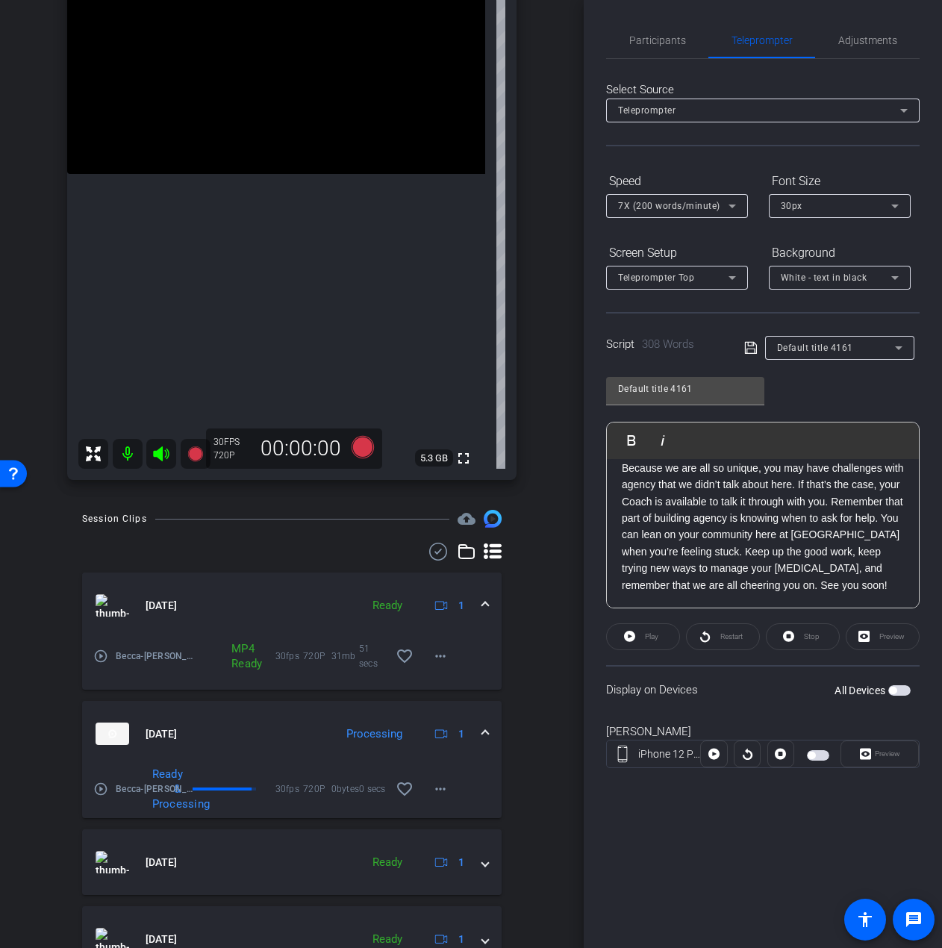
click at [894, 694] on span "button" at bounding box center [899, 690] width 22 height 10
click at [755, 352] on icon at bounding box center [750, 348] width 13 height 18
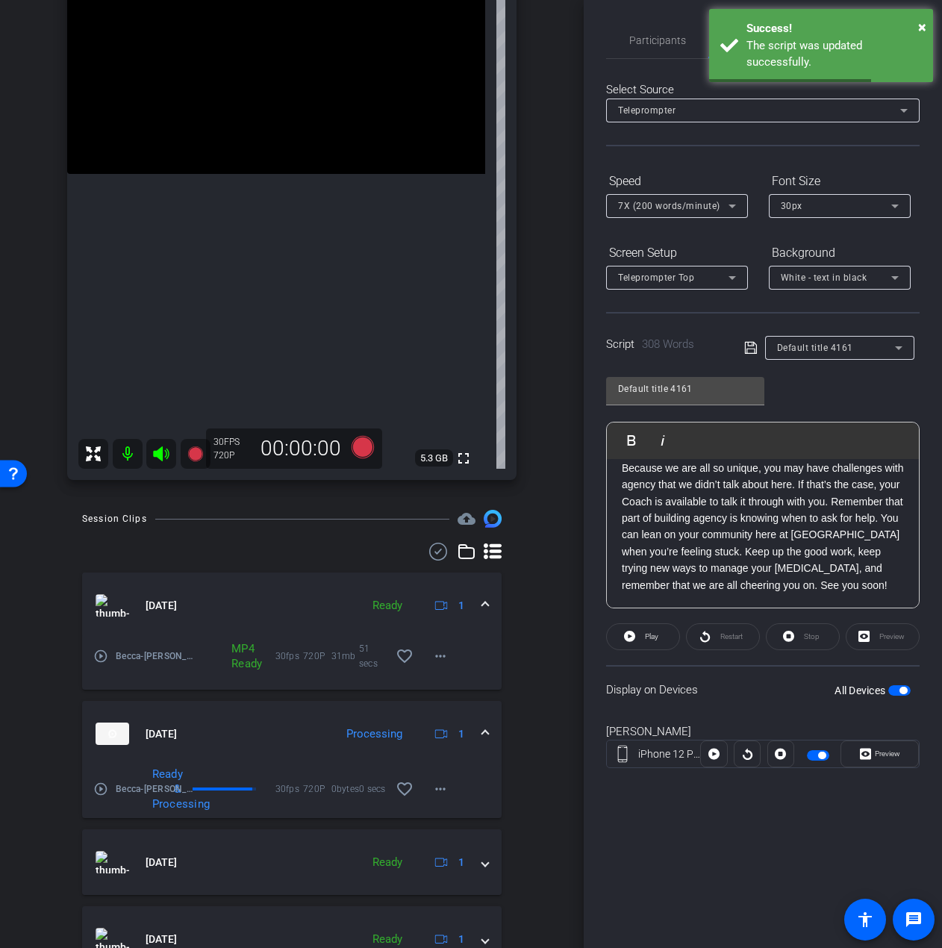
click at [897, 692] on span "button" at bounding box center [899, 690] width 22 height 10
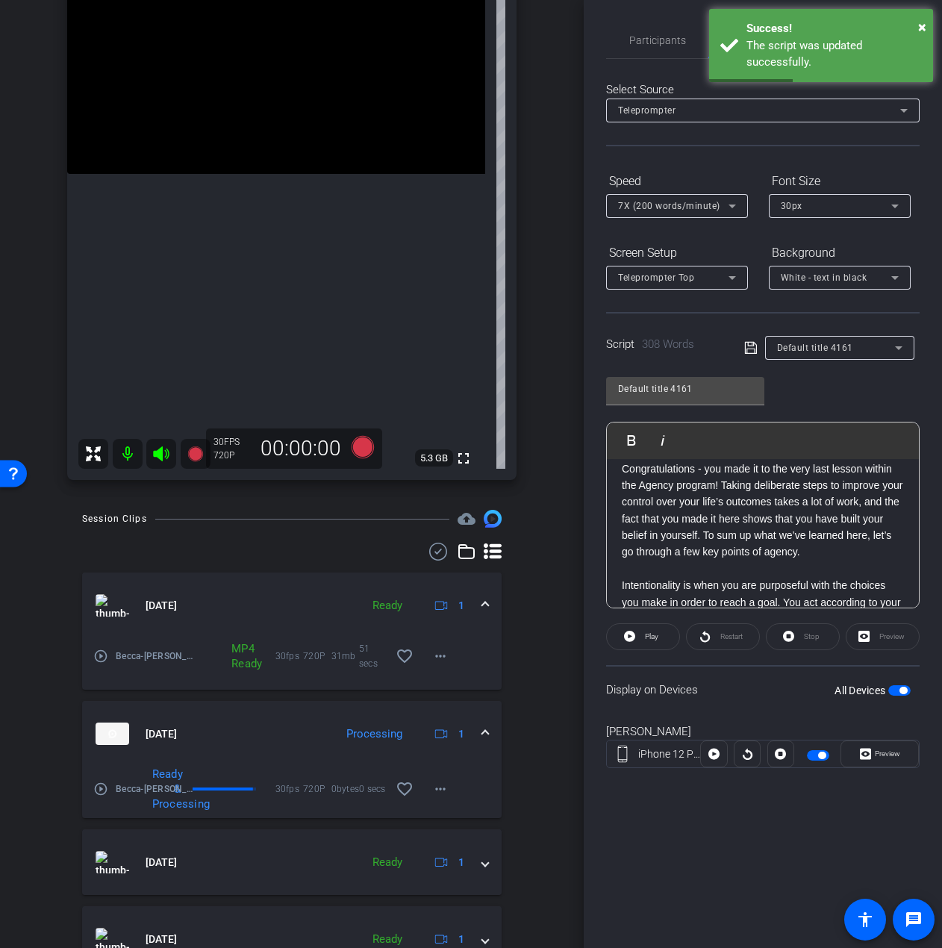
scroll to position [0, 0]
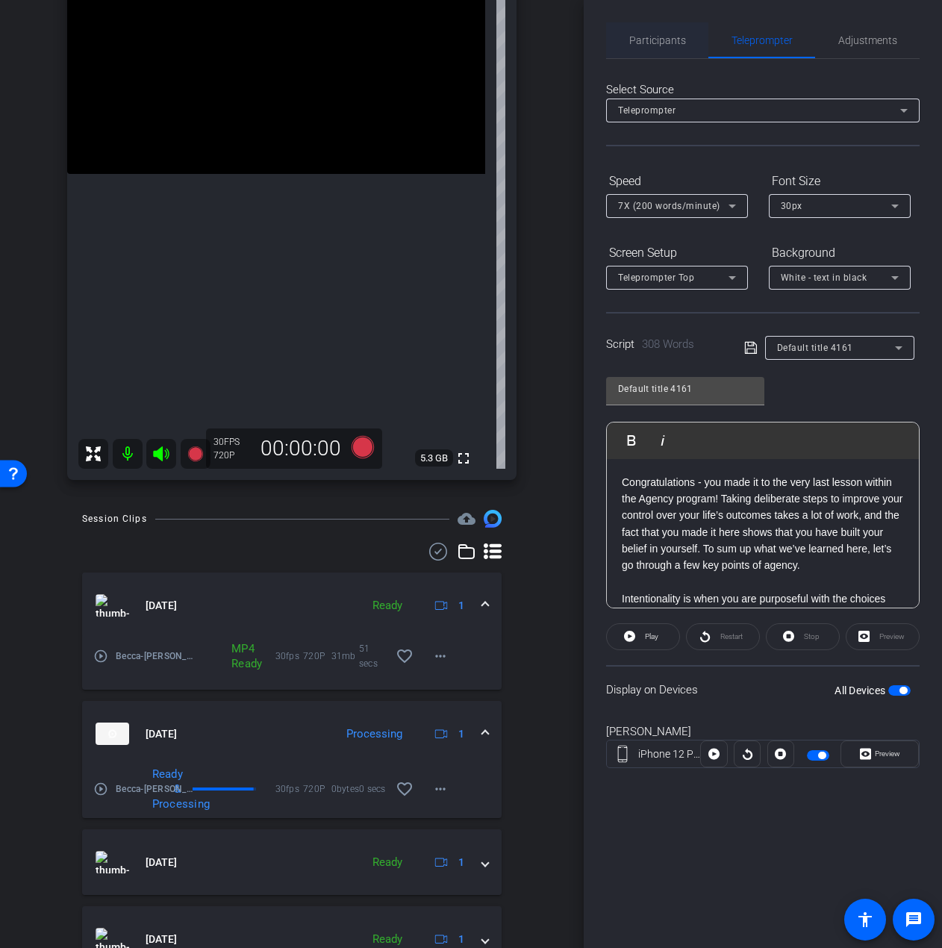
click at [661, 41] on span "Participants" at bounding box center [657, 40] width 57 height 10
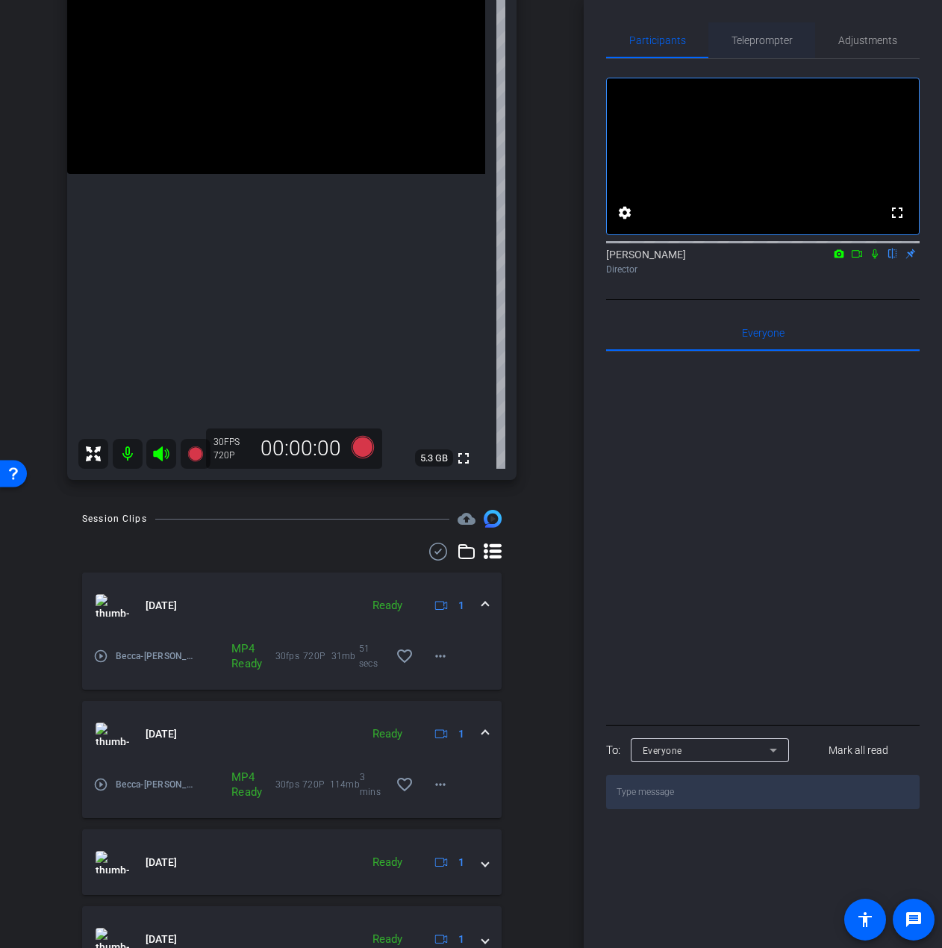
click at [740, 49] on span "Teleprompter" at bounding box center [762, 40] width 61 height 36
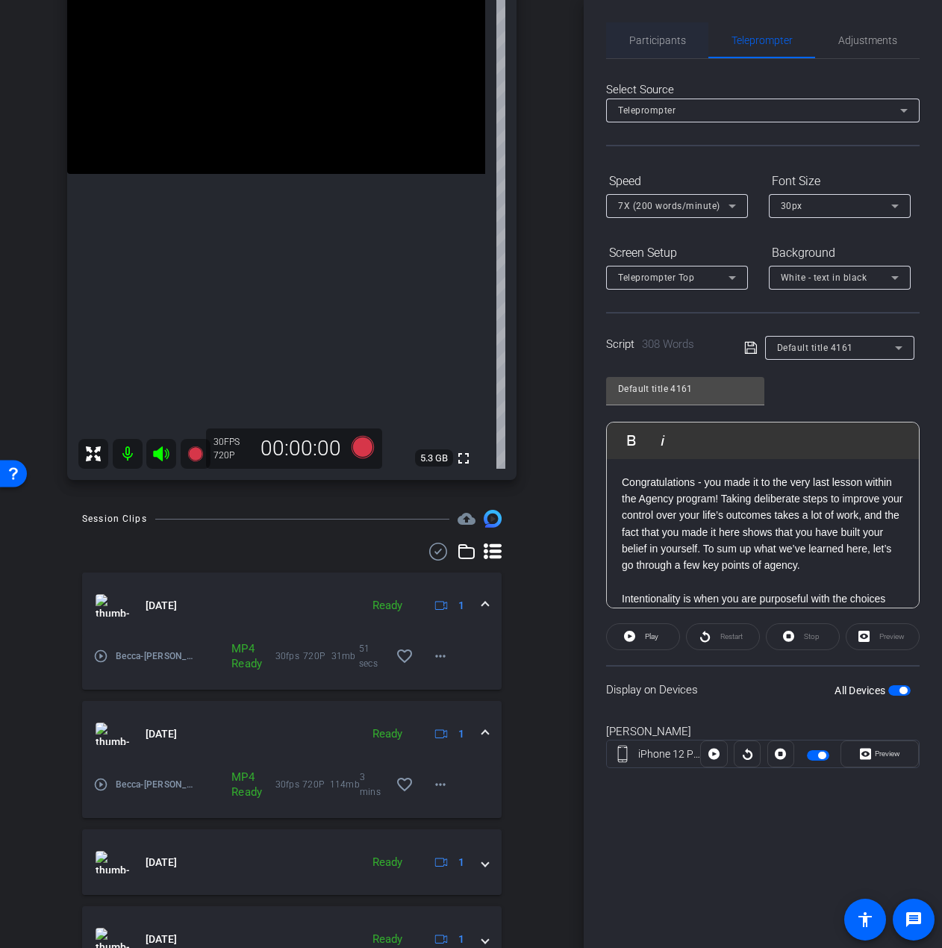
click at [641, 47] on span "Participants" at bounding box center [657, 40] width 57 height 36
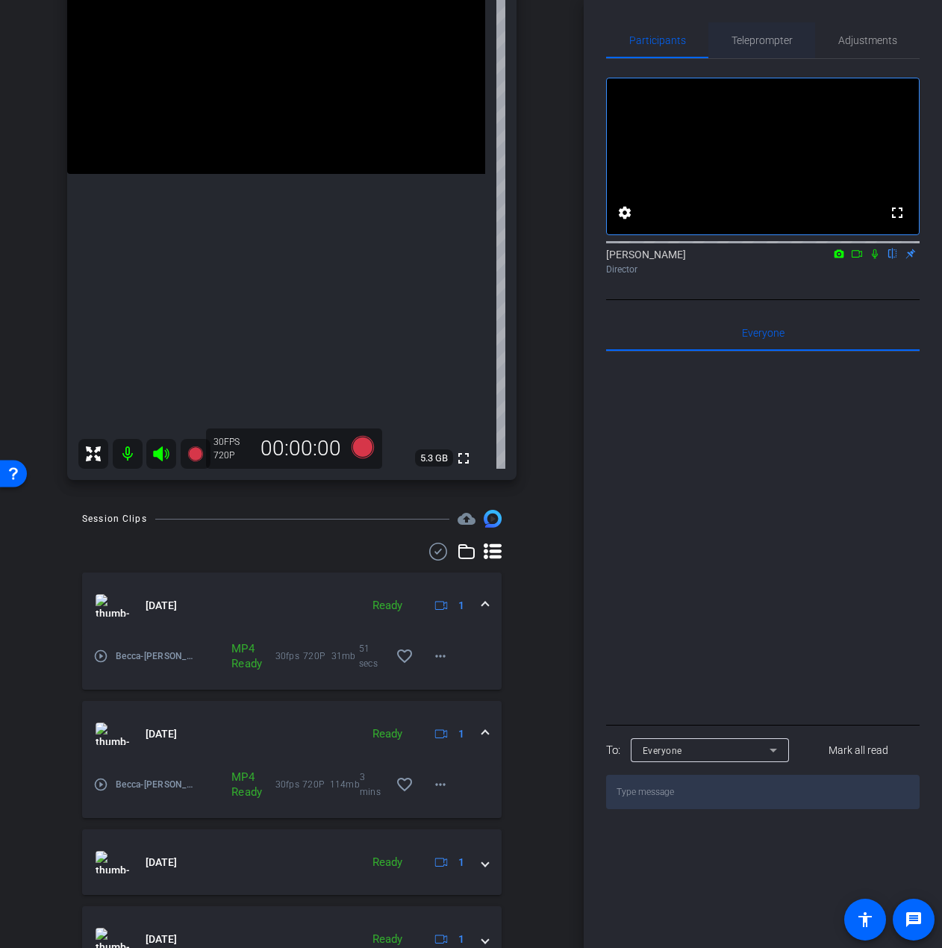
click at [766, 42] on span "Teleprompter" at bounding box center [762, 40] width 61 height 10
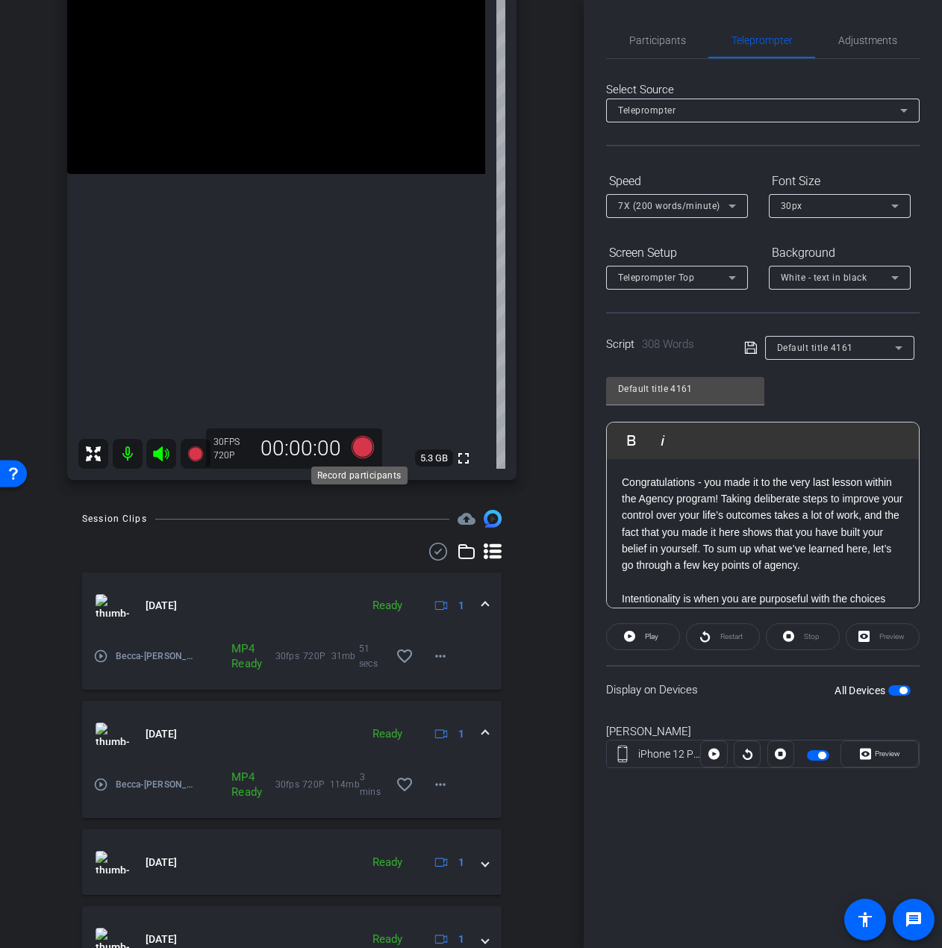
click at [358, 451] on icon at bounding box center [363, 447] width 22 height 22
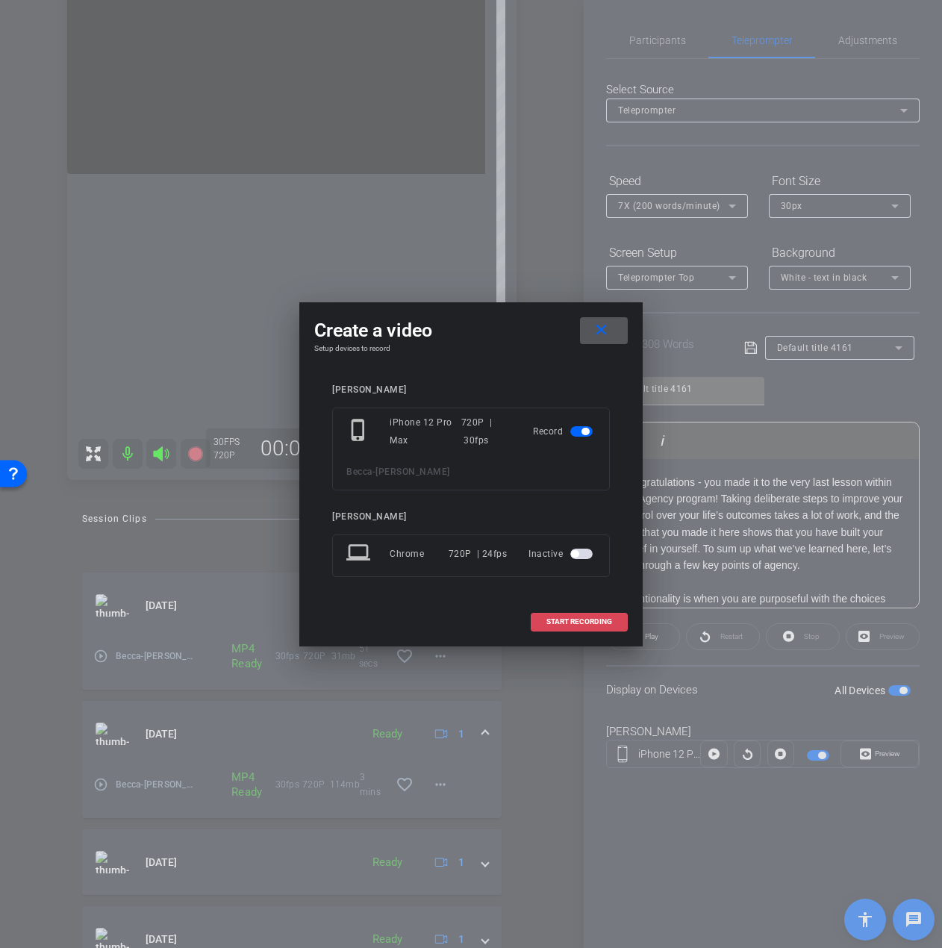
click at [579, 626] on span at bounding box center [579, 622] width 96 height 36
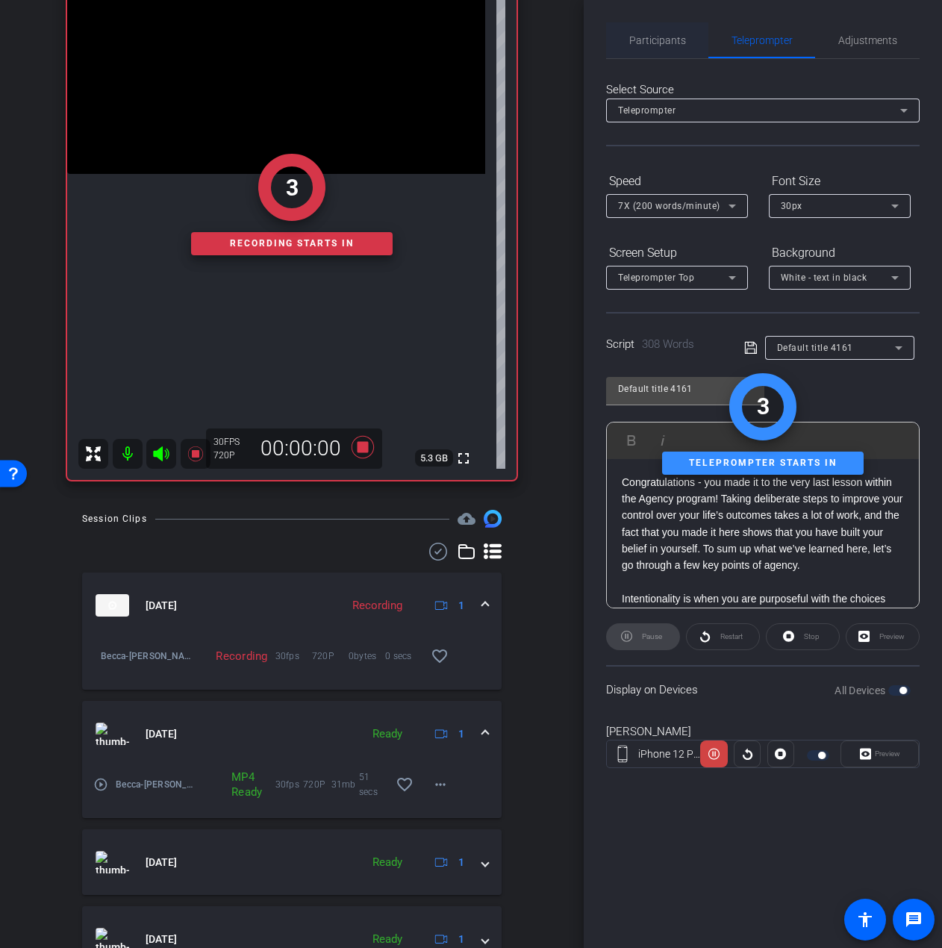
click at [632, 43] on span "Participants" at bounding box center [657, 40] width 57 height 10
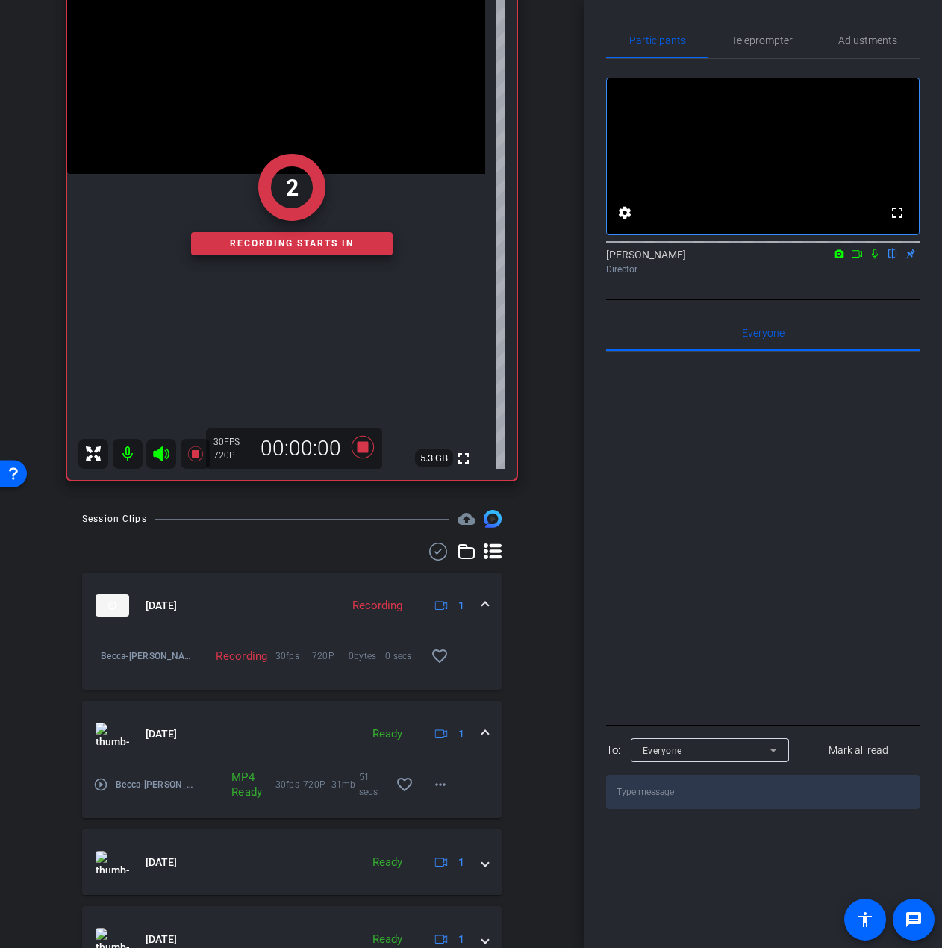
click at [879, 259] on icon at bounding box center [875, 254] width 12 height 10
click at [784, 48] on span "Teleprompter" at bounding box center [762, 40] width 61 height 36
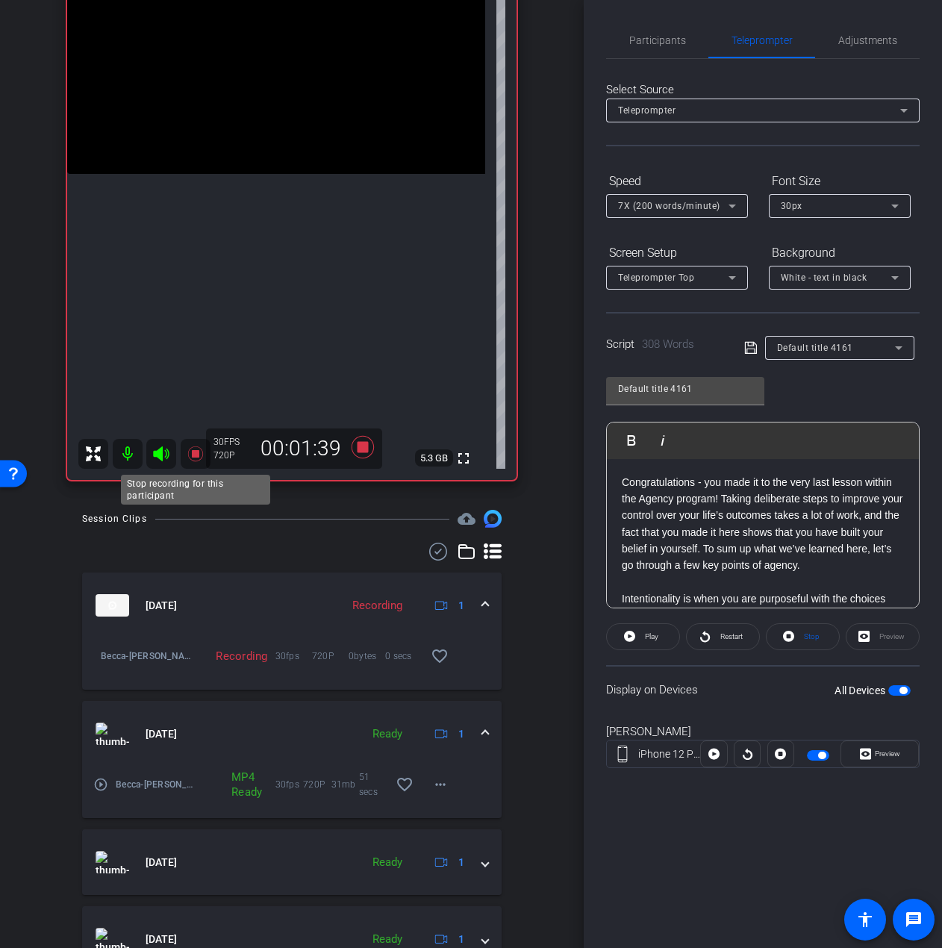
click at [196, 455] on icon at bounding box center [194, 453] width 15 height 15
click at [665, 56] on span "Participants" at bounding box center [657, 40] width 57 height 36
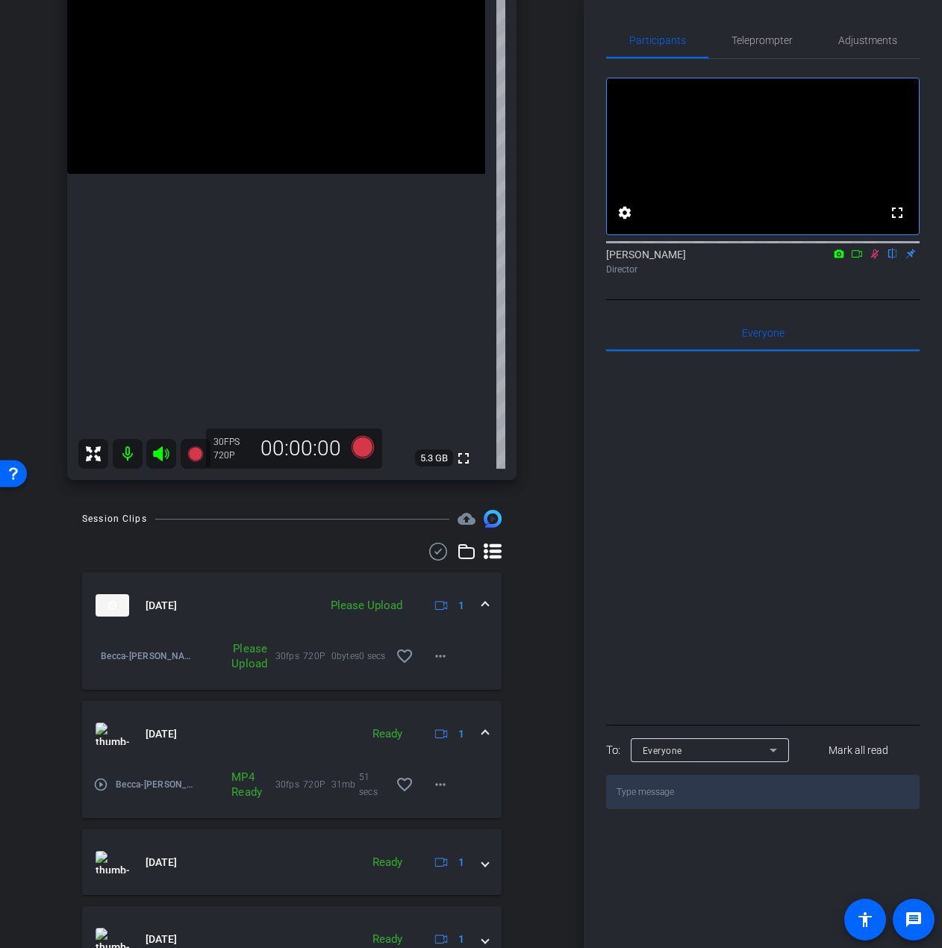
click at [873, 259] on icon at bounding box center [875, 254] width 12 height 10
click at [743, 43] on span "Teleprompter" at bounding box center [762, 40] width 61 height 10
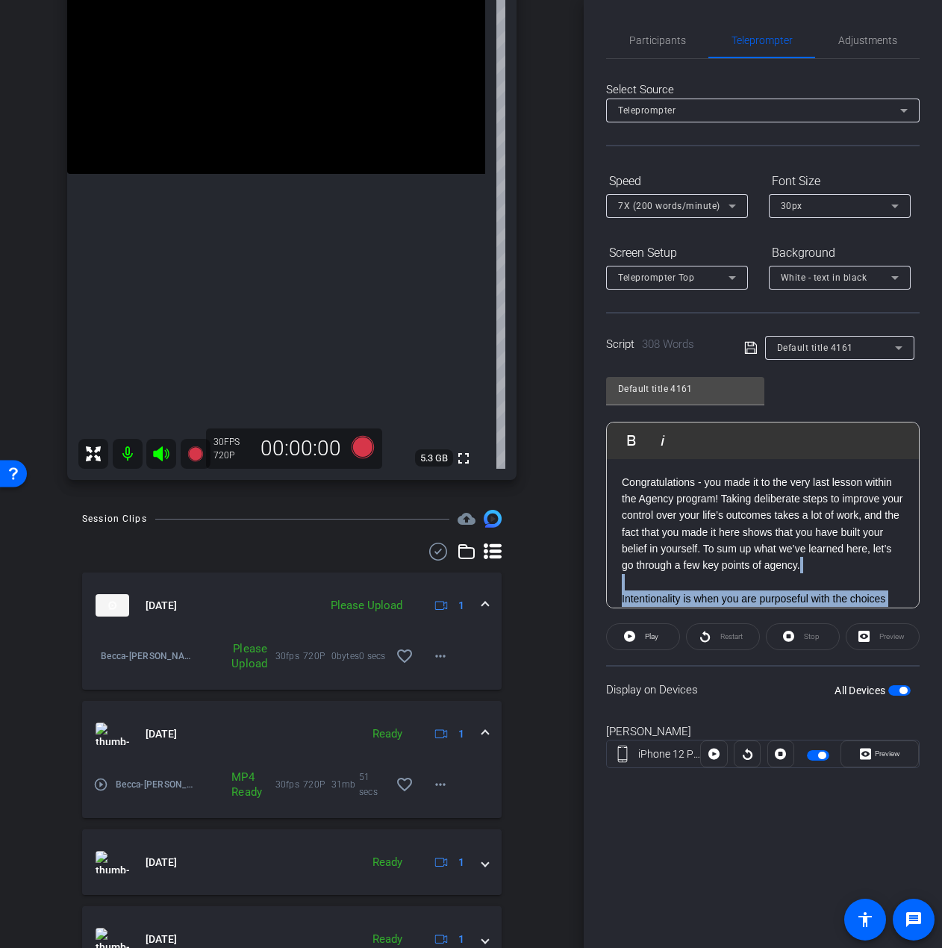
drag, startPoint x: 892, startPoint y: 587, endPoint x: 623, endPoint y: 587, distance: 268.7
click at [623, 587] on div "Congratulations - you made it to the very last lesson within the Agency program…" at bounding box center [763, 825] width 312 height 732
click at [895, 693] on span "button" at bounding box center [899, 690] width 22 height 10
click at [894, 693] on span "button" at bounding box center [892, 690] width 7 height 7
click at [902, 692] on span "button" at bounding box center [902, 690] width 7 height 7
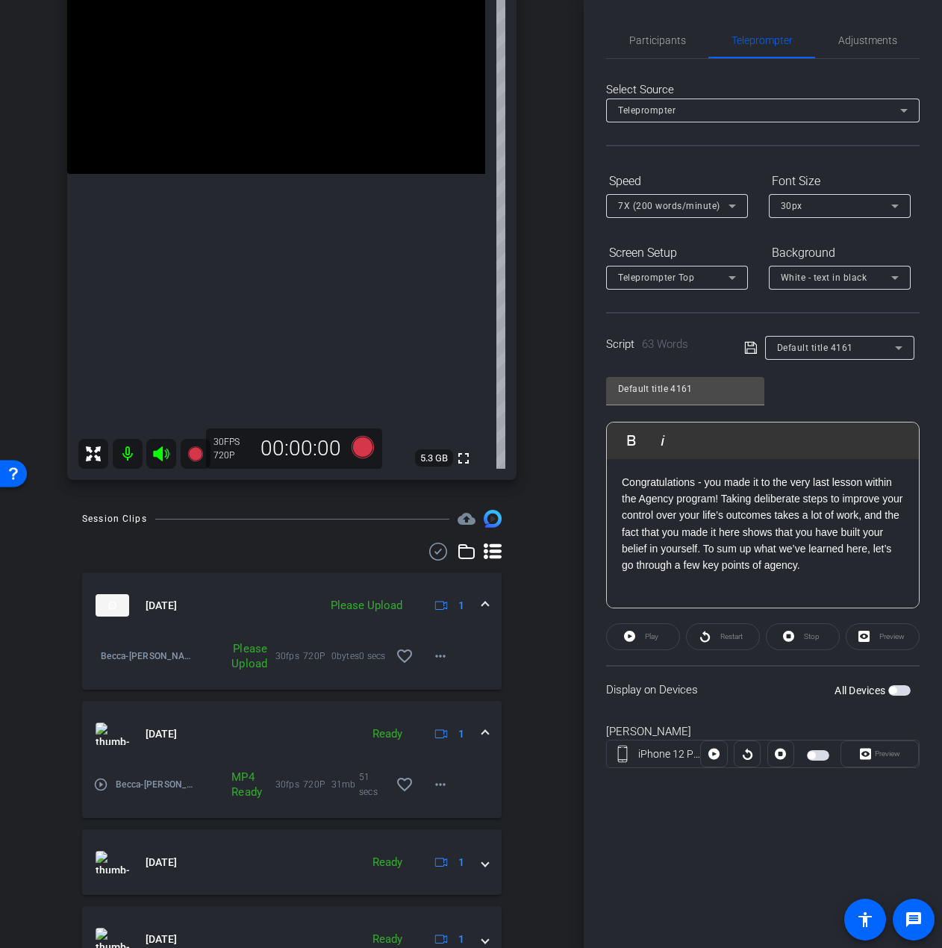
click at [902, 692] on span "button" at bounding box center [899, 690] width 22 height 10
click at [655, 49] on span "Participants" at bounding box center [657, 40] width 57 height 36
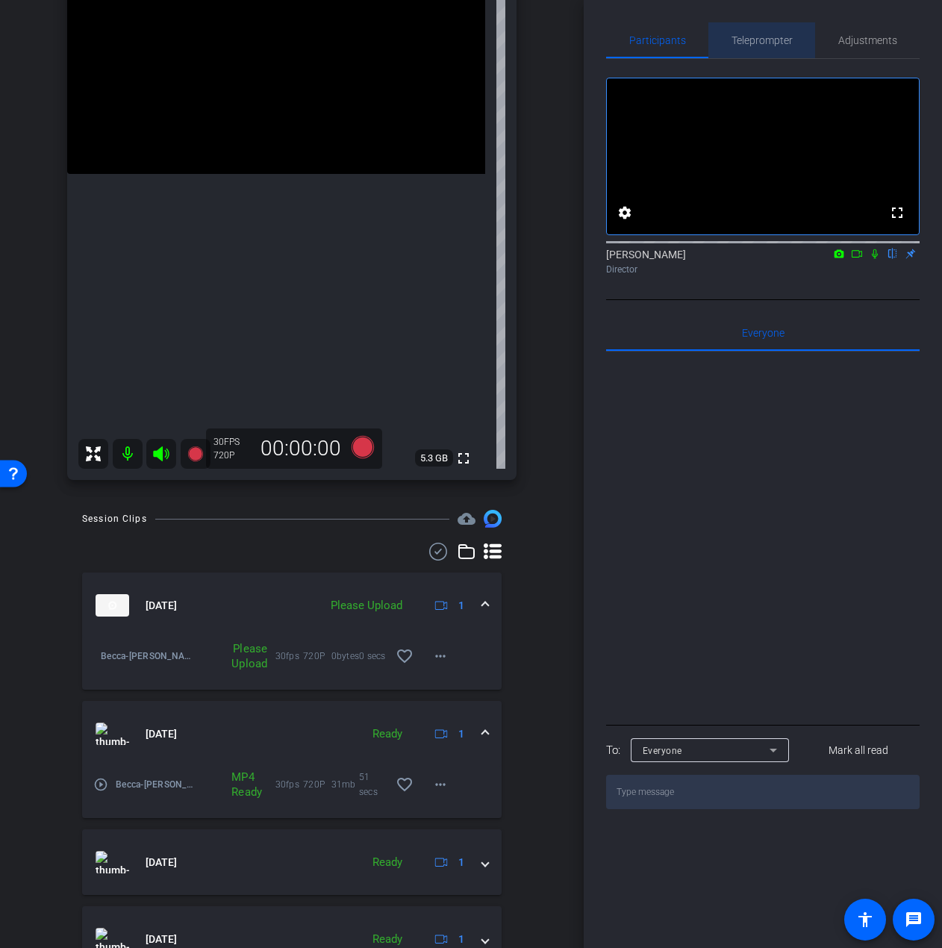
click at [766, 35] on span "Teleprompter" at bounding box center [762, 40] width 61 height 10
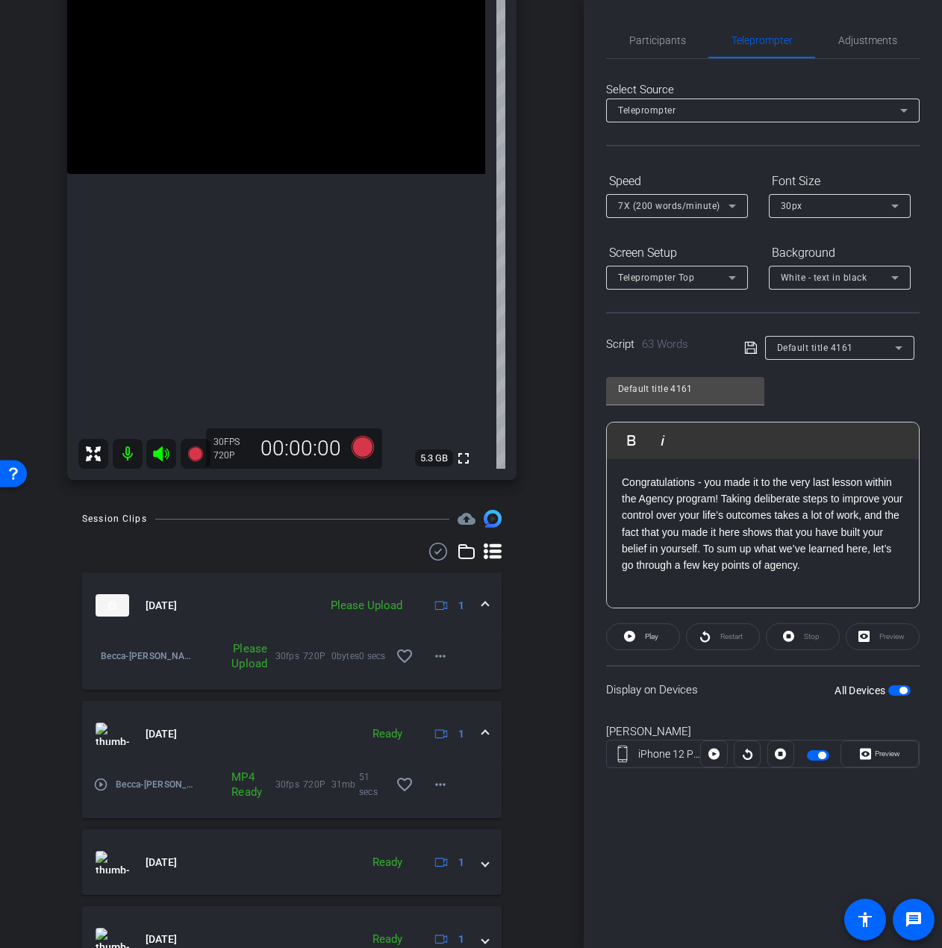
click at [814, 587] on div "Congratulations - you made it to the very last lesson within the Agency program…" at bounding box center [763, 533] width 312 height 149
click at [355, 450] on icon at bounding box center [363, 447] width 22 height 22
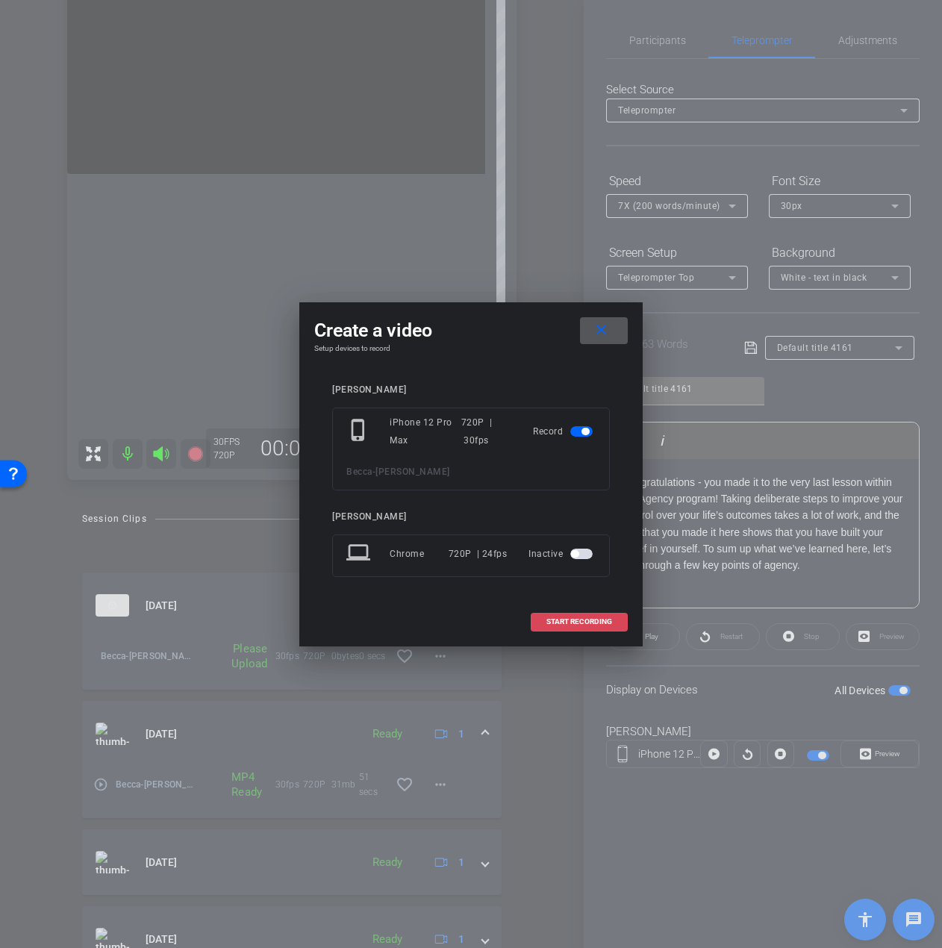
click at [561, 621] on span "START RECORDING" at bounding box center [579, 621] width 66 height 7
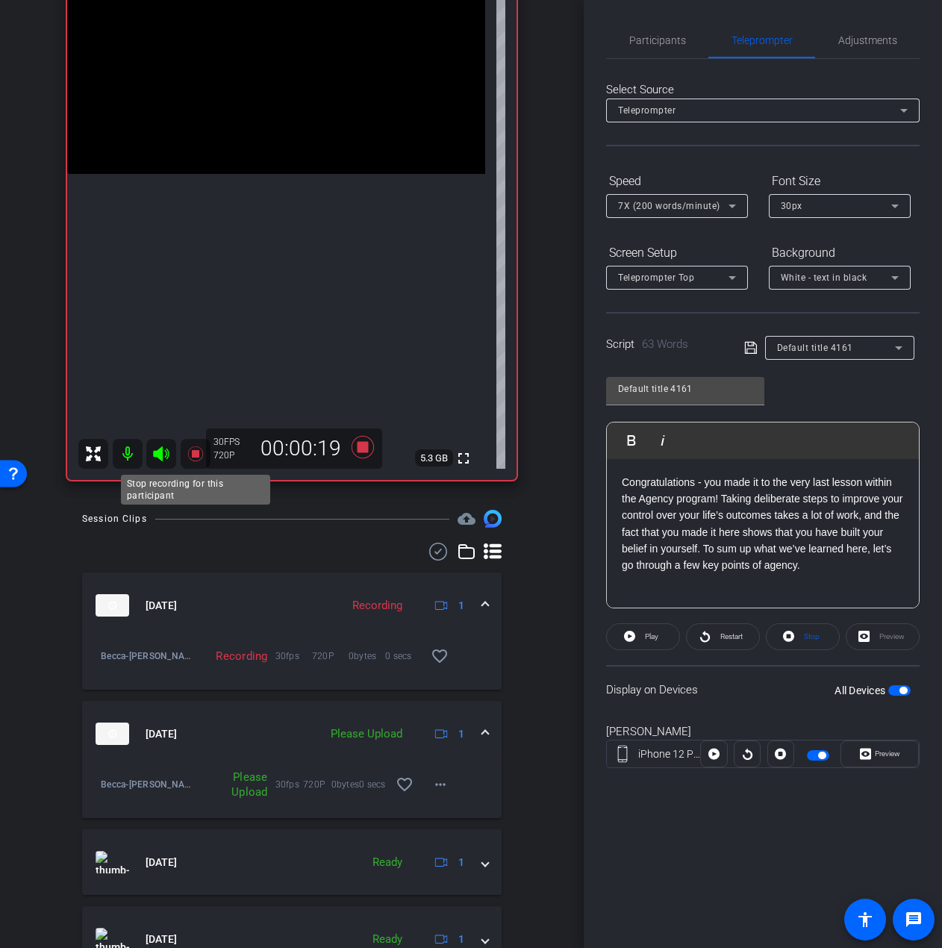
click at [185, 453] on mat-icon at bounding box center [196, 454] width 30 height 30
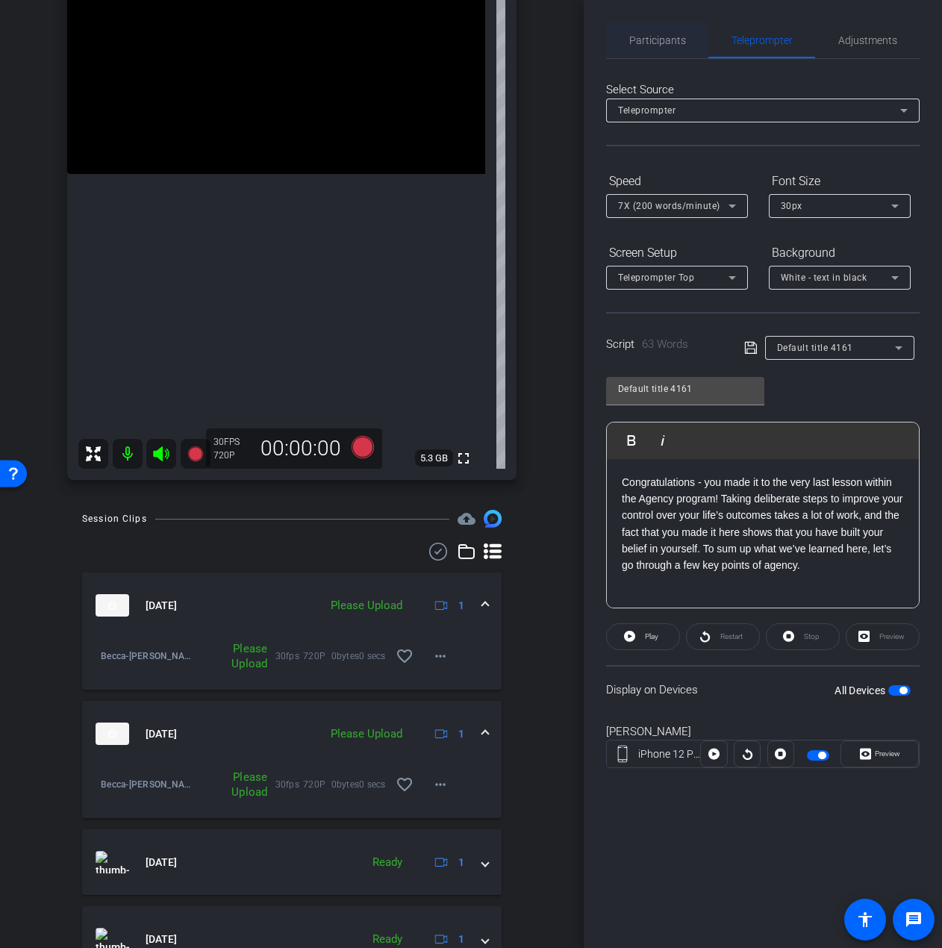
click at [678, 39] on span "Participants" at bounding box center [657, 40] width 57 height 10
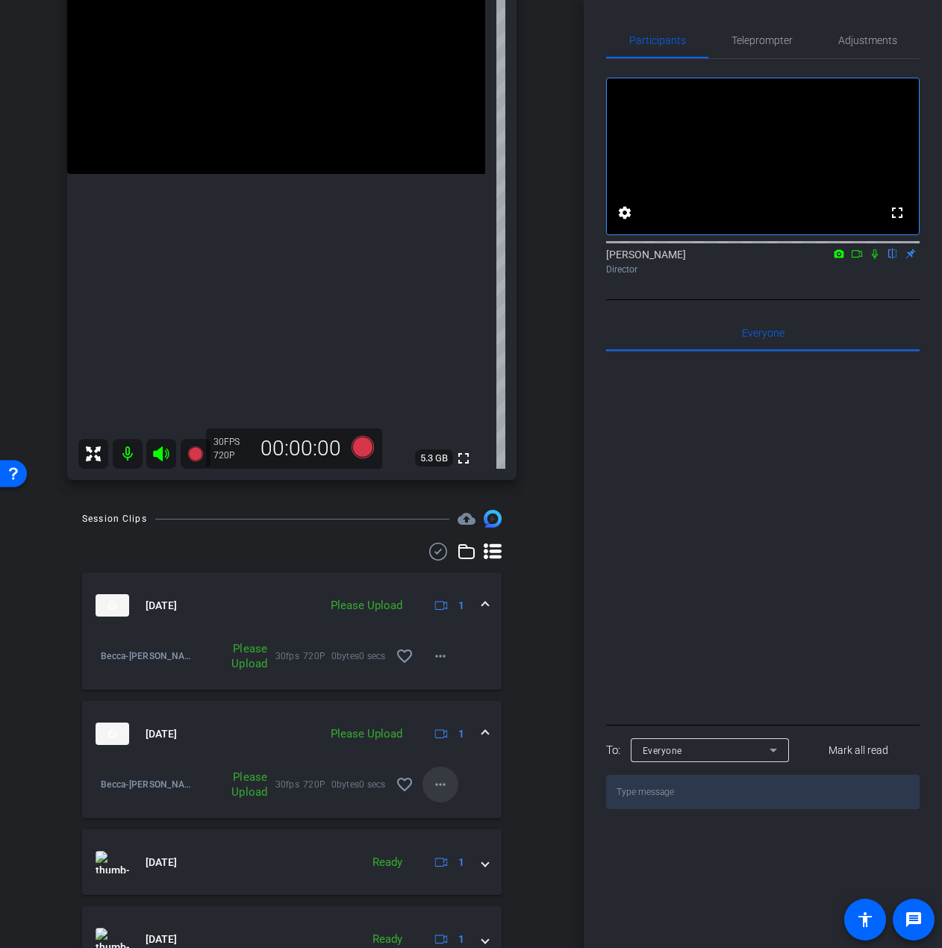
click at [431, 782] on mat-icon "more_horiz" at bounding box center [440, 785] width 18 height 18
click at [440, 811] on span "Upload" at bounding box center [458, 816] width 60 height 18
click at [431, 659] on mat-icon "more_horiz" at bounding box center [440, 656] width 18 height 18
click at [456, 690] on span "Upload" at bounding box center [458, 688] width 60 height 18
